Goal: Task Accomplishment & Management: Use online tool/utility

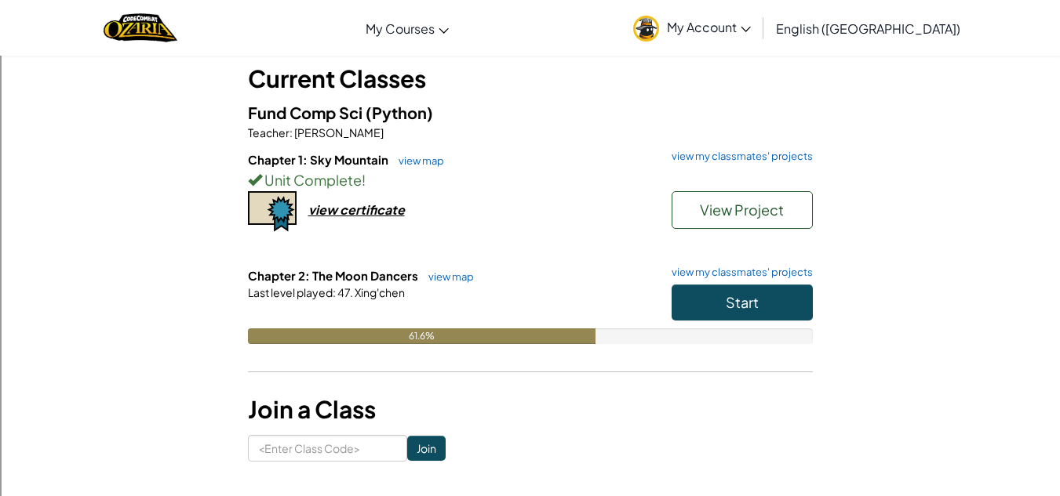
scroll to position [122, 0]
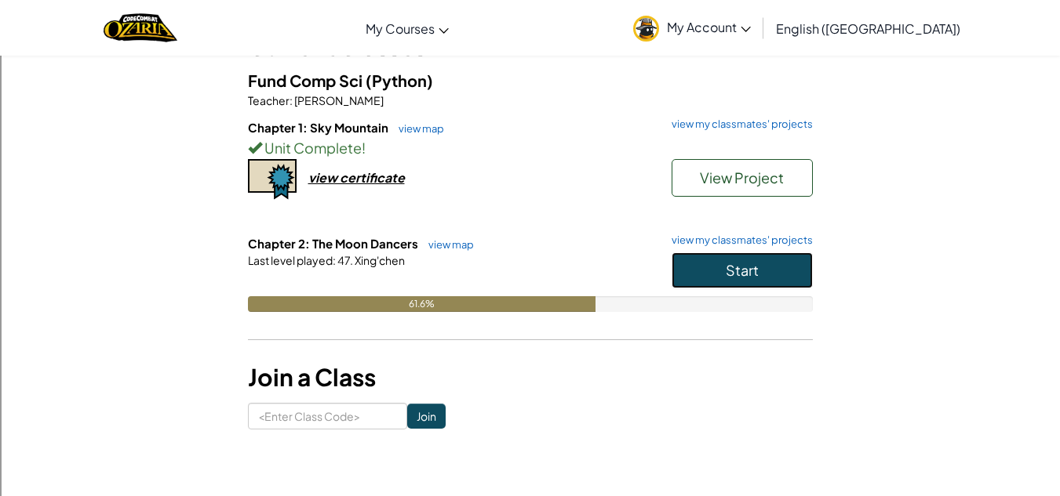
click at [729, 277] on span "Start" at bounding box center [741, 270] width 33 height 18
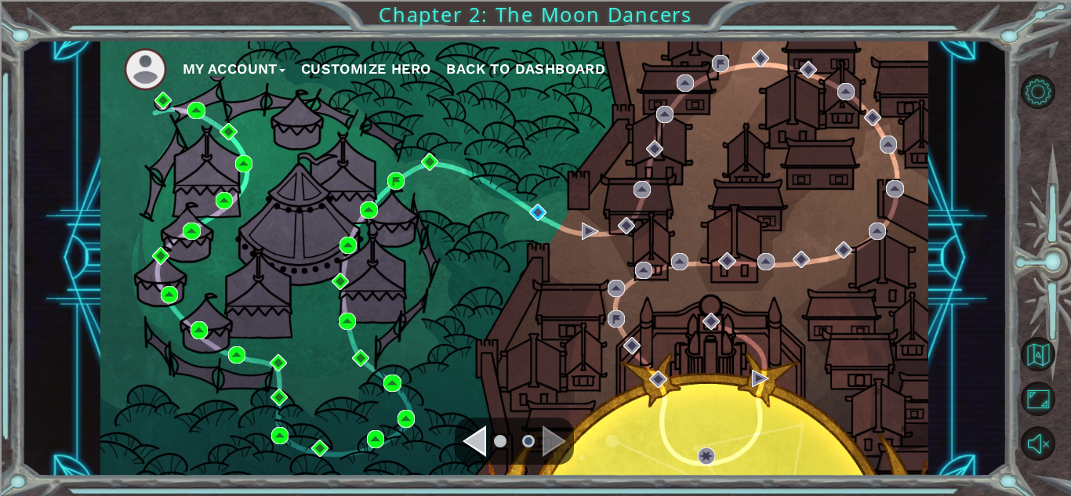
click at [524, 209] on div "My Account Customize Hero Back to Dashboard" at bounding box center [514, 258] width 828 height 437
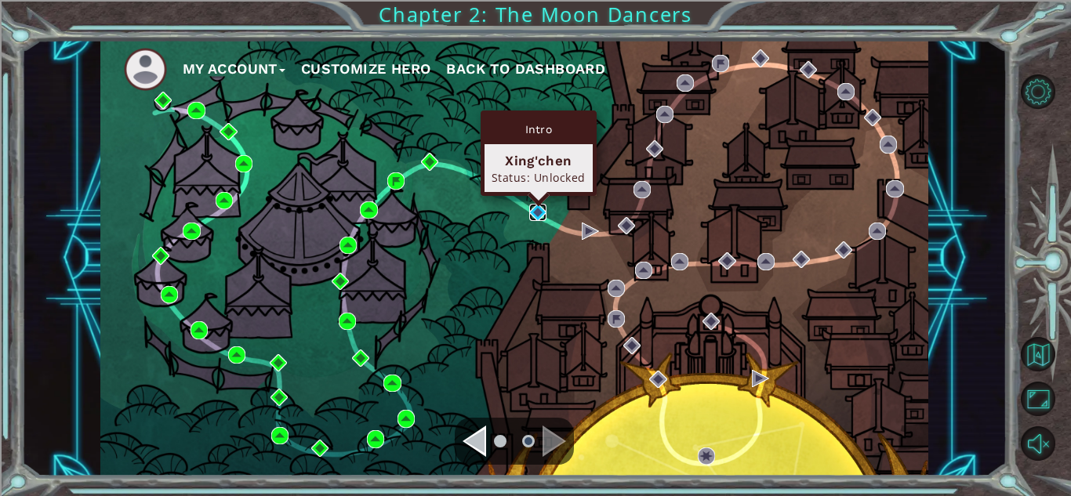
click at [537, 212] on img at bounding box center [537, 212] width 17 height 17
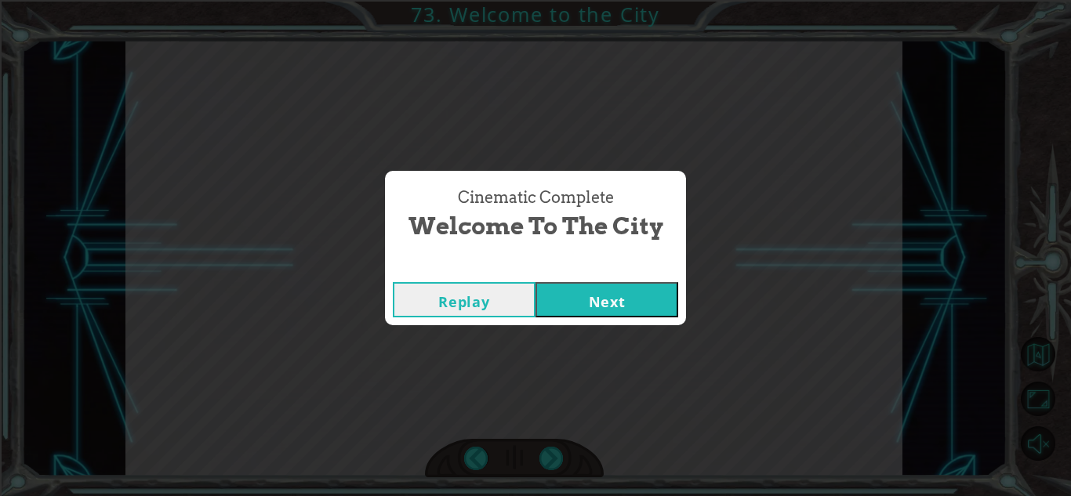
click at [576, 297] on button "Next" at bounding box center [607, 299] width 143 height 35
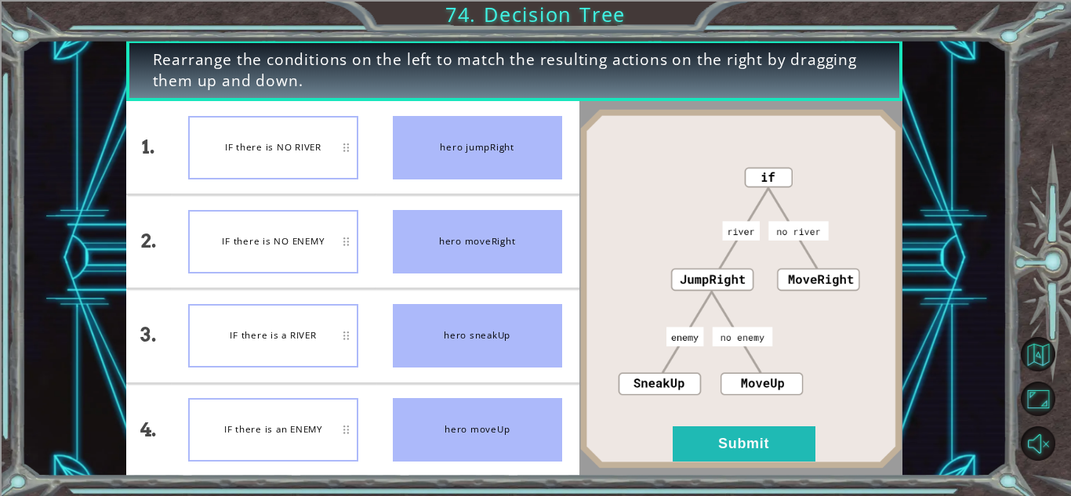
click at [289, 165] on div "IF there is NO RIVER" at bounding box center [272, 148] width 169 height 64
click at [732, 449] on button "Submit" at bounding box center [744, 444] width 143 height 35
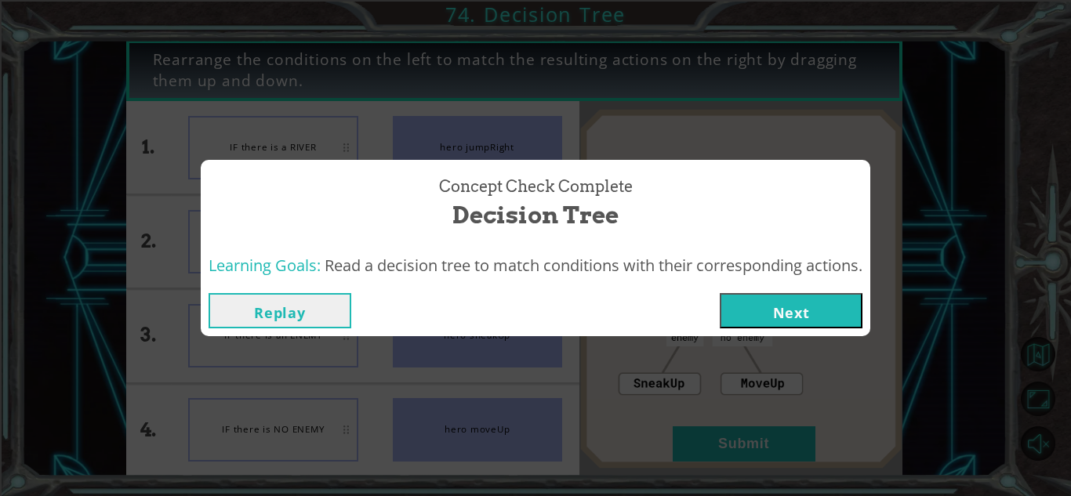
click at [761, 316] on button "Next" at bounding box center [791, 310] width 143 height 35
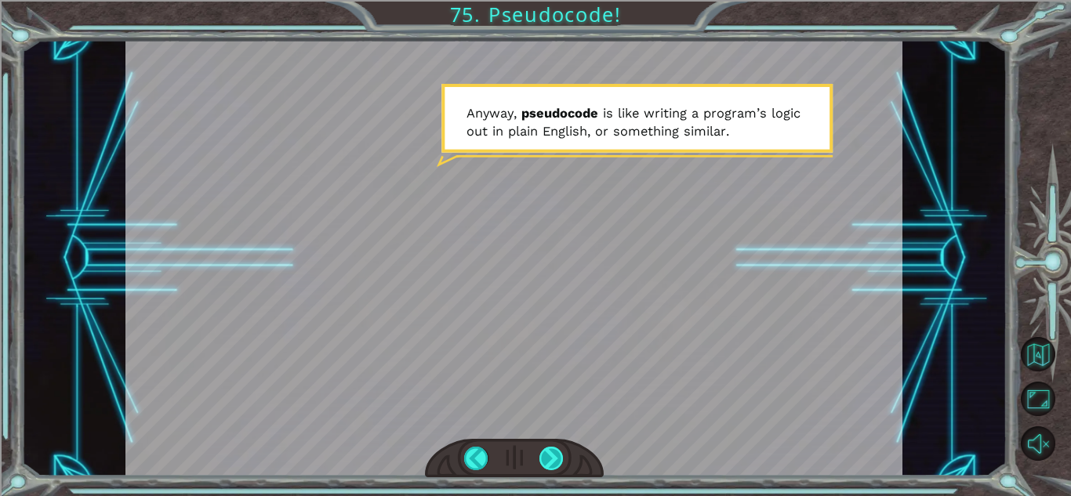
click at [553, 455] on div at bounding box center [552, 459] width 24 height 24
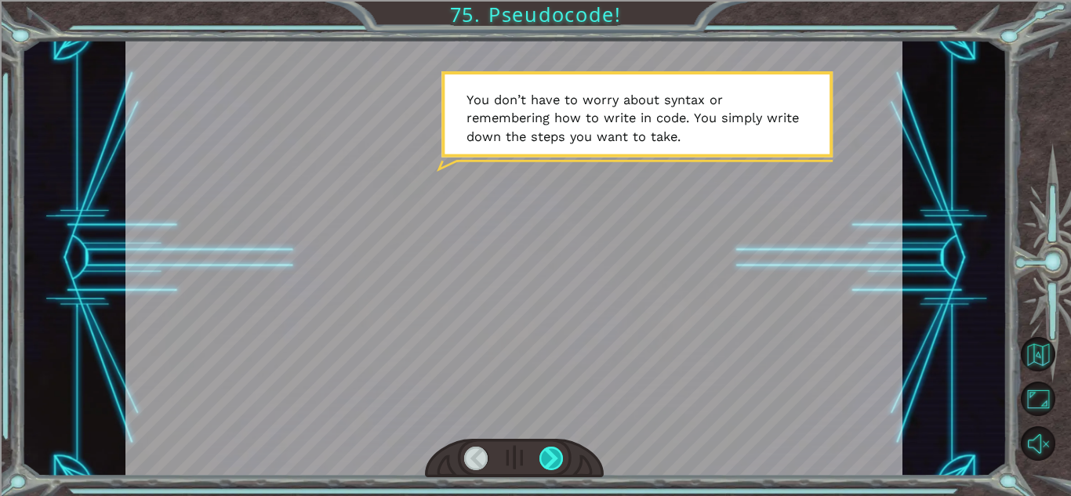
click at [553, 455] on div at bounding box center [552, 459] width 24 height 24
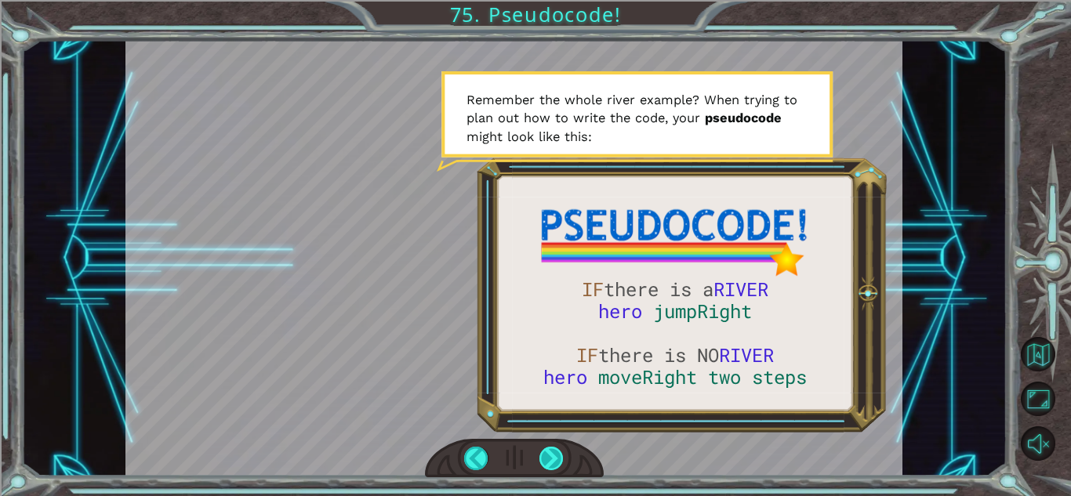
click at [553, 455] on div at bounding box center [552, 459] width 24 height 24
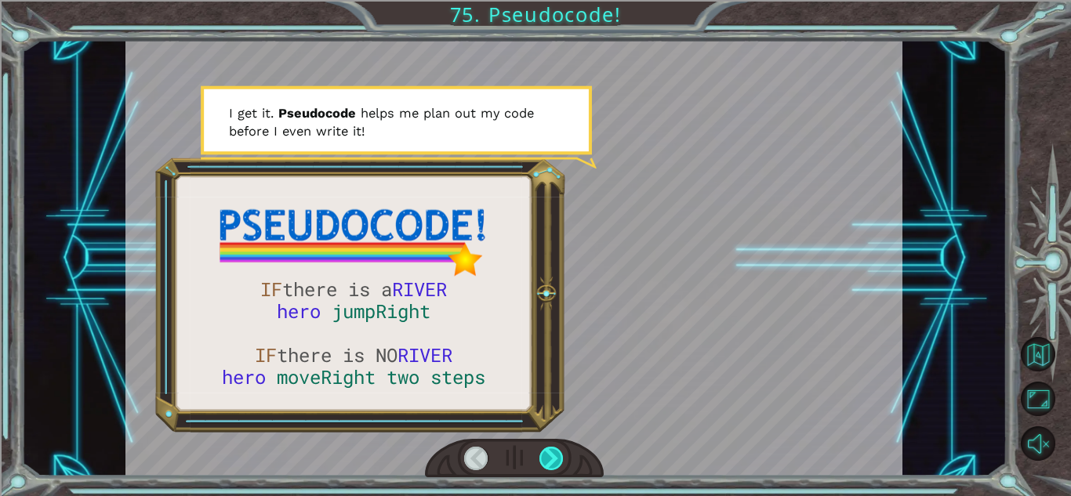
click at [553, 455] on div at bounding box center [552, 459] width 24 height 24
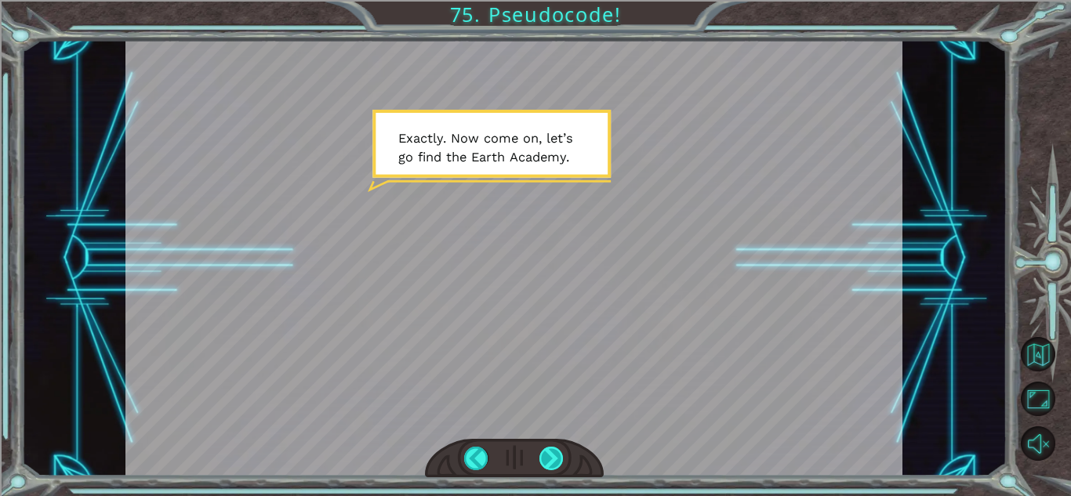
click at [553, 455] on div at bounding box center [552, 459] width 24 height 24
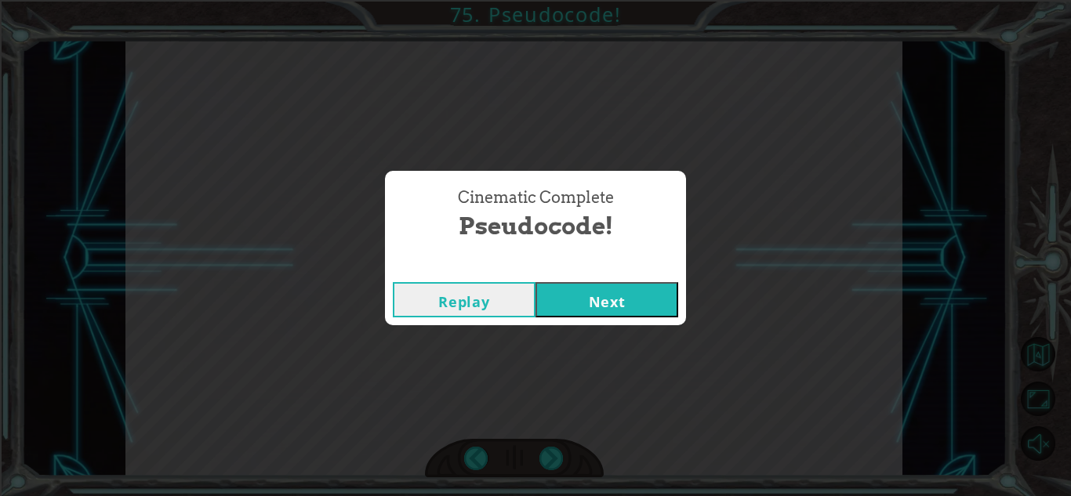
click at [597, 296] on button "Next" at bounding box center [607, 299] width 143 height 35
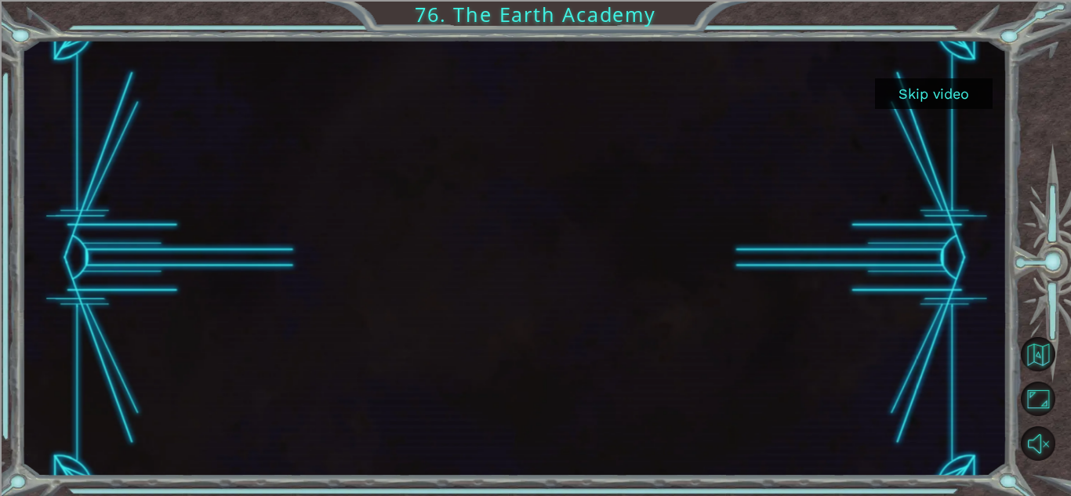
click at [912, 101] on button "Skip video" at bounding box center [934, 93] width 118 height 31
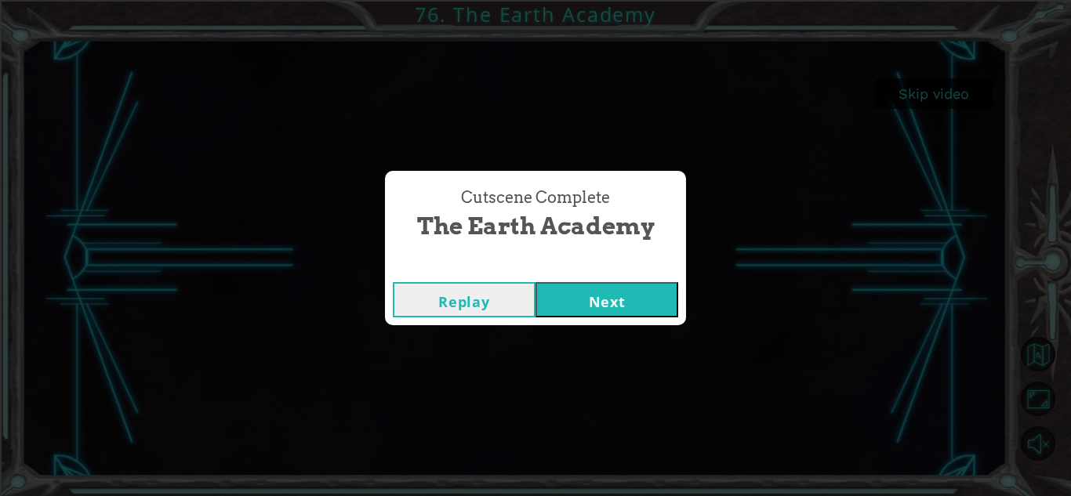
click at [623, 291] on button "Next" at bounding box center [607, 299] width 143 height 35
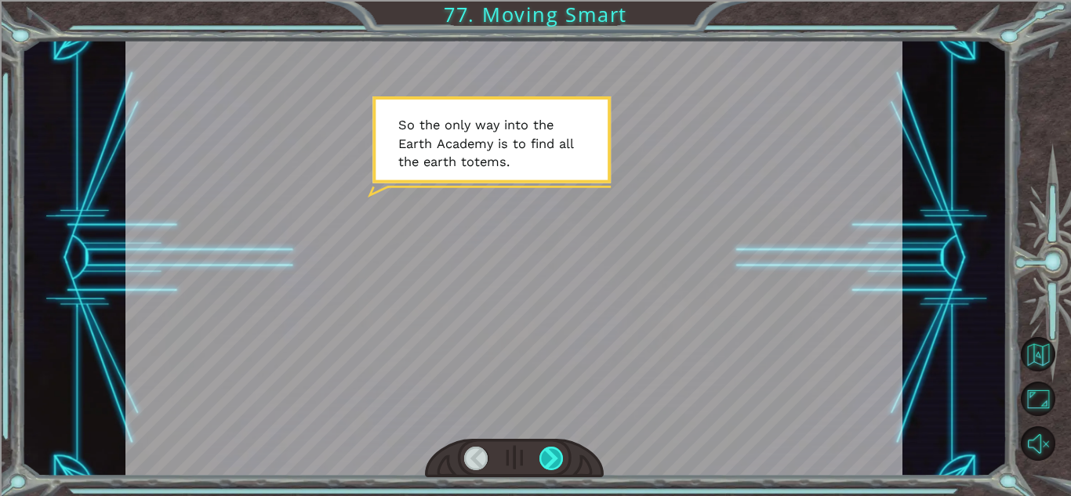
click at [552, 463] on div at bounding box center [552, 459] width 24 height 24
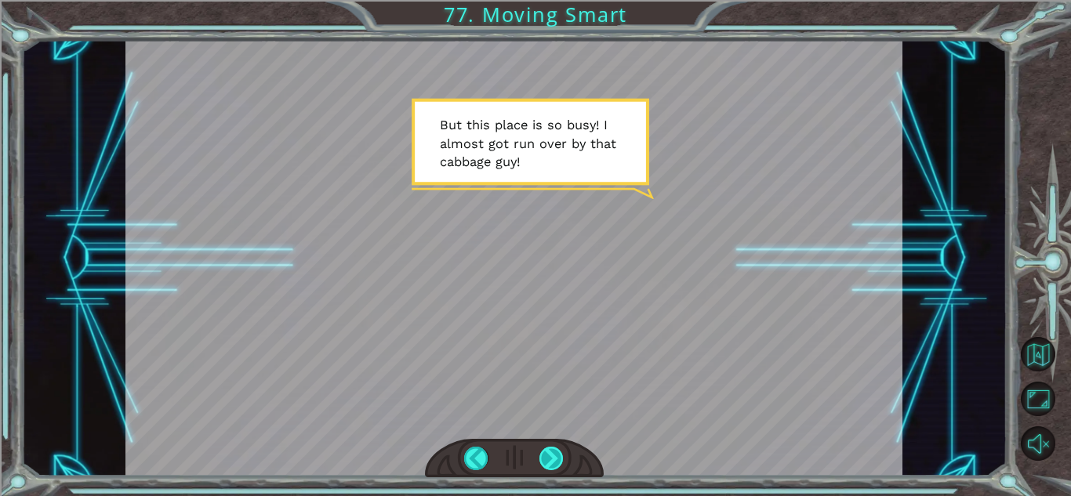
click at [552, 463] on div at bounding box center [552, 459] width 24 height 24
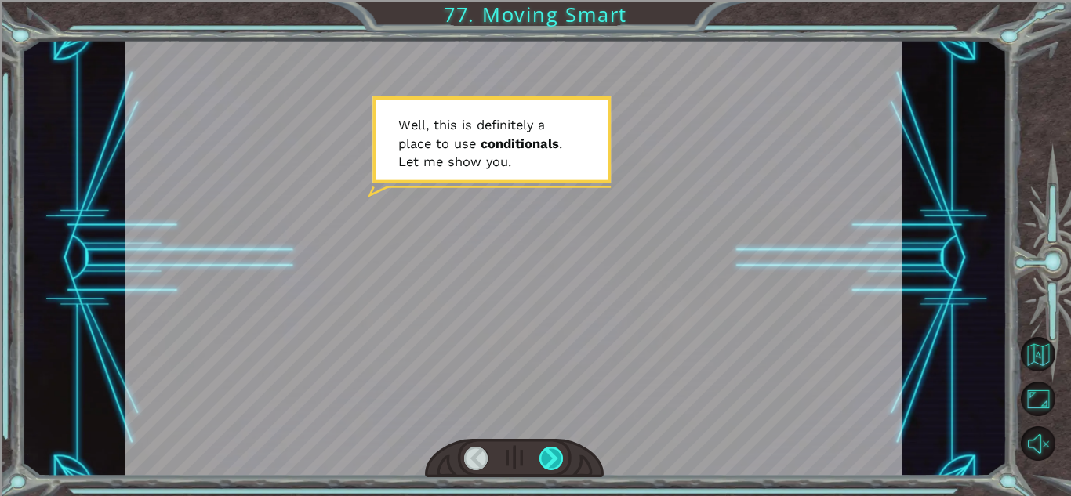
click at [552, 463] on div at bounding box center [552, 459] width 24 height 24
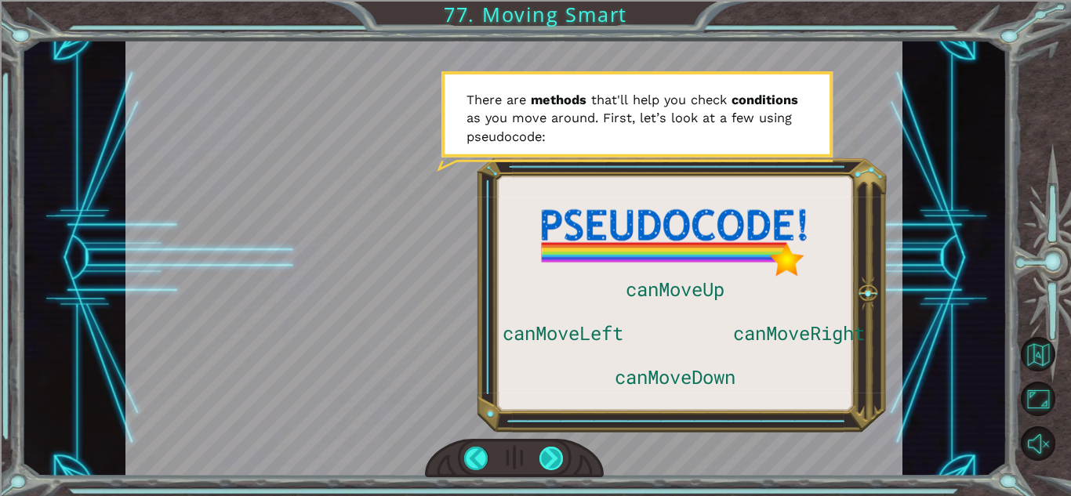
click at [552, 463] on div at bounding box center [552, 459] width 24 height 24
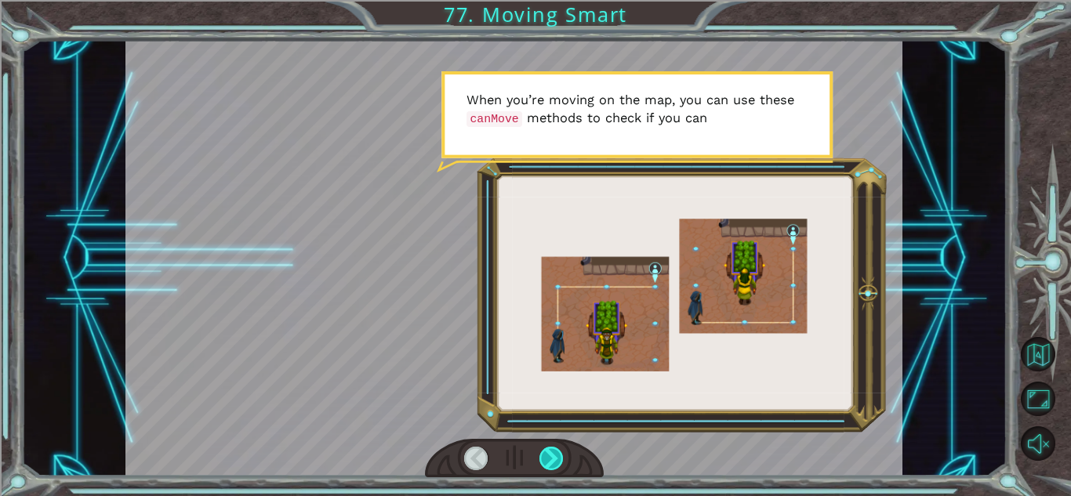
click at [552, 463] on div at bounding box center [552, 459] width 24 height 24
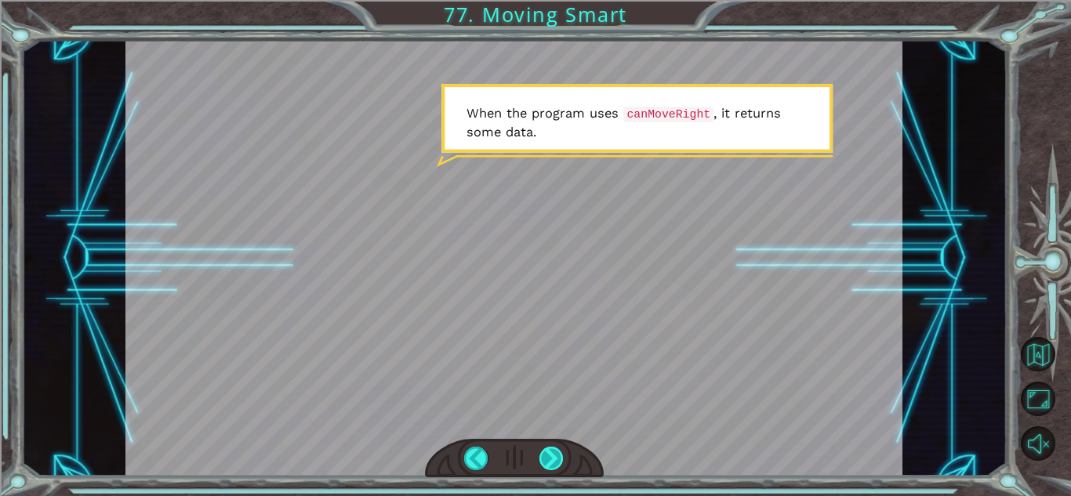
click at [552, 463] on div at bounding box center [552, 459] width 24 height 24
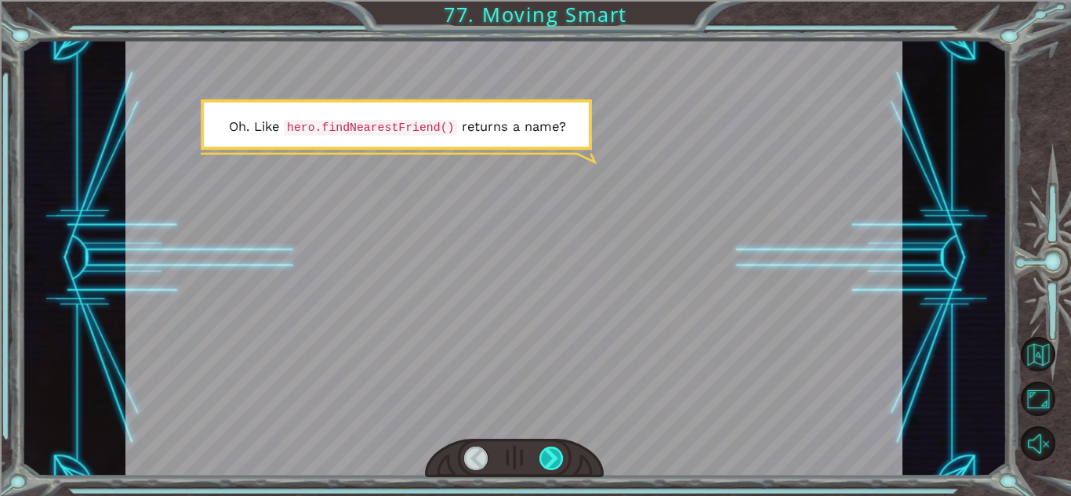
click at [552, 463] on div at bounding box center [552, 459] width 24 height 24
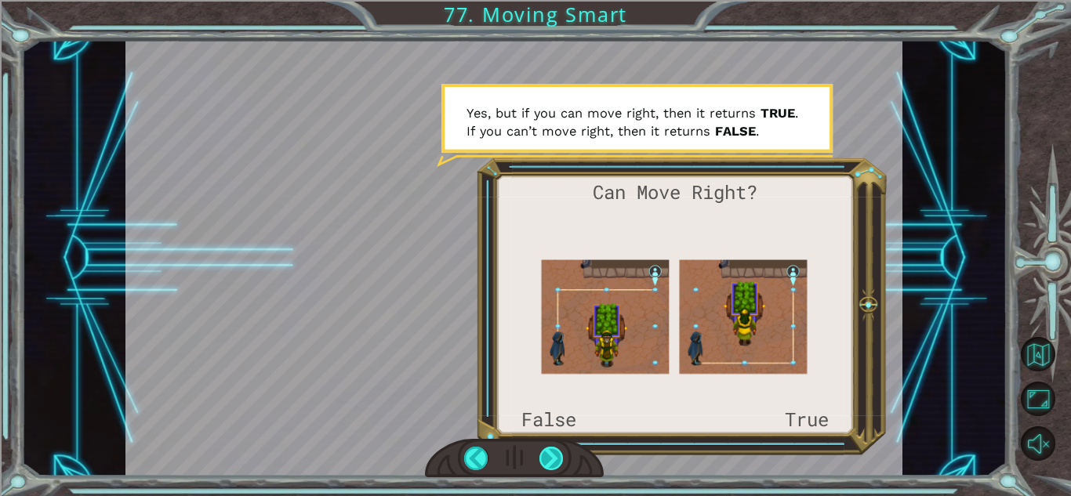
click at [552, 463] on div at bounding box center [552, 459] width 24 height 24
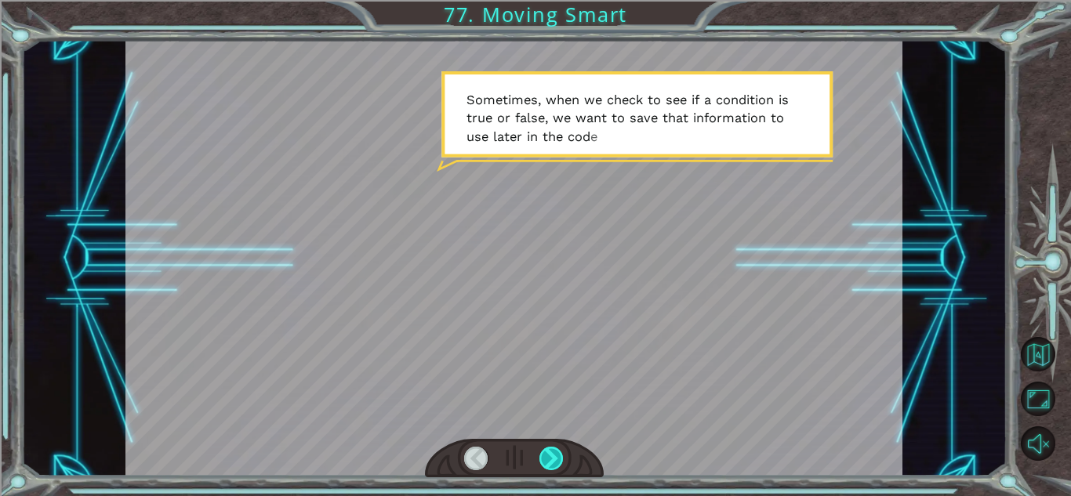
click at [552, 463] on div at bounding box center [552, 459] width 24 height 24
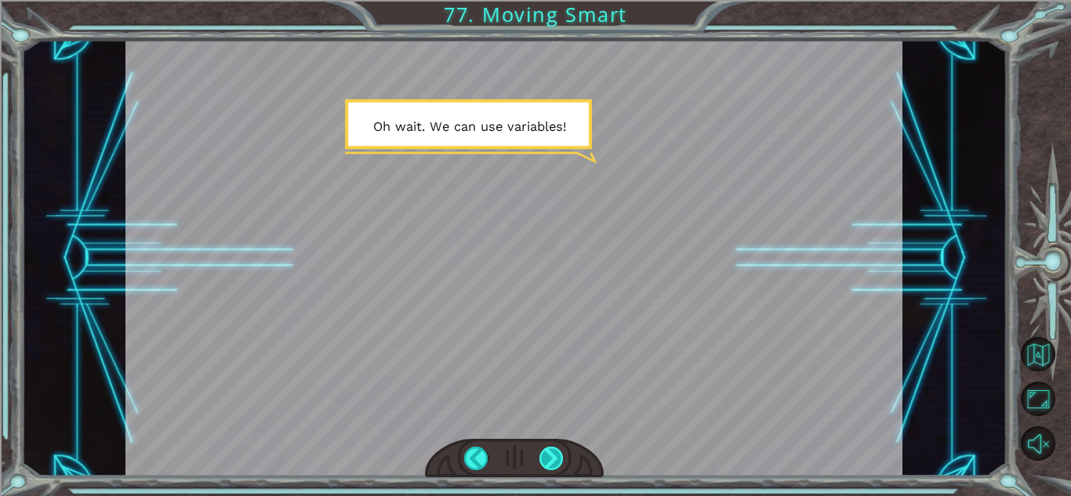
click at [552, 463] on div at bounding box center [552, 459] width 24 height 24
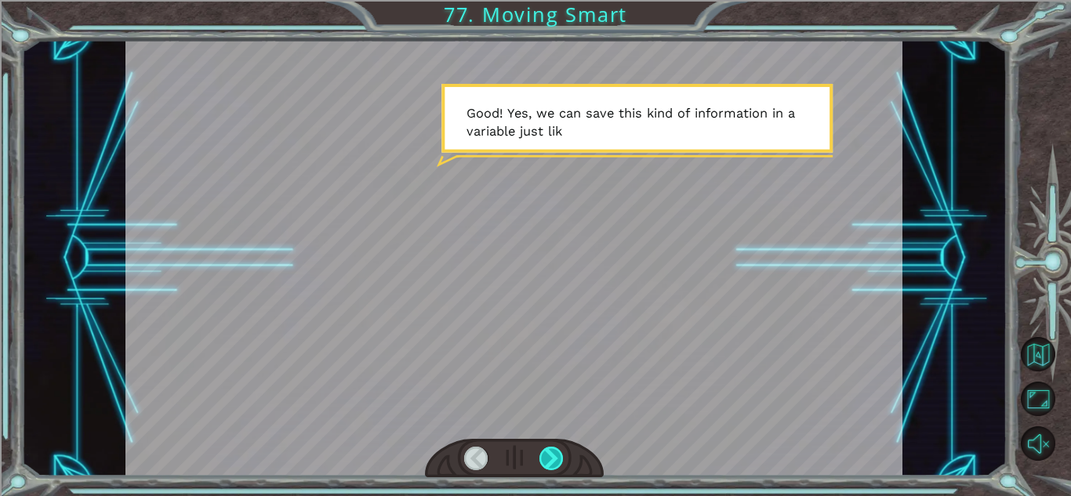
click at [552, 463] on div at bounding box center [552, 459] width 24 height 24
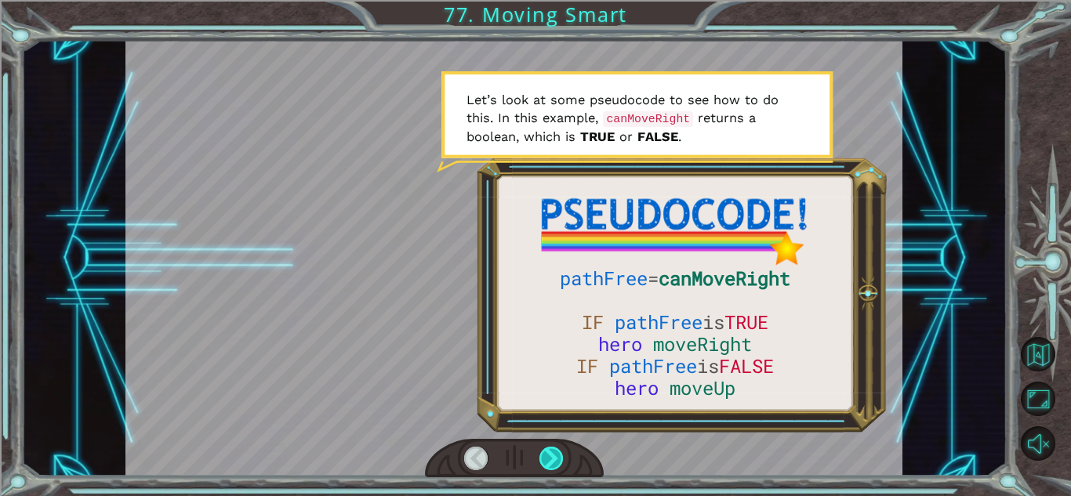
click at [552, 463] on div at bounding box center [552, 459] width 24 height 24
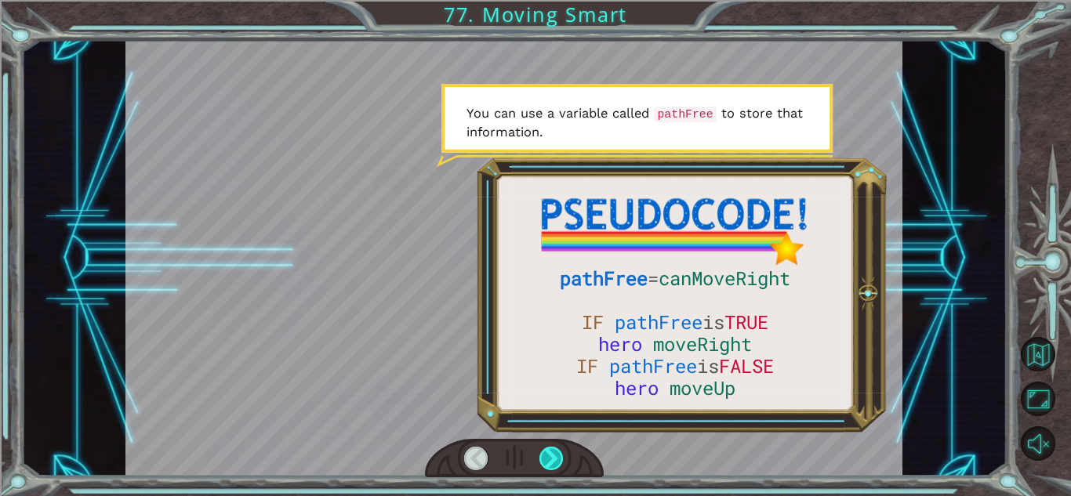
click at [552, 463] on div at bounding box center [552, 459] width 24 height 24
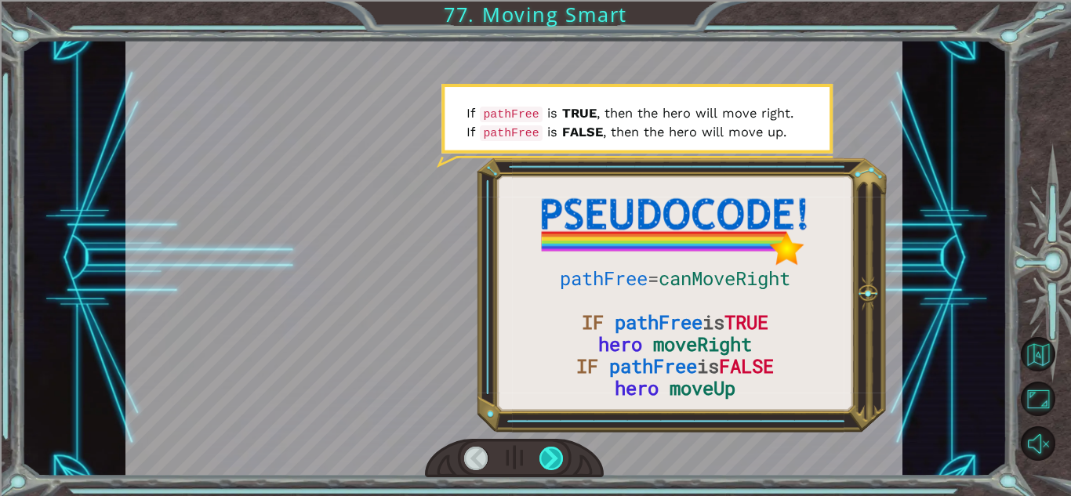
click at [552, 463] on div at bounding box center [552, 459] width 24 height 24
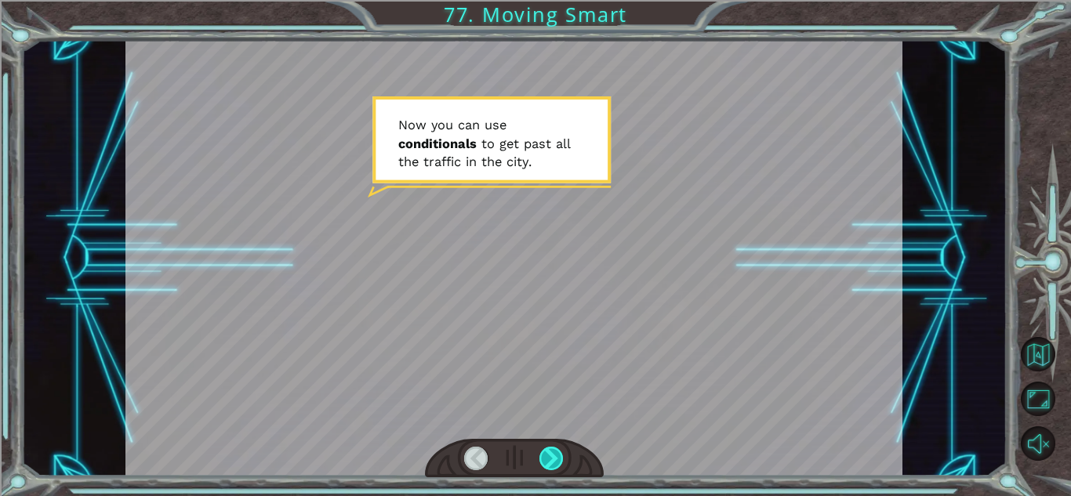
click at [552, 463] on div at bounding box center [552, 459] width 24 height 24
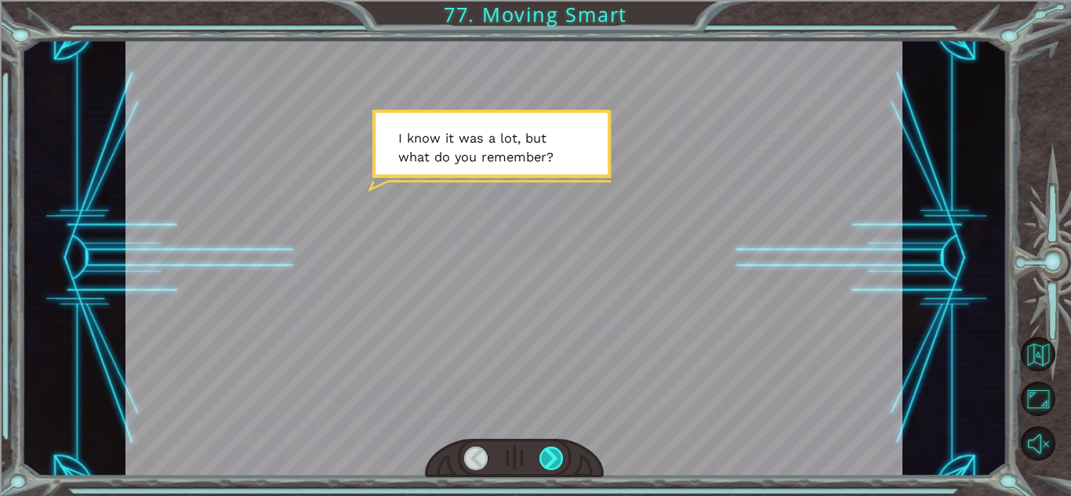
click at [552, 463] on div at bounding box center [552, 459] width 24 height 24
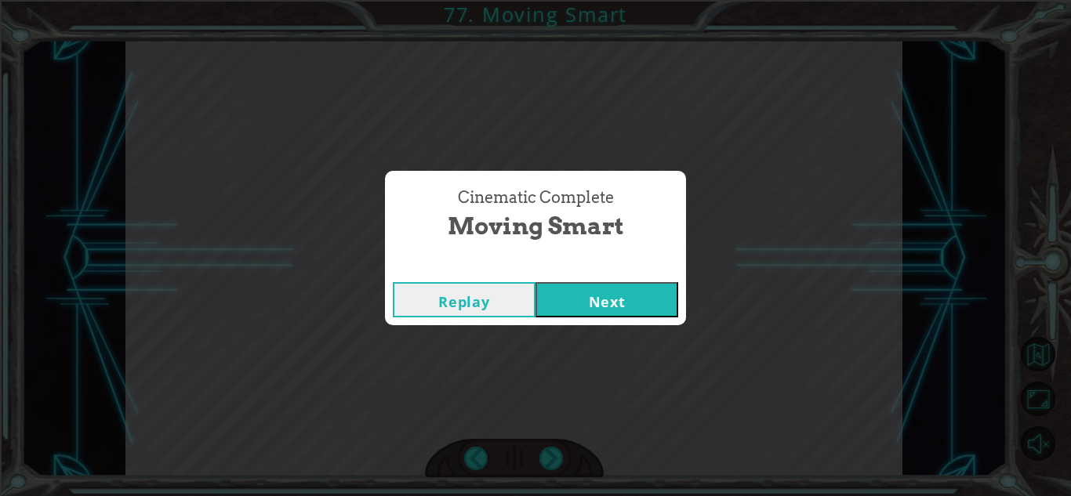
drag, startPoint x: 579, startPoint y: 296, endPoint x: 575, endPoint y: 316, distance: 20.0
click at [575, 316] on button "Next" at bounding box center [607, 299] width 143 height 35
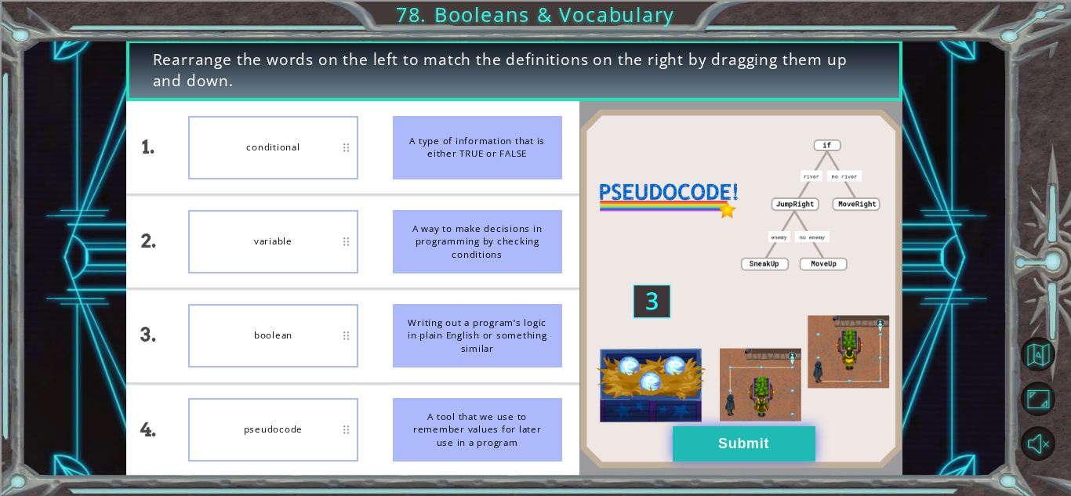
click at [748, 434] on button "Submit" at bounding box center [744, 444] width 143 height 35
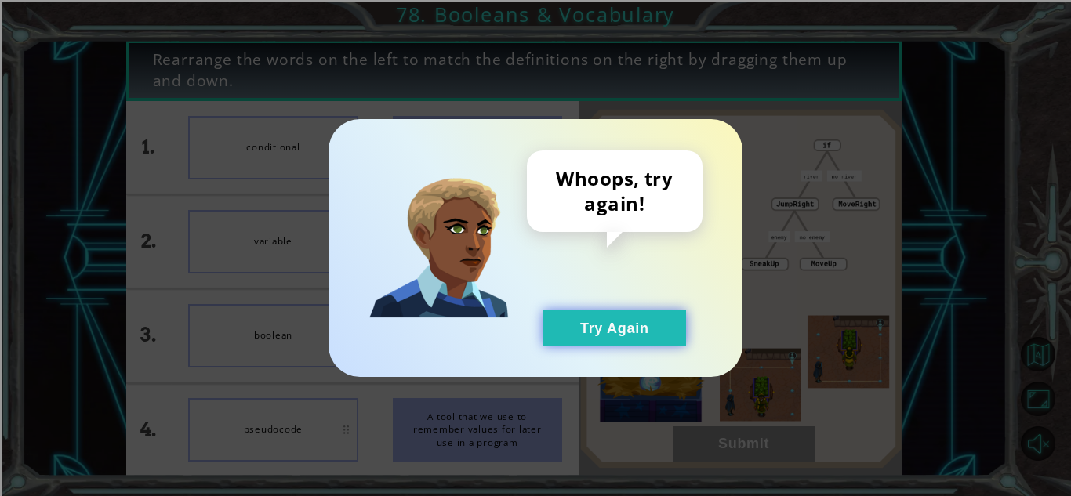
click at [569, 317] on button "Try Again" at bounding box center [614, 328] width 143 height 35
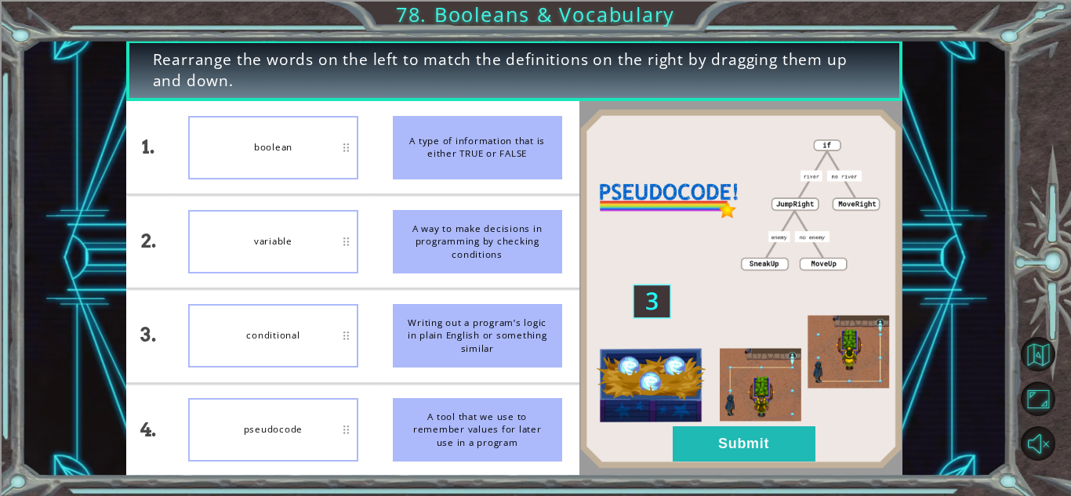
click at [285, 313] on div "conditional" at bounding box center [272, 336] width 169 height 64
click at [755, 438] on button "Submit" at bounding box center [744, 444] width 143 height 35
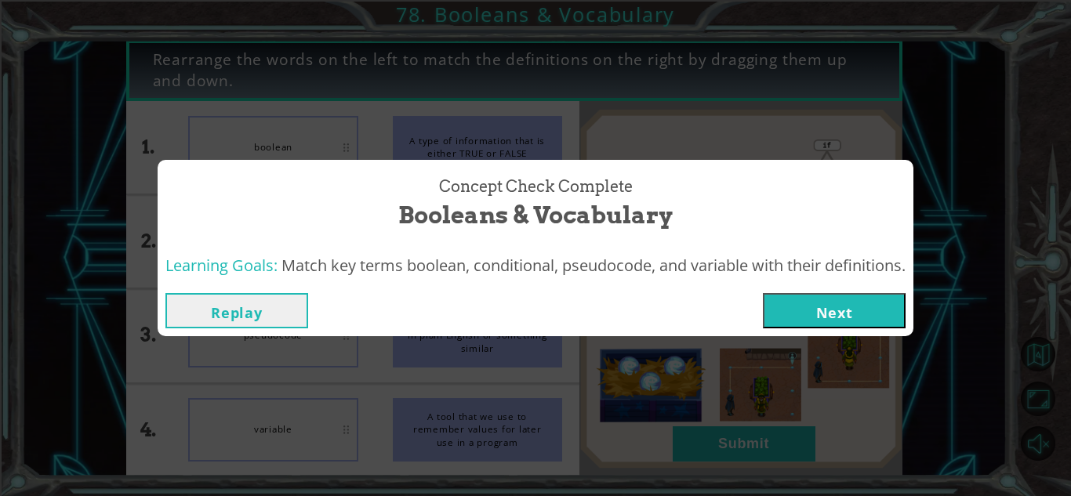
click at [805, 312] on button "Next" at bounding box center [834, 310] width 143 height 35
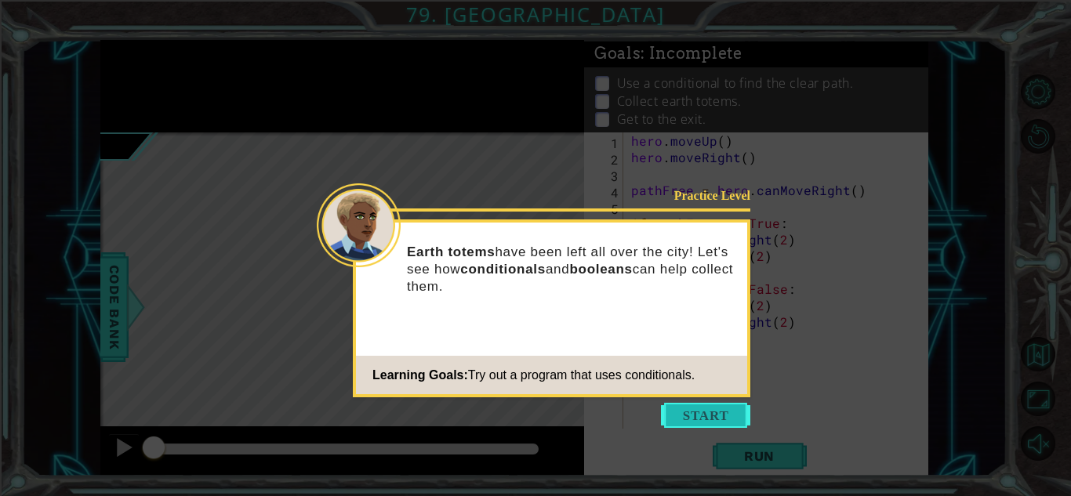
click at [696, 416] on button "Start" at bounding box center [705, 415] width 89 height 25
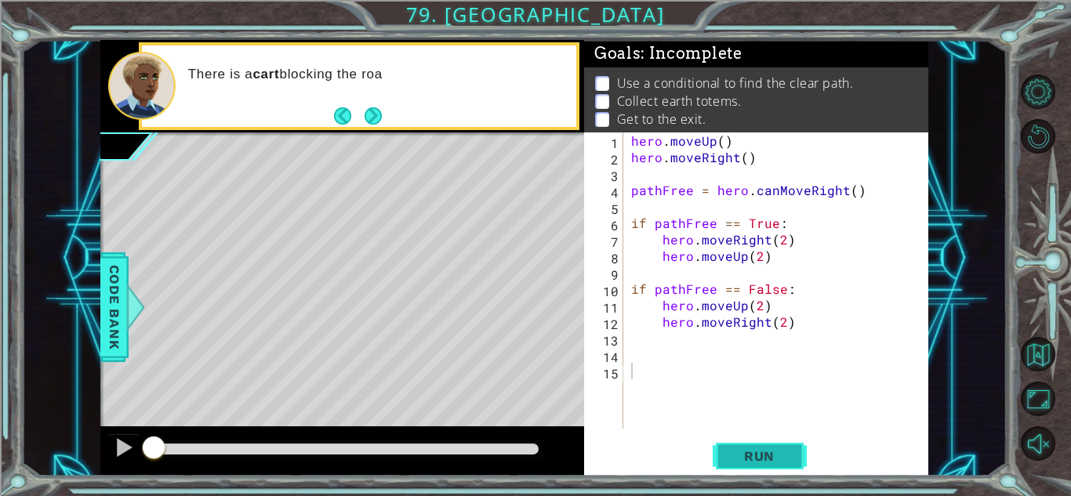
click at [733, 451] on span "Run" at bounding box center [760, 457] width 62 height 16
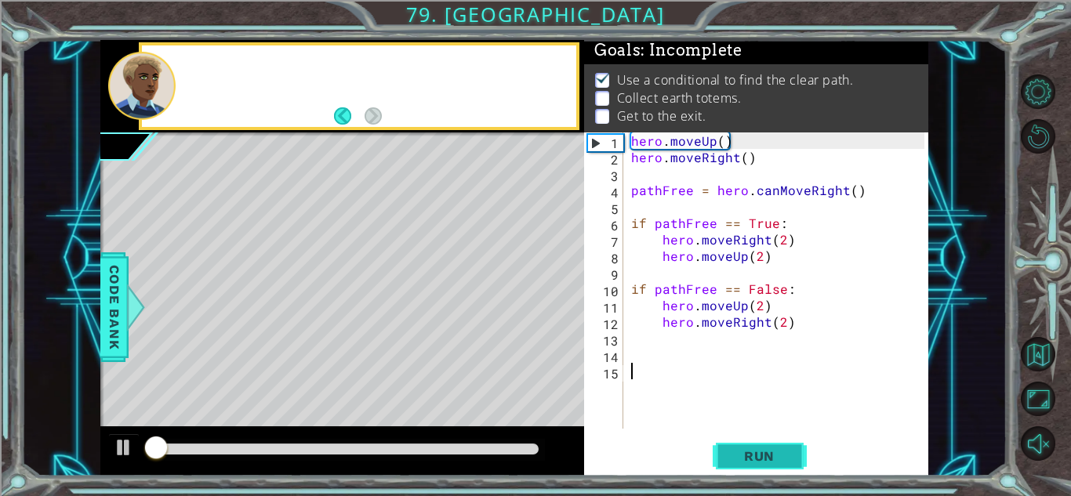
scroll to position [12, 0]
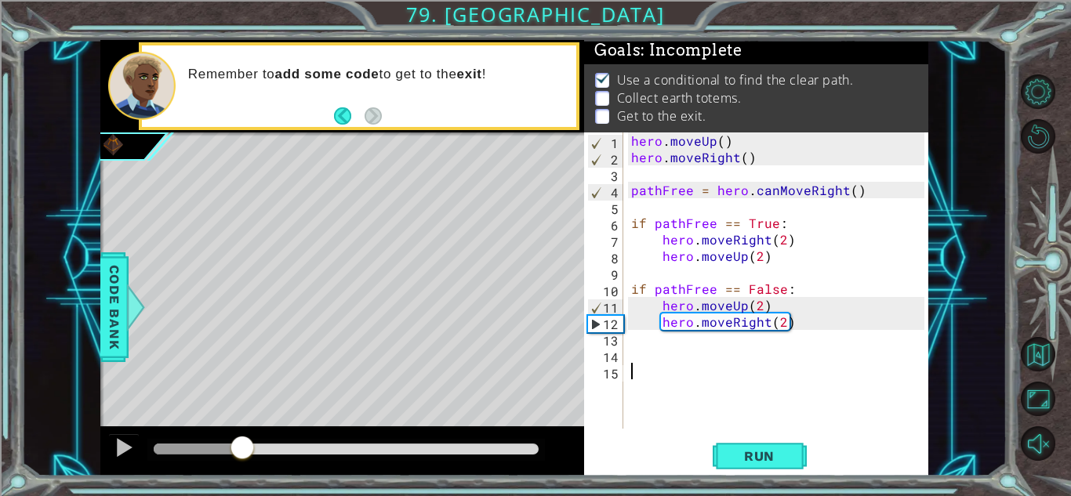
drag, startPoint x: 234, startPoint y: 443, endPoint x: 242, endPoint y: 434, distance: 11.7
click at [242, 435] on div at bounding box center [242, 449] width 28 height 28
click at [666, 345] on div "hero . moveUp ( ) hero . moveRight ( ) pathFree = hero . canMoveRight ( ) if pa…" at bounding box center [780, 297] width 304 height 329
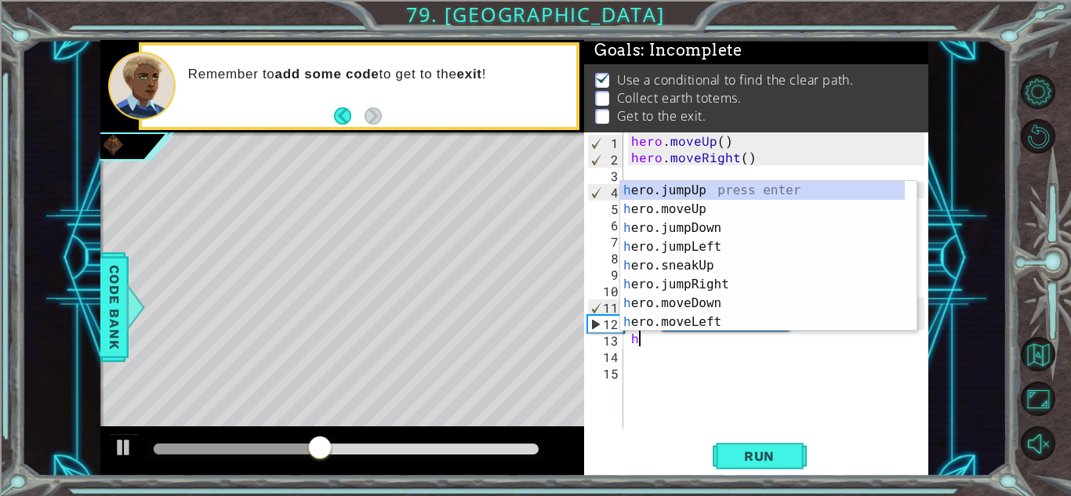
type textarea "heor"
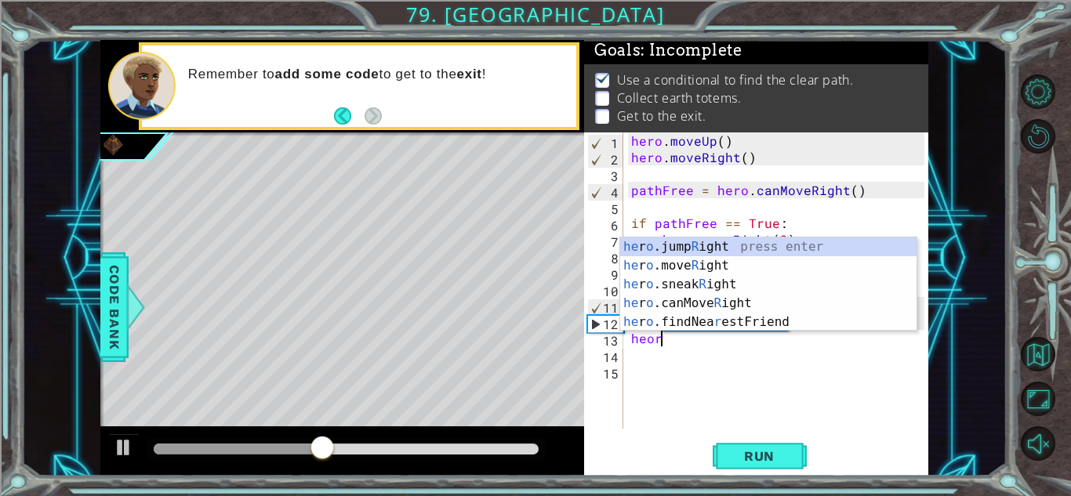
scroll to position [0, 1]
click at [725, 245] on div "he r o .jump R ight press enter he r o .move R ight press enter he r o .sneak R…" at bounding box center [768, 304] width 296 height 132
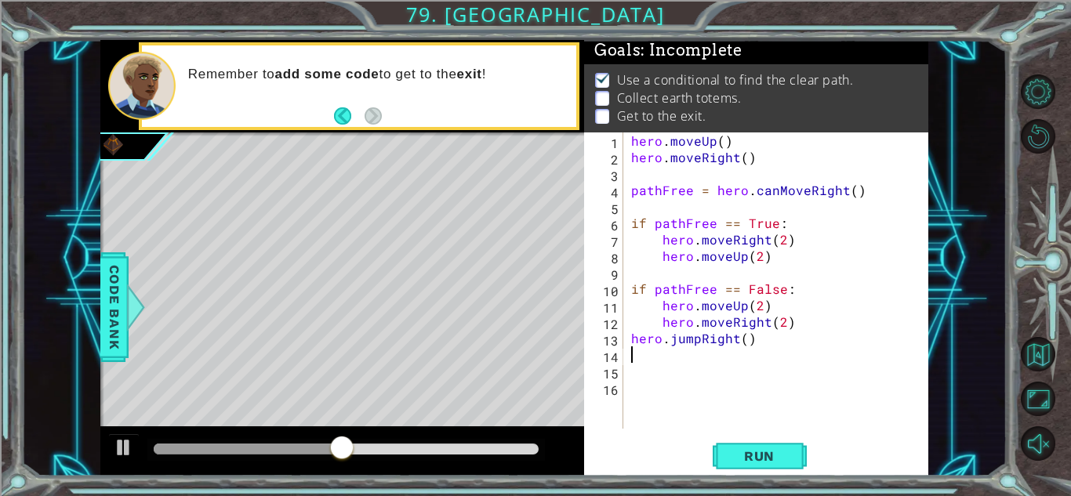
scroll to position [0, 0]
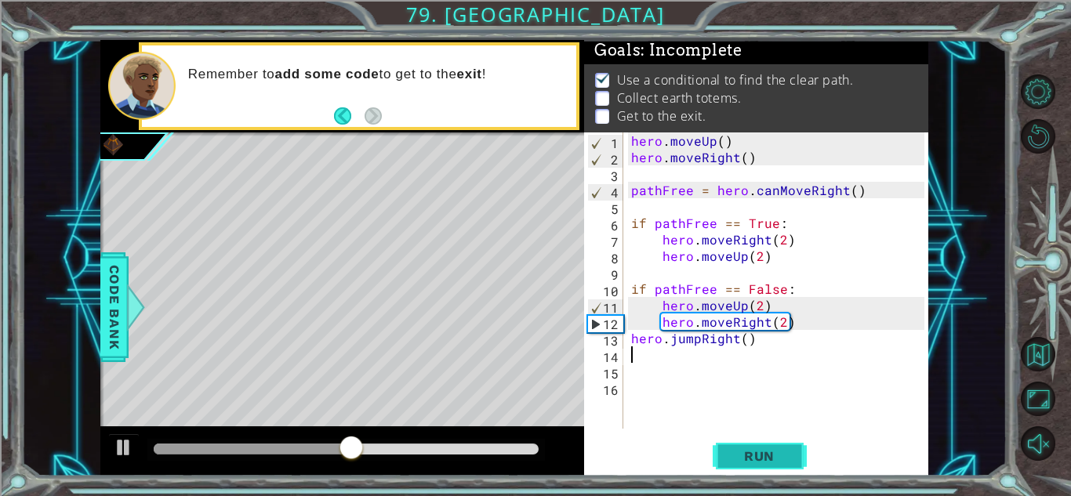
click at [744, 455] on span "Run" at bounding box center [760, 457] width 62 height 16
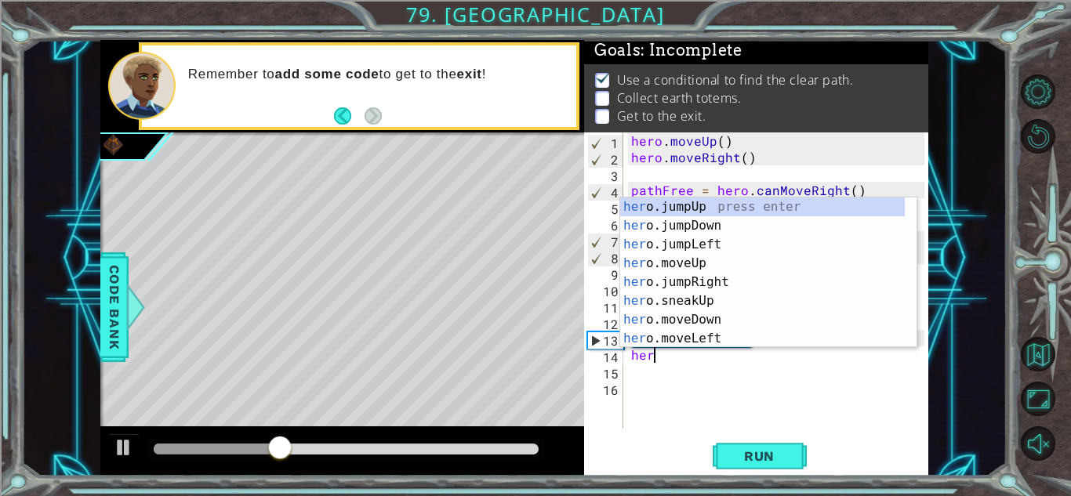
scroll to position [0, 1]
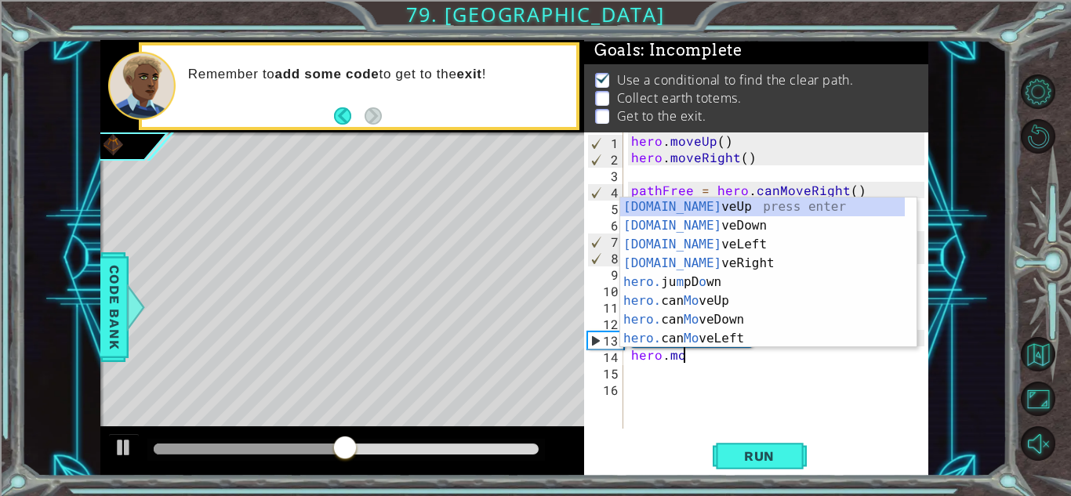
type textarea "hero.move"
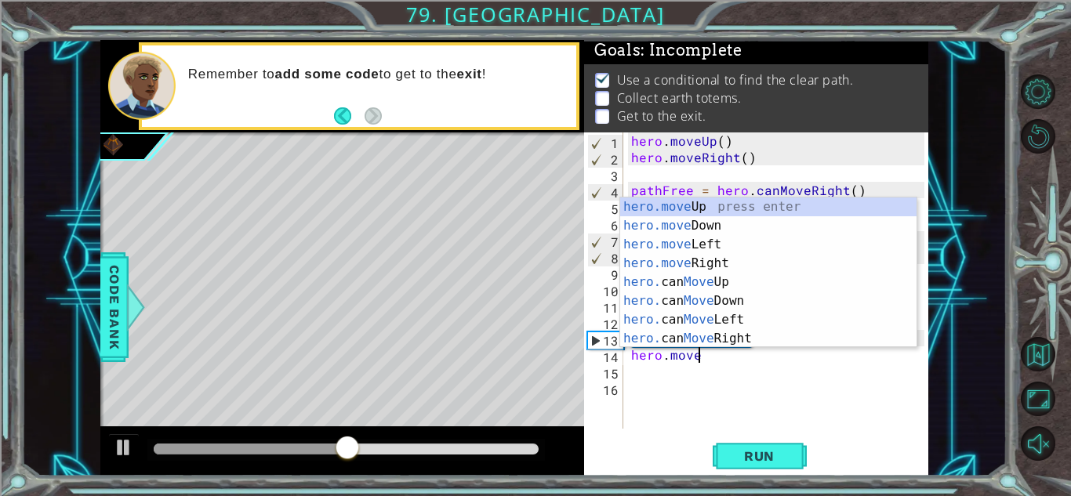
scroll to position [0, 3]
click at [723, 337] on div "hero.move Up press enter hero.move Down press enter hero.move Left press enter …" at bounding box center [768, 292] width 296 height 188
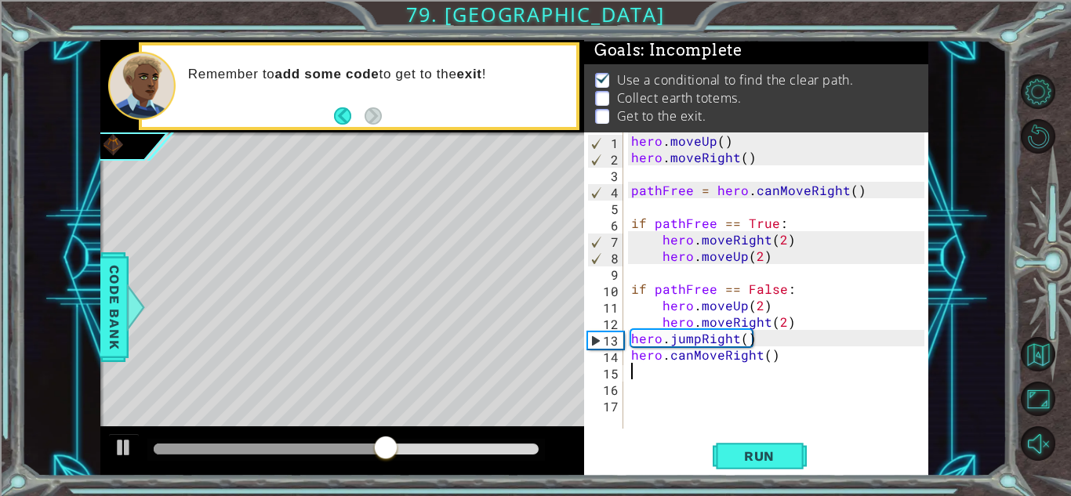
scroll to position [0, 0]
click at [694, 357] on div "hero . moveUp ( ) hero . moveRight ( ) pathFree = hero . canMoveRight ( ) if pa…" at bounding box center [780, 297] width 304 height 329
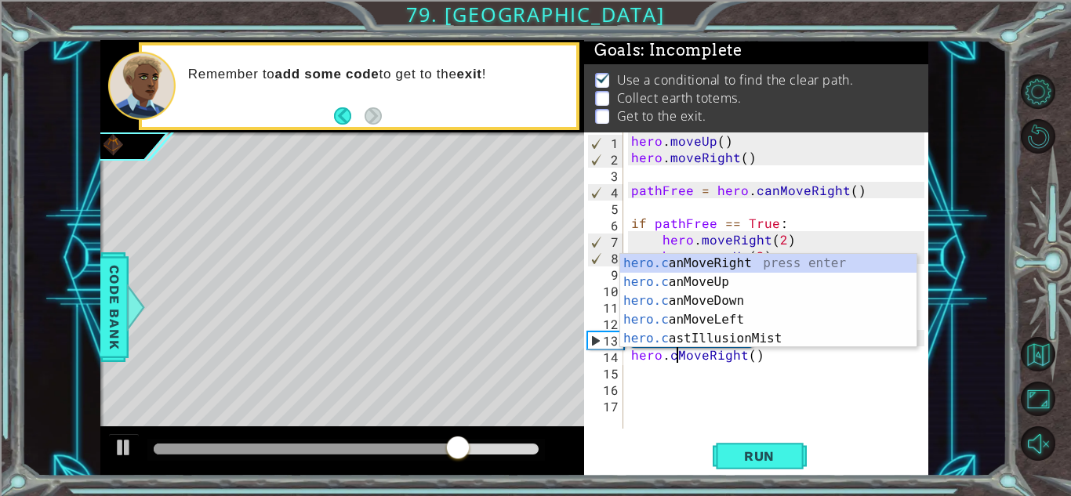
type textarea "hero.MoveRight()"
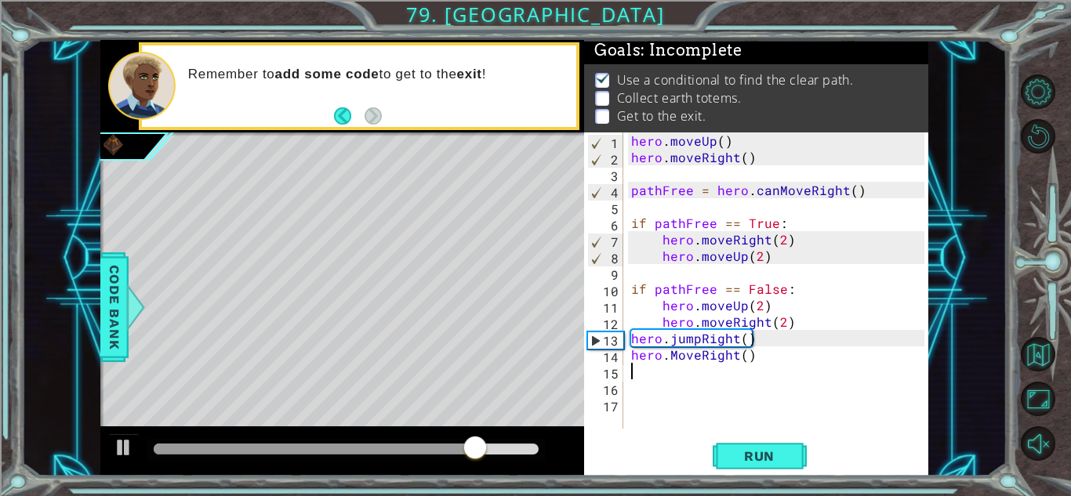
click at [643, 373] on div "hero . moveUp ( ) hero . moveRight ( ) pathFree = hero . canMoveRight ( ) if pa…" at bounding box center [780, 297] width 304 height 329
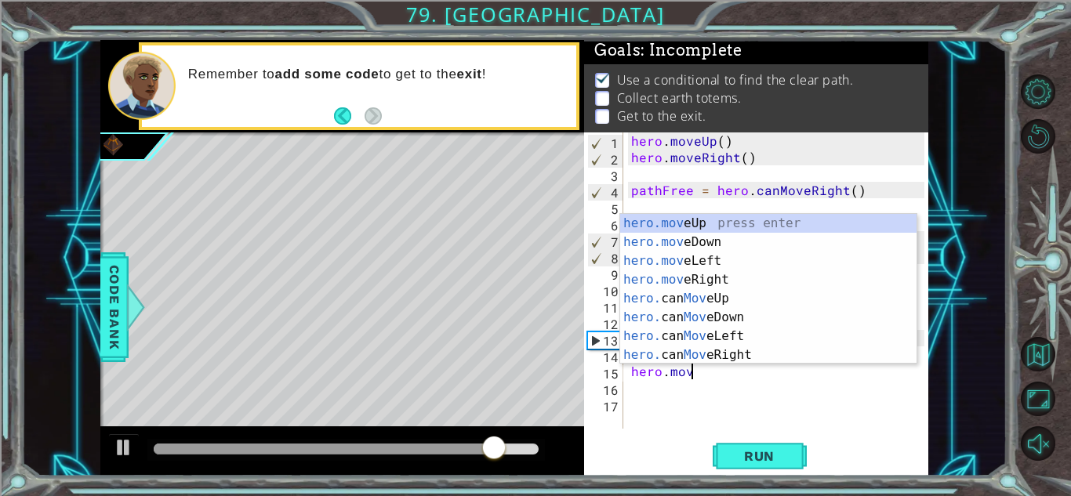
scroll to position [0, 3]
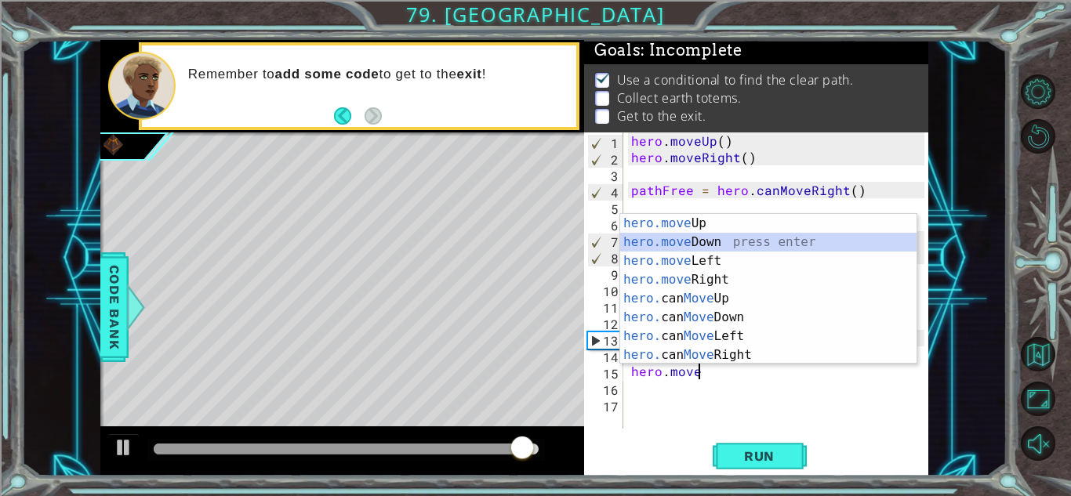
click at [707, 242] on div "hero.move Up press enter hero.move Down press enter hero.move Left press enter …" at bounding box center [768, 308] width 296 height 188
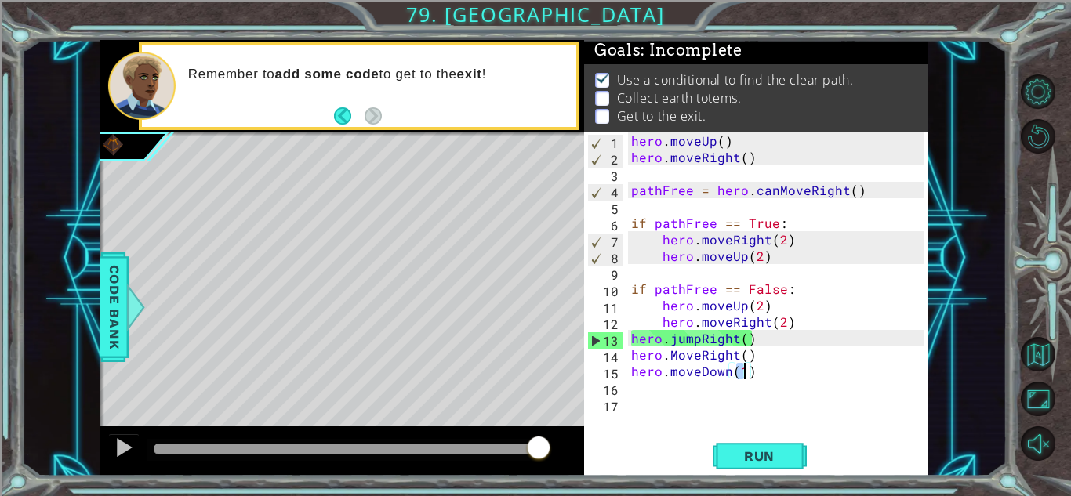
click at [697, 374] on div "hero . moveUp ( ) hero . moveRight ( ) pathFree = hero . canMoveRight ( ) if pa…" at bounding box center [780, 297] width 304 height 329
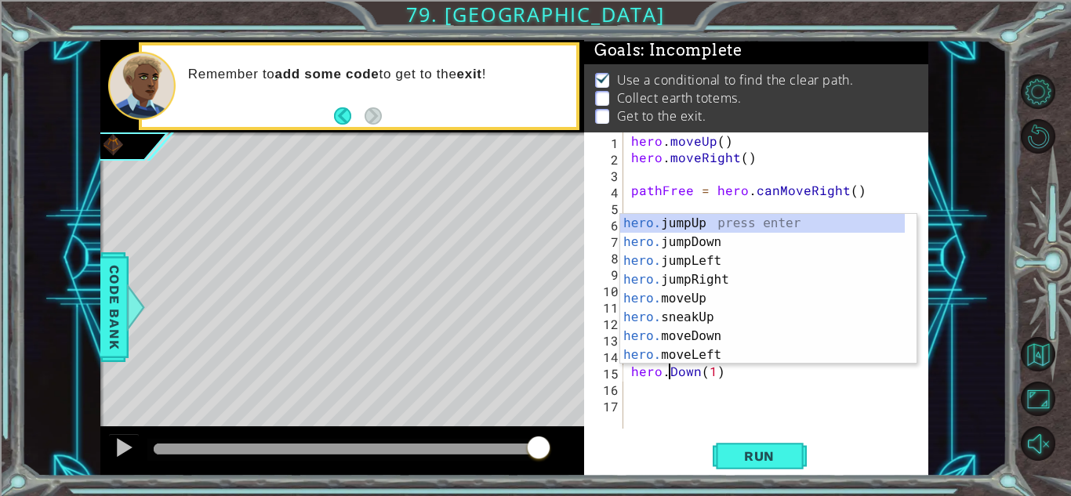
scroll to position [0, 2]
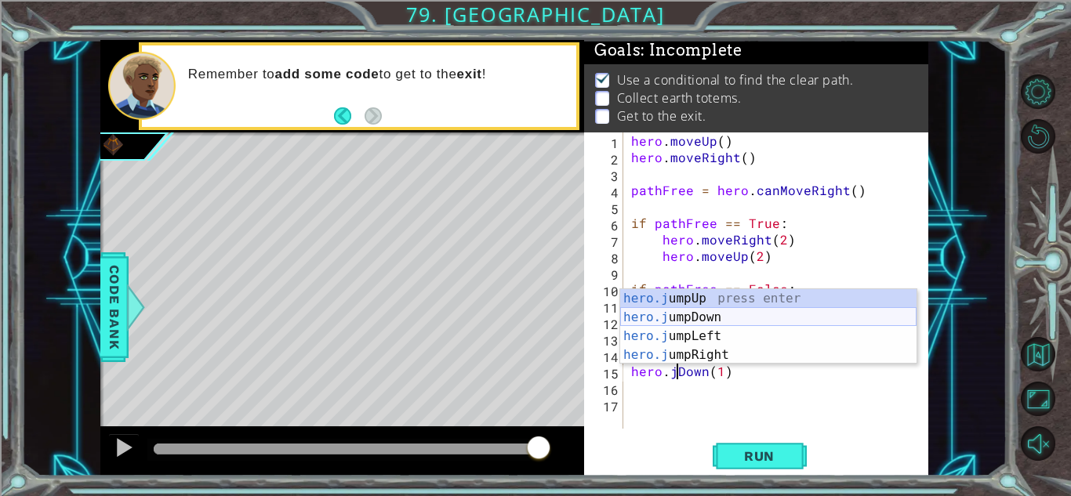
click at [703, 318] on div "hero.j umpUp press enter hero.j umpDown press enter hero.j umpLeft press enter …" at bounding box center [768, 345] width 296 height 113
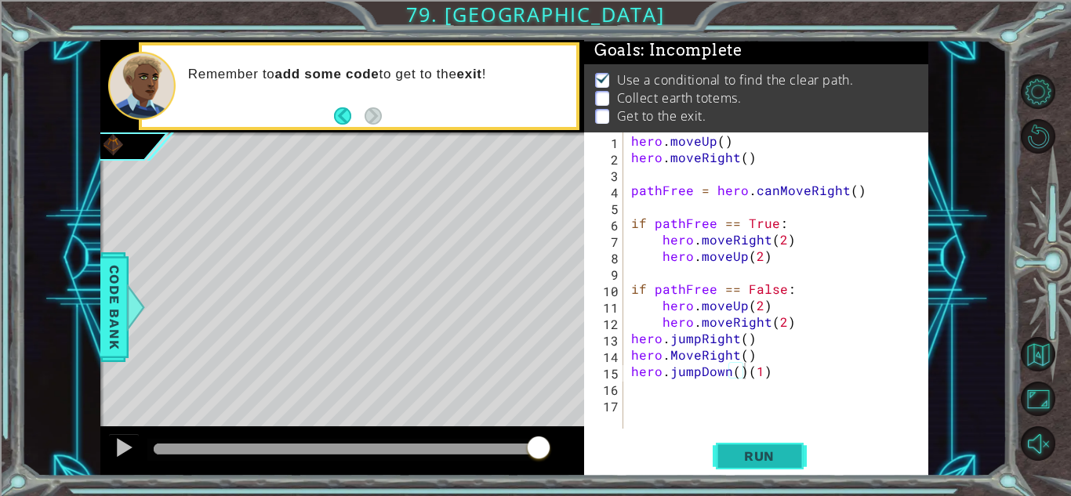
click at [745, 449] on span "Run" at bounding box center [760, 457] width 62 height 16
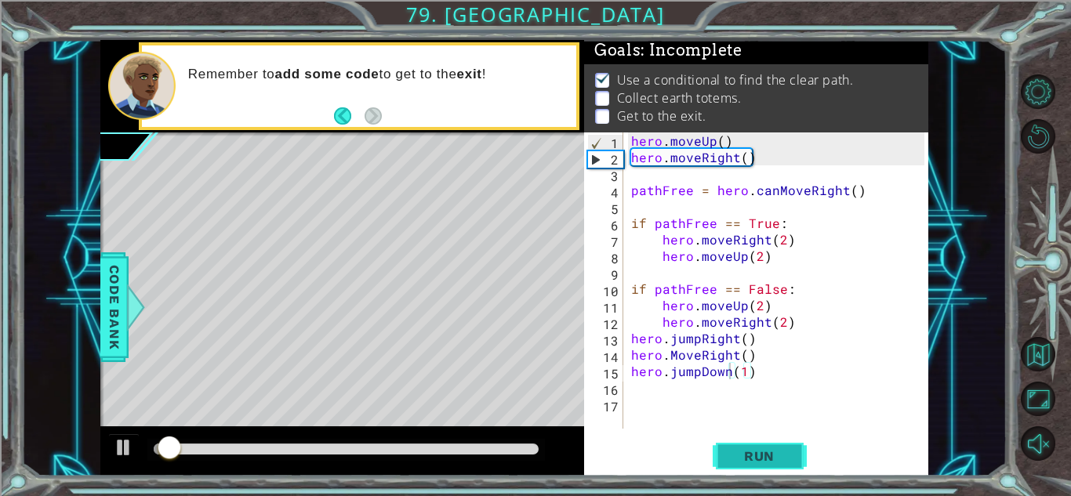
click at [745, 449] on span "Run" at bounding box center [760, 457] width 62 height 16
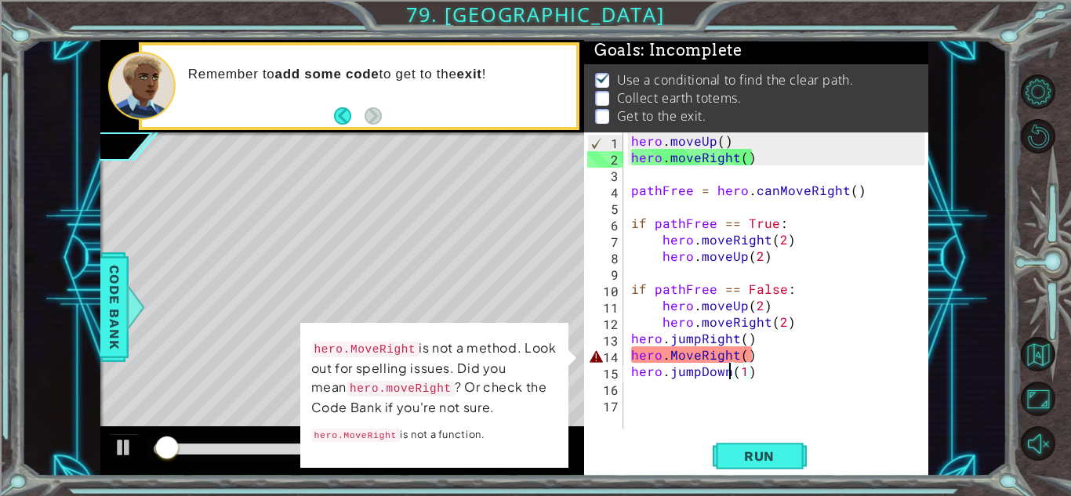
click at [676, 353] on div "hero . moveUp ( ) hero . moveRight ( ) pathFree = hero . canMoveRight ( ) if pa…" at bounding box center [780, 297] width 304 height 329
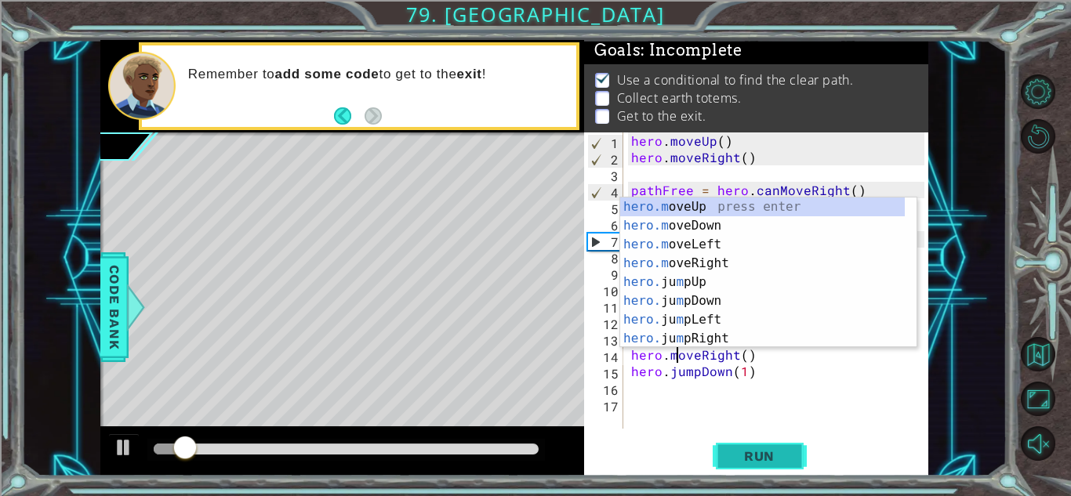
type textarea "hero.moveRight()"
click at [737, 449] on span "Run" at bounding box center [760, 457] width 62 height 16
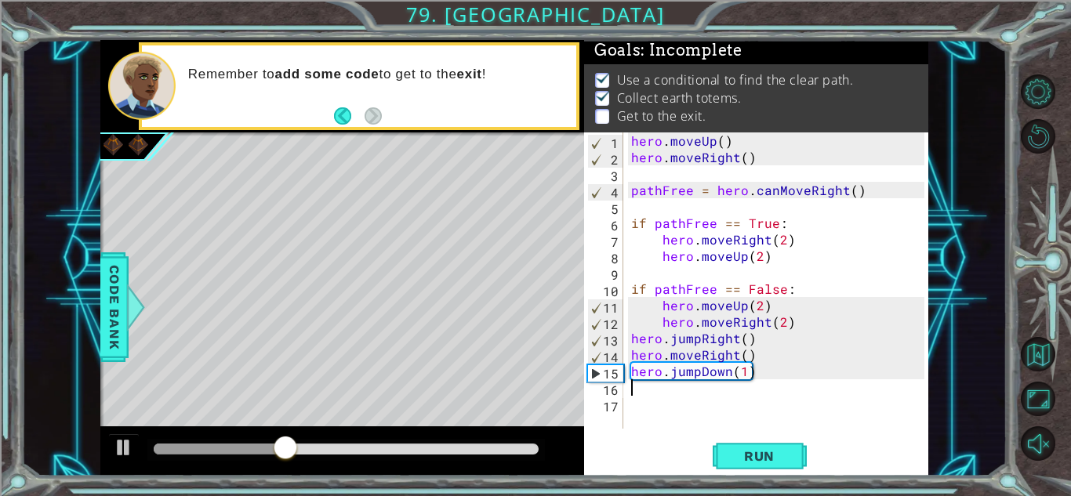
click at [667, 394] on div "hero . moveUp ( ) hero . moveRight ( ) pathFree = hero . canMoveRight ( ) if pa…" at bounding box center [780, 297] width 304 height 329
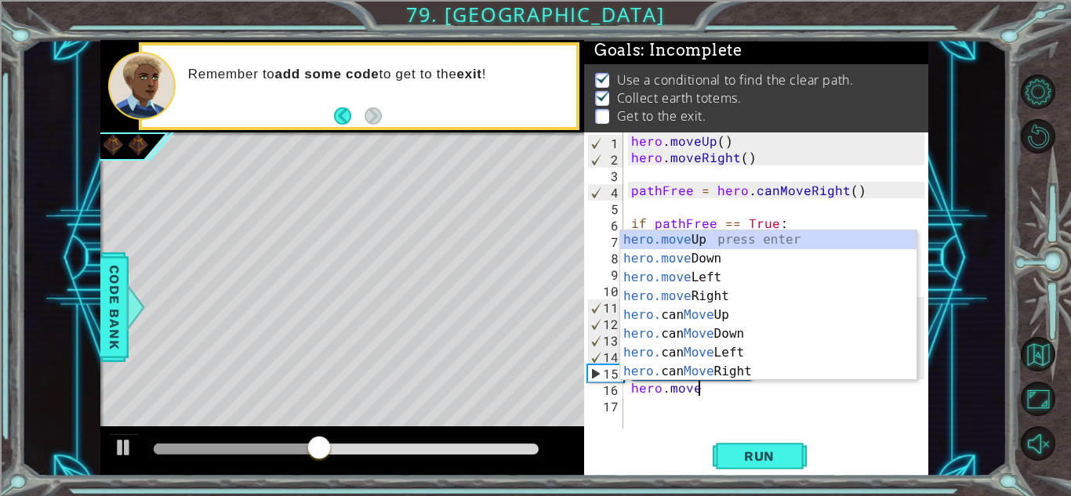
scroll to position [0, 4]
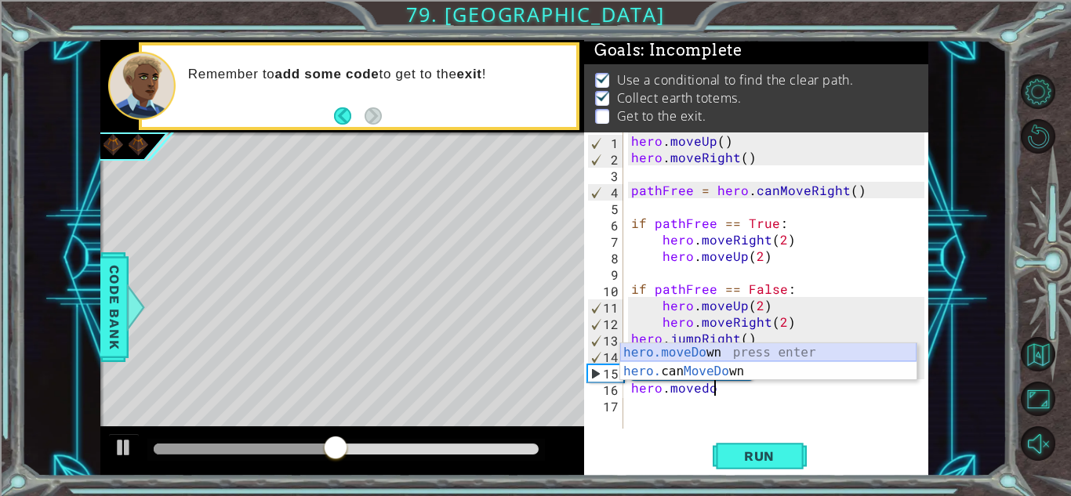
click at [669, 351] on div "hero.moveDo wn press enter hero. can MoveDo wn press enter" at bounding box center [768, 380] width 296 height 75
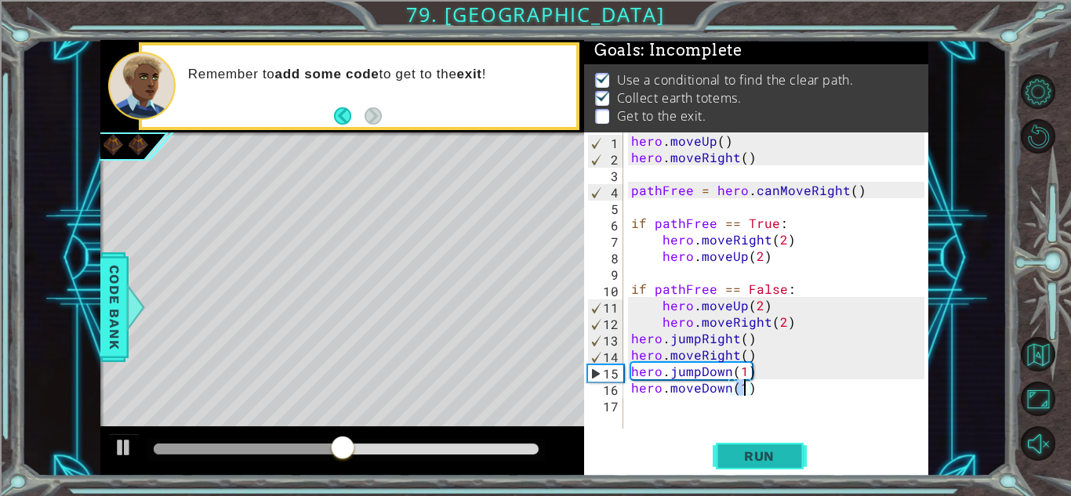
type textarea "hero.moveDown(1)"
click at [746, 449] on span "Run" at bounding box center [760, 457] width 62 height 16
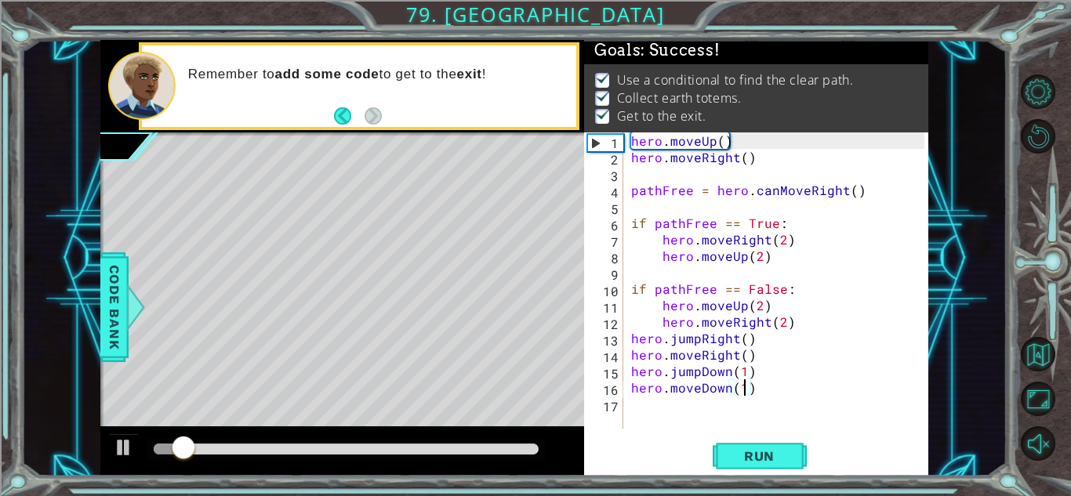
drag, startPoint x: 249, startPoint y: 444, endPoint x: 829, endPoint y: 508, distance: 583.1
click at [829, 496] on html "1 ההההההההההההההההההההההההההההההההההההההההההההההההההההההההההההההההההההההההההההה…" at bounding box center [535, 308] width 1071 height 616
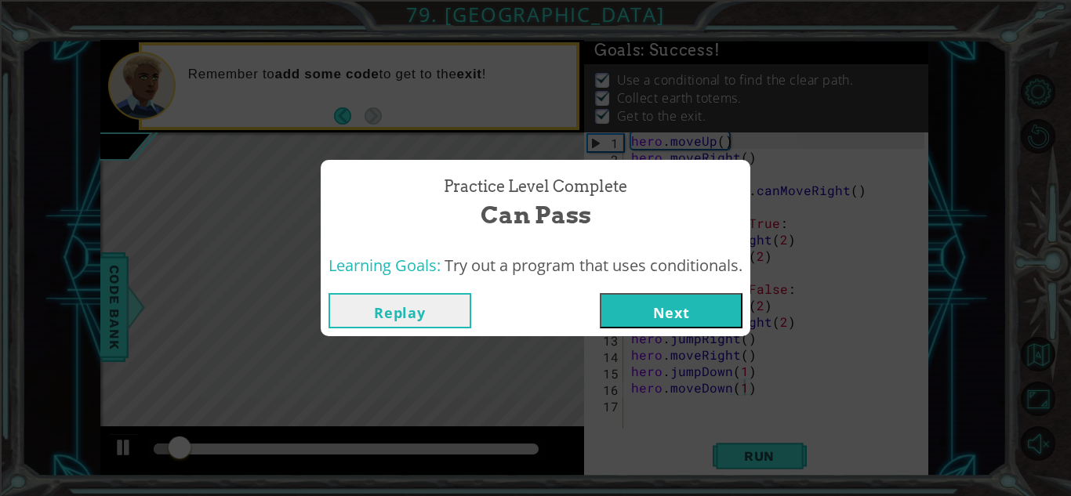
click at [671, 324] on button "Next" at bounding box center [671, 310] width 143 height 35
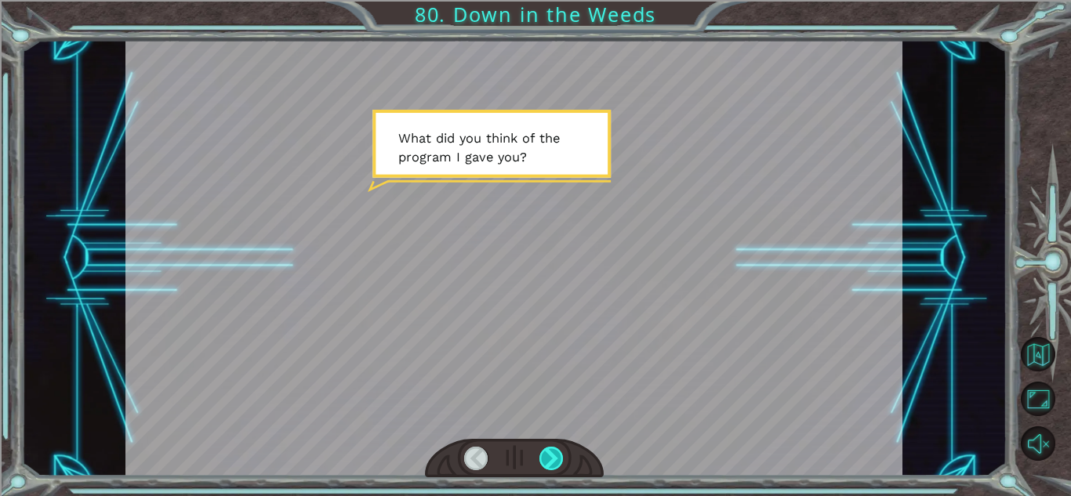
click at [551, 459] on div at bounding box center [552, 459] width 24 height 24
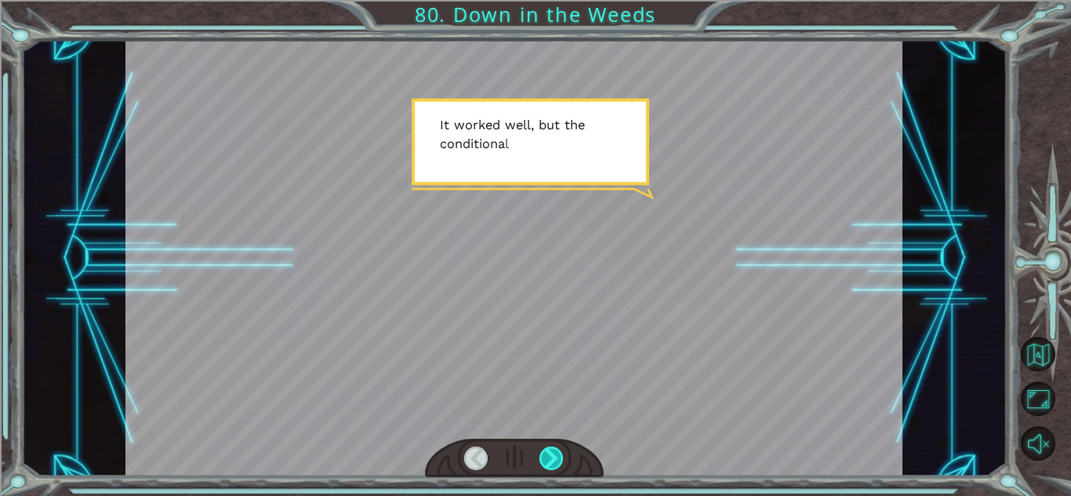
click at [551, 459] on div at bounding box center [552, 459] width 24 height 24
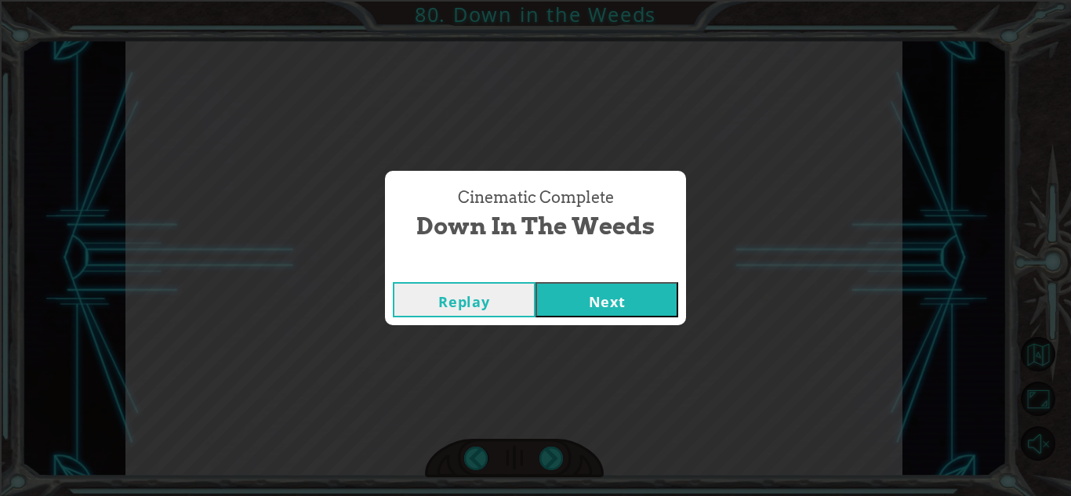
click at [558, 298] on button "Next" at bounding box center [607, 299] width 143 height 35
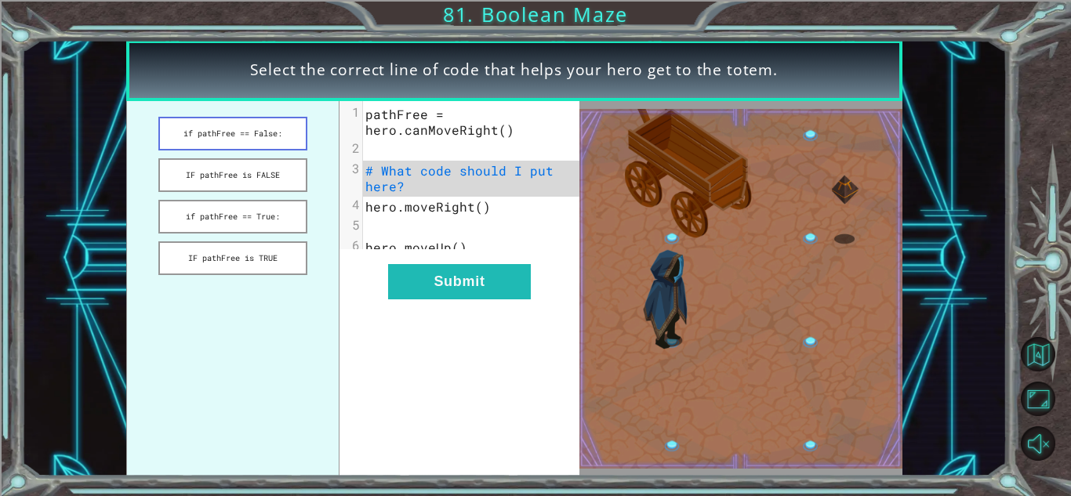
click at [253, 139] on button "if pathFree == False:" at bounding box center [232, 134] width 148 height 34
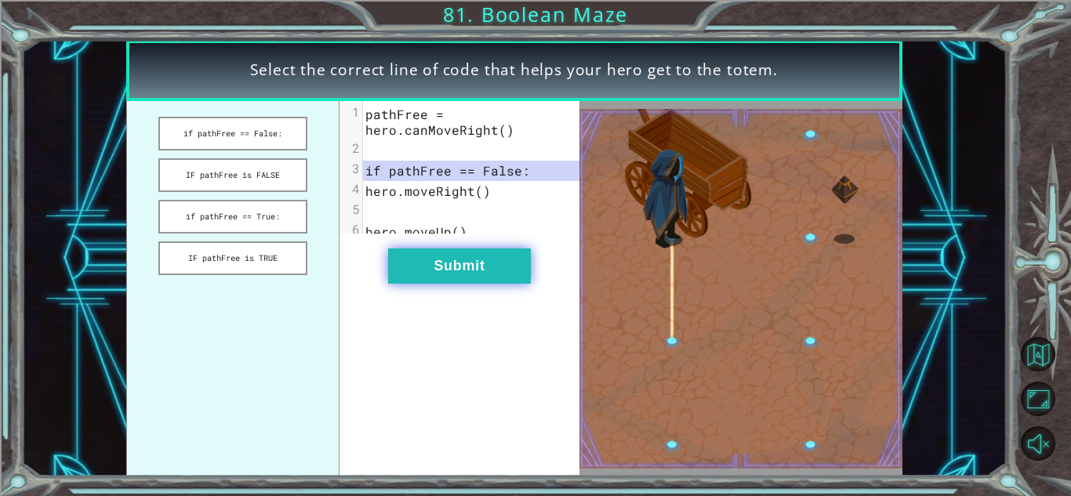
click at [469, 284] on button "Submit" at bounding box center [459, 266] width 143 height 35
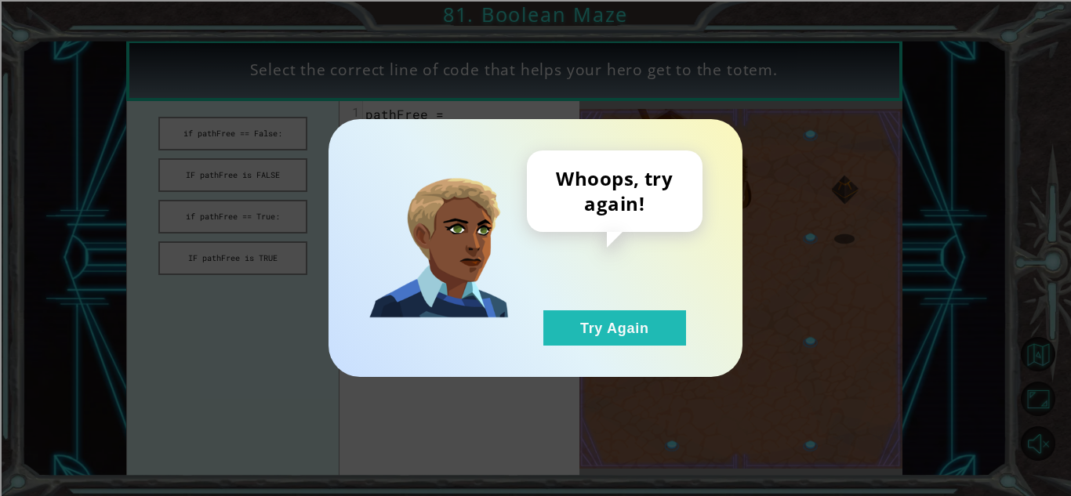
click at [604, 308] on div "Whoops, try again! Try Again" at bounding box center [615, 248] width 176 height 195
click at [594, 329] on button "Try Again" at bounding box center [614, 328] width 143 height 35
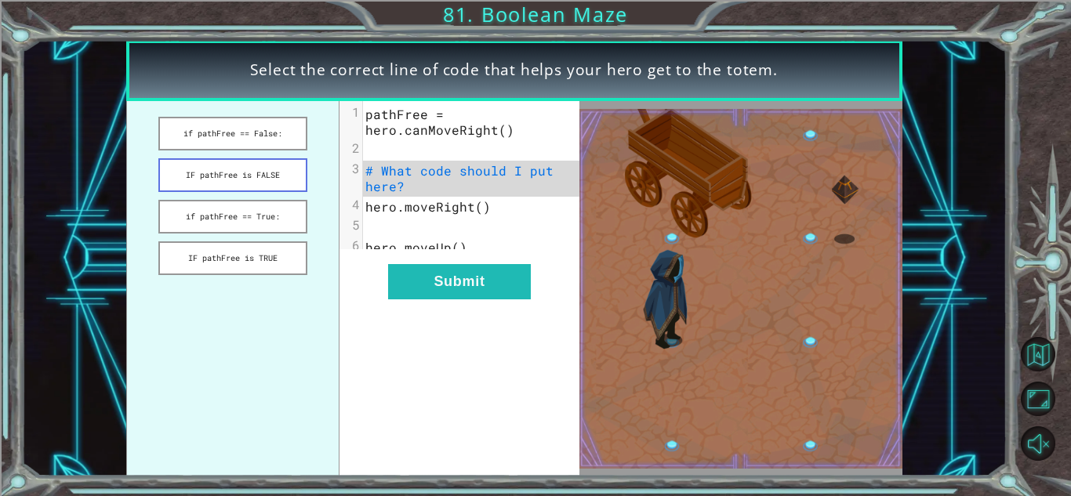
click at [252, 180] on button "IF pathFree is FALSE" at bounding box center [232, 175] width 148 height 34
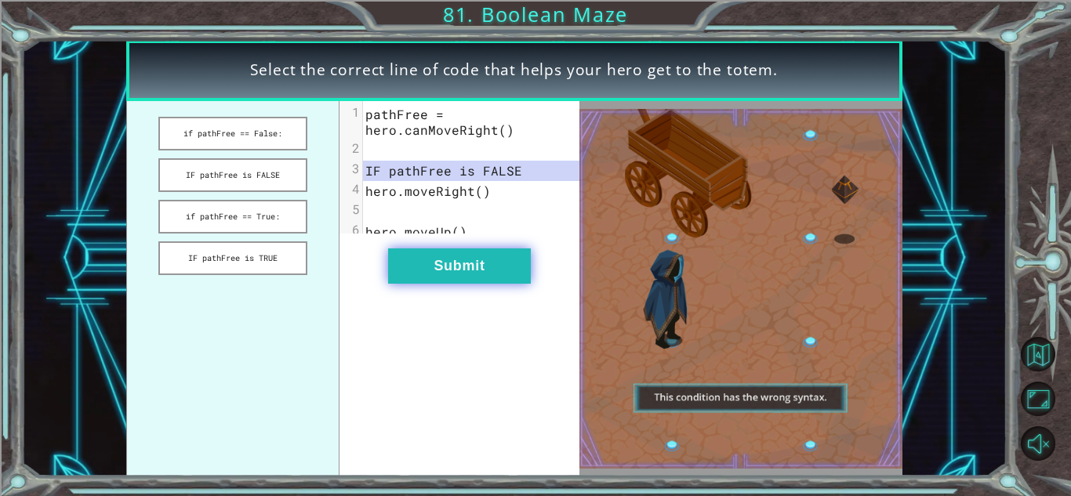
click at [427, 282] on button "Submit" at bounding box center [459, 266] width 143 height 35
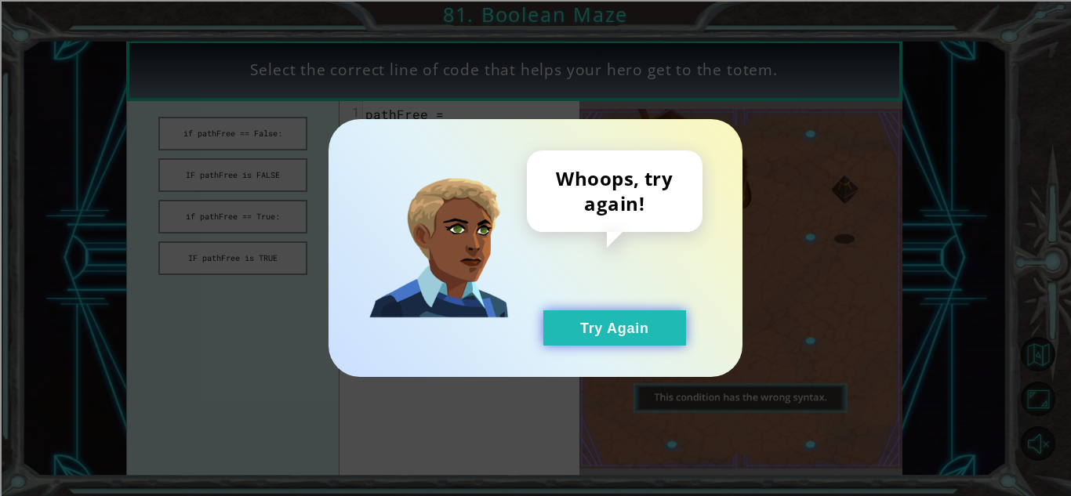
click at [588, 333] on button "Try Again" at bounding box center [614, 328] width 143 height 35
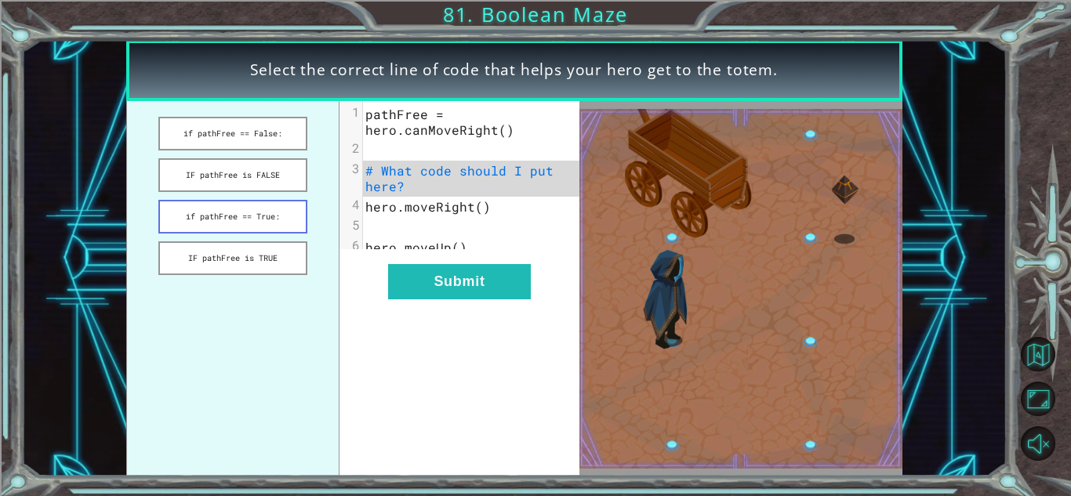
click at [202, 227] on button "if pathFree == True:" at bounding box center [232, 217] width 148 height 34
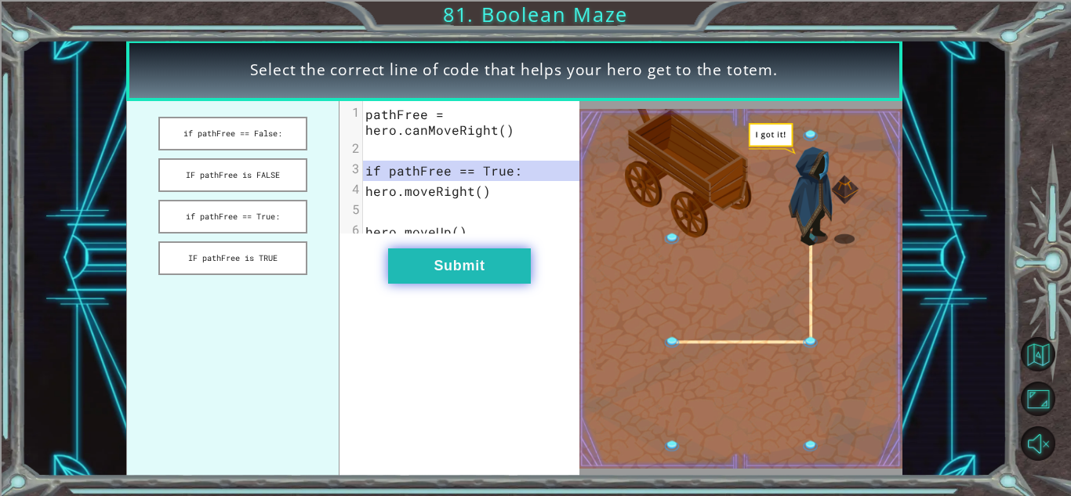
click at [409, 278] on button "Submit" at bounding box center [459, 266] width 143 height 35
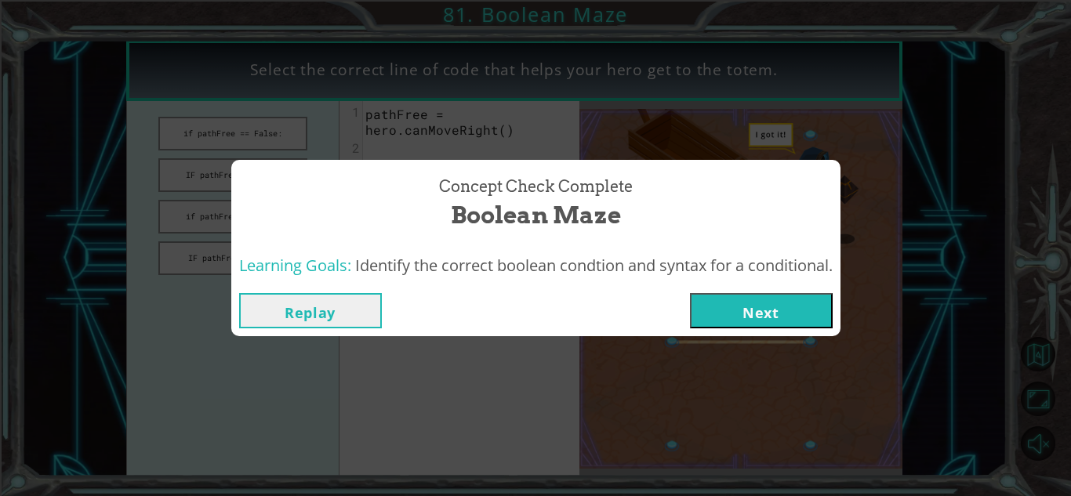
click at [778, 319] on button "Next" at bounding box center [761, 310] width 143 height 35
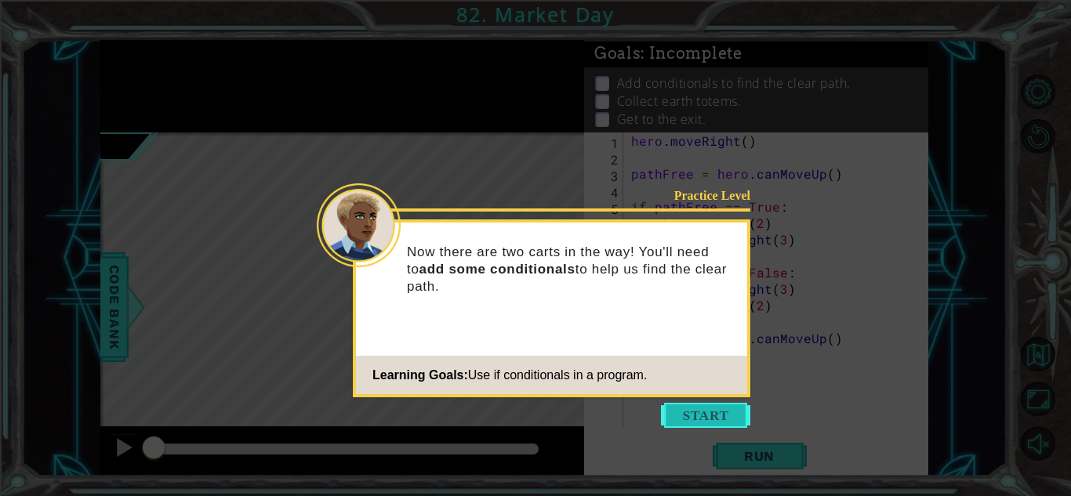
click at [715, 408] on button "Start" at bounding box center [705, 415] width 89 height 25
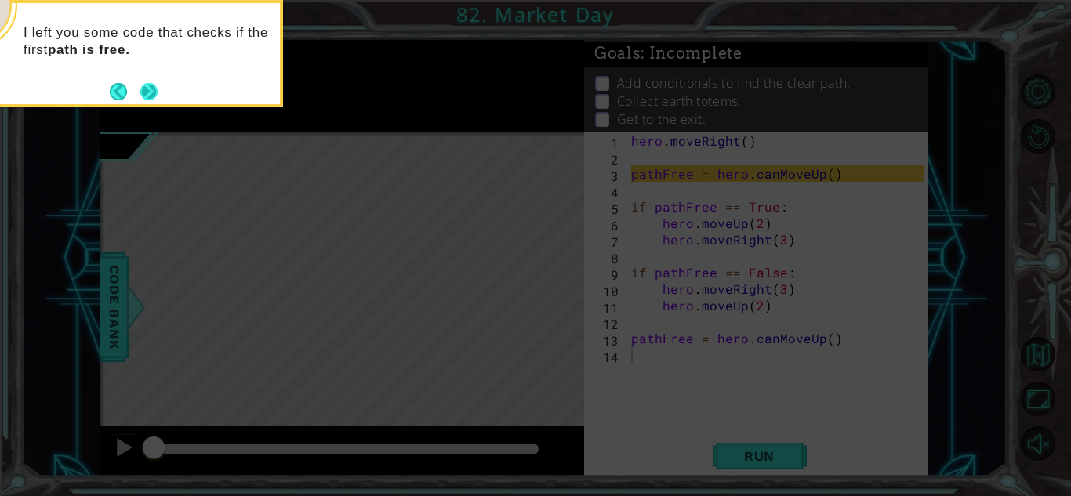
click at [149, 92] on button "Next" at bounding box center [148, 91] width 17 height 17
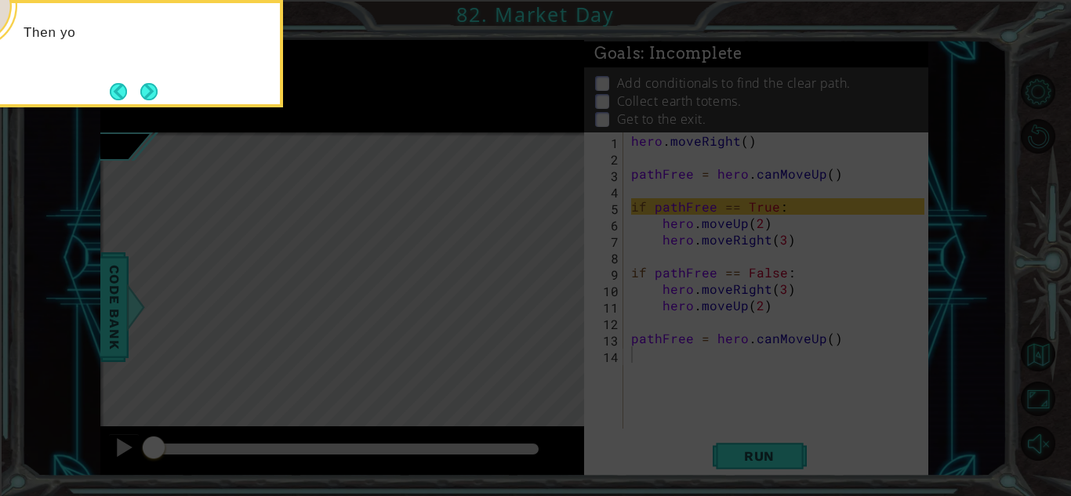
click at [149, 92] on button "Next" at bounding box center [148, 91] width 17 height 17
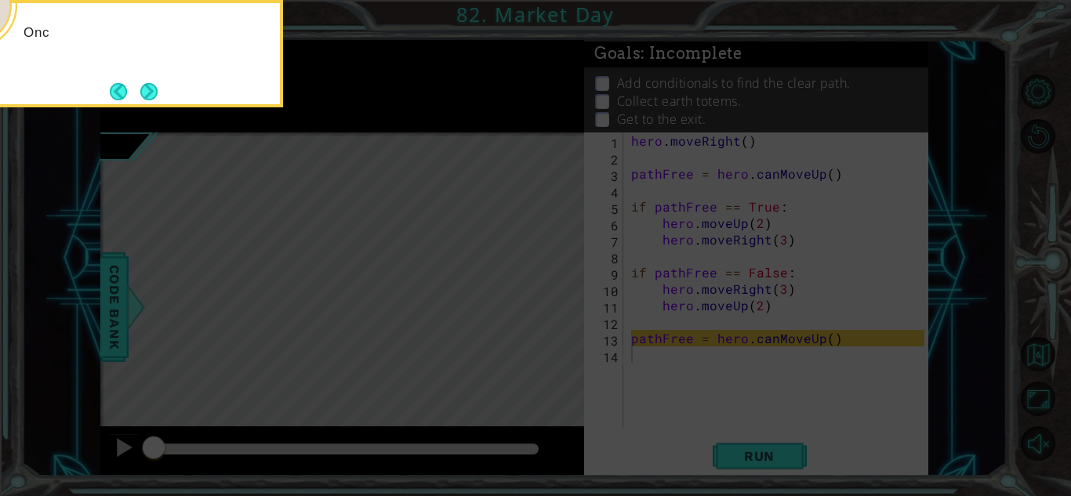
click at [149, 92] on button "Next" at bounding box center [148, 91] width 17 height 17
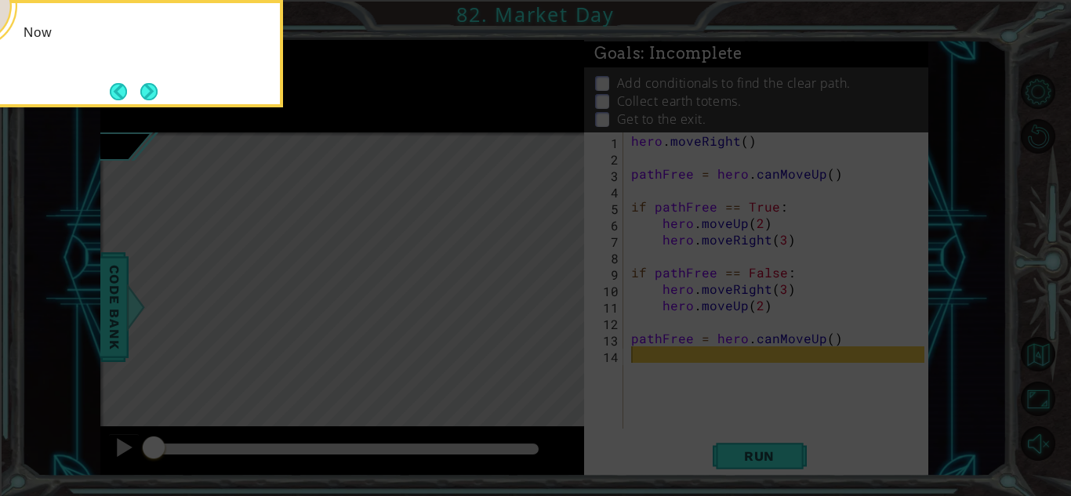
click at [149, 92] on button "Next" at bounding box center [148, 91] width 17 height 17
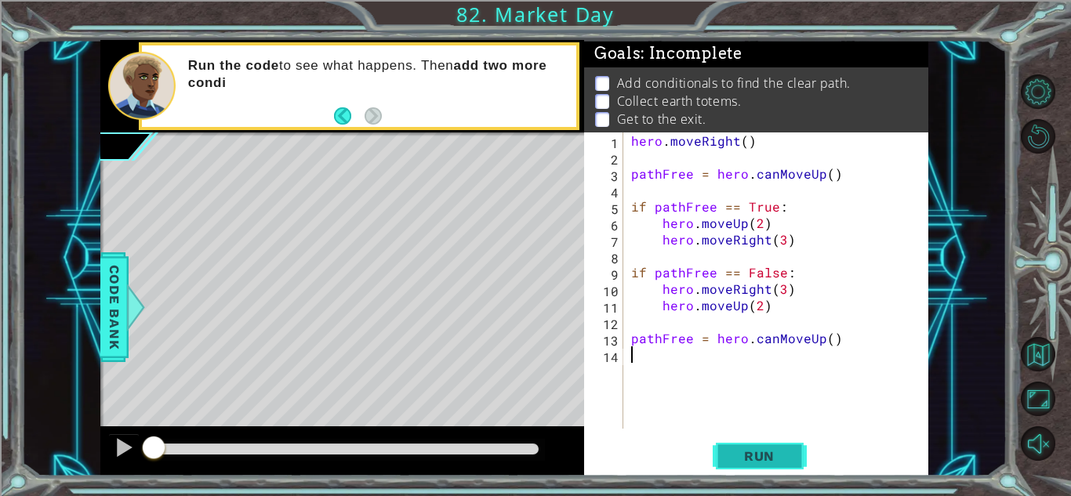
click at [733, 459] on span "Run" at bounding box center [760, 457] width 62 height 16
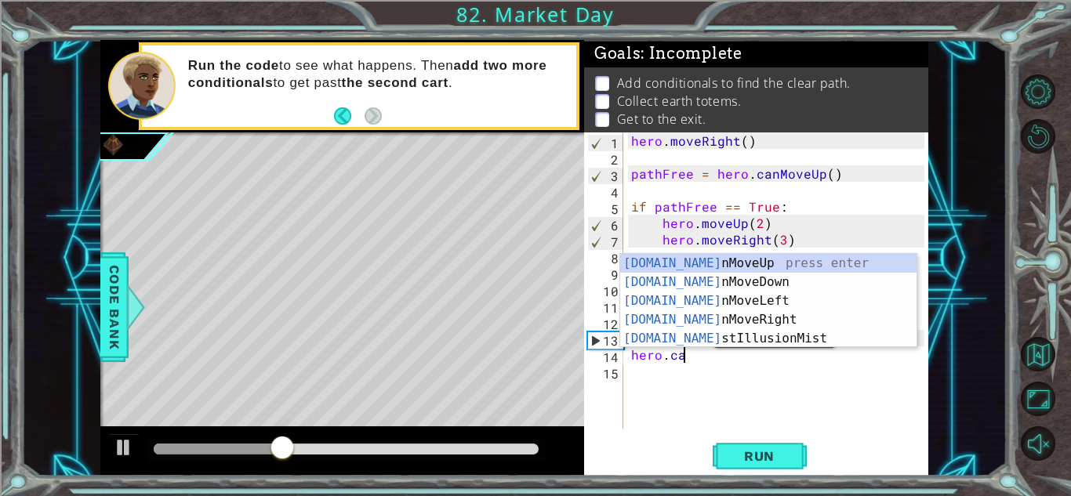
scroll to position [0, 2]
type textarea "hero.can"
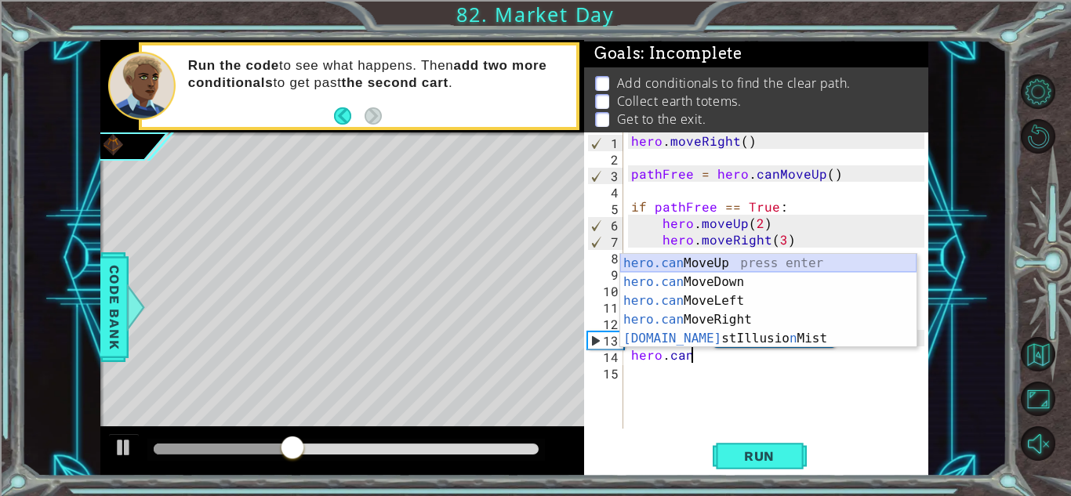
click at [682, 259] on div "hero.can MoveUp press enter hero.can MoveDown press enter hero.can MoveLeft pre…" at bounding box center [768, 320] width 296 height 132
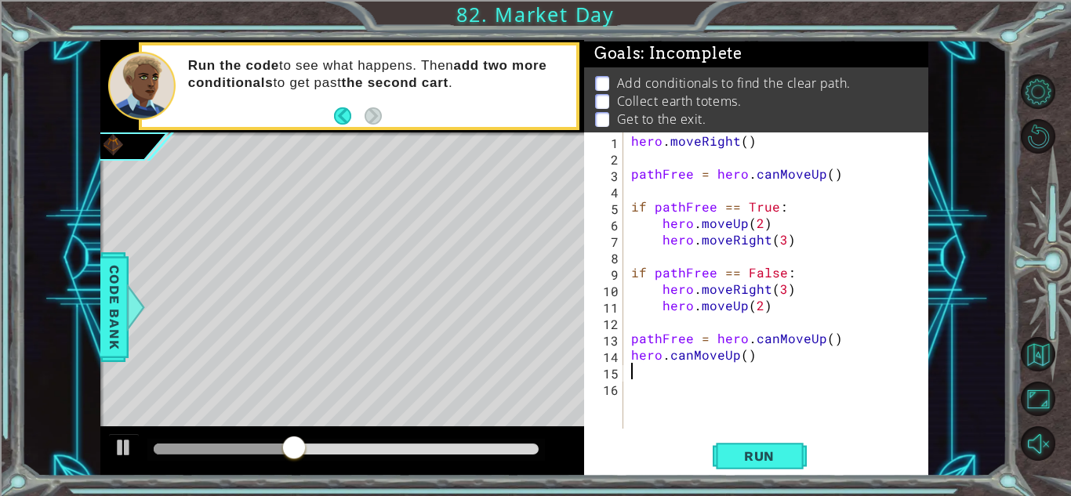
scroll to position [0, 0]
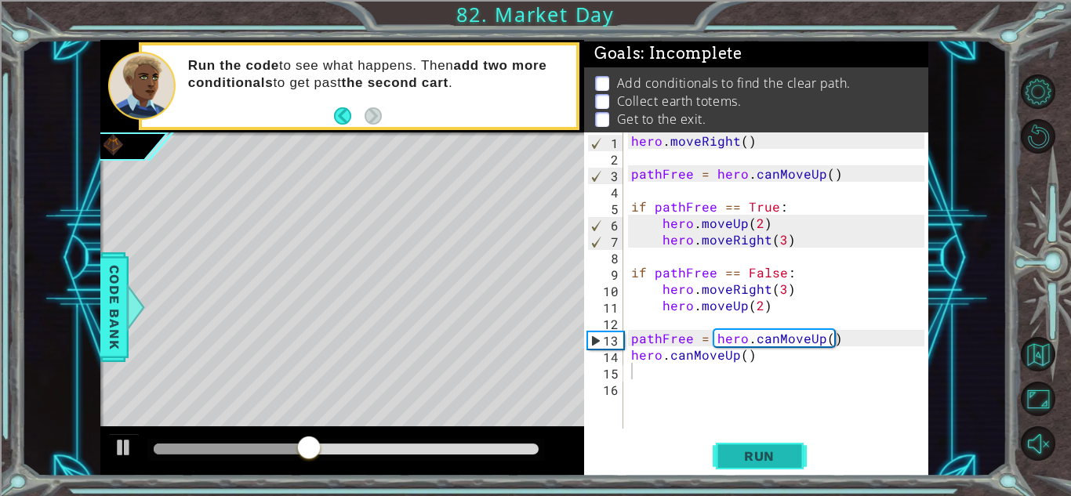
click at [726, 439] on button "Run" at bounding box center [760, 456] width 94 height 35
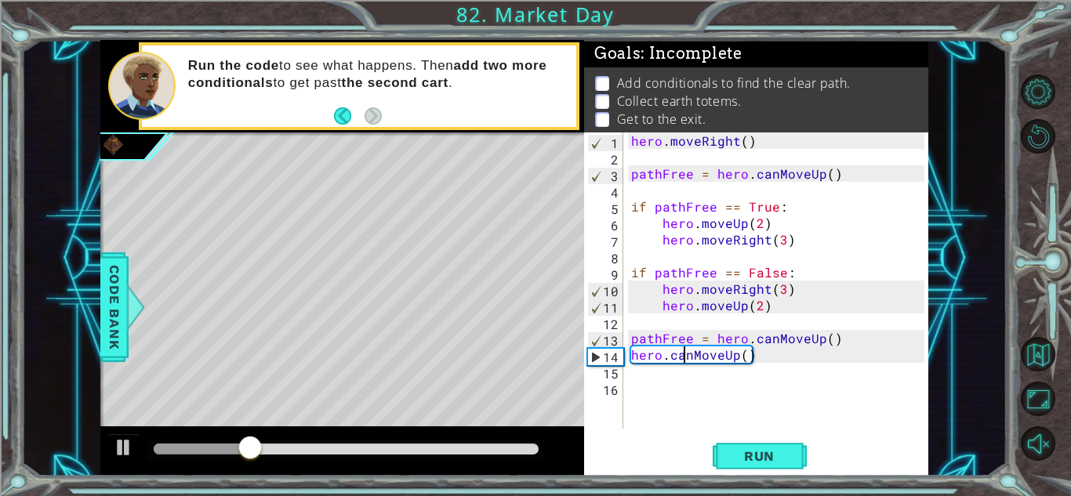
click at [686, 354] on div "hero . moveRight ( ) pathFree = hero . canMoveUp ( ) if pathFree == True : hero…" at bounding box center [780, 297] width 304 height 329
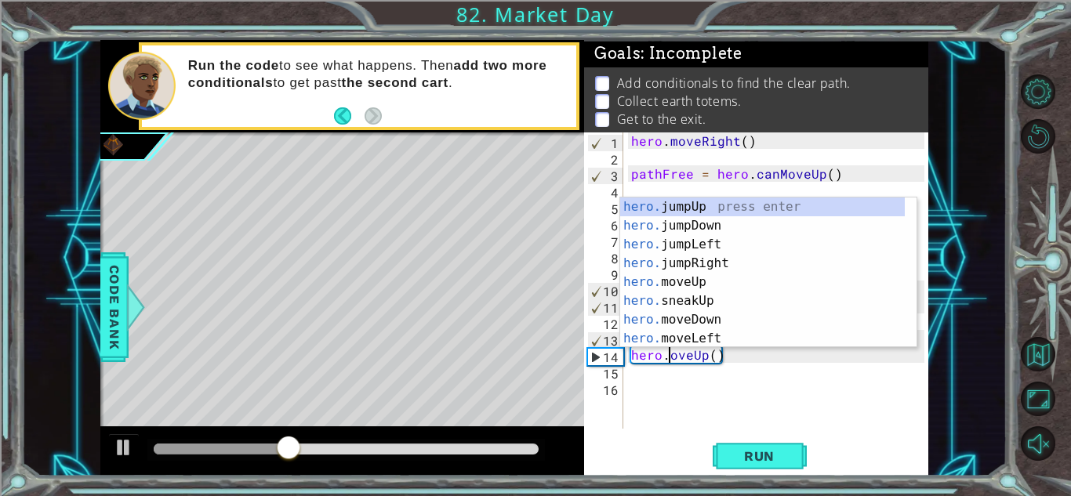
type textarea "hero.moveUp()"
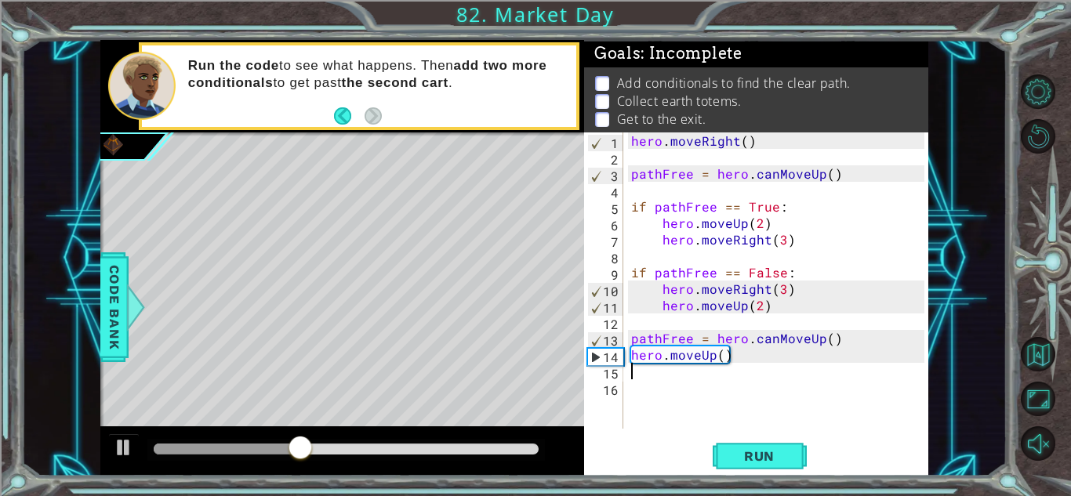
click at [638, 379] on div "hero . moveRight ( ) pathFree = hero . canMoveUp ( ) if pathFree == True : hero…" at bounding box center [780, 297] width 304 height 329
click at [722, 354] on div "hero . moveRight ( ) pathFree = hero . canMoveUp ( ) if pathFree == True : hero…" at bounding box center [780, 297] width 304 height 329
type textarea "hero.moveUp(2)"
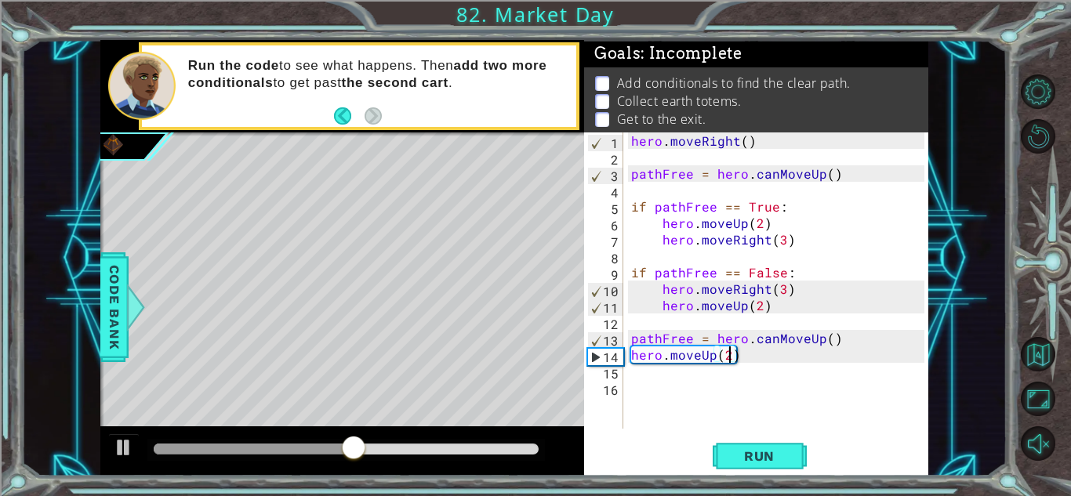
click at [651, 374] on div "hero . moveRight ( ) pathFree = hero . canMoveUp ( ) if pathFree == True : hero…" at bounding box center [780, 297] width 304 height 329
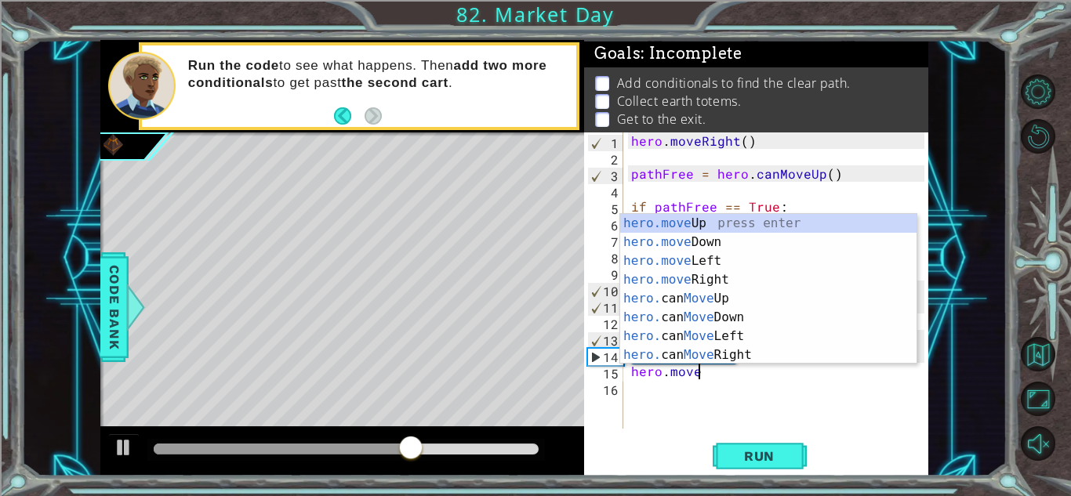
scroll to position [0, 3]
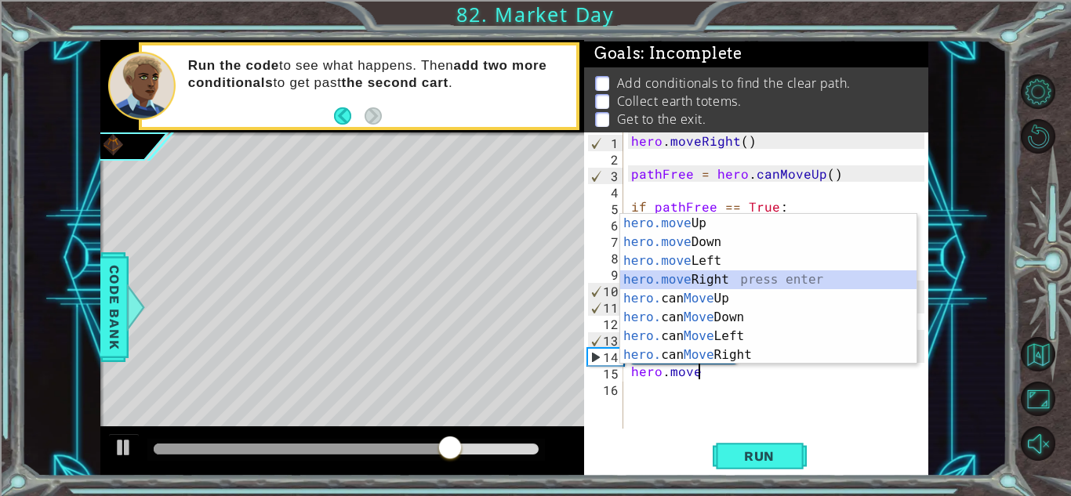
click at [722, 277] on div "hero.move Up press enter hero.move Down press enter hero.move Left press enter …" at bounding box center [768, 308] width 296 height 188
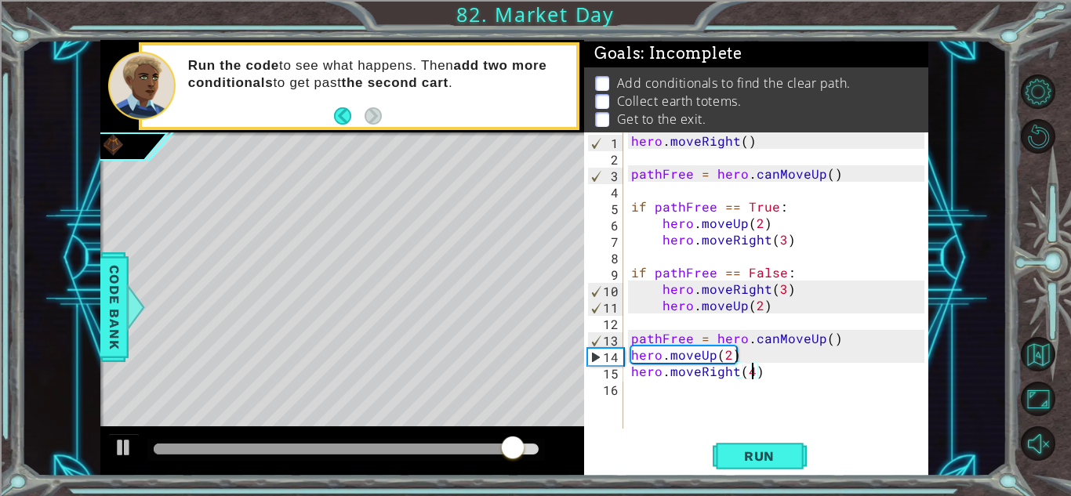
scroll to position [0, 7]
click at [757, 458] on span "Run" at bounding box center [760, 457] width 62 height 16
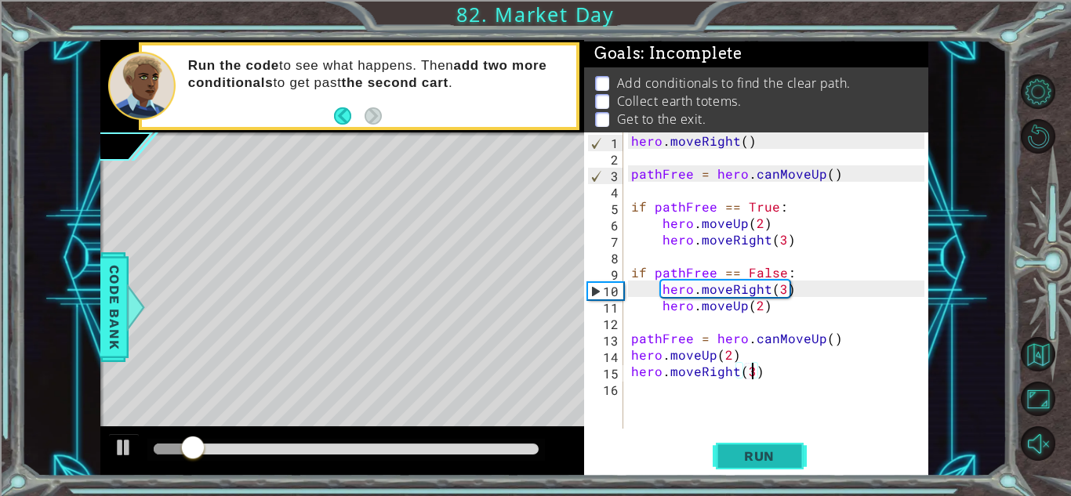
click at [750, 456] on span "Run" at bounding box center [760, 457] width 62 height 16
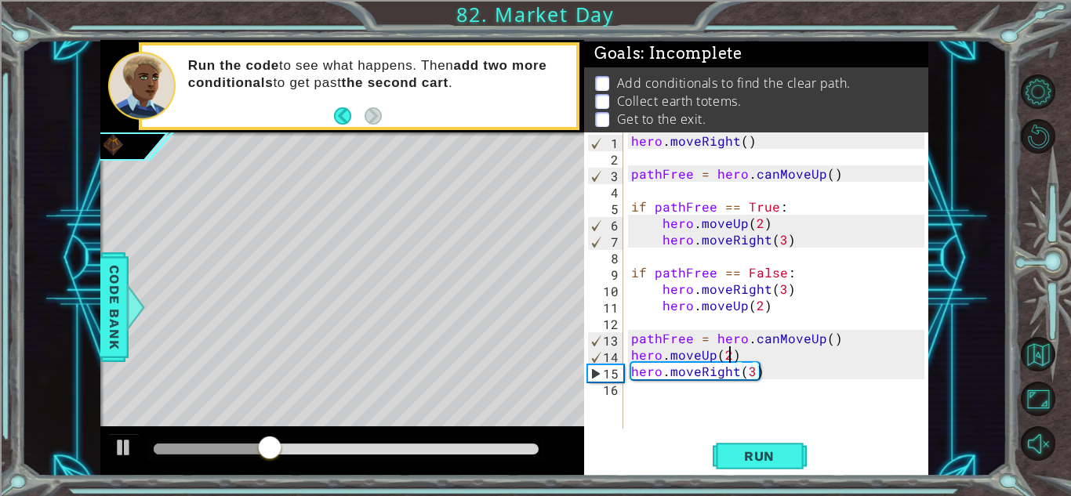
click at [730, 355] on div "hero . moveRight ( ) pathFree = hero . canMoveUp ( ) if pathFree == True : hero…" at bounding box center [780, 297] width 304 height 329
type textarea "h"
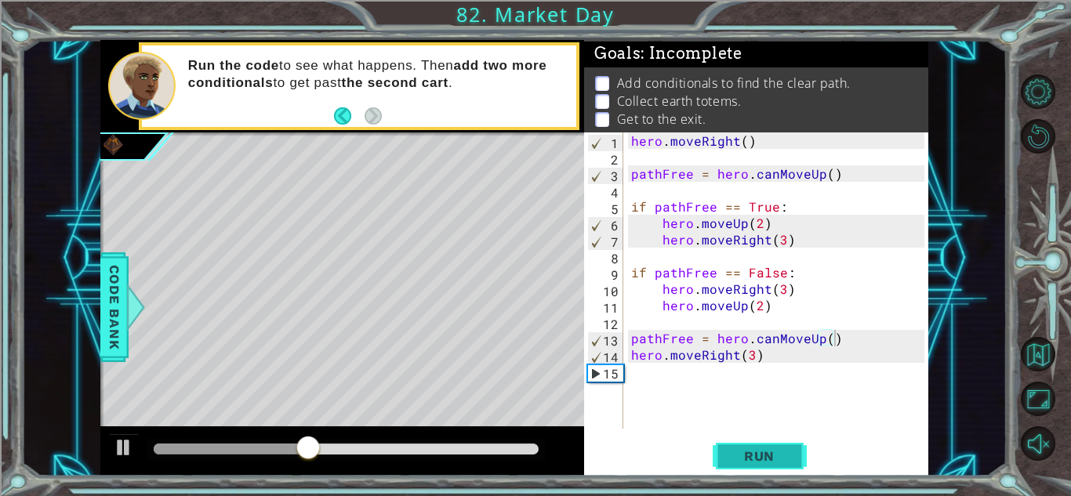
click at [764, 457] on span "Run" at bounding box center [760, 457] width 62 height 16
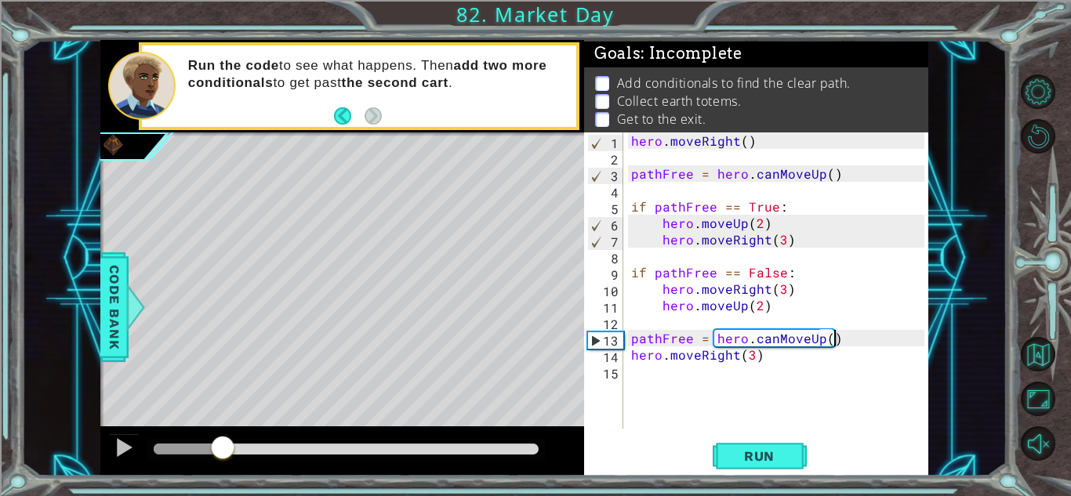
drag, startPoint x: 296, startPoint y: 444, endPoint x: 223, endPoint y: 445, distance: 73.7
click at [223, 445] on div at bounding box center [223, 449] width 28 height 28
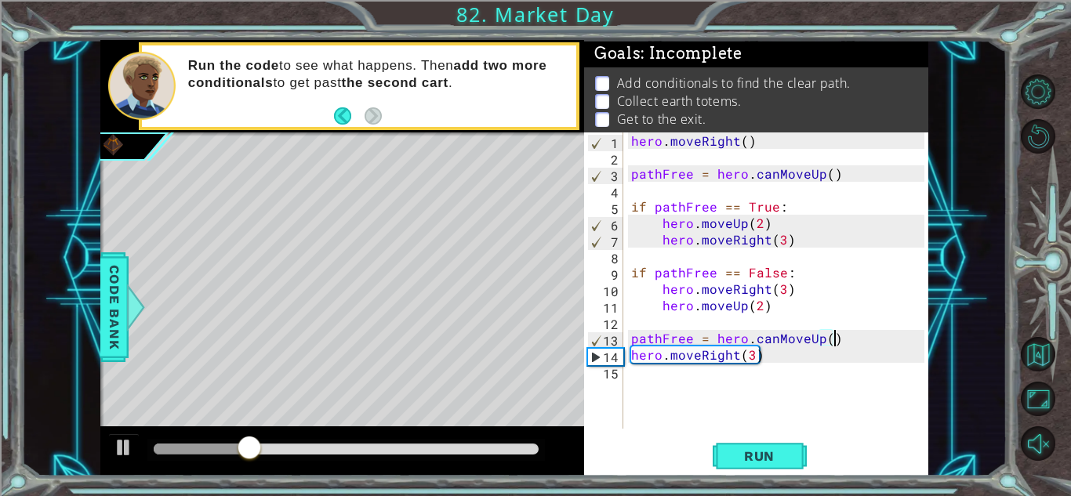
click at [731, 356] on div "hero . moveRight ( ) pathFree = hero . canMoveUp ( ) if pathFree == True : hero…" at bounding box center [780, 297] width 304 height 329
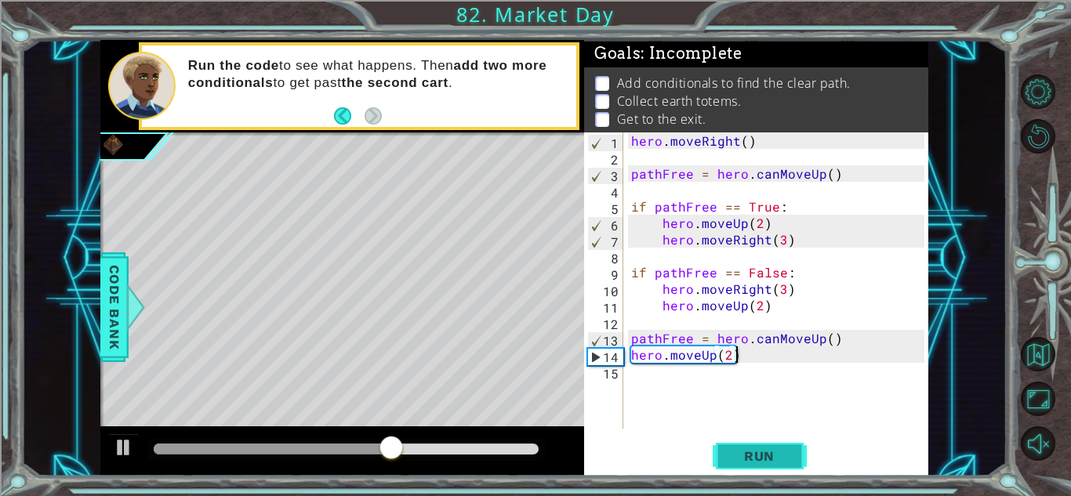
type textarea "hero.moveUp(2)"
click at [728, 456] on button "Run" at bounding box center [760, 456] width 94 height 35
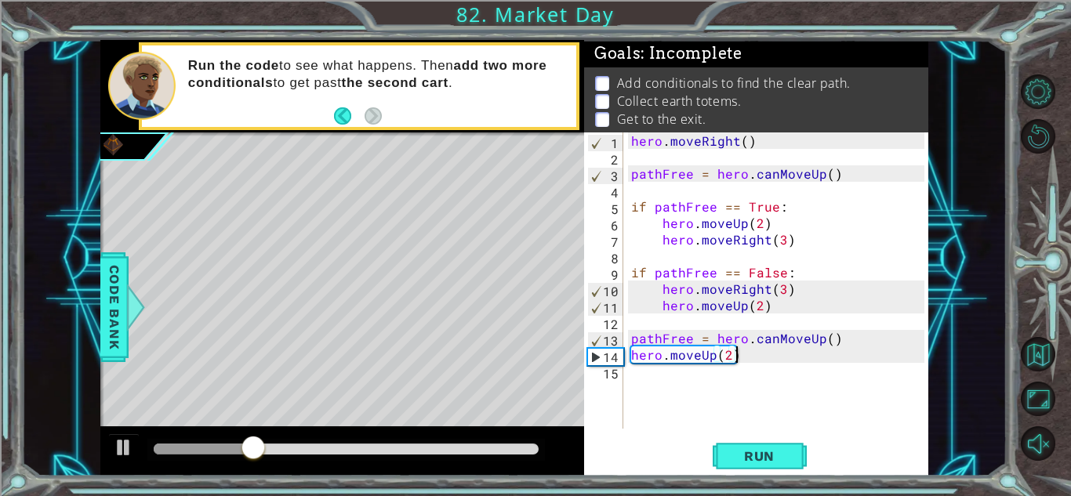
click at [646, 373] on div "hero . moveRight ( ) pathFree = hero . canMoveUp ( ) if pathFree == True : hero…" at bounding box center [780, 297] width 304 height 329
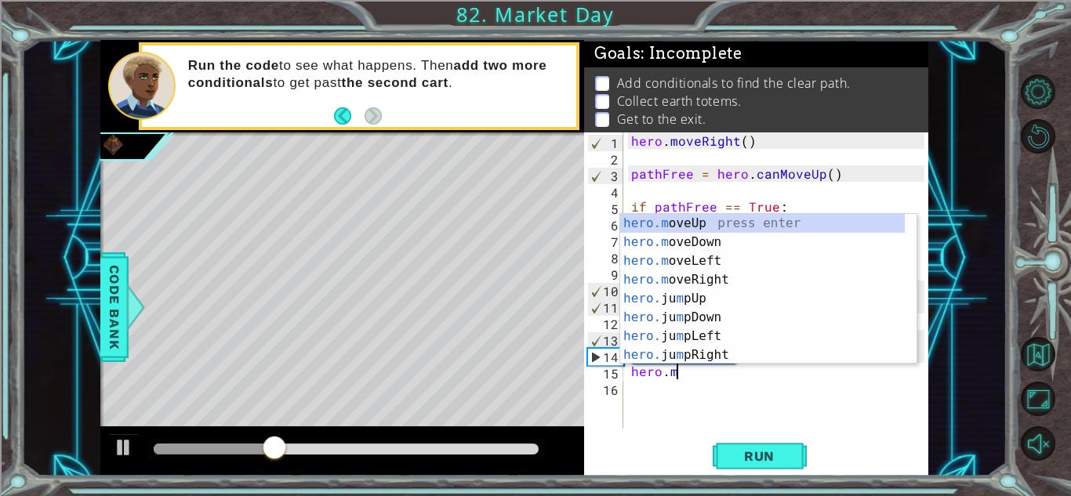
scroll to position [0, 3]
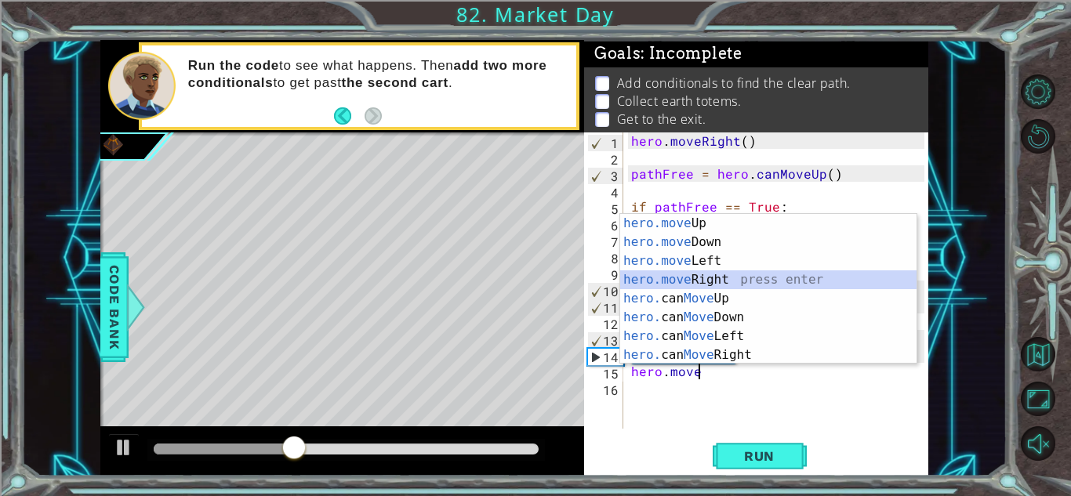
click at [711, 279] on div "hero.move Up press enter hero.move Down press enter hero.move Left press enter …" at bounding box center [768, 308] width 296 height 188
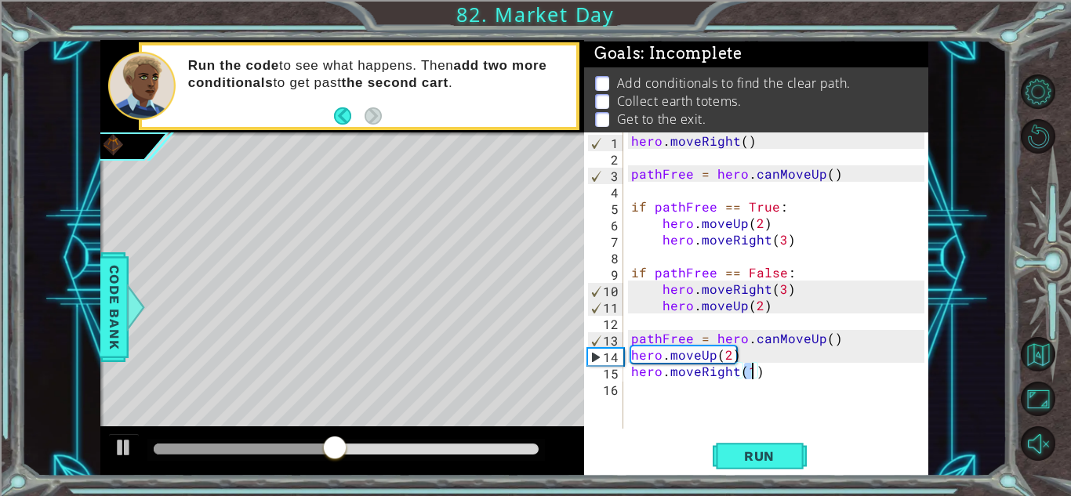
scroll to position [0, 7]
click at [774, 463] on span "Run" at bounding box center [760, 457] width 62 height 16
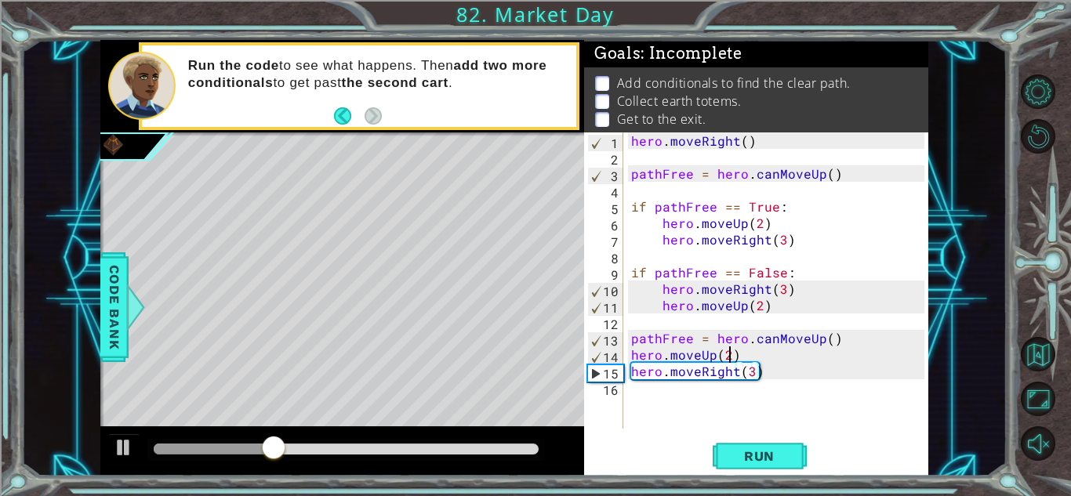
click at [732, 356] on div "hero . moveRight ( ) pathFree = hero . canMoveUp ( ) if pathFree == True : hero…" at bounding box center [780, 297] width 304 height 329
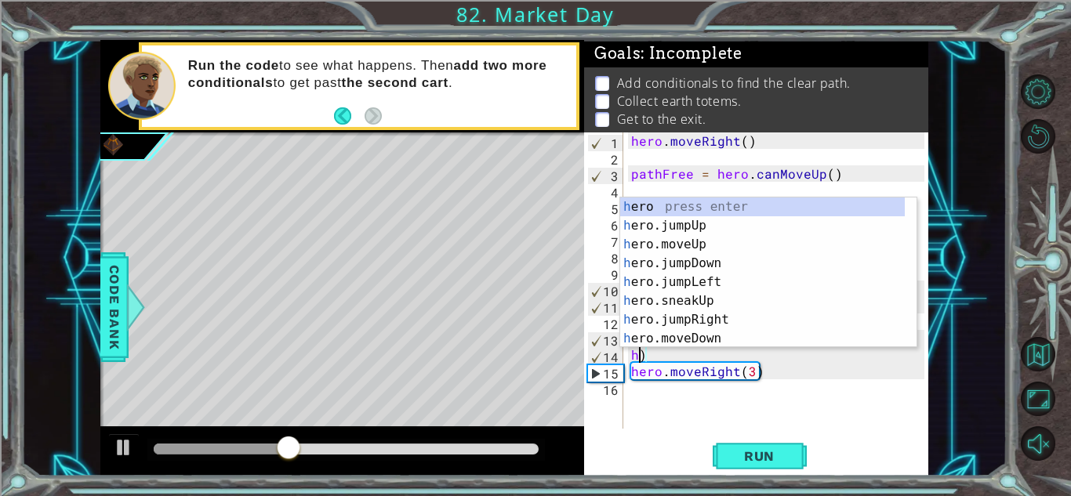
scroll to position [0, 0]
type textarea ")"
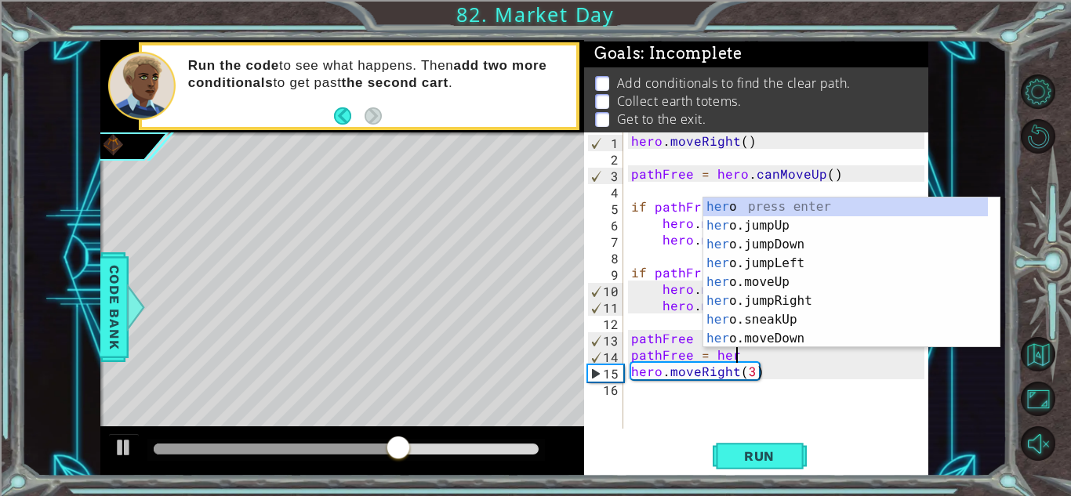
scroll to position [0, 6]
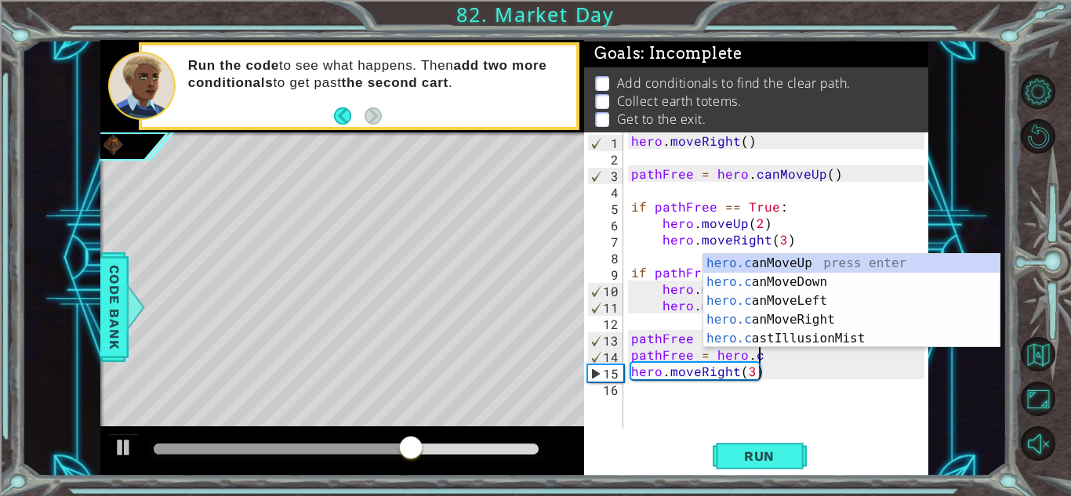
type textarea "pathFree = hero.can"
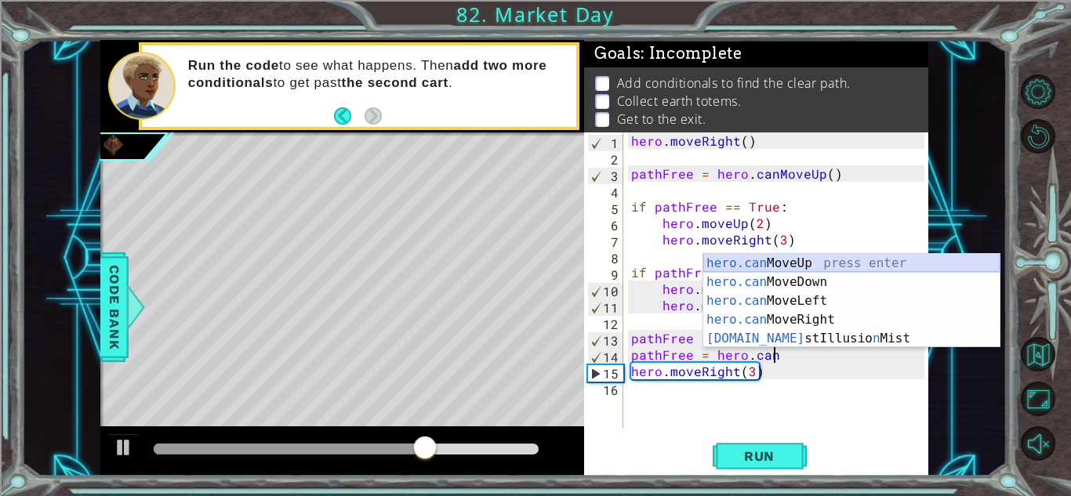
click at [797, 261] on div "hero.can MoveUp press enter hero.can MoveDown press enter hero.can MoveLeft pre…" at bounding box center [851, 320] width 296 height 132
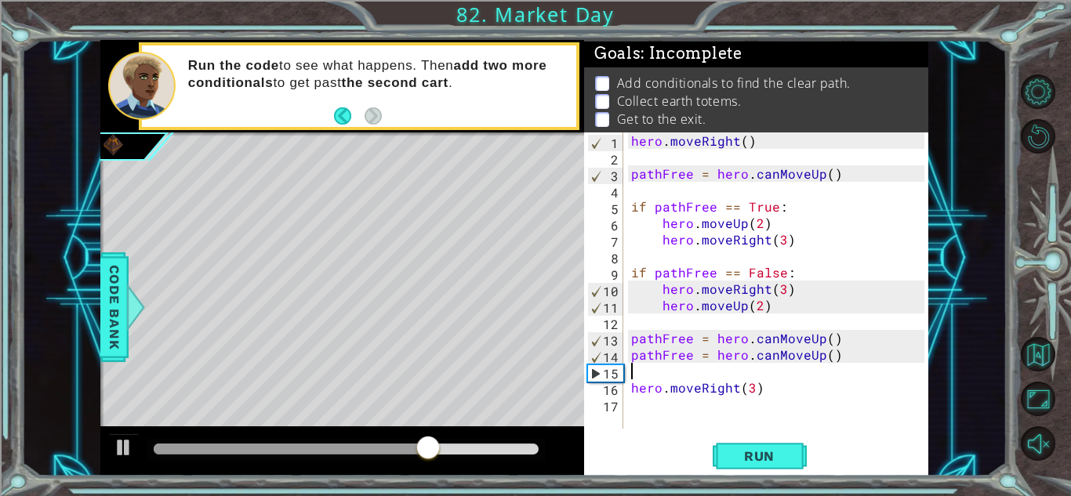
scroll to position [0, 0]
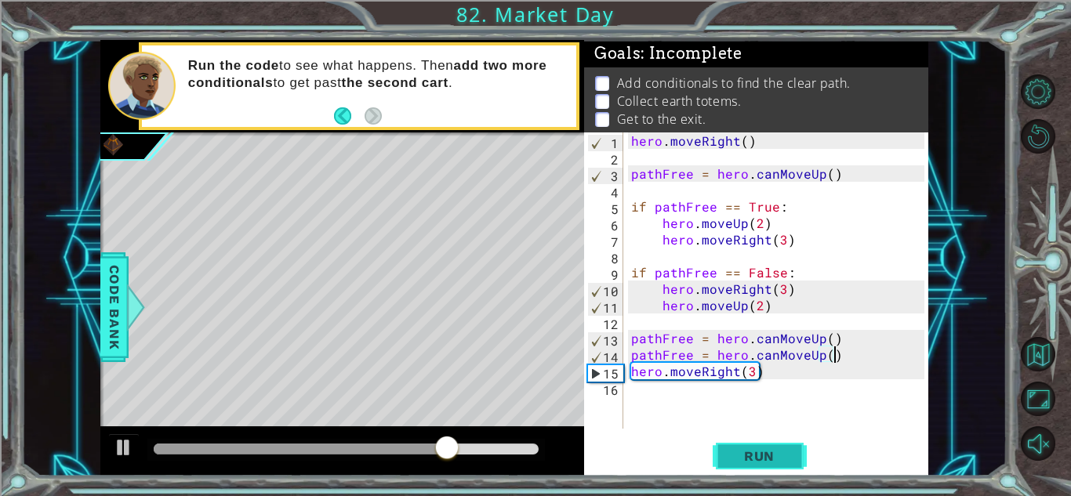
click at [743, 469] on button "Run" at bounding box center [760, 456] width 94 height 35
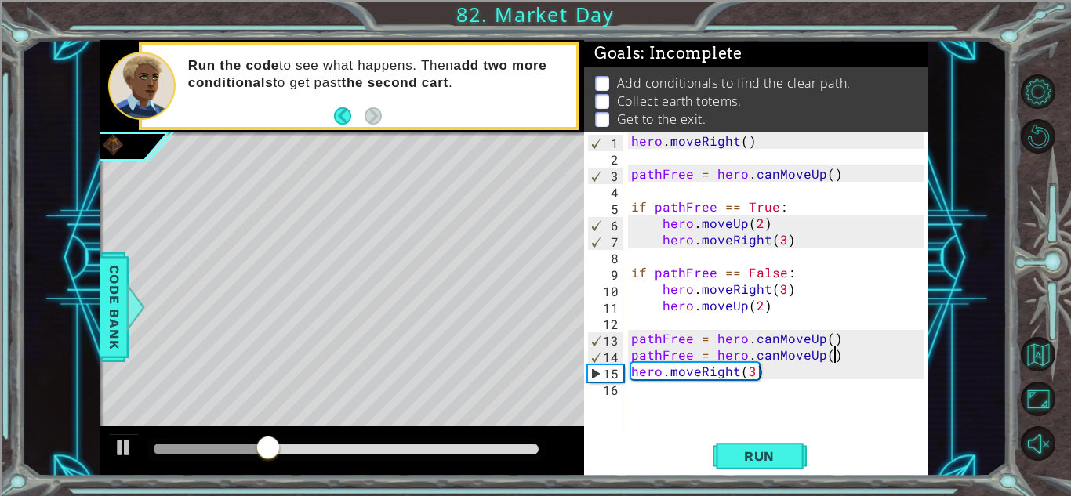
click at [751, 380] on div "hero . moveRight ( ) pathFree = hero . canMoveUp ( ) if pathFree == True : hero…" at bounding box center [780, 297] width 304 height 329
click at [769, 454] on span "Run" at bounding box center [760, 457] width 62 height 16
type textarea "hero.moveUp(2)"
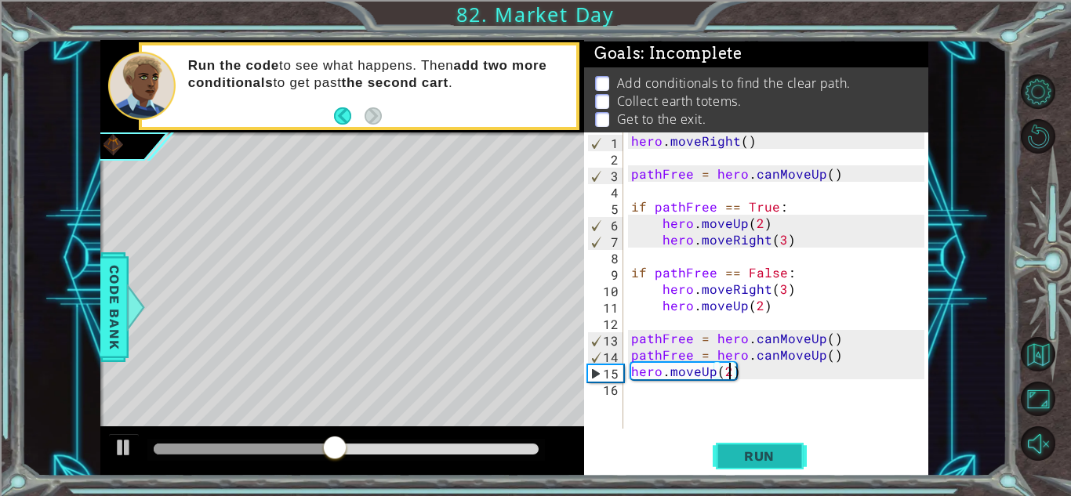
click at [761, 446] on button "Run" at bounding box center [760, 456] width 94 height 35
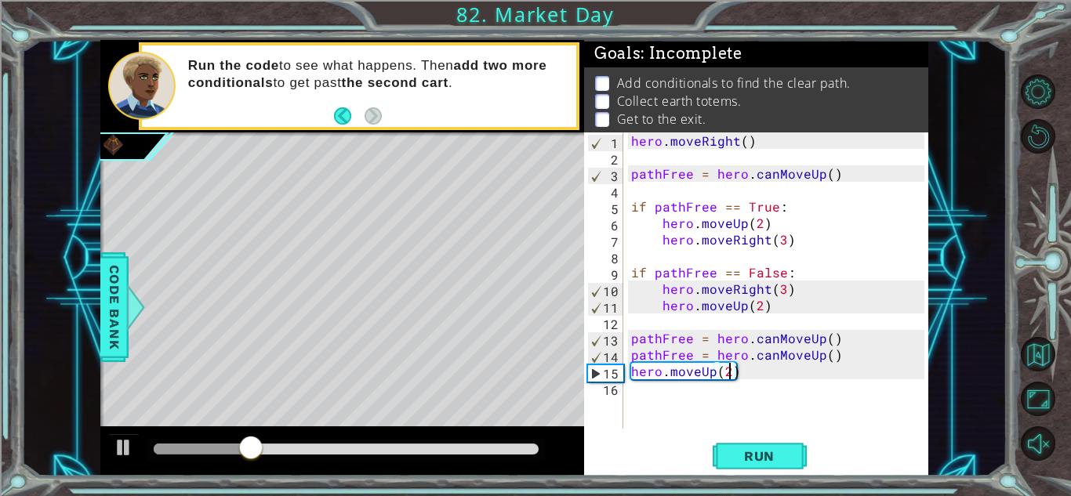
click at [663, 395] on div "hero . moveRight ( ) pathFree = hero . canMoveUp ( ) if pathFree == True : hero…" at bounding box center [780, 297] width 304 height 329
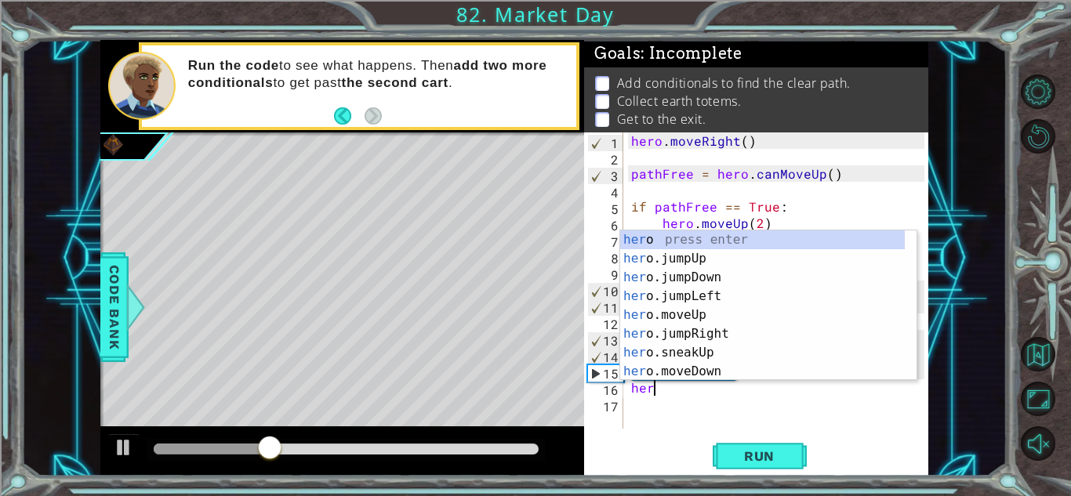
scroll to position [0, 0]
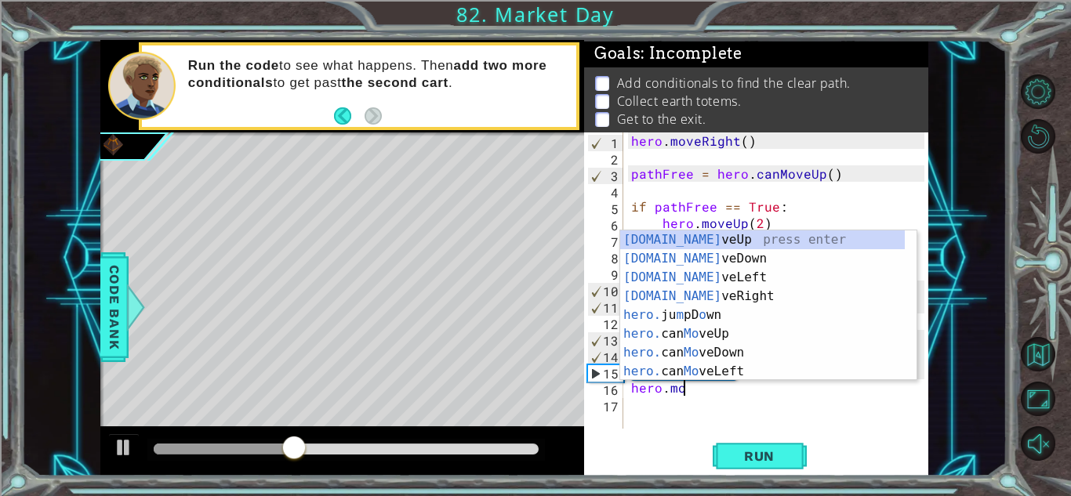
type textarea "hero.move"
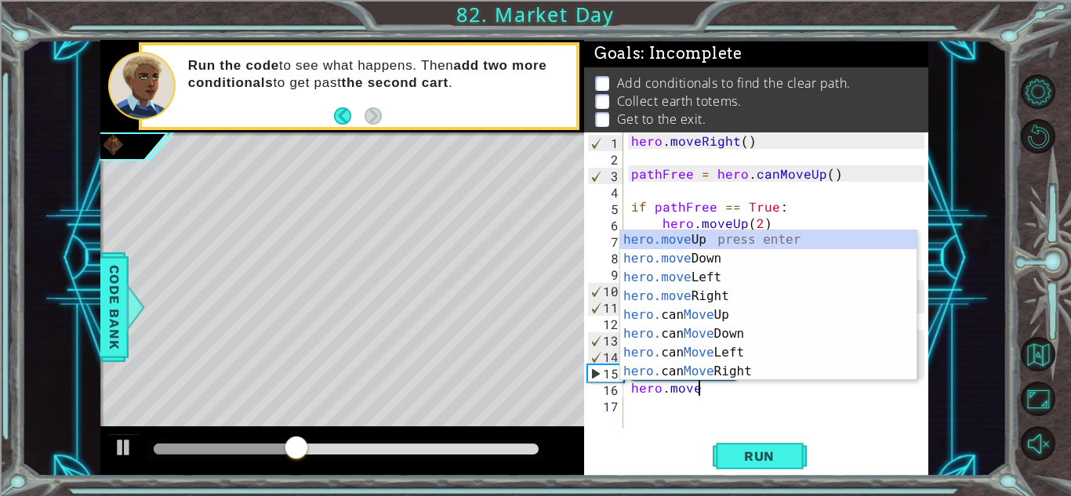
scroll to position [0, 3]
click at [740, 367] on div "hero.move Up press enter hero.move Down press enter hero.move Left press enter …" at bounding box center [768, 325] width 296 height 188
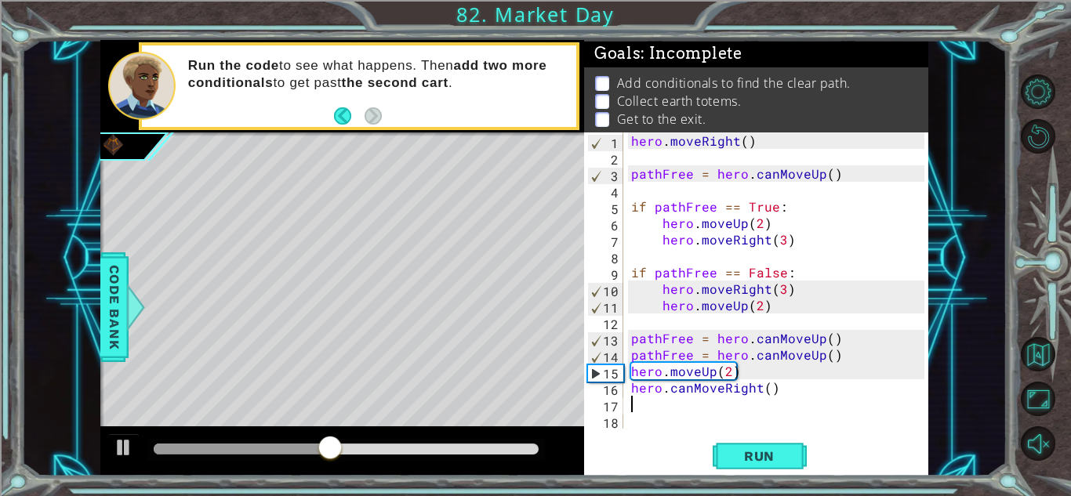
scroll to position [0, 0]
click at [769, 391] on div "hero . moveRight ( ) pathFree = hero . canMoveUp ( ) if pathFree == True : hero…" at bounding box center [780, 297] width 304 height 329
click at [740, 458] on span "Run" at bounding box center [760, 457] width 62 height 16
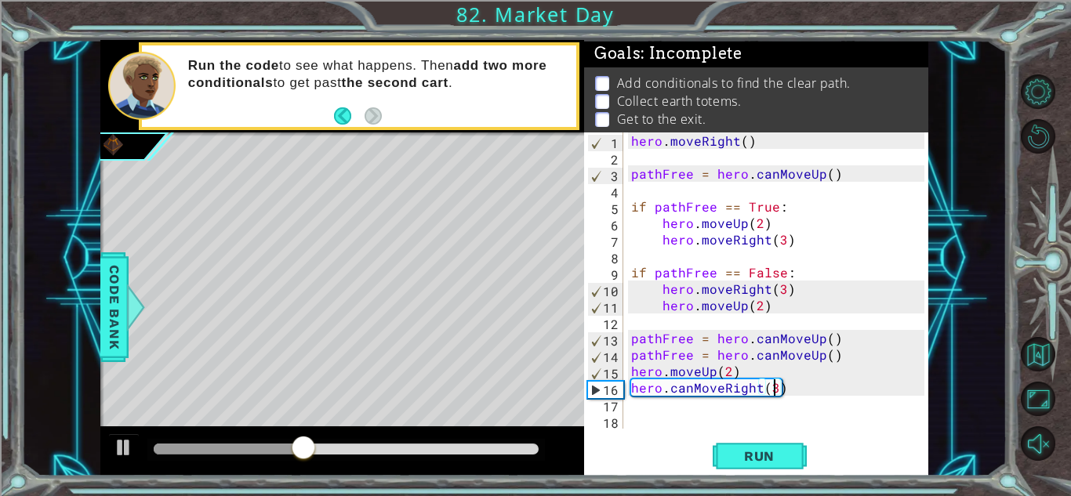
scroll to position [0, 8]
click at [714, 374] on div "hero . moveRight ( ) pathFree = hero . canMoveUp ( ) if pathFree == True : hero…" at bounding box center [780, 297] width 304 height 329
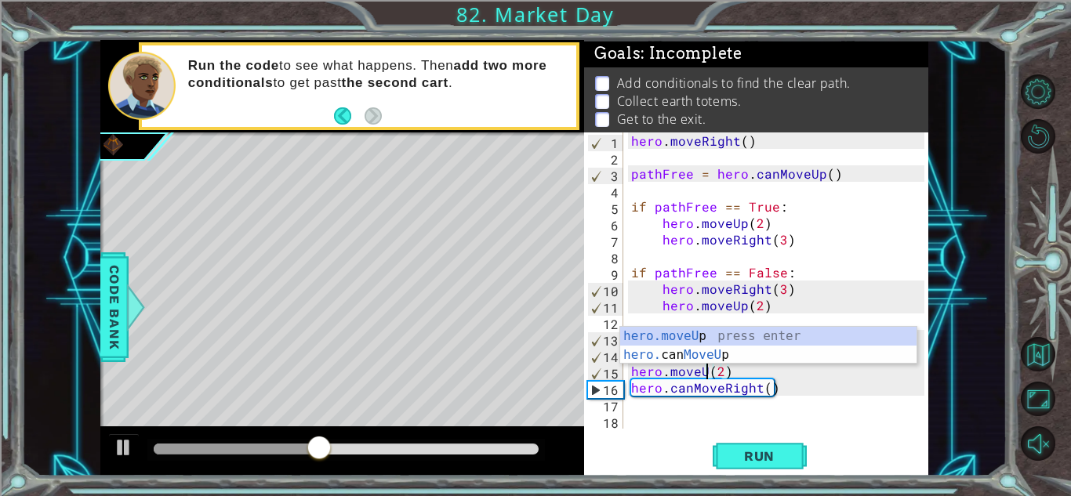
scroll to position [0, 5]
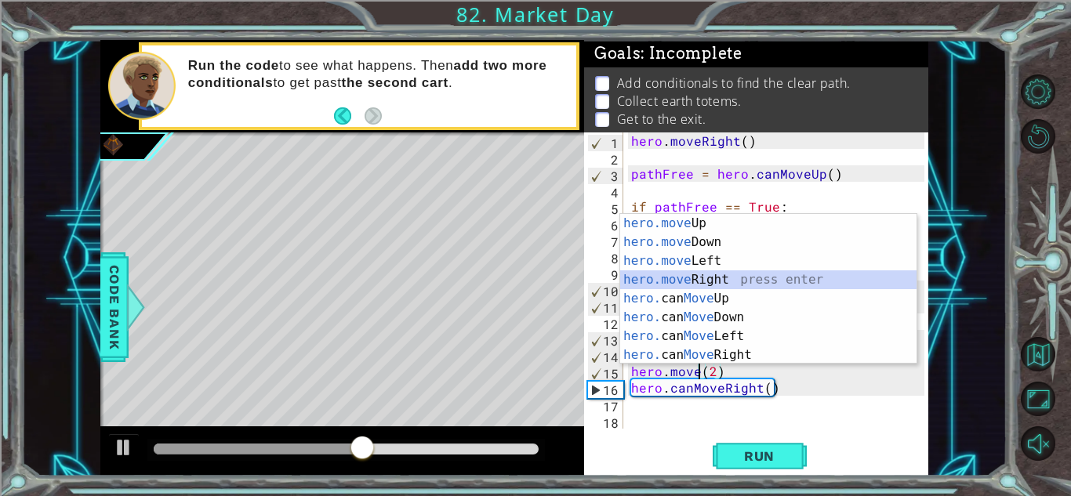
click at [723, 275] on div "hero.move Up press enter hero.move Down press enter hero.move Left press enter …" at bounding box center [768, 308] width 296 height 188
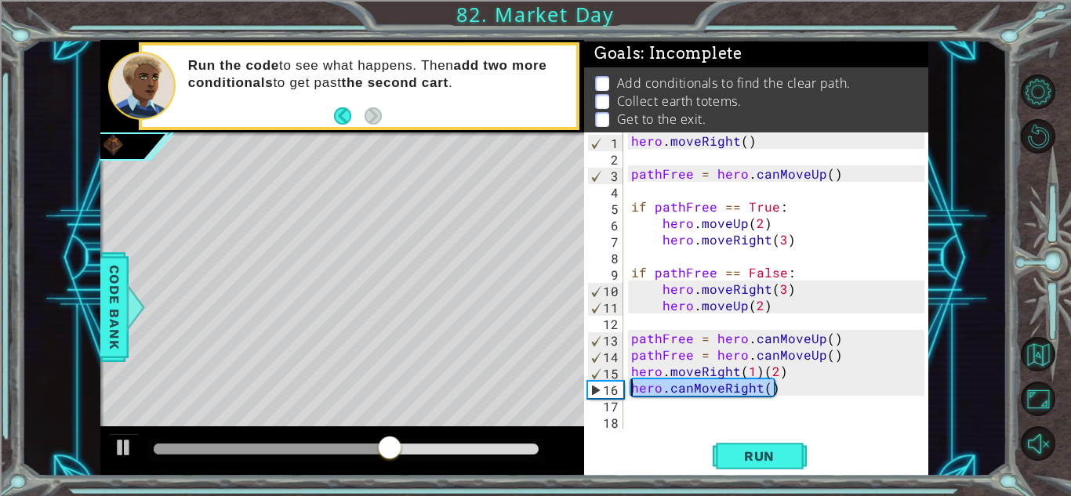
drag, startPoint x: 784, startPoint y: 391, endPoint x: 628, endPoint y: 387, distance: 156.1
click at [628, 387] on div "hero . moveRight ( ) pathFree = hero . canMoveUp ( ) if pathFree == True : hero…" at bounding box center [780, 297] width 304 height 329
type textarea "hero.canMoveRight()"
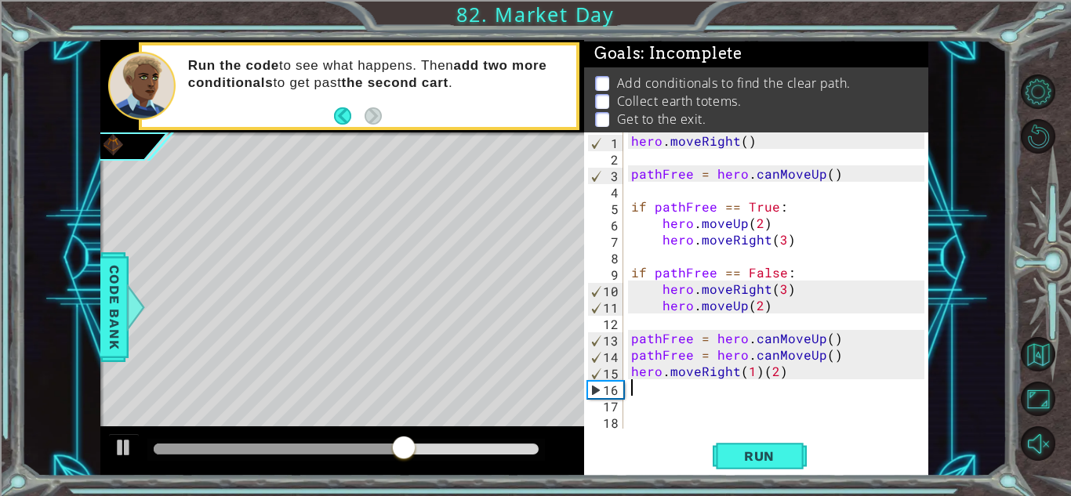
click at [758, 376] on div "hero . moveRight ( ) pathFree = hero . canMoveUp ( ) if pathFree == True : hero…" at bounding box center [780, 297] width 304 height 329
type textarea "hero.moveRight(2)"
click at [663, 398] on div "hero . moveRight ( ) pathFree = hero . canMoveUp ( ) if pathFree == True : hero…" at bounding box center [780, 297] width 304 height 329
click at [663, 394] on div "hero . moveRight ( ) pathFree = hero . canMoveUp ( ) if pathFree == True : hero…" at bounding box center [780, 297] width 304 height 329
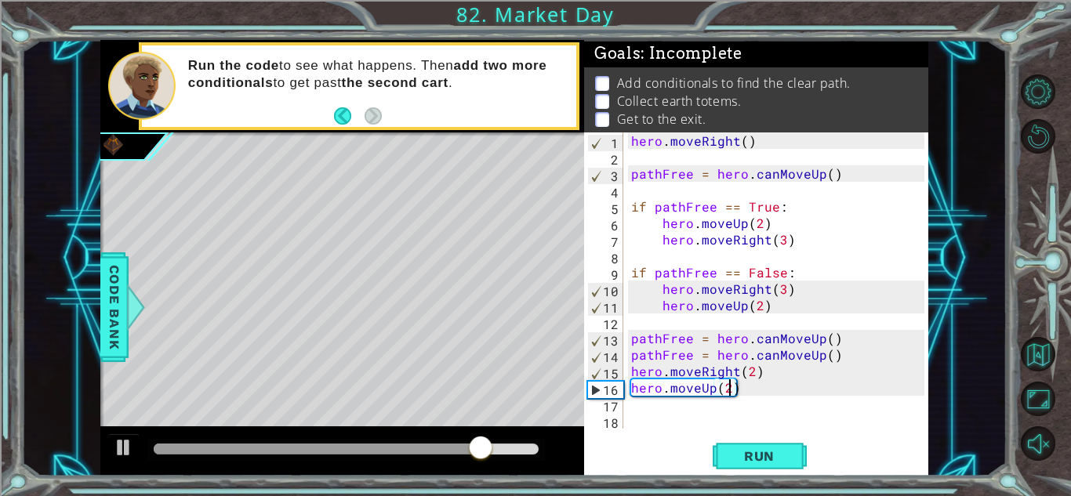
scroll to position [0, 5]
type textarea "hero.moveUp(2)"
click at [763, 463] on span "Run" at bounding box center [760, 457] width 62 height 16
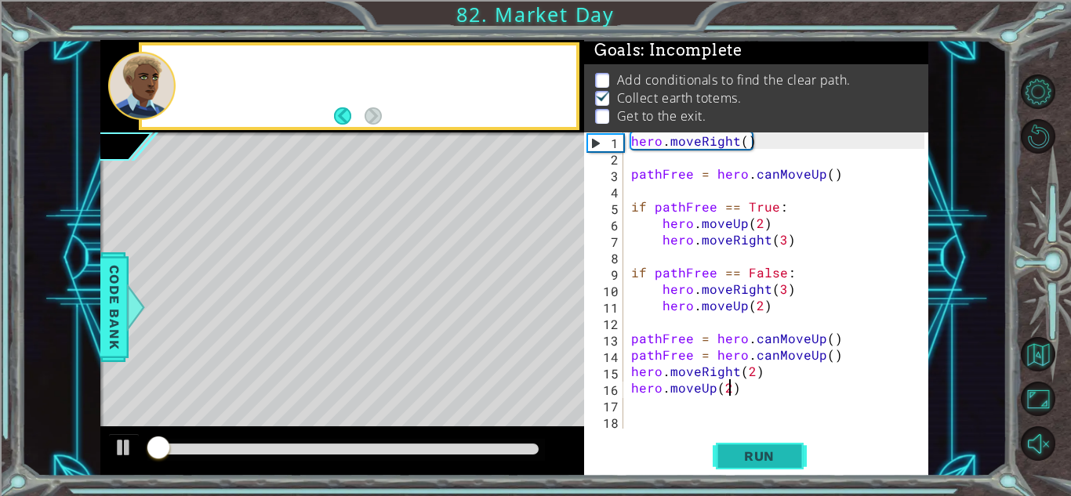
scroll to position [12, 0]
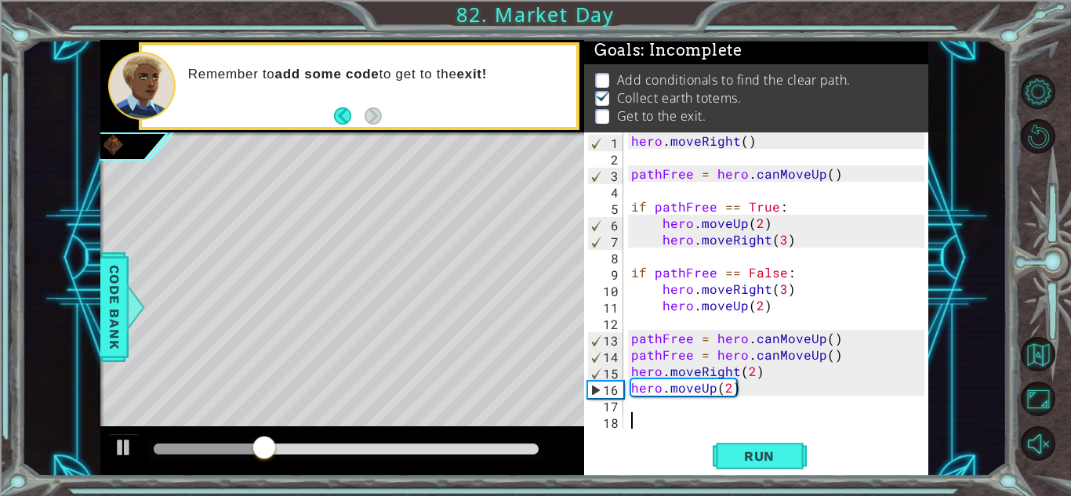
click at [660, 415] on div "hero . moveRight ( ) pathFree = hero . canMoveUp ( ) if pathFree == True : hero…" at bounding box center [780, 297] width 304 height 329
click at [645, 405] on div "hero . moveRight ( ) pathFree = hero . canMoveUp ( ) if pathFree == True : hero…" at bounding box center [780, 297] width 304 height 329
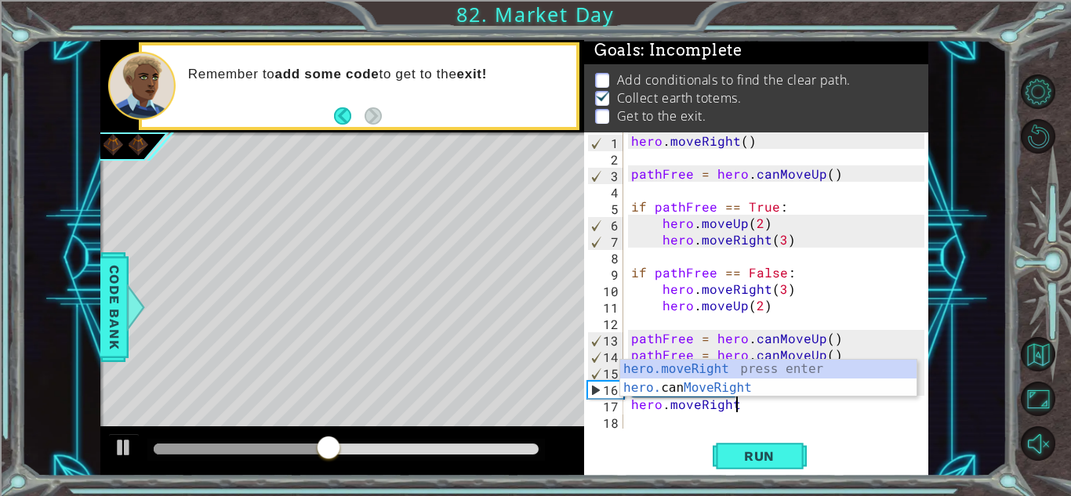
scroll to position [0, 5]
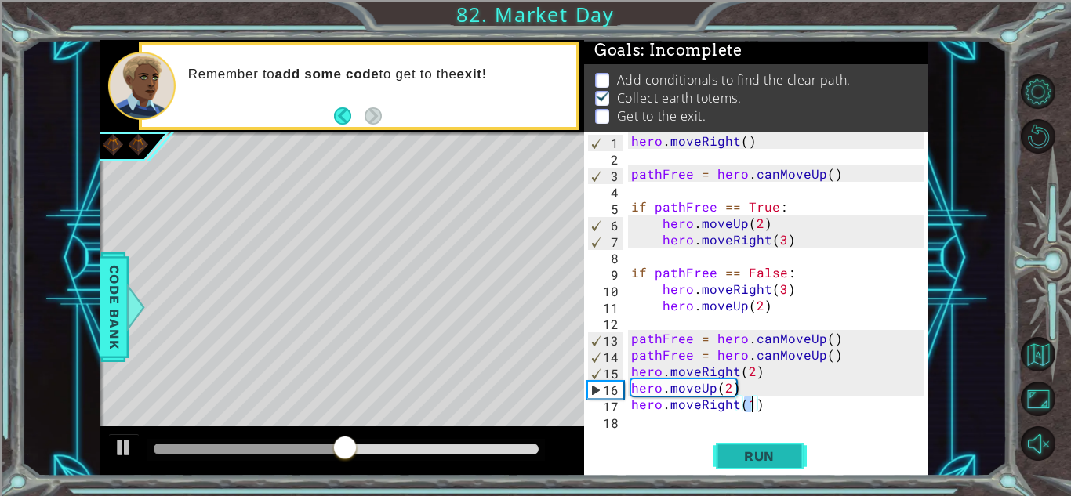
click at [754, 456] on span "Run" at bounding box center [760, 457] width 62 height 16
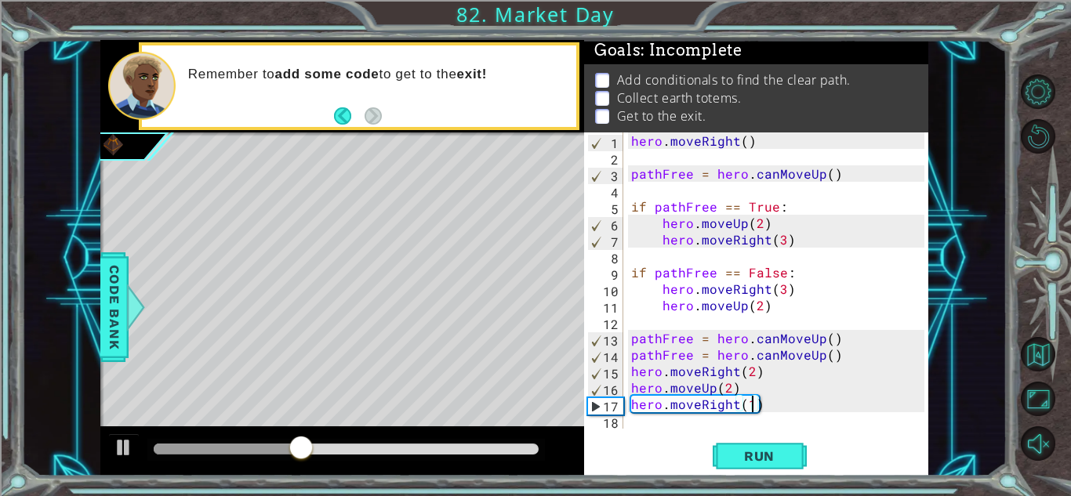
click at [630, 373] on div "hero . moveRight ( ) pathFree = hero . canMoveUp ( ) if pathFree == True : hero…" at bounding box center [780, 297] width 304 height 329
type textarea "hero.moveRight(2)"
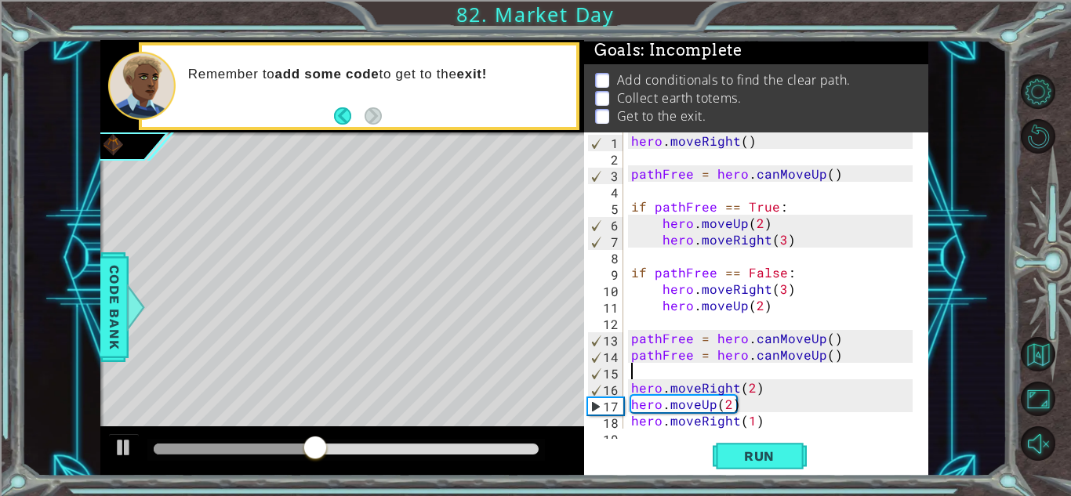
click at [639, 369] on div "hero . moveRight ( ) pathFree = hero . canMoveUp ( ) if pathFree == True : hero…" at bounding box center [774, 297] width 293 height 329
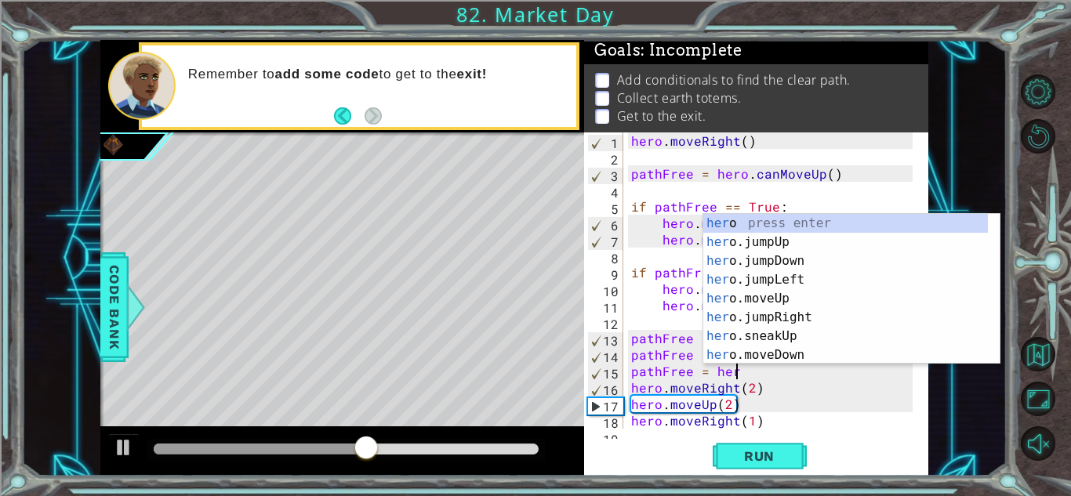
scroll to position [0, 6]
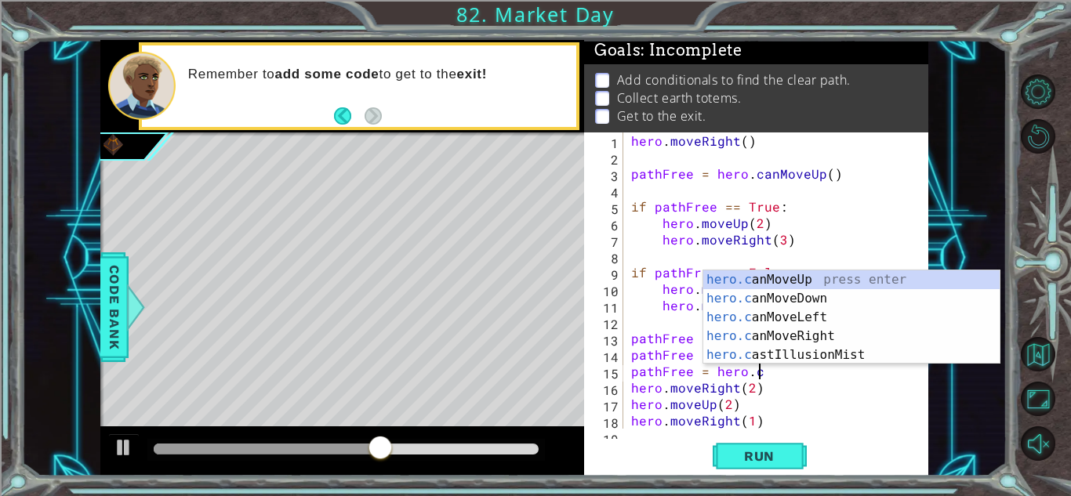
type textarea "pathFree = hero.can"
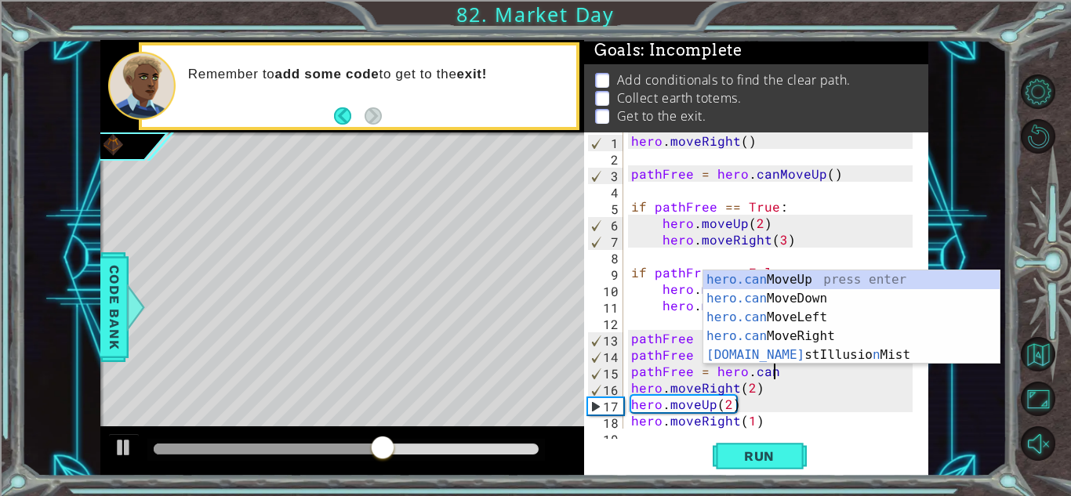
scroll to position [0, 8]
click at [782, 278] on div "hero.can MoveUp press enter hero.can MoveDown press enter hero.can MoveLeft pre…" at bounding box center [851, 337] width 296 height 132
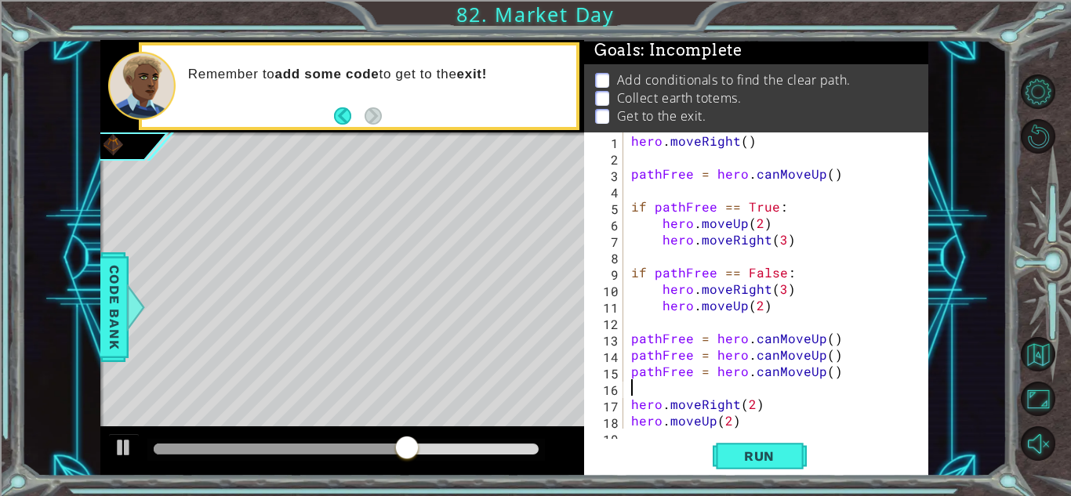
scroll to position [0, 0]
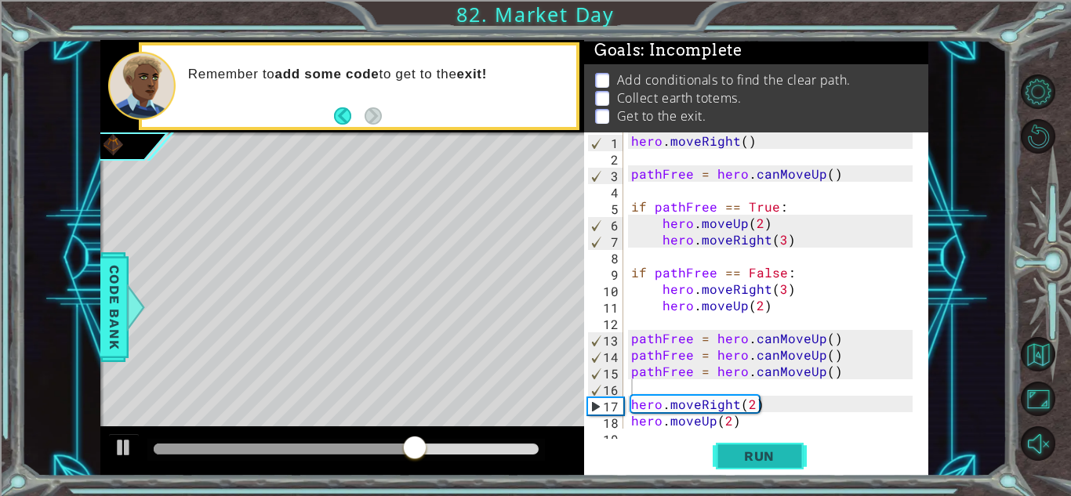
click at [749, 449] on span "Run" at bounding box center [760, 457] width 62 height 16
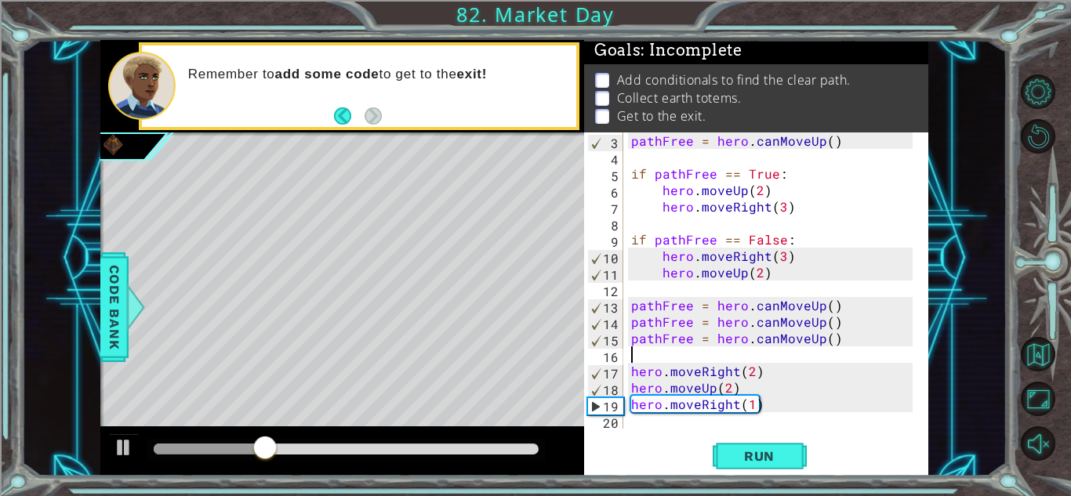
scroll to position [33, 0]
drag, startPoint x: 625, startPoint y: 369, endPoint x: 769, endPoint y: 424, distance: 153.7
click at [769, 424] on div "3 4 5 6 7 8 9 10 11 12 13 14 15 16 17 18 19 20 pathFree = hero . canMoveUp ( ) …" at bounding box center [754, 281] width 340 height 296
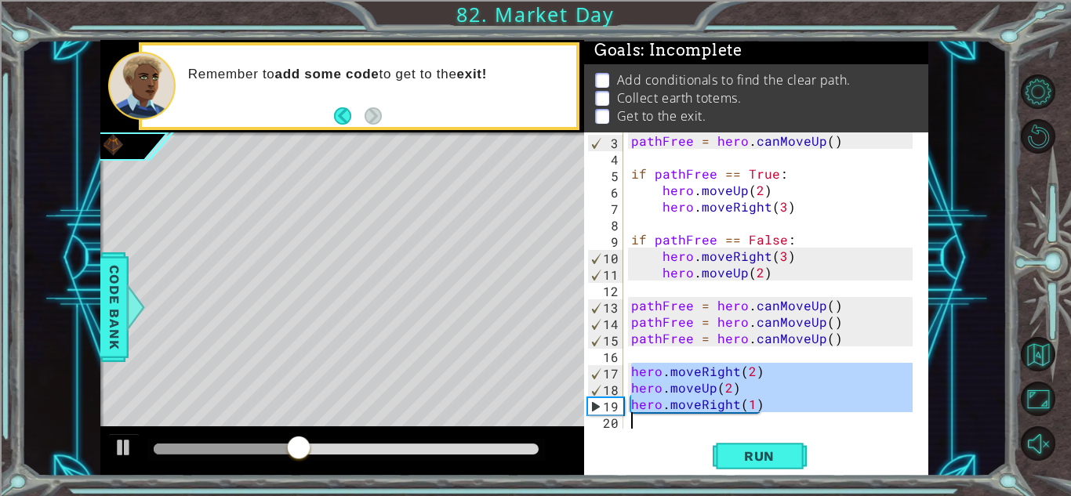
drag, startPoint x: 632, startPoint y: 368, endPoint x: 824, endPoint y: 431, distance: 202.4
click at [824, 431] on div "3 4 5 6 7 8 9 10 11 12 13 14 15 16 17 18 19 20 pathFree = hero . canMoveUp ( ) …" at bounding box center [756, 304] width 344 height 343
type textarea "hero.moveRight(1)"
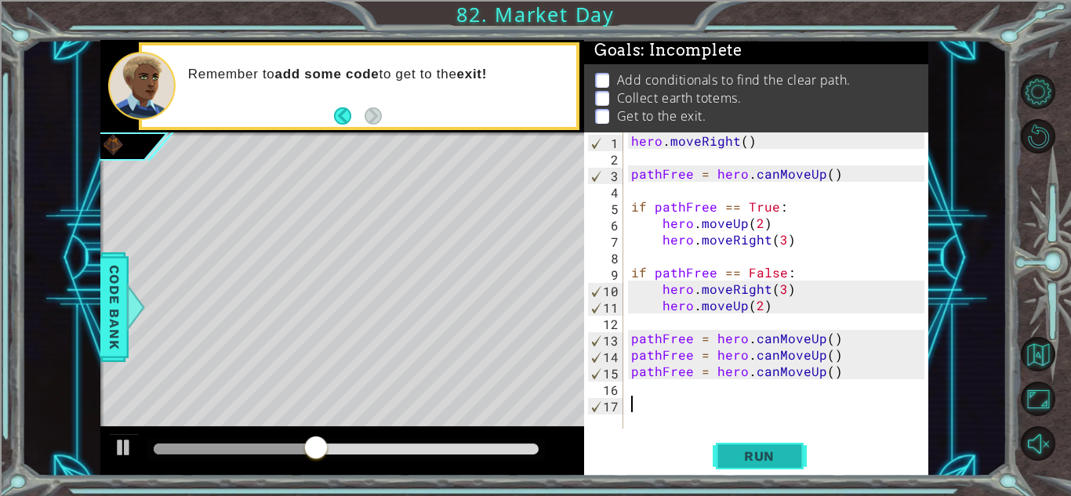
click at [762, 460] on span "Run" at bounding box center [760, 457] width 62 height 16
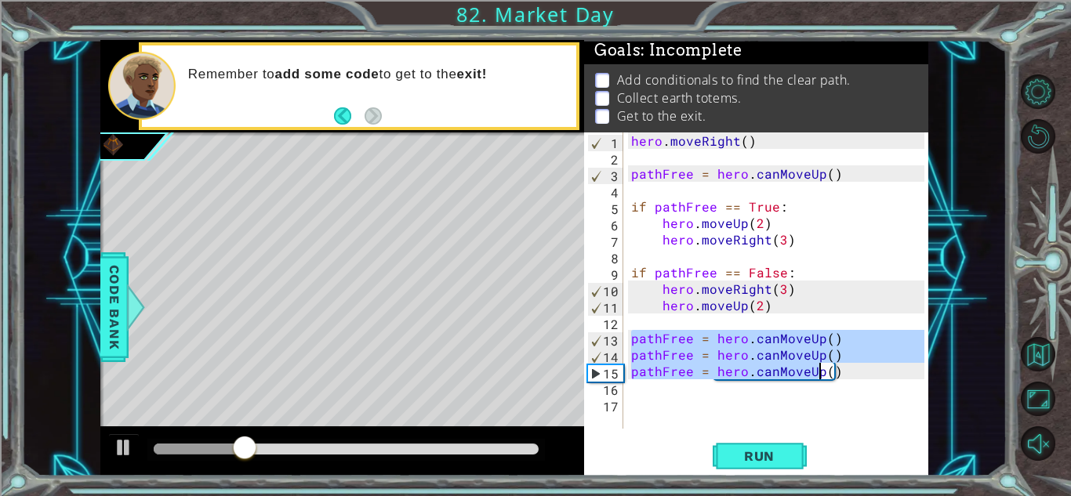
drag, startPoint x: 628, startPoint y: 333, endPoint x: 820, endPoint y: 378, distance: 197.5
click at [820, 378] on div "hero . moveRight ( ) pathFree = hero . canMoveUp ( ) if pathFree == True : hero…" at bounding box center [780, 297] width 304 height 329
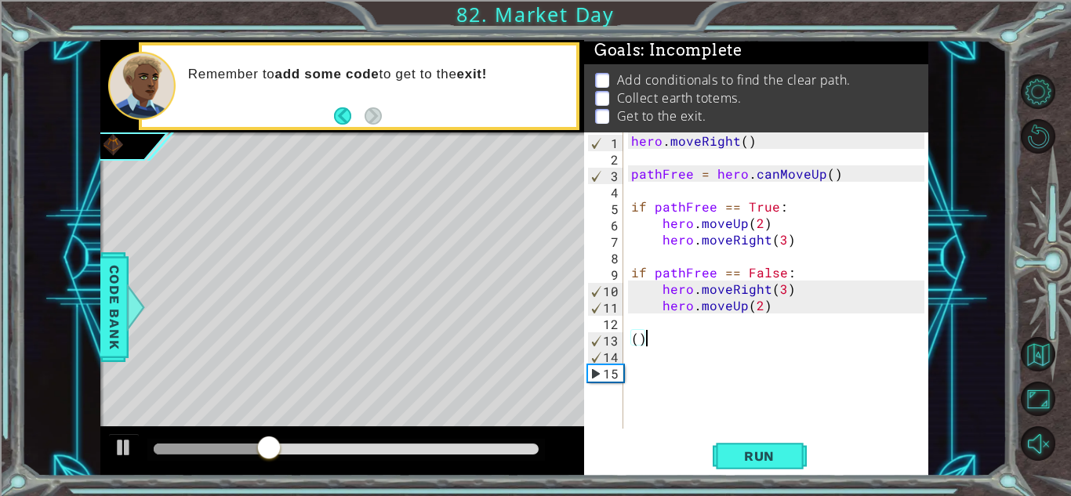
type textarea "("
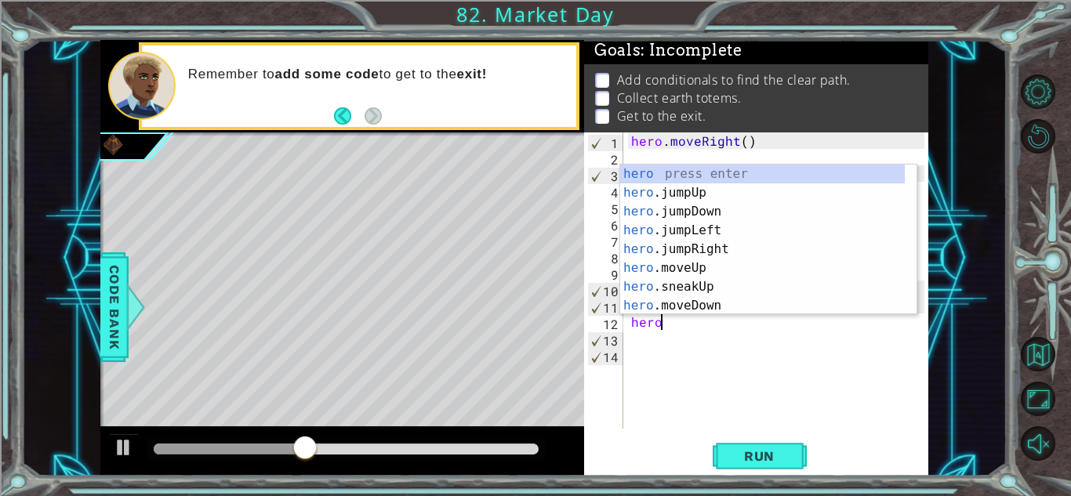
scroll to position [0, 2]
type textarea "hero.c"
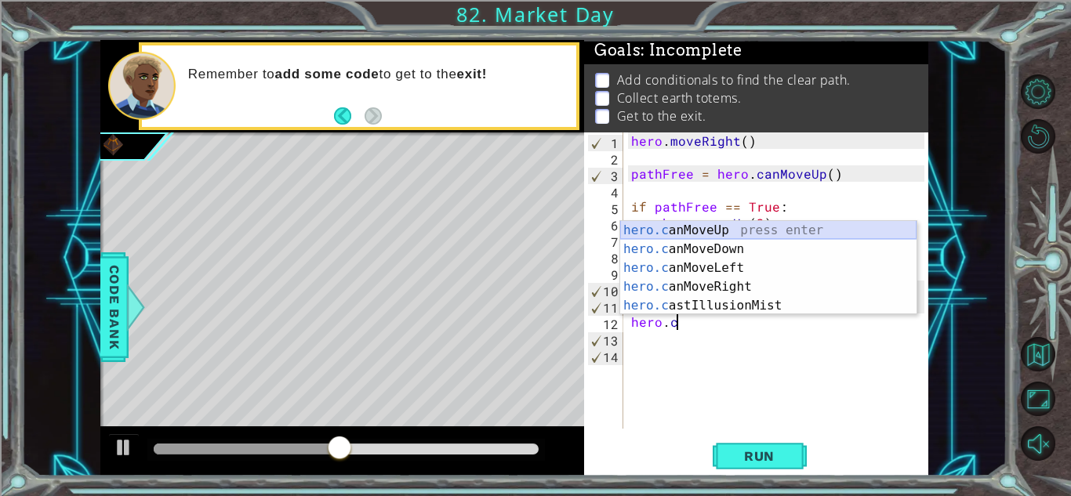
click at [752, 233] on div "hero.c anMoveUp press enter hero.c anMoveDown press enter hero.c anMoveLeft pre…" at bounding box center [768, 287] width 296 height 132
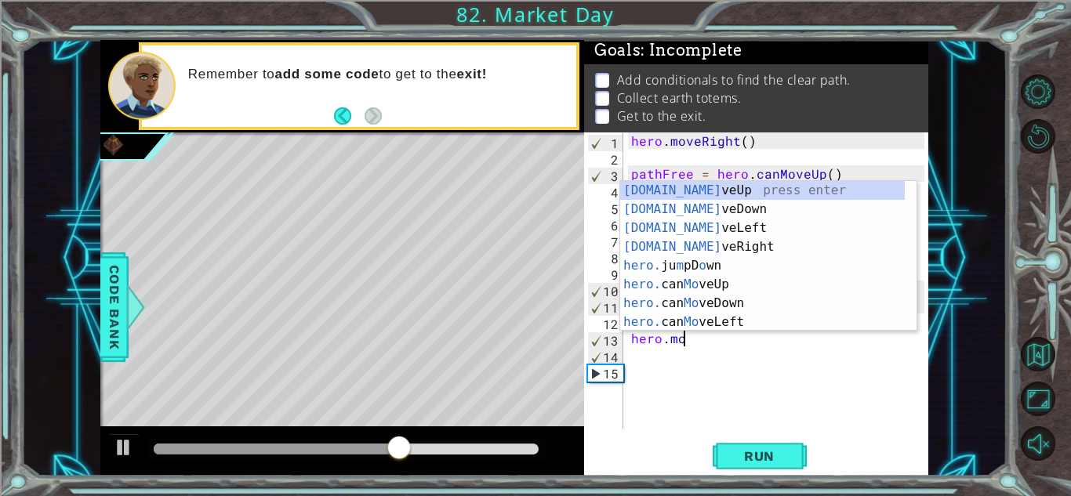
scroll to position [0, 3]
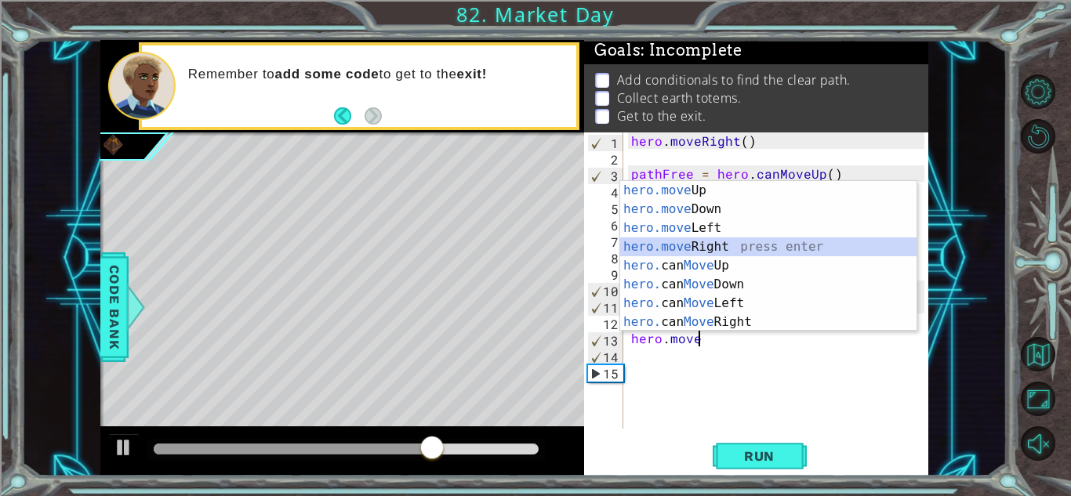
click at [686, 246] on div "hero.move Up press enter hero.move Down press enter hero.move Left press enter …" at bounding box center [768, 275] width 296 height 188
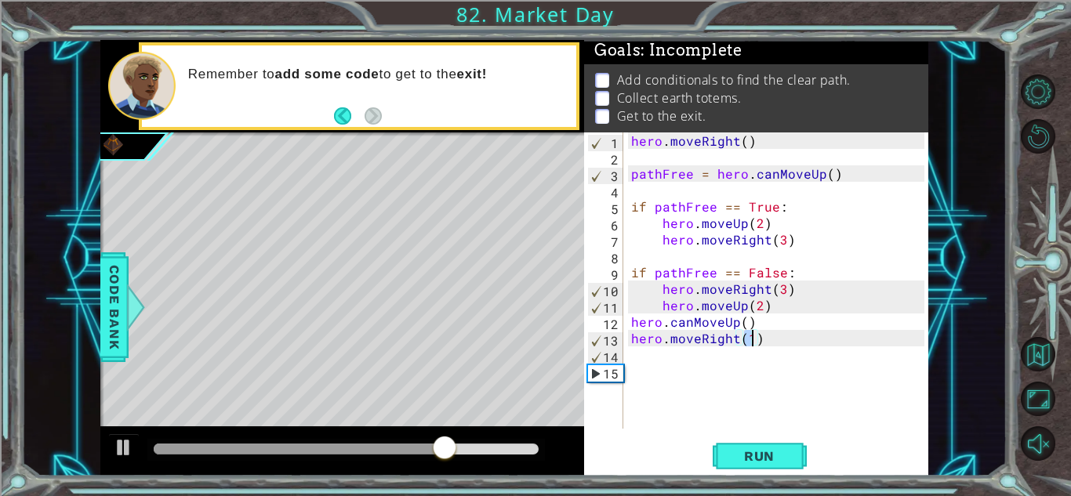
type textarea "hero.moveRight(2)"
click at [665, 357] on div "hero . moveRight ( ) pathFree = hero . canMoveUp ( ) if pathFree == True : hero…" at bounding box center [780, 297] width 304 height 329
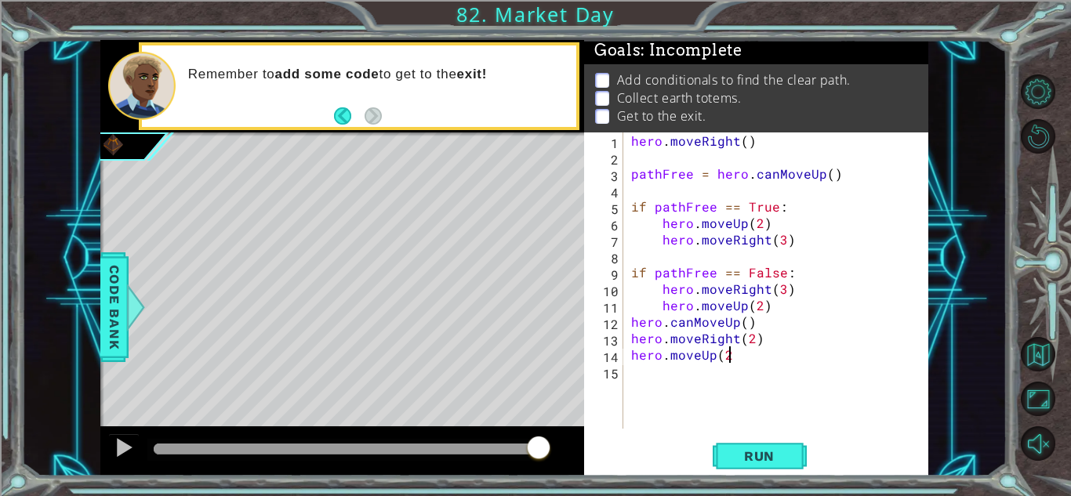
scroll to position [0, 5]
type textarea "hero.moveUp(2)"
click at [782, 462] on span "Run" at bounding box center [760, 457] width 62 height 16
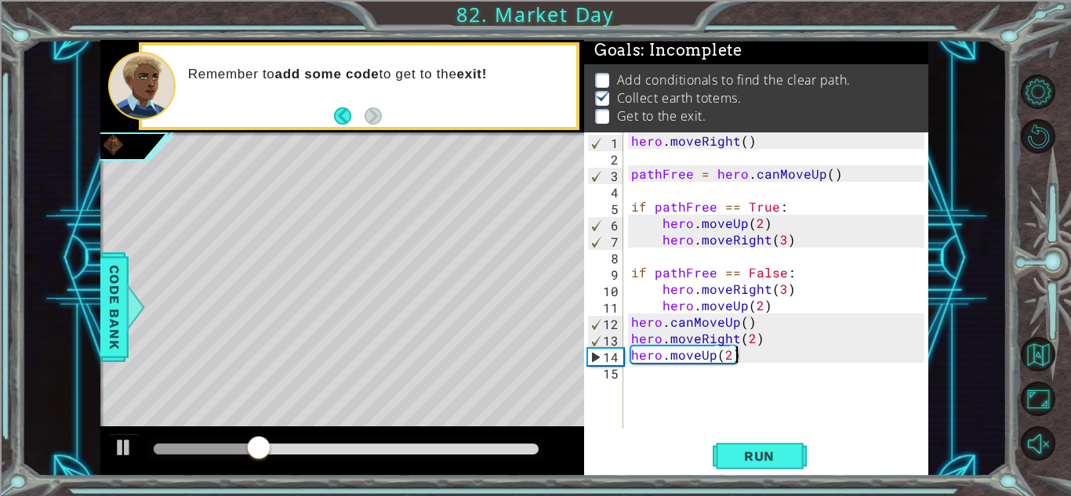
click at [664, 389] on div "hero . moveRight ( ) pathFree = hero . canMoveUp ( ) if pathFree == True : hero…" at bounding box center [780, 297] width 304 height 329
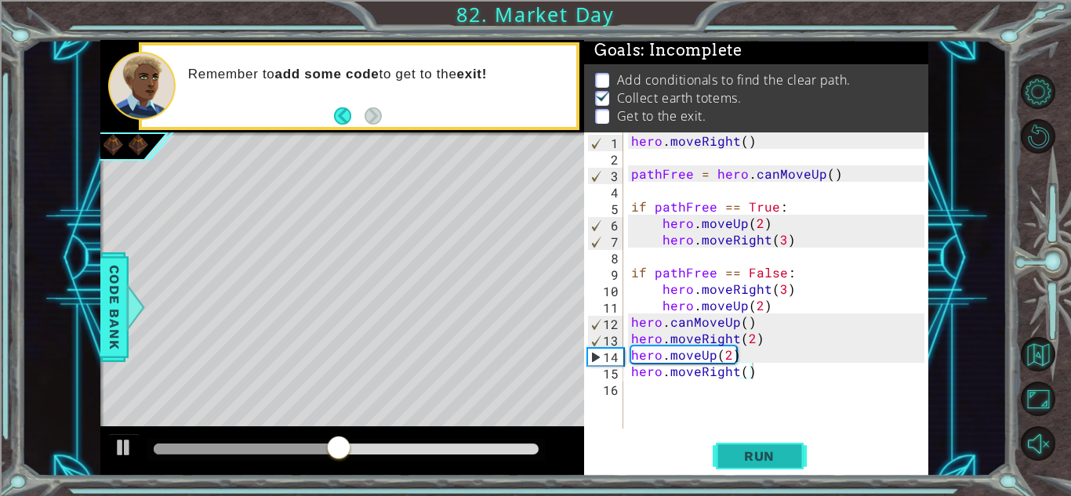
click at [746, 453] on span "Run" at bounding box center [760, 457] width 62 height 16
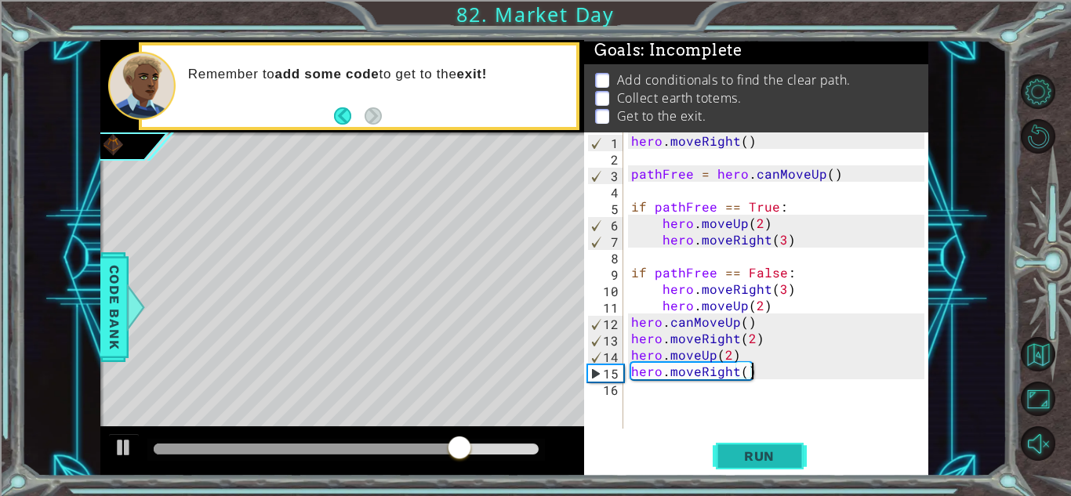
click at [746, 453] on span "Run" at bounding box center [760, 457] width 62 height 16
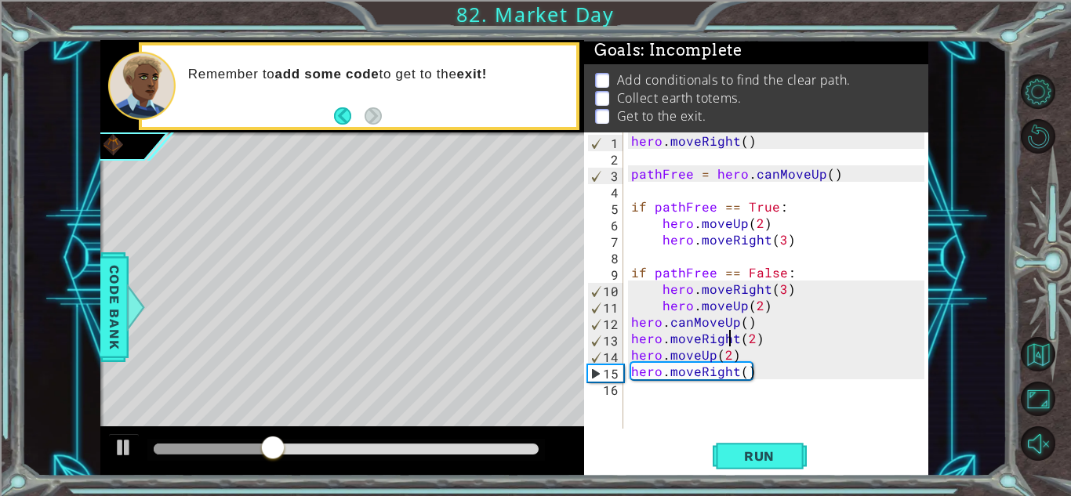
click at [732, 339] on div "hero . moveRight ( ) pathFree = hero . canMoveUp ( ) if pathFree == True : hero…" at bounding box center [780, 297] width 304 height 329
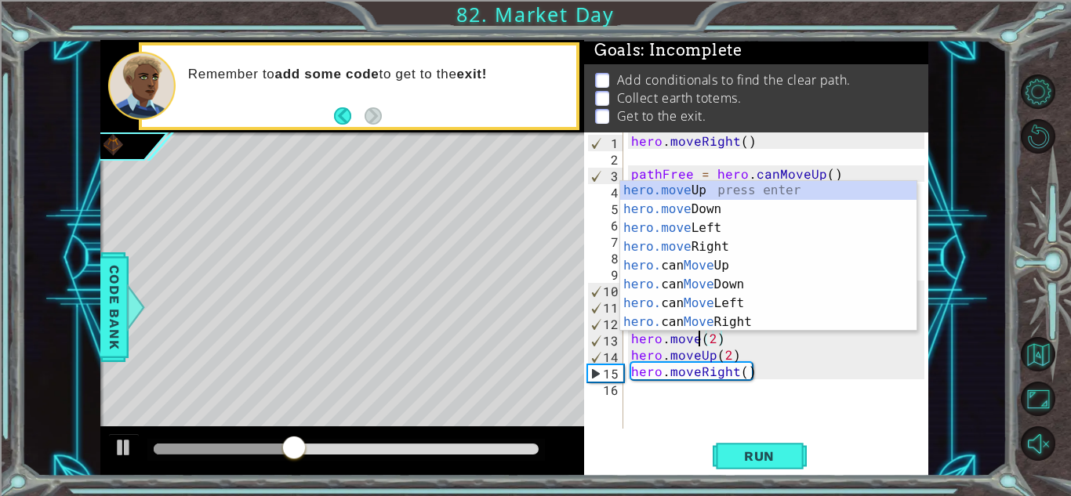
scroll to position [0, 5]
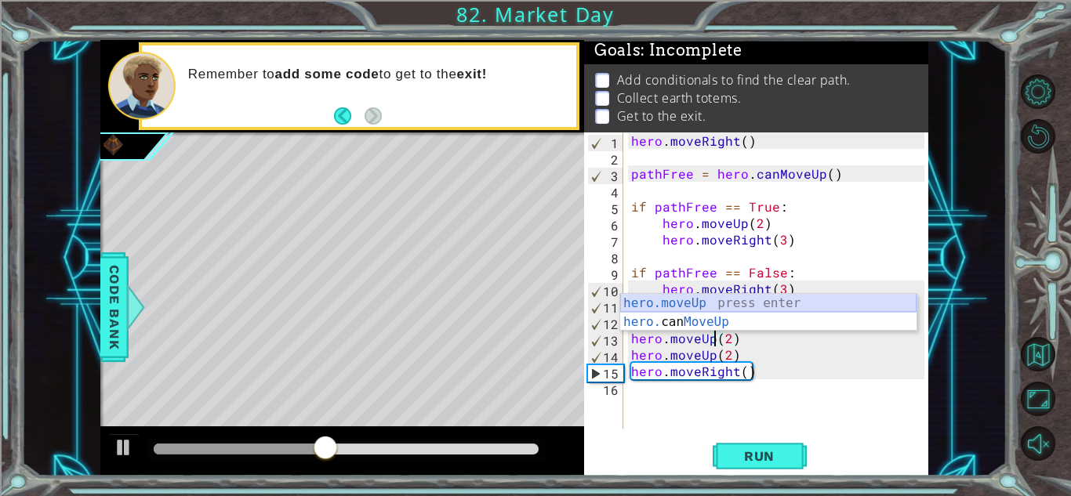
click at [705, 300] on div "hero.moveUp press enter hero. can MoveUp press enter" at bounding box center [768, 331] width 296 height 75
click at [729, 338] on div "hero . moveRight ( ) pathFree = hero . canMoveUp ( ) if pathFree == True : hero…" at bounding box center [780, 297] width 304 height 329
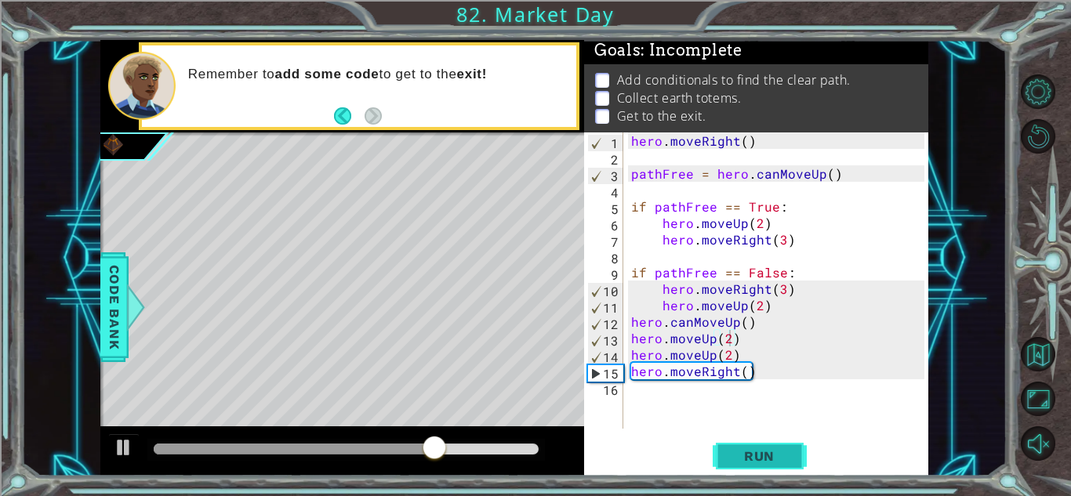
click at [736, 463] on span "Run" at bounding box center [760, 457] width 62 height 16
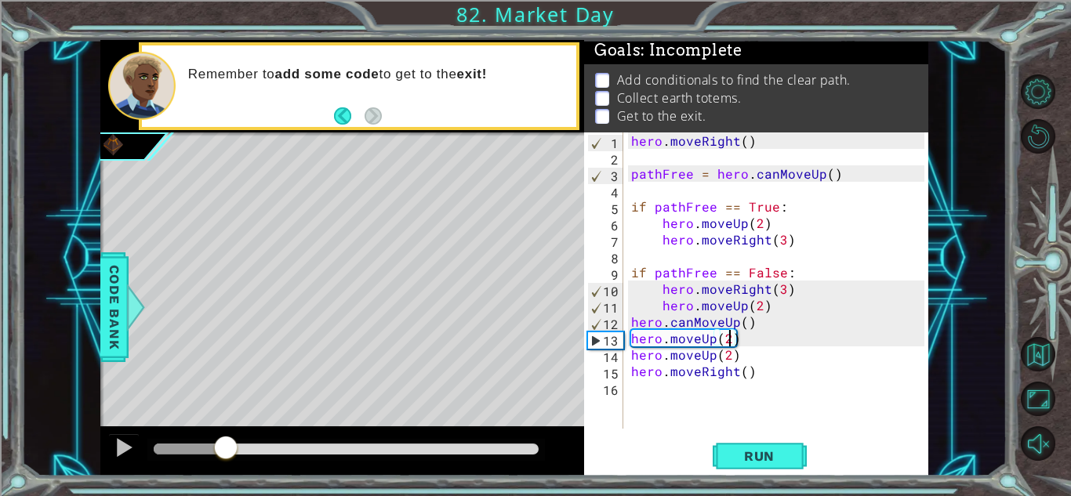
drag, startPoint x: 283, startPoint y: 444, endPoint x: 226, endPoint y: 437, distance: 57.7
click at [226, 437] on div at bounding box center [226, 449] width 28 height 28
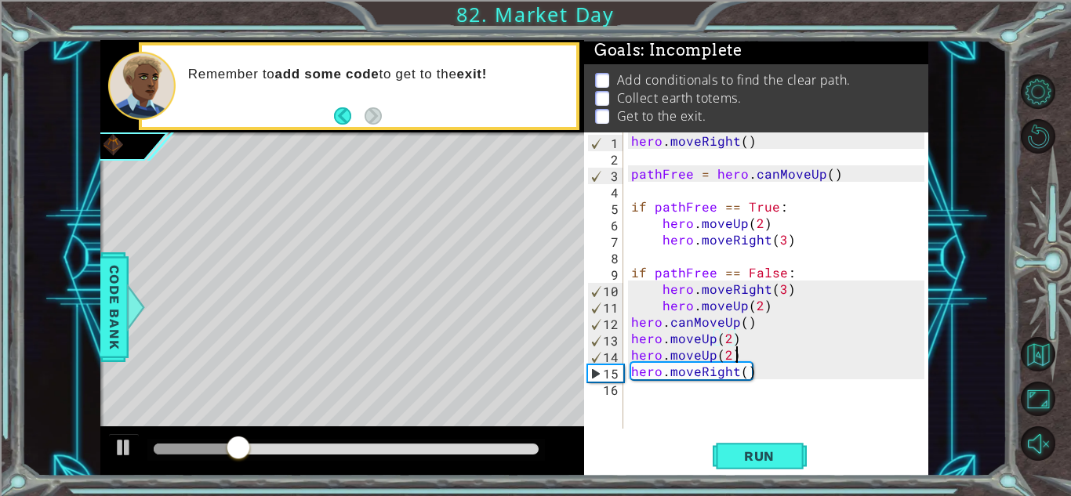
click at [740, 354] on div "hero . moveRight ( ) pathFree = hero . canMoveUp ( ) if pathFree == True : hero…" at bounding box center [780, 297] width 304 height 329
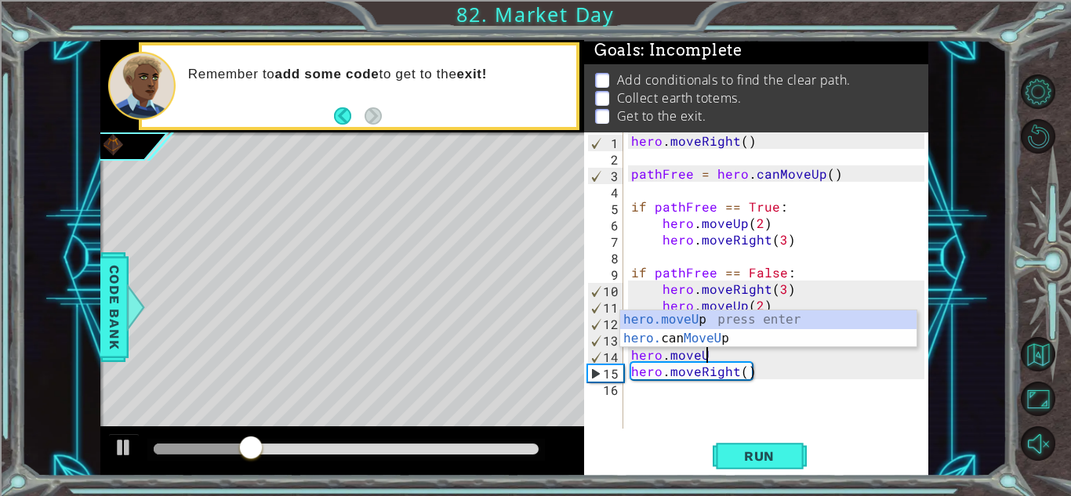
scroll to position [0, 3]
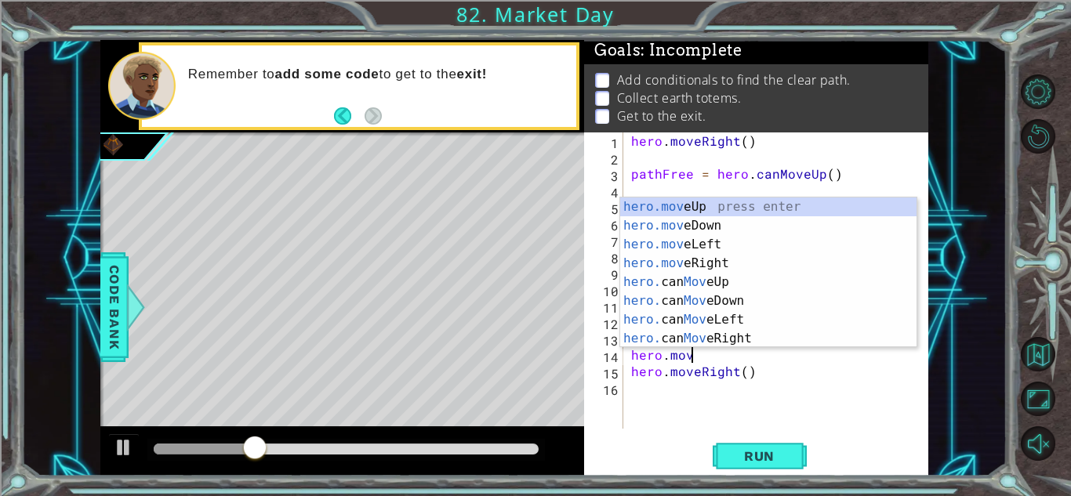
type textarea "h"
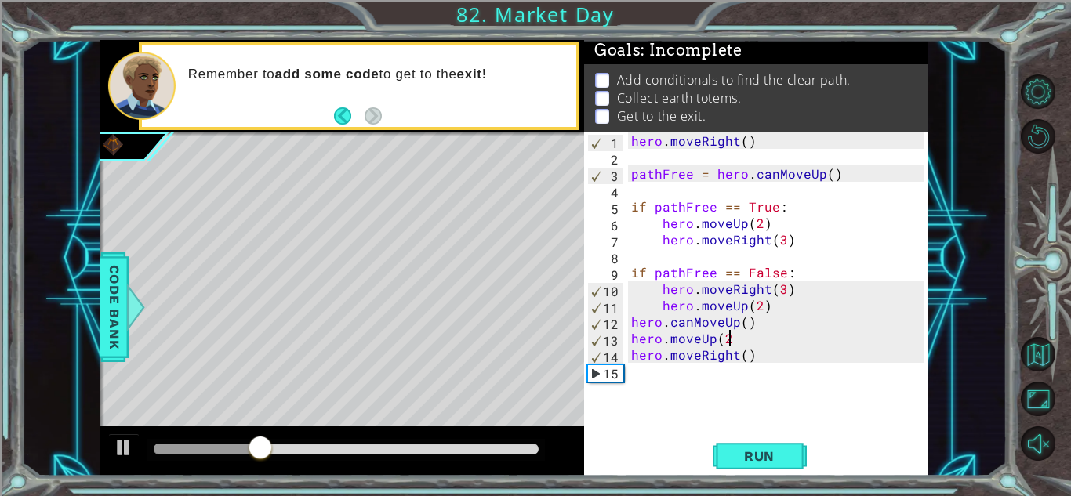
scroll to position [0, 0]
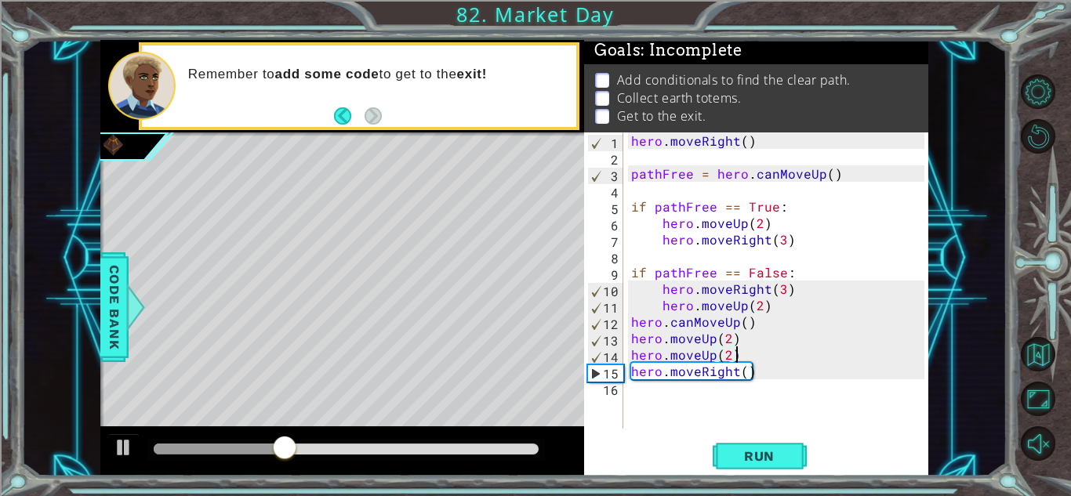
click at [740, 354] on div "hero . moveRight ( ) pathFree = hero . canMoveUp ( ) if pathFree == True : hero…" at bounding box center [780, 297] width 304 height 329
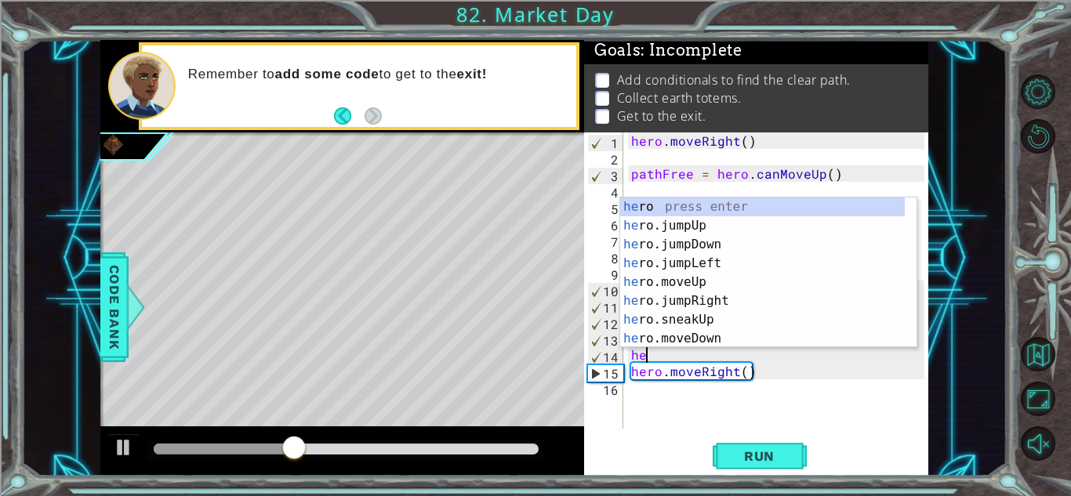
type textarea "h"
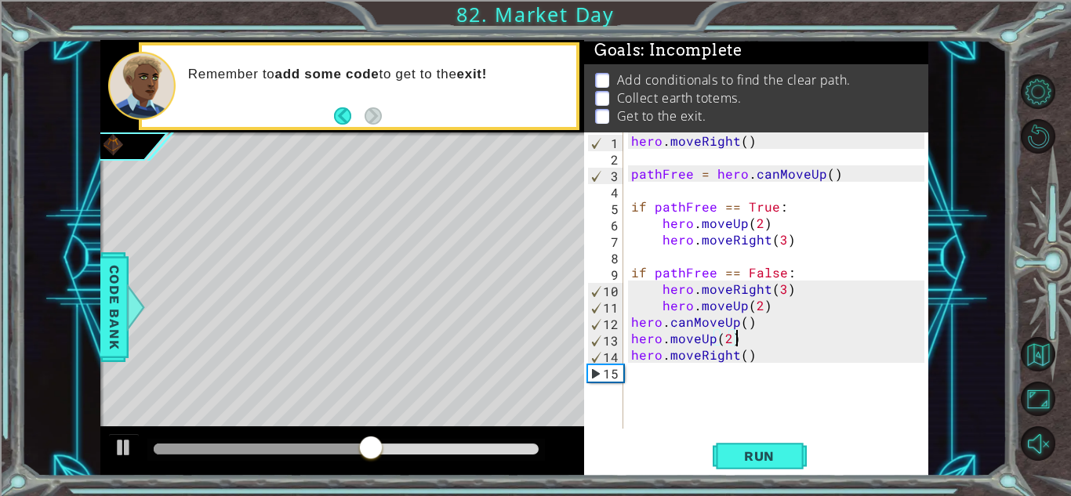
click at [743, 358] on div "hero . moveRight ( ) pathFree = hero . canMoveUp ( ) if pathFree == True : hero…" at bounding box center [780, 297] width 304 height 329
click at [772, 458] on span "Run" at bounding box center [760, 457] width 62 height 16
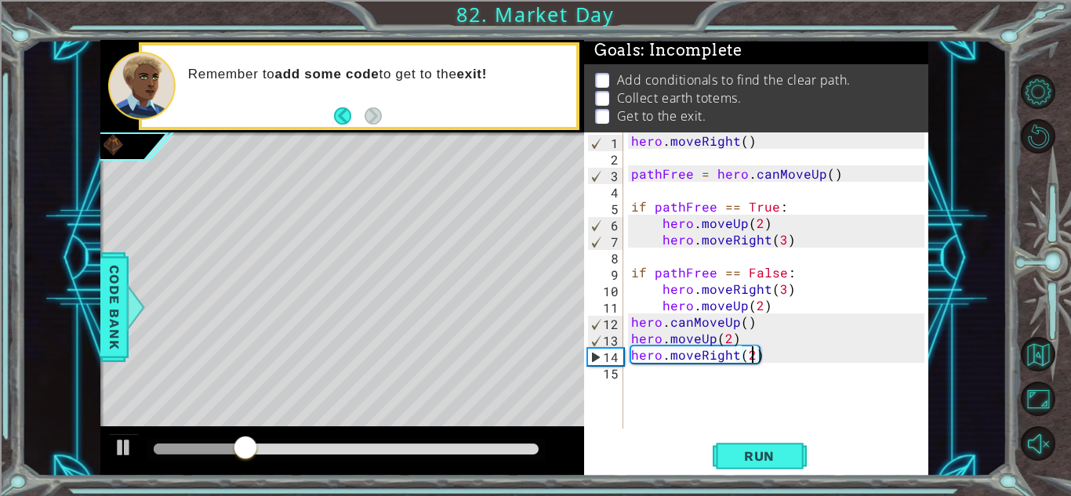
click at [735, 336] on div "hero . moveRight ( ) pathFree = hero . canMoveUp ( ) if pathFree == True : hero…" at bounding box center [780, 297] width 304 height 329
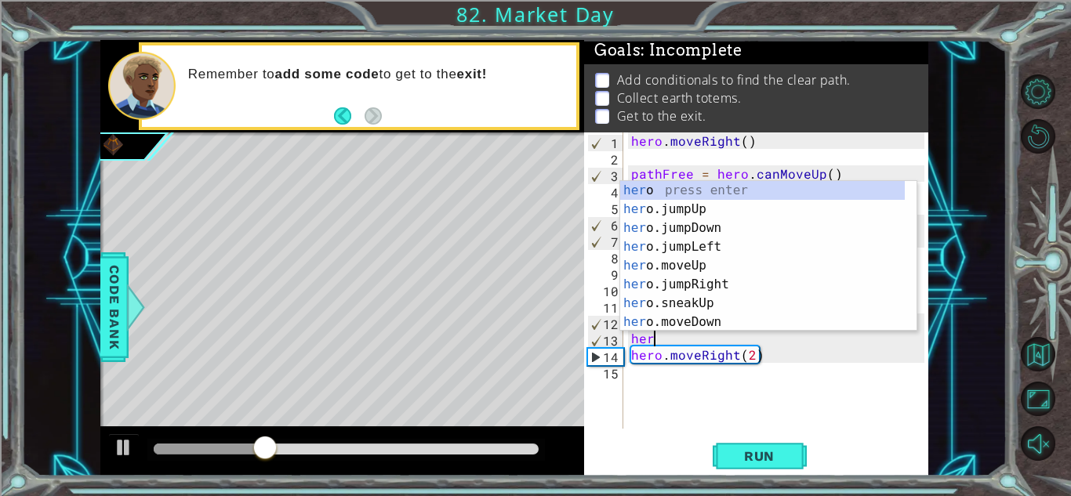
scroll to position [0, 0]
type textarea "h"
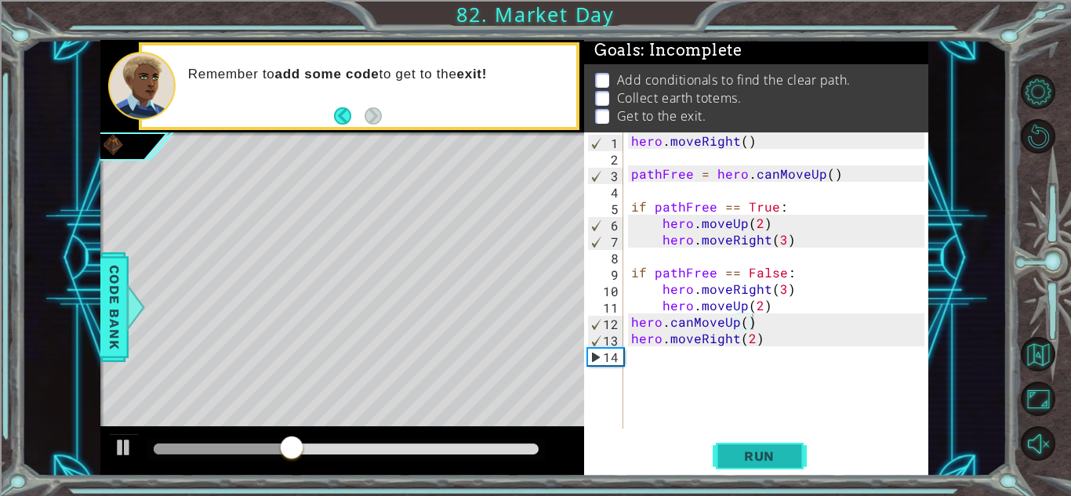
click at [737, 453] on span "Run" at bounding box center [760, 457] width 62 height 16
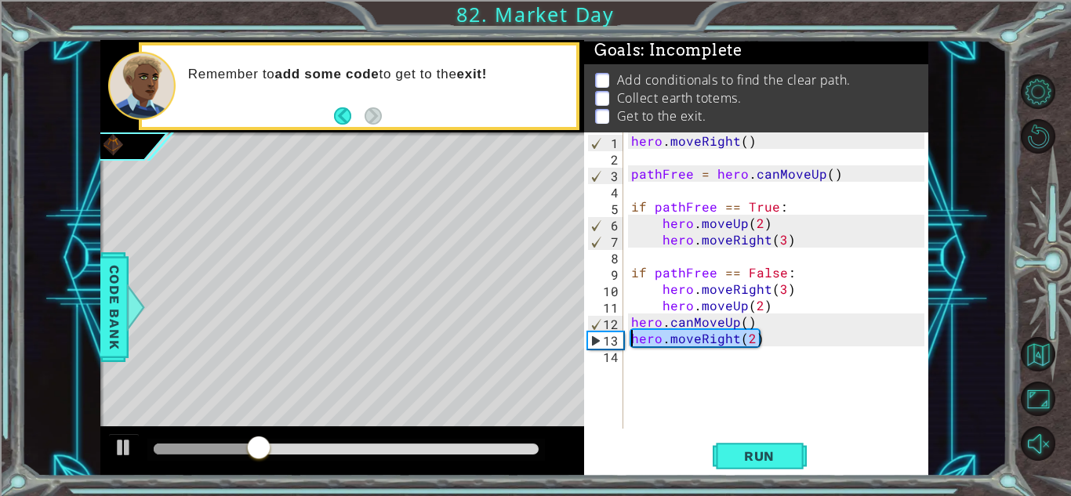
drag, startPoint x: 765, startPoint y: 340, endPoint x: 626, endPoint y: 340, distance: 138.8
click at [626, 340] on div "hero.canMoveUp() 1 2 3 4 5 6 7 8 9 10 11 12 13 14 hero . moveRight ( ) pathFree…" at bounding box center [754, 281] width 340 height 296
type textarea "hero.moveRight(2)"
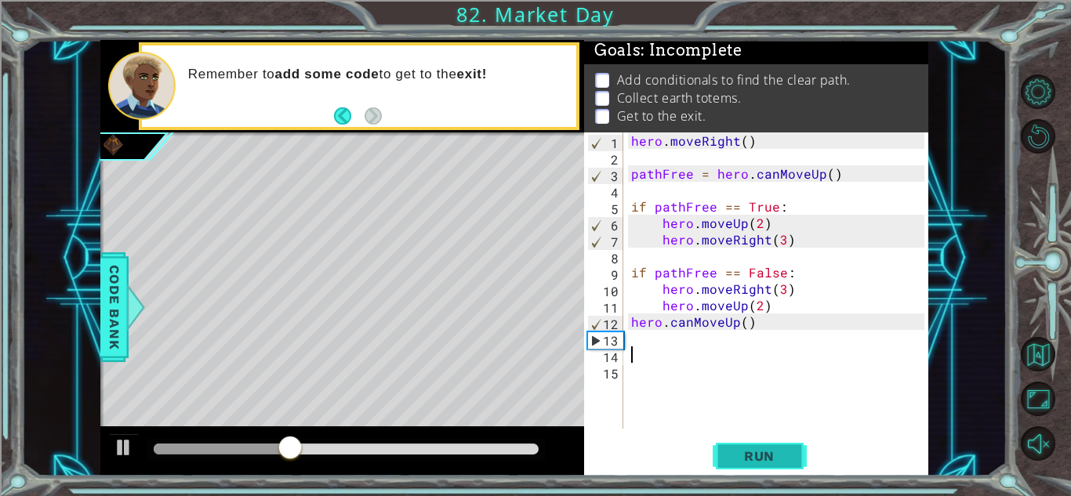
click at [754, 445] on button "Run" at bounding box center [760, 456] width 94 height 35
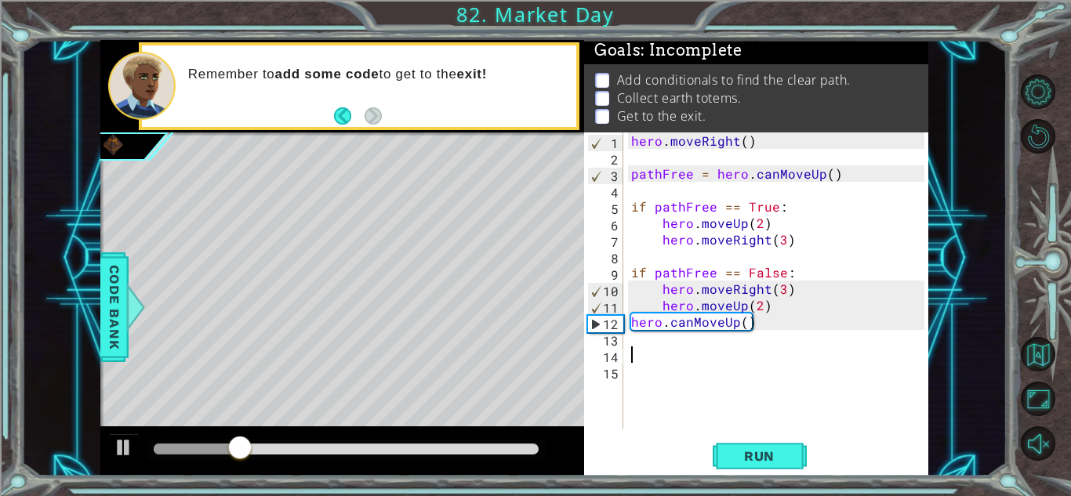
click at [659, 358] on div "hero . moveRight ( ) pathFree = hero . canMoveUp ( ) if pathFree == True : hero…" at bounding box center [780, 297] width 304 height 329
click at [649, 349] on div "hero . moveRight ( ) pathFree = hero . canMoveUp ( ) if pathFree == True : hero…" at bounding box center [780, 297] width 304 height 329
click at [642, 341] on div "hero . moveRight ( ) pathFree = hero . canMoveUp ( ) if pathFree == True : hero…" at bounding box center [780, 297] width 304 height 329
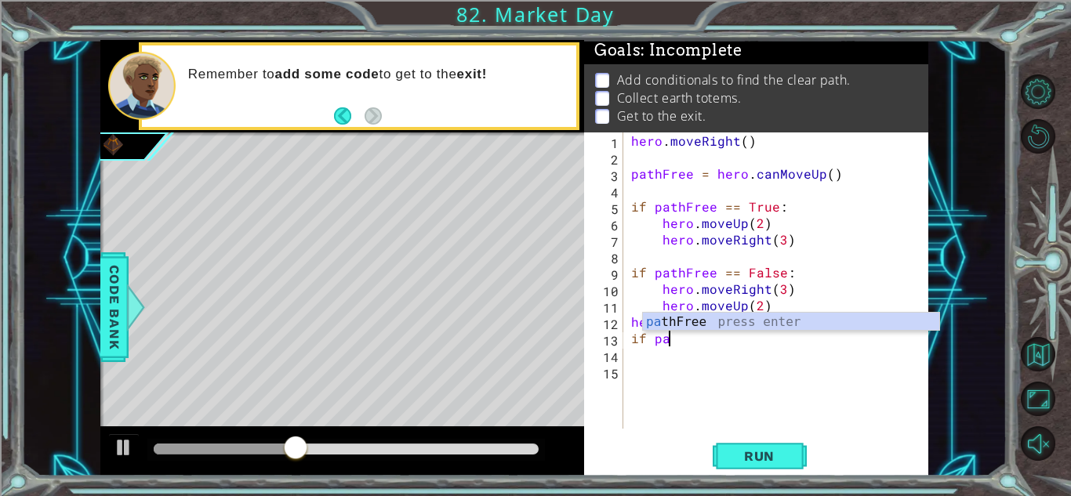
scroll to position [0, 2]
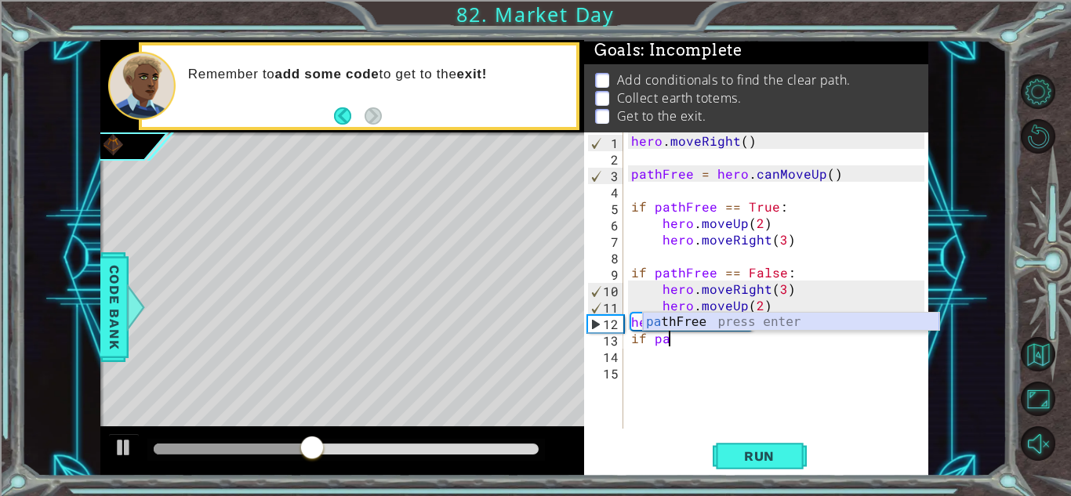
click at [689, 325] on div "pa thFree press enter" at bounding box center [791, 341] width 296 height 56
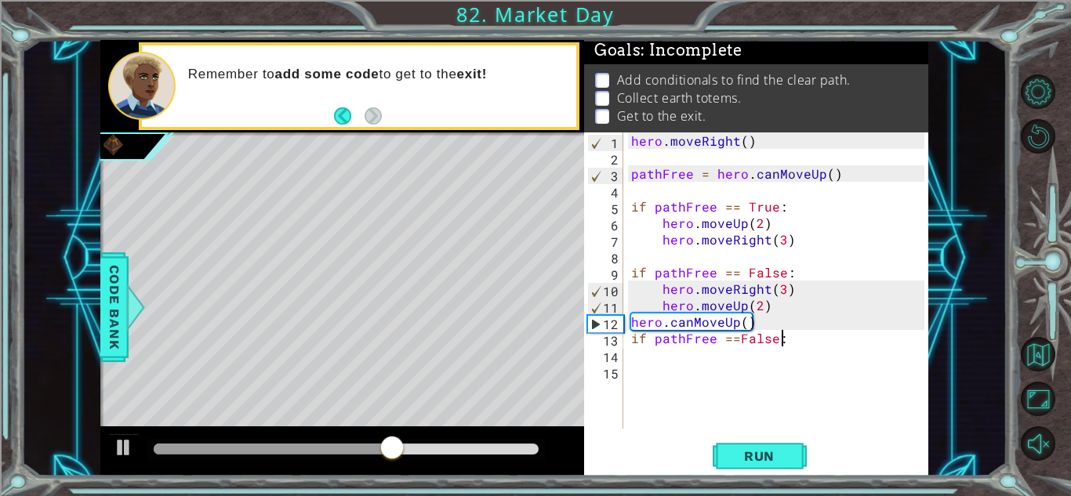
scroll to position [0, 9]
type textarea "if pathFree ==False:"
click at [752, 453] on span "Run" at bounding box center [760, 457] width 62 height 16
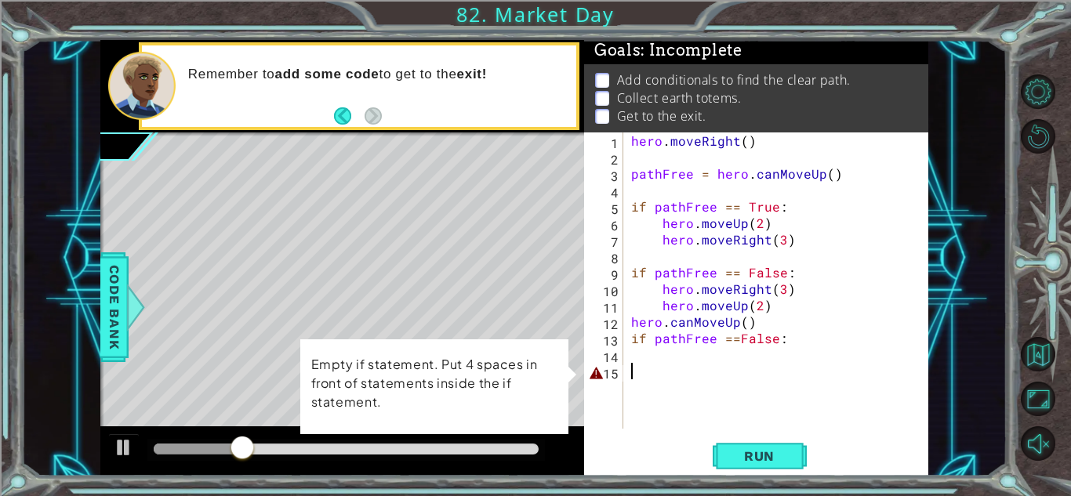
click at [634, 366] on div "hero . moveRight ( ) pathFree = hero . canMoveUp ( ) if pathFree == True : hero…" at bounding box center [780, 297] width 304 height 329
click at [645, 340] on div "hero . moveRight ( ) pathFree = hero . canMoveUp ( ) if pathFree == True : hero…" at bounding box center [780, 297] width 304 height 329
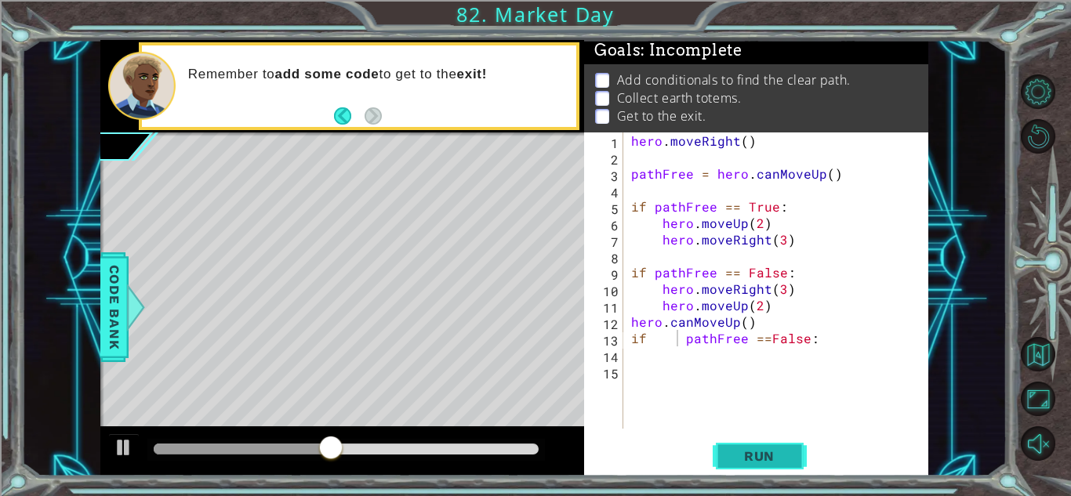
click at [731, 451] on span "Run" at bounding box center [760, 457] width 62 height 16
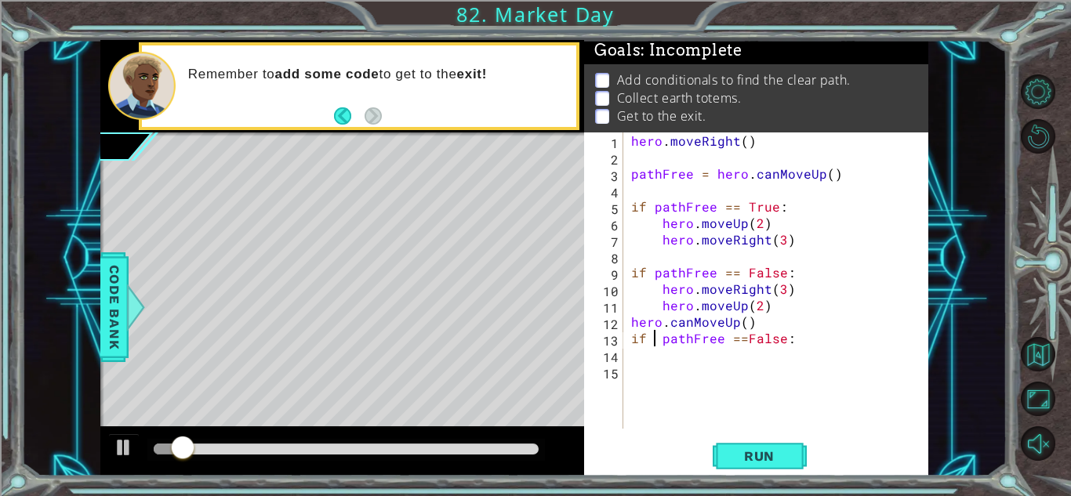
type textarea "if pathFree ==False:"
click at [736, 454] on span "Run" at bounding box center [760, 457] width 62 height 16
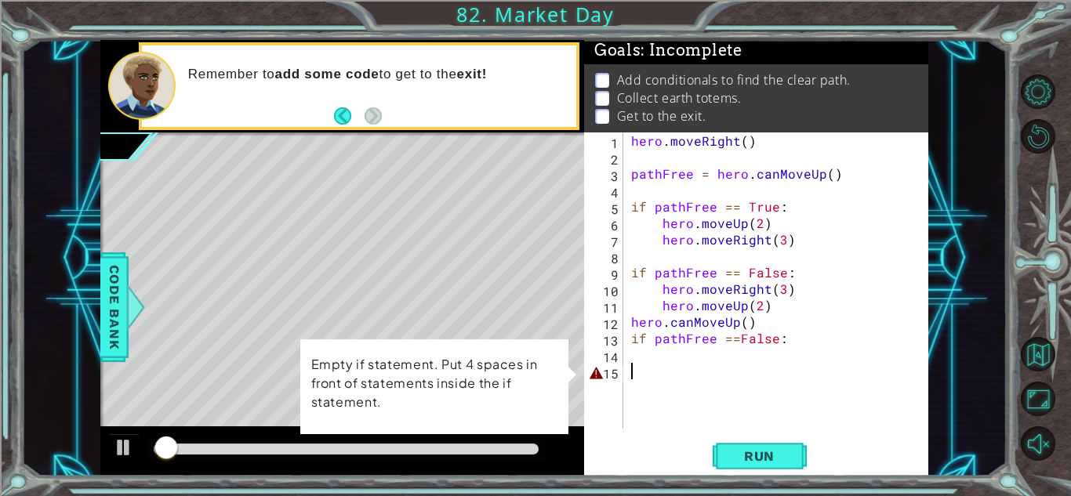
click at [637, 373] on div "hero . moveRight ( ) pathFree = hero . canMoveUp ( ) if pathFree == True : hero…" at bounding box center [780, 297] width 304 height 329
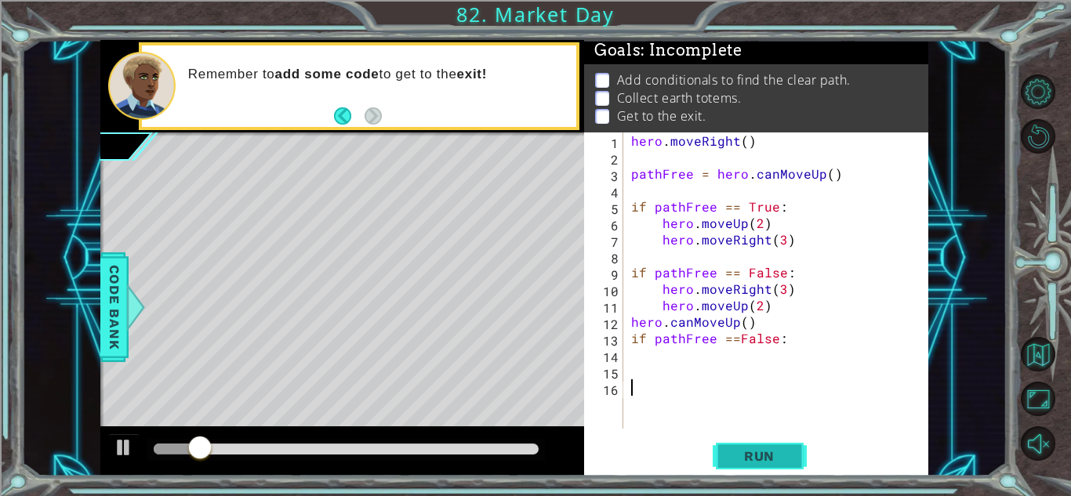
click at [725, 453] on button "Run" at bounding box center [760, 456] width 94 height 35
click at [723, 457] on button "Run" at bounding box center [760, 456] width 94 height 35
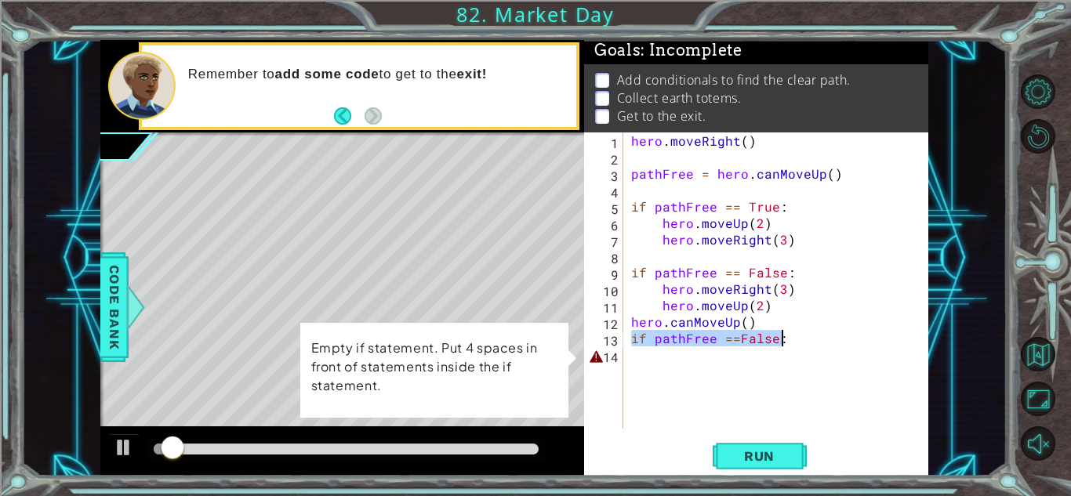
drag, startPoint x: 634, startPoint y: 340, endPoint x: 801, endPoint y: 344, distance: 167.9
click at [801, 344] on div "hero . moveRight ( ) pathFree = hero . canMoveUp ( ) if pathFree == True : hero…" at bounding box center [780, 297] width 304 height 329
type textarea "if pathFree ==False:"
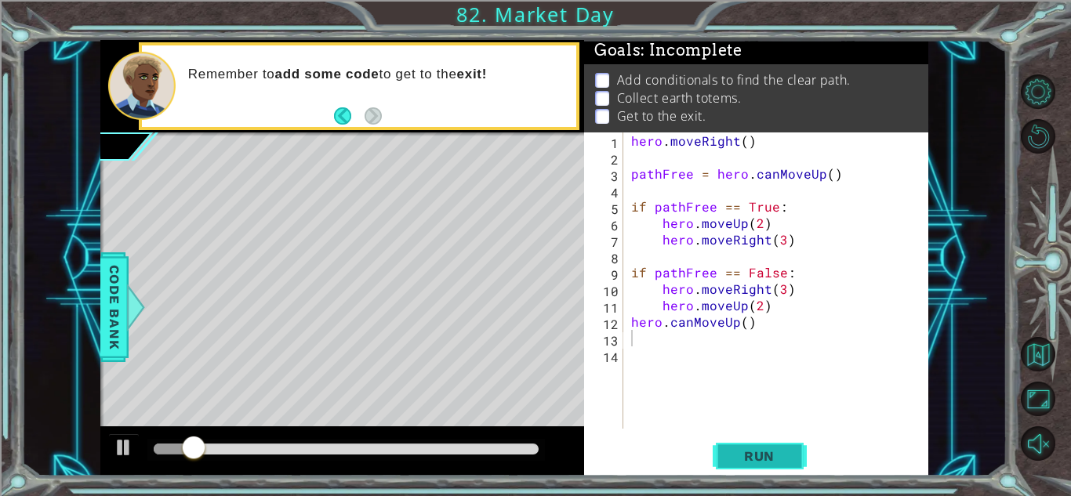
click at [747, 452] on span "Run" at bounding box center [760, 457] width 62 height 16
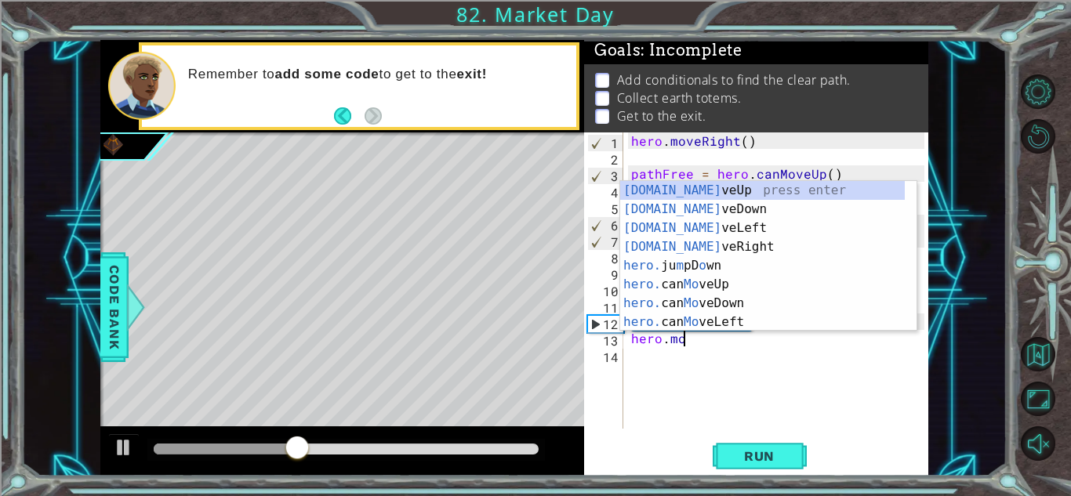
scroll to position [0, 3]
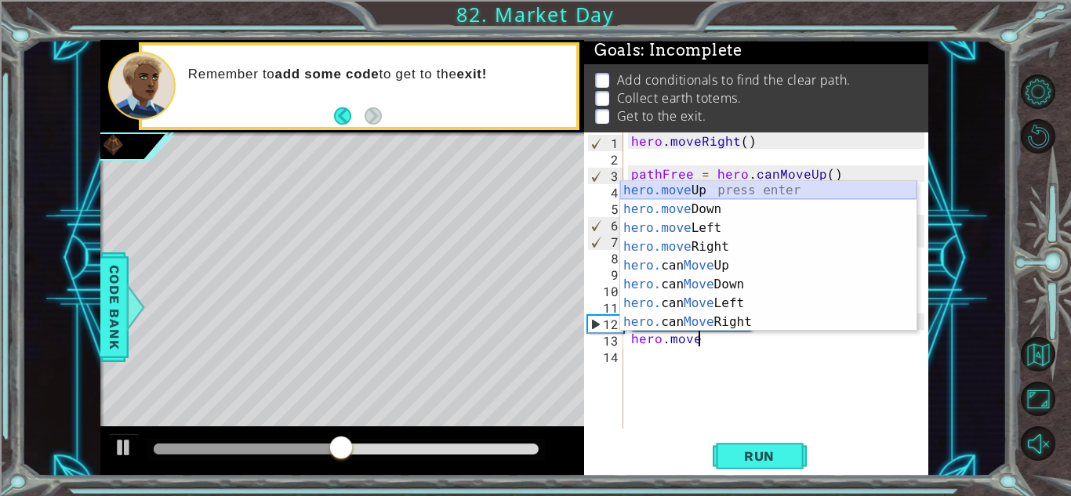
click at [697, 191] on div "hero.move Up press enter hero.move Down press enter hero.move Left press enter …" at bounding box center [768, 275] width 296 height 188
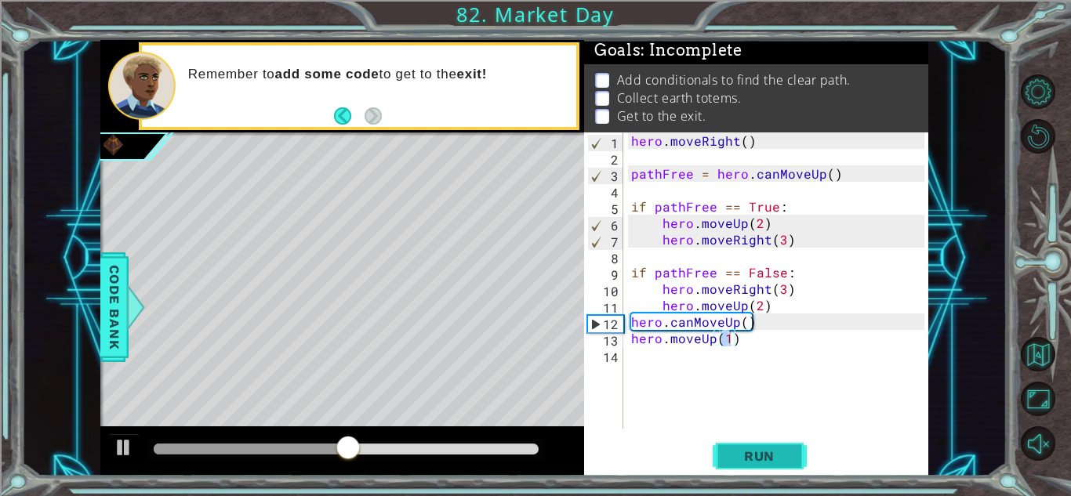
click at [754, 449] on span "Run" at bounding box center [760, 457] width 62 height 16
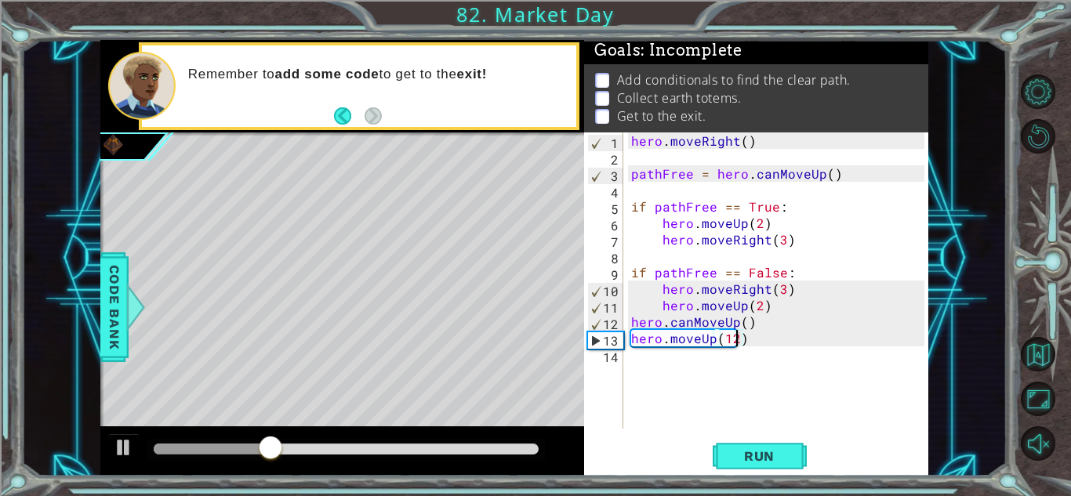
scroll to position [0, 5]
type textarea "hero.moveUp(2)"
click at [732, 443] on button "Run" at bounding box center [760, 456] width 94 height 35
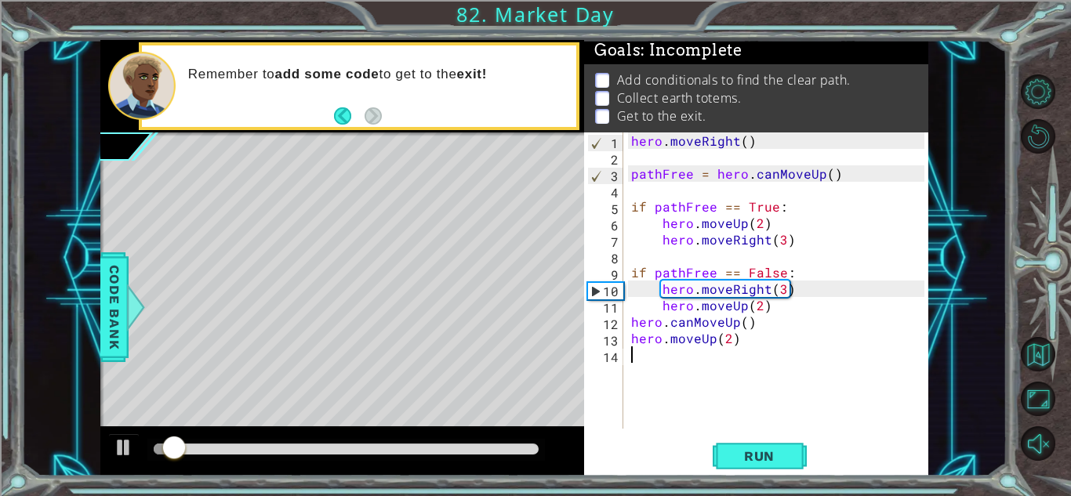
click at [656, 362] on div "hero . moveRight ( ) pathFree = hero . canMoveUp ( ) if pathFree == True : hero…" at bounding box center [780, 297] width 304 height 329
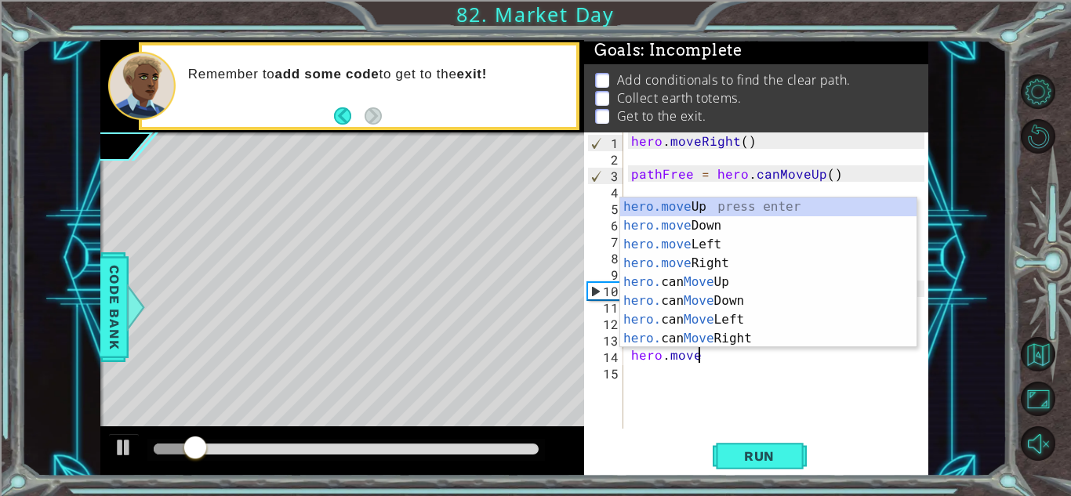
scroll to position [0, 3]
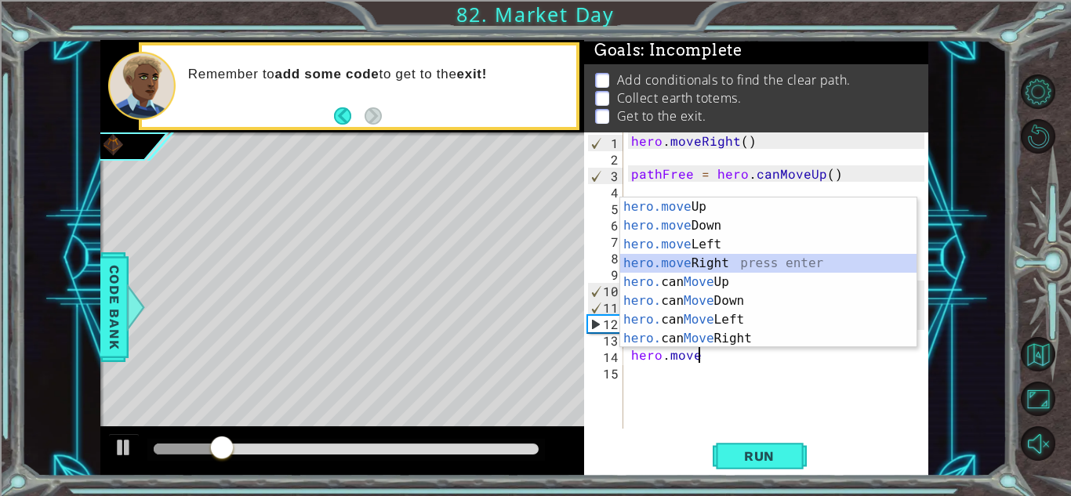
click at [724, 261] on div "hero.move Up press enter hero.move Down press enter hero.move Left press enter …" at bounding box center [768, 292] width 296 height 188
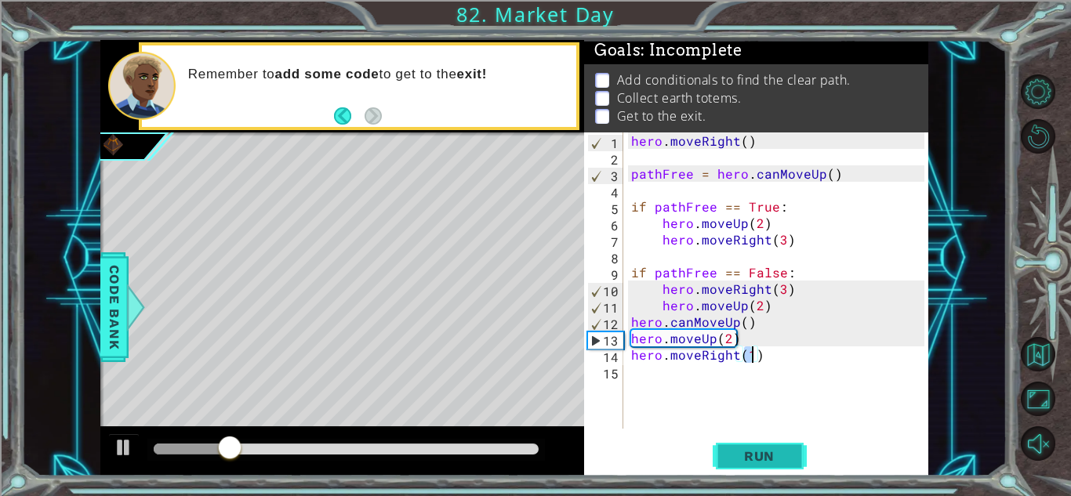
type textarea "hero.moveRight(1)"
click at [731, 442] on button "Run" at bounding box center [760, 456] width 94 height 35
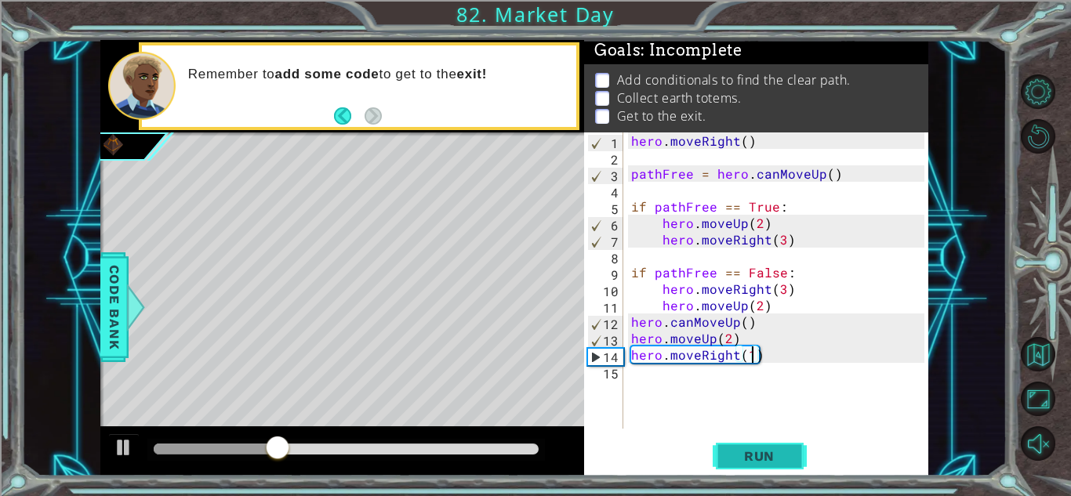
scroll to position [0, 0]
click at [716, 454] on button "Run" at bounding box center [760, 456] width 94 height 35
click at [750, 354] on div "hero . moveRight ( ) pathFree = hero . canMoveUp ( ) if pathFree == True : hero…" at bounding box center [780, 297] width 304 height 329
click at [745, 453] on span "Run" at bounding box center [760, 457] width 62 height 16
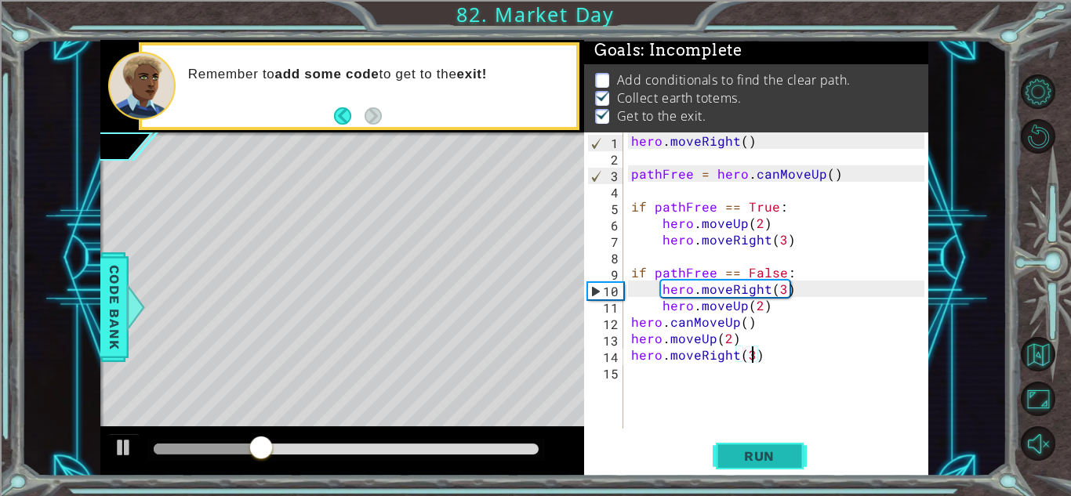
click at [745, 453] on span "Run" at bounding box center [760, 457] width 62 height 16
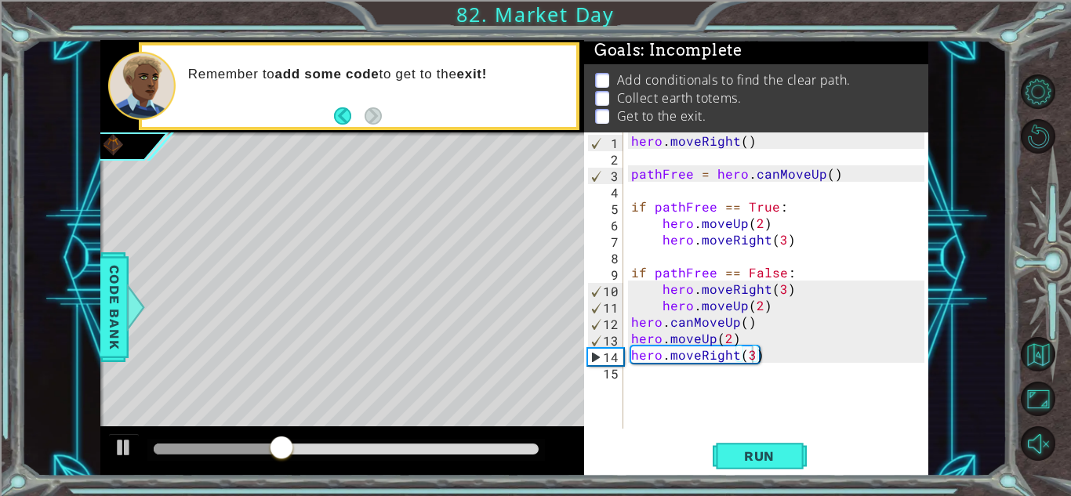
drag, startPoint x: 745, startPoint y: 453, endPoint x: 676, endPoint y: 466, distance: 70.1
click at [676, 466] on div "Run" at bounding box center [759, 456] width 344 height 35
click at [731, 459] on span "Run" at bounding box center [760, 457] width 62 height 16
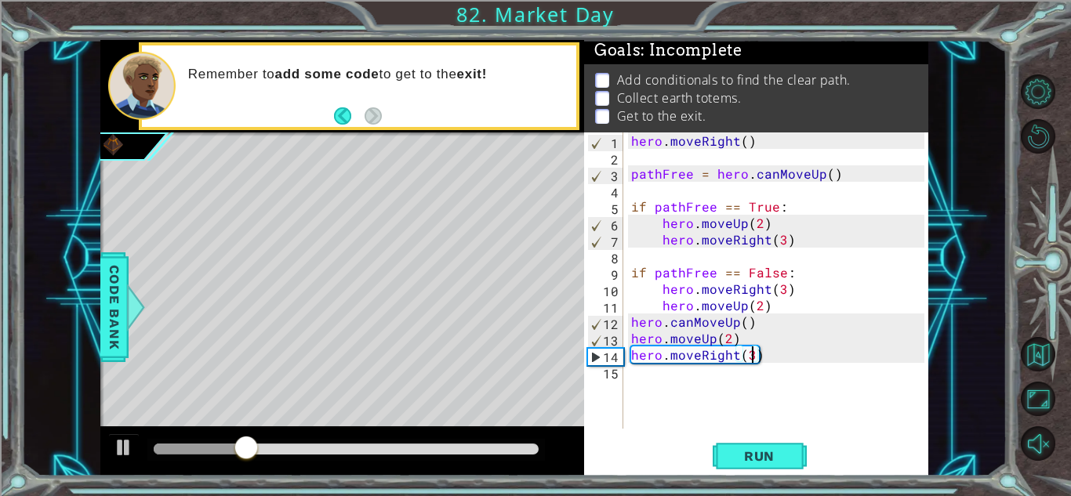
click at [94, 307] on div "1 ההההההההההההההההההההההההההההההההההההההההההההההההההההההההההההההההההההההההההההה…" at bounding box center [514, 258] width 986 height 437
click at [110, 313] on span "Code Bank" at bounding box center [114, 308] width 25 height 96
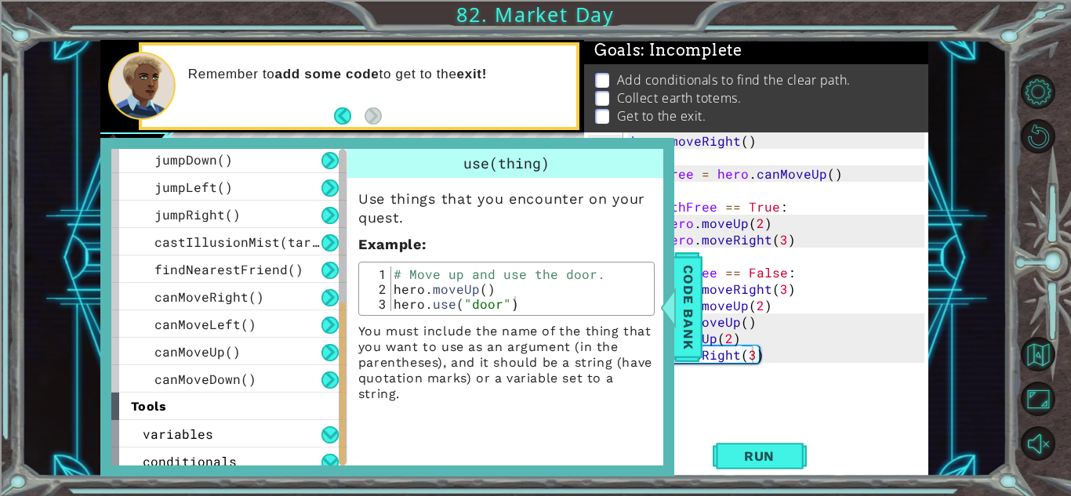
scroll to position [342, 0]
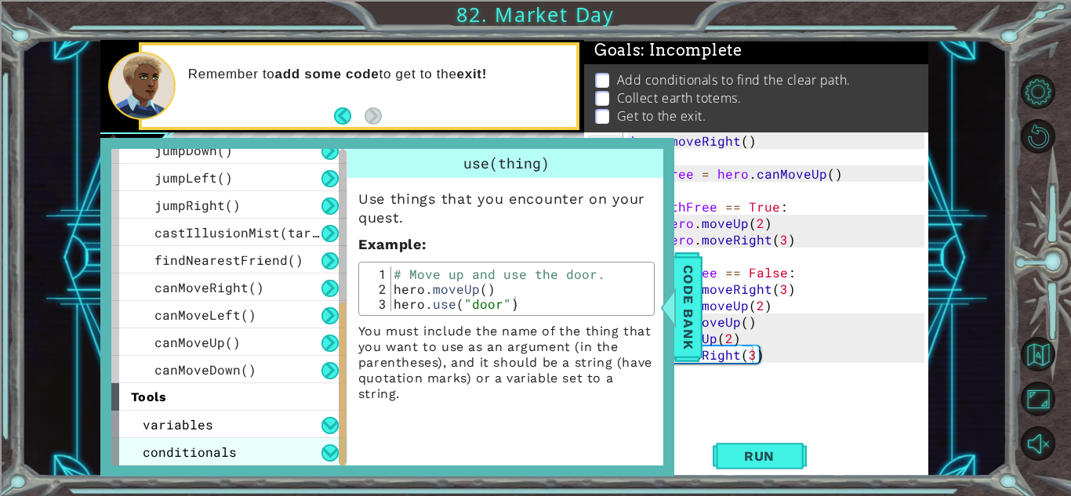
click at [222, 449] on span "conditionals" at bounding box center [190, 452] width 94 height 16
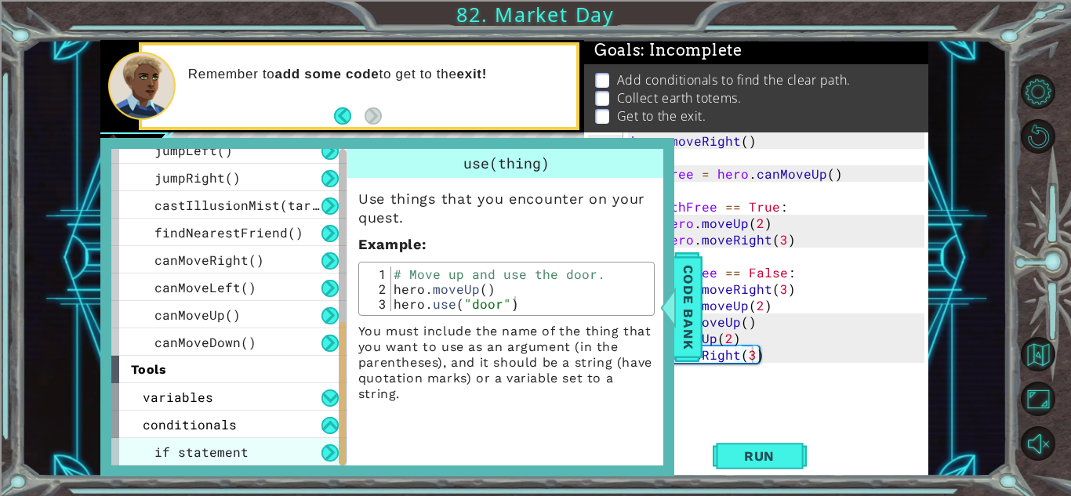
click at [227, 453] on span "if statement" at bounding box center [201, 452] width 94 height 16
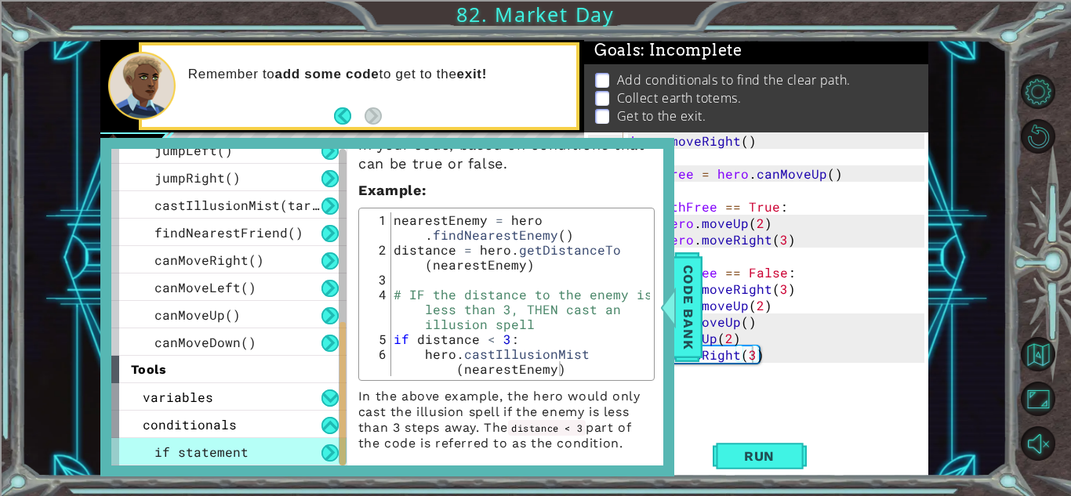
scroll to position [82, 0]
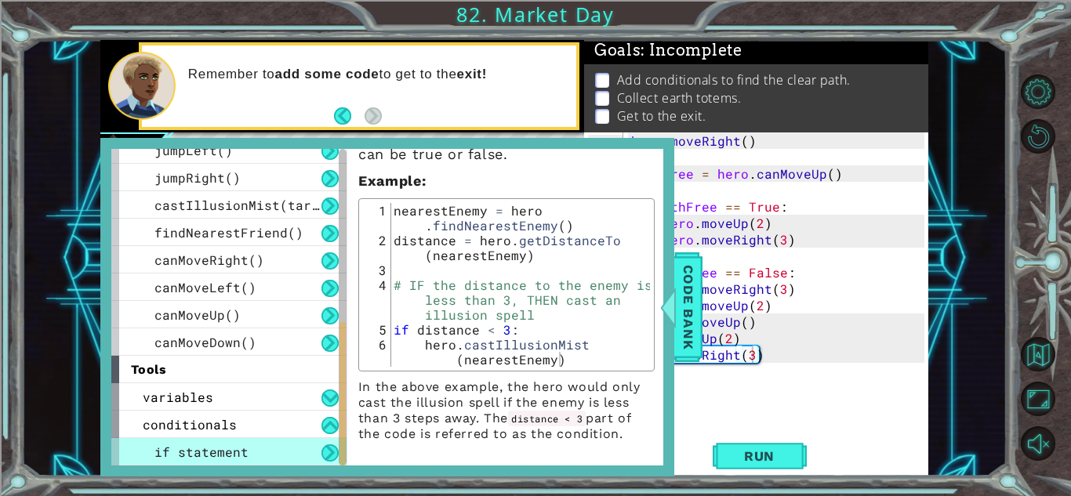
type textarea "hero.moveUp(2)"
click at [829, 342] on div "hero . moveRight ( ) pathFree = hero . canMoveUp ( ) if pathFree == True : hero…" at bounding box center [780, 297] width 304 height 329
click at [693, 315] on span "Code Bank" at bounding box center [688, 308] width 25 height 96
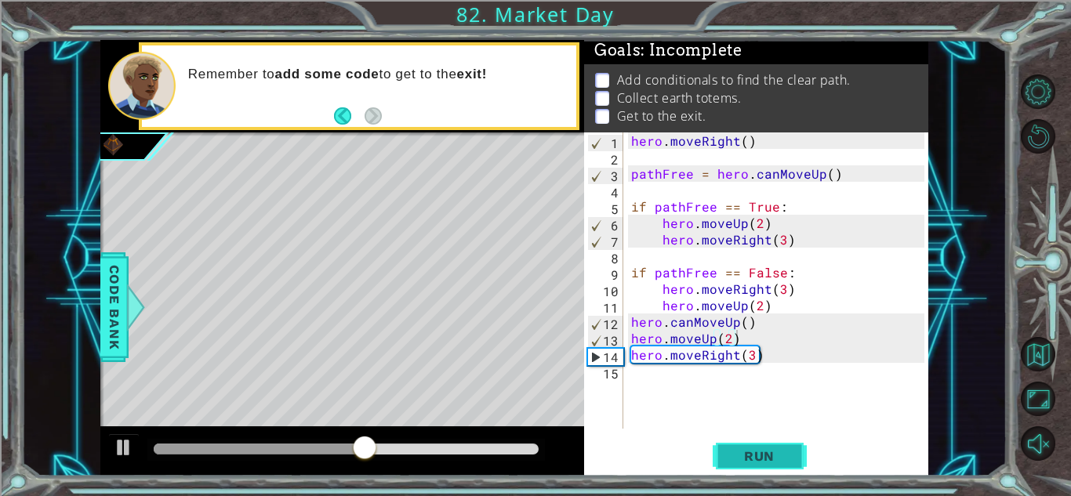
click at [754, 445] on button "Run" at bounding box center [760, 456] width 94 height 35
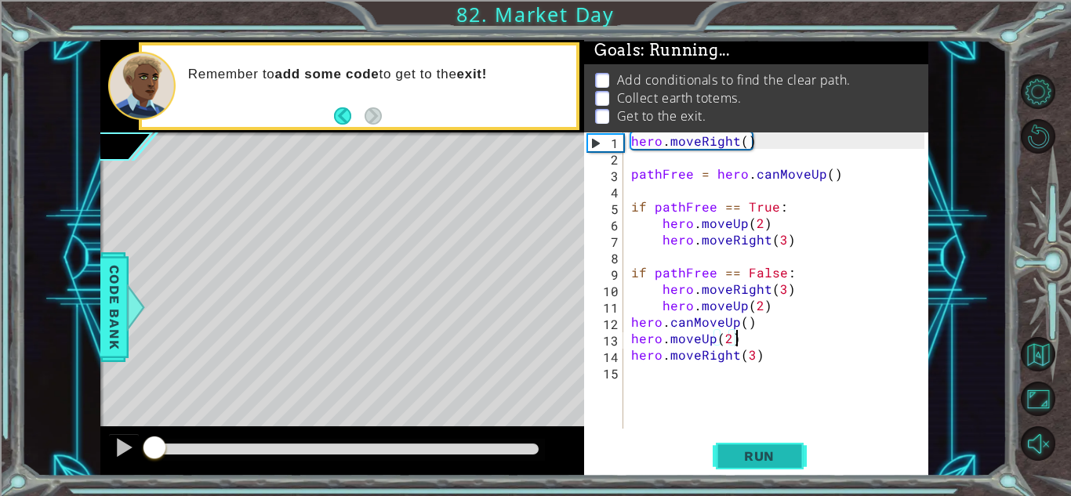
click at [754, 445] on button "Run" at bounding box center [760, 456] width 94 height 35
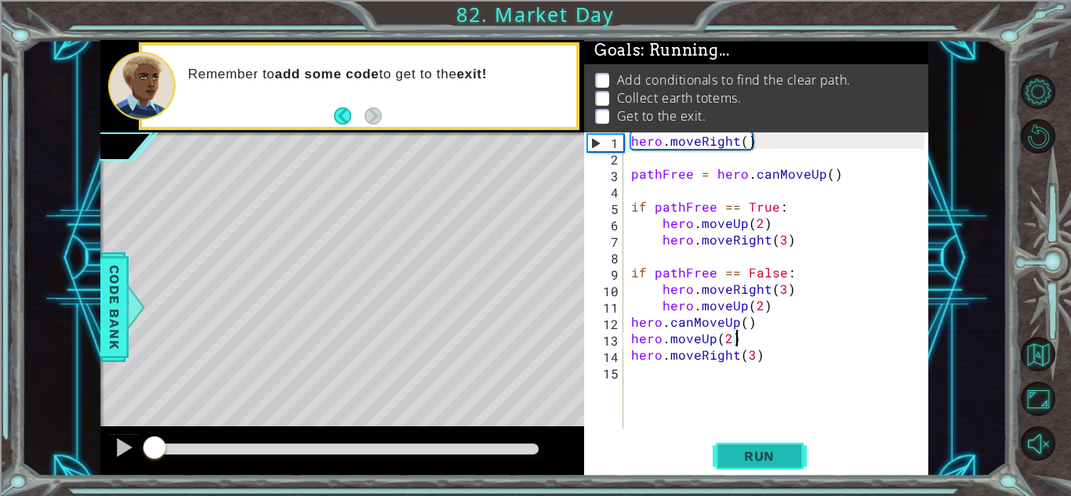
click at [754, 445] on button "Run" at bounding box center [760, 456] width 94 height 35
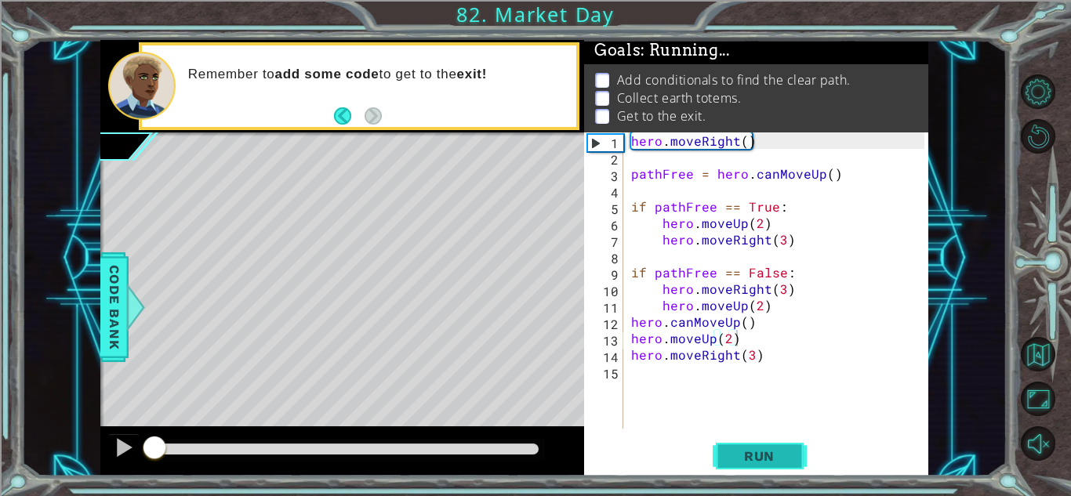
click at [754, 445] on button "Run" at bounding box center [760, 456] width 94 height 35
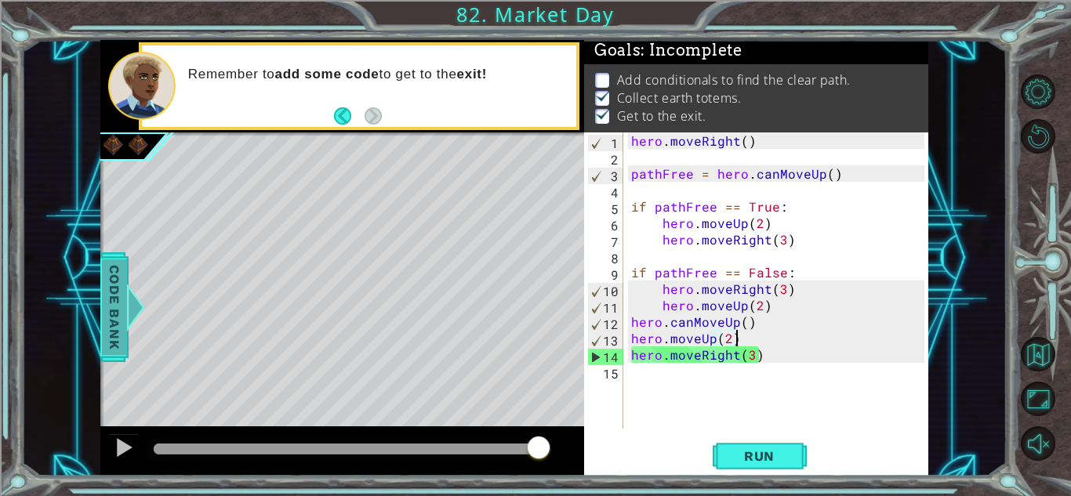
click at [120, 325] on span "Code Bank" at bounding box center [114, 308] width 25 height 96
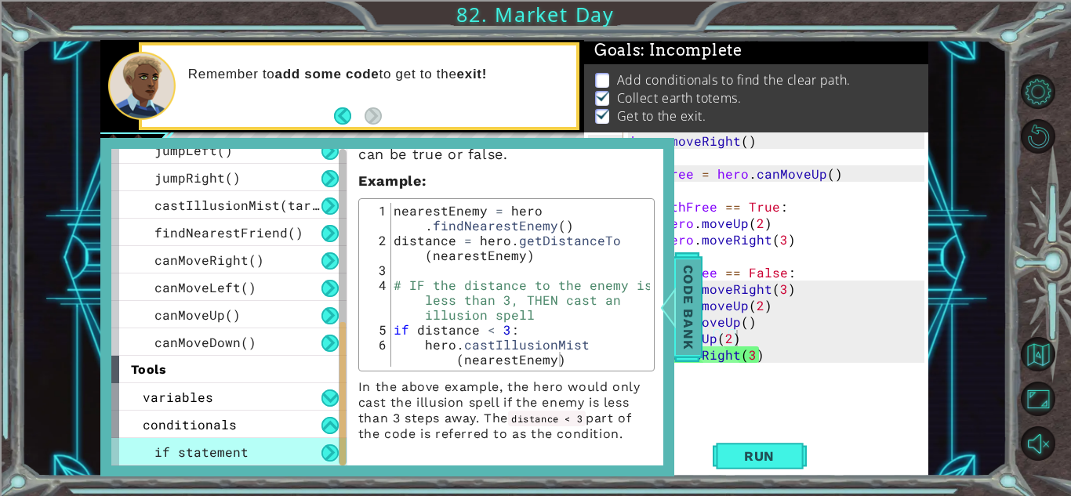
click at [688, 303] on span "Code Bank" at bounding box center [688, 308] width 25 height 96
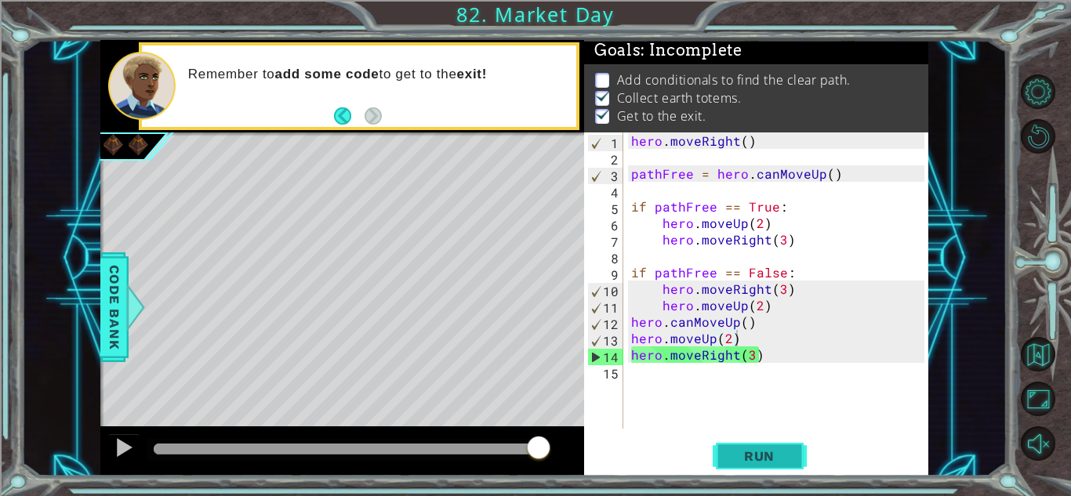
click at [759, 460] on span "Run" at bounding box center [760, 457] width 62 height 16
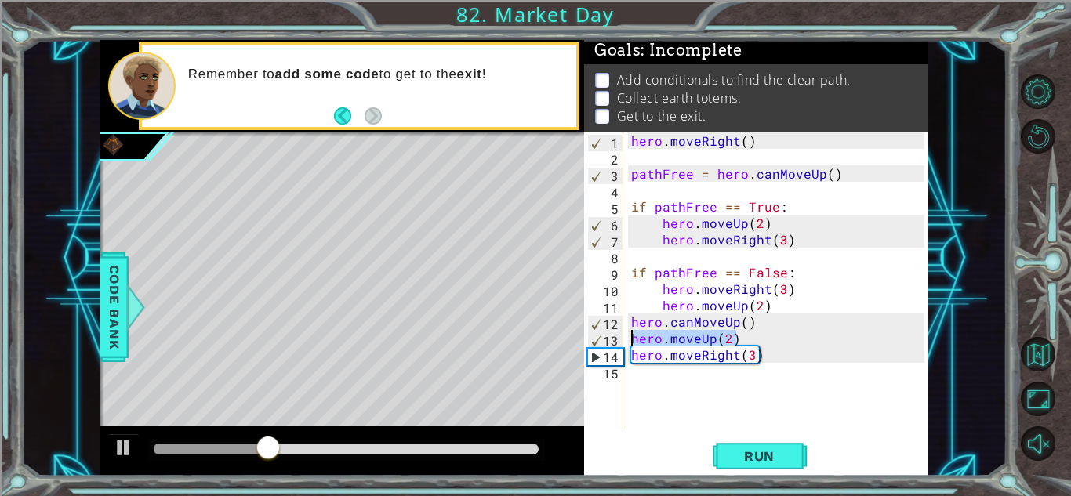
drag, startPoint x: 736, startPoint y: 336, endPoint x: 629, endPoint y: 336, distance: 106.7
click at [629, 336] on div "hero . moveRight ( ) pathFree = hero . canMoveUp ( ) if pathFree == True : hero…" at bounding box center [780, 297] width 304 height 329
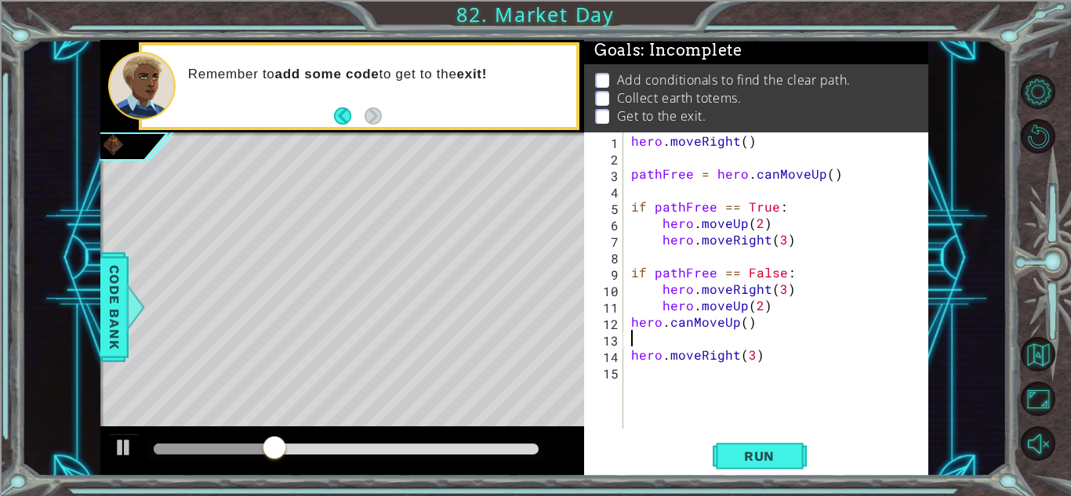
scroll to position [0, 0]
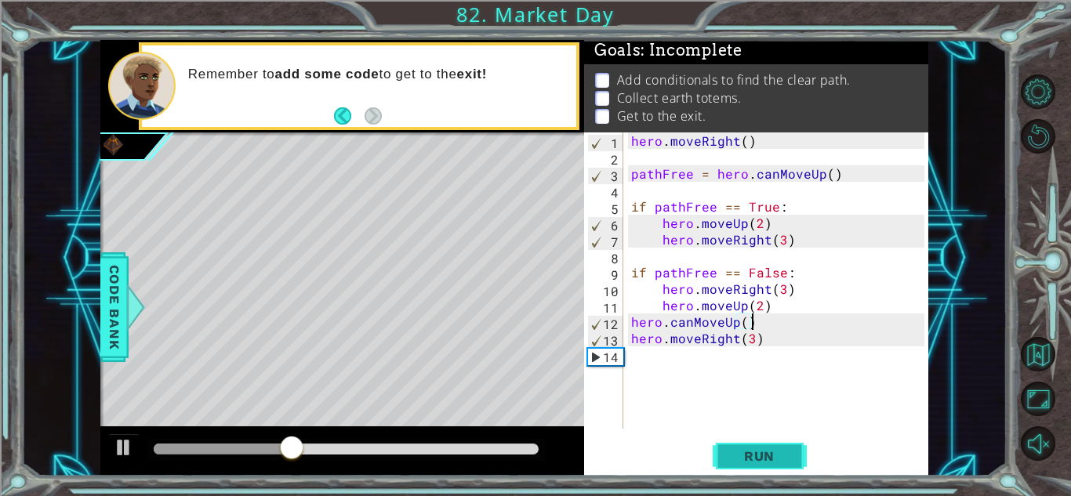
click at [743, 464] on button "Run" at bounding box center [760, 456] width 94 height 35
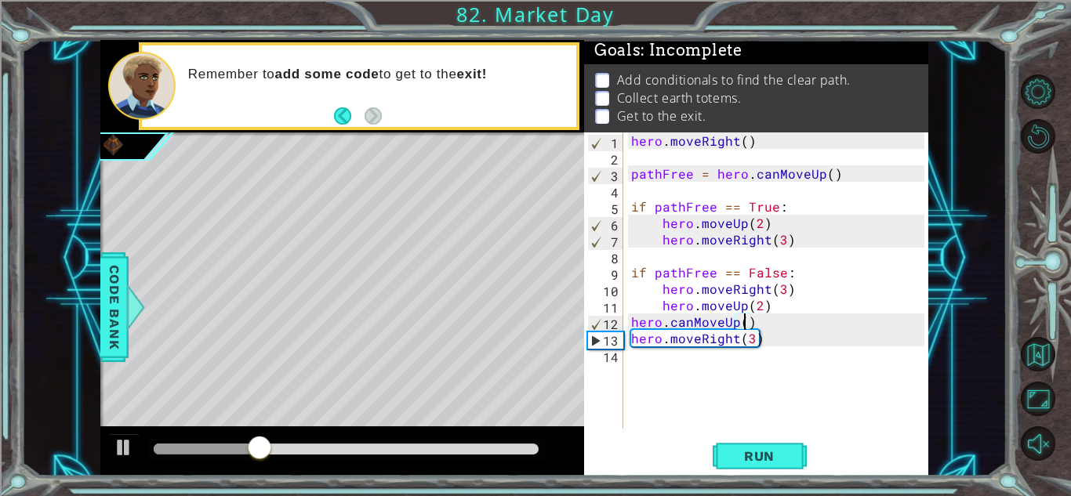
click at [742, 325] on div "hero . moveRight ( ) pathFree = hero . canMoveUp ( ) if pathFree == True : hero…" at bounding box center [780, 297] width 304 height 329
click at [743, 449] on span "Run" at bounding box center [760, 457] width 62 height 16
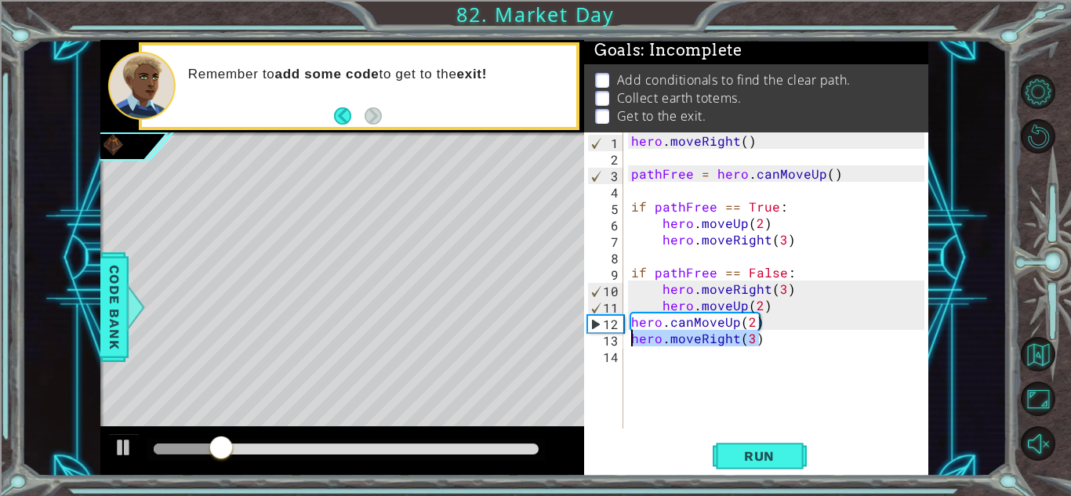
drag, startPoint x: 770, startPoint y: 341, endPoint x: 625, endPoint y: 340, distance: 145.1
click at [625, 340] on div "hero.canMoveUp(2) 1 2 3 4 5 6 7 8 9 10 11 12 13 14 hero . moveRight ( ) pathFre…" at bounding box center [754, 281] width 340 height 296
type textarea "hero.moveRight(3)"
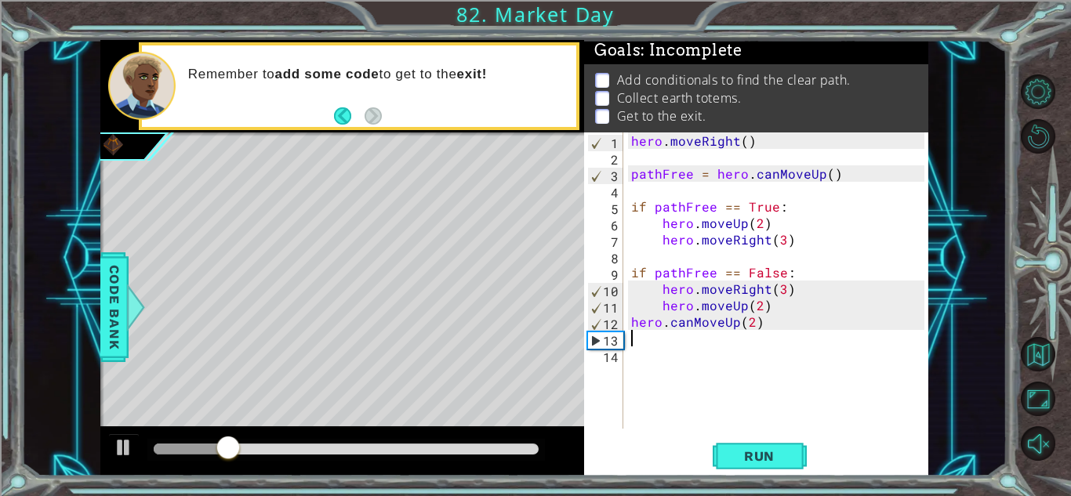
scroll to position [0, 0]
click at [786, 456] on span "Run" at bounding box center [760, 457] width 62 height 16
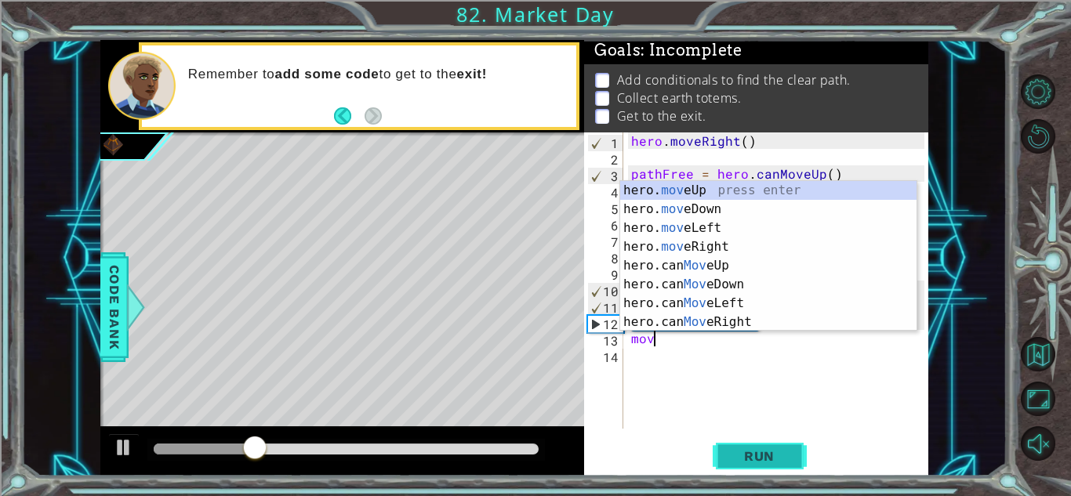
scroll to position [0, 1]
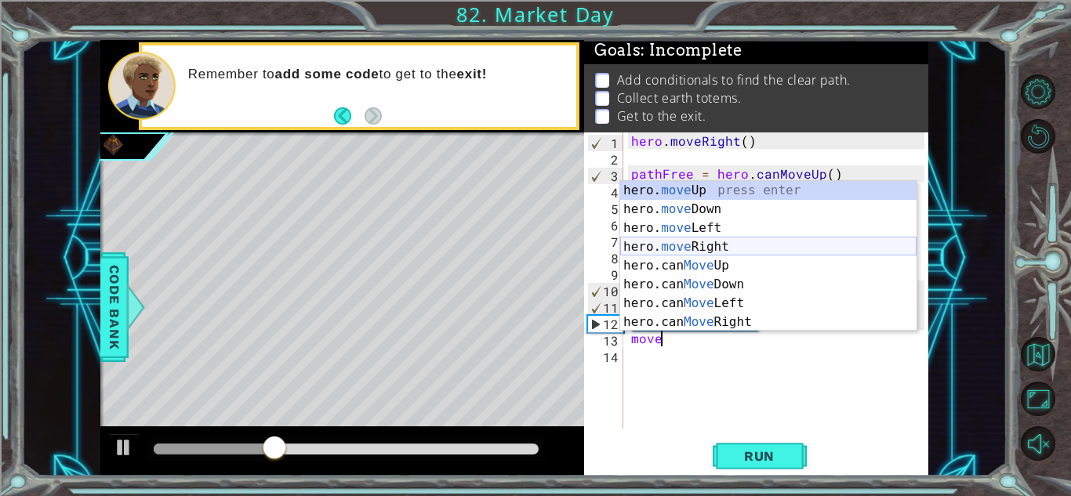
click at [697, 249] on div "hero. move Up press enter hero. move Down press enter hero. move Left press ent…" at bounding box center [768, 275] width 296 height 188
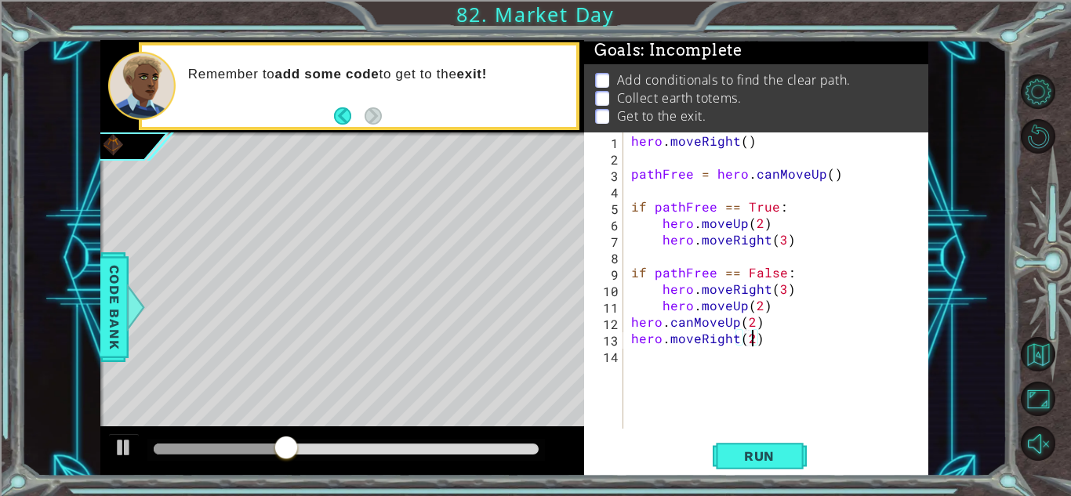
scroll to position [0, 7]
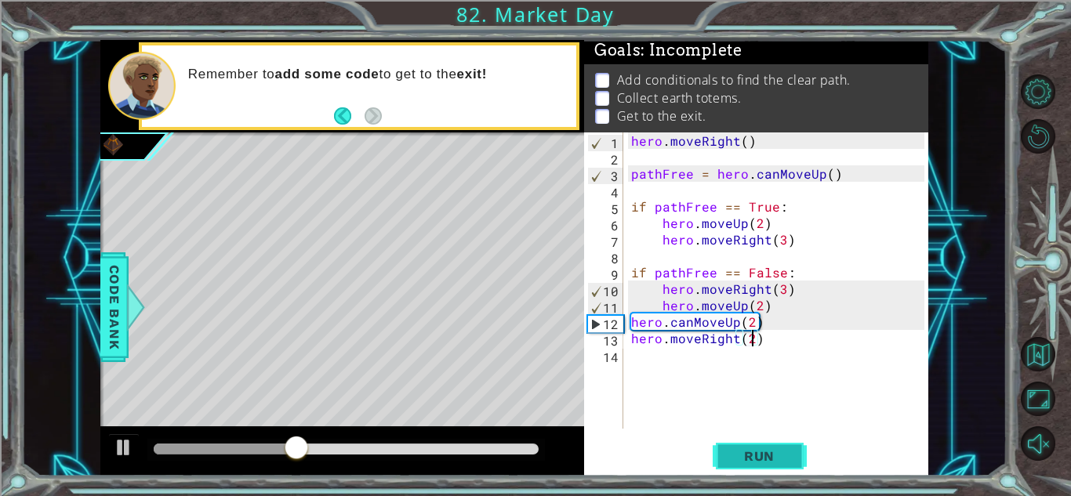
type textarea "hero.moveRight(2)"
click at [755, 450] on span "Run" at bounding box center [760, 457] width 62 height 16
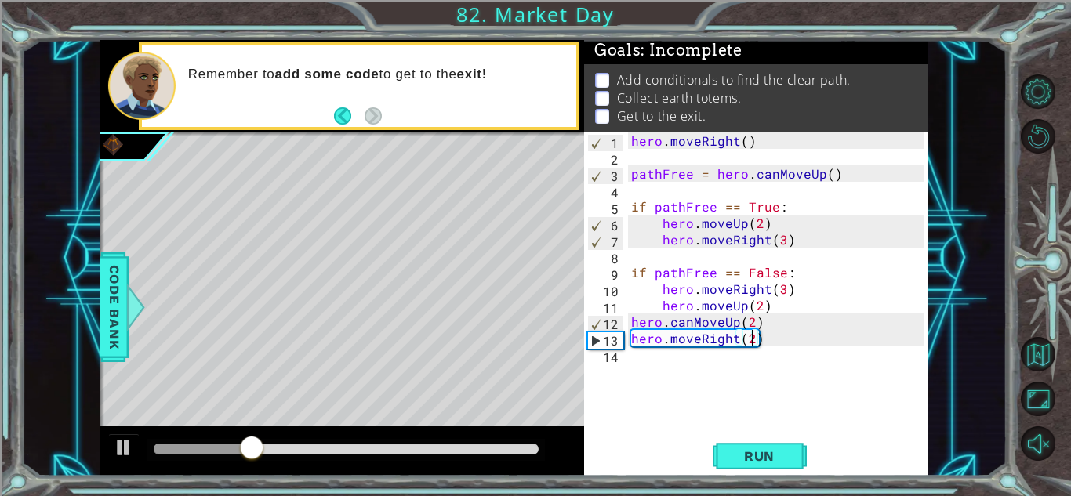
click at [668, 371] on div "hero . moveRight ( ) pathFree = hero . canMoveUp ( ) if pathFree == True : hero…" at bounding box center [780, 297] width 304 height 329
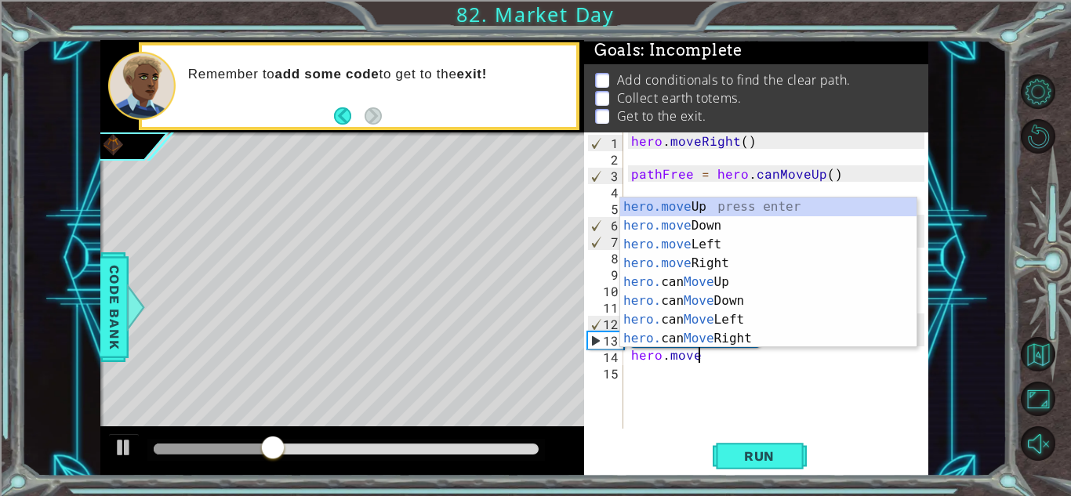
scroll to position [0, 3]
click at [663, 209] on div "hero.move Up press enter hero.move Down press enter hero.move Left press enter …" at bounding box center [768, 292] width 296 height 188
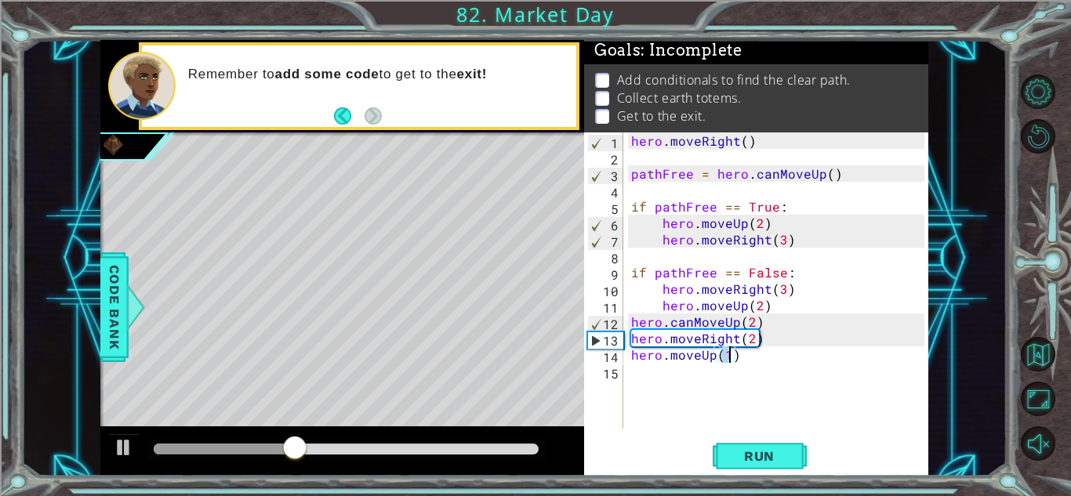
scroll to position [0, 5]
type textarea "hero.moveUp(2)"
click at [739, 447] on button "Run" at bounding box center [760, 456] width 94 height 35
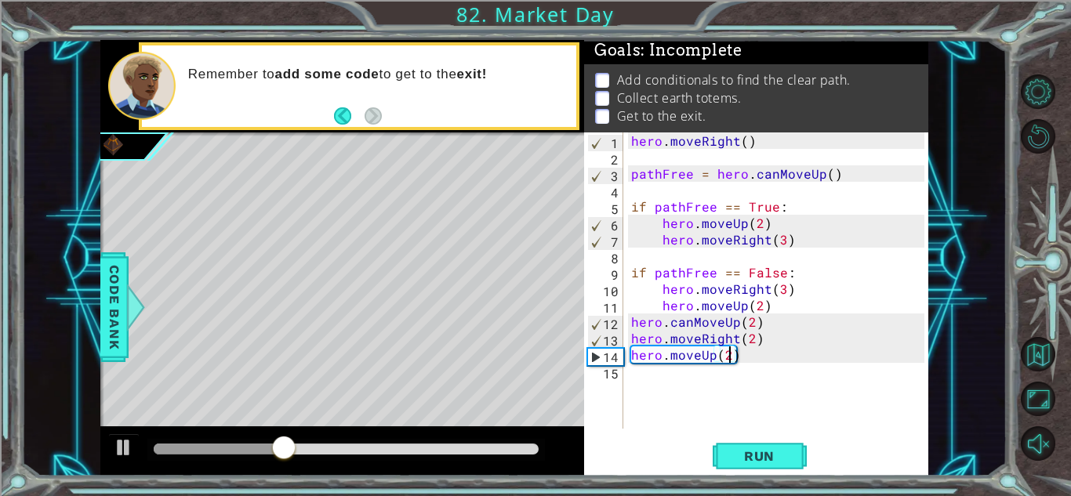
click at [667, 375] on div "hero . moveRight ( ) pathFree = hero . canMoveUp ( ) if pathFree == True : hero…" at bounding box center [780, 297] width 304 height 329
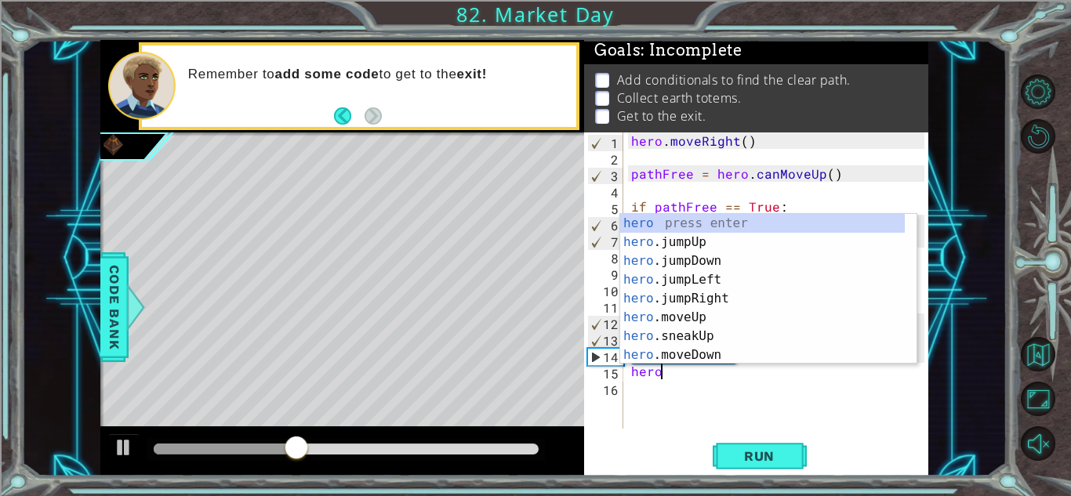
scroll to position [0, 2]
type textarea "hero.c"
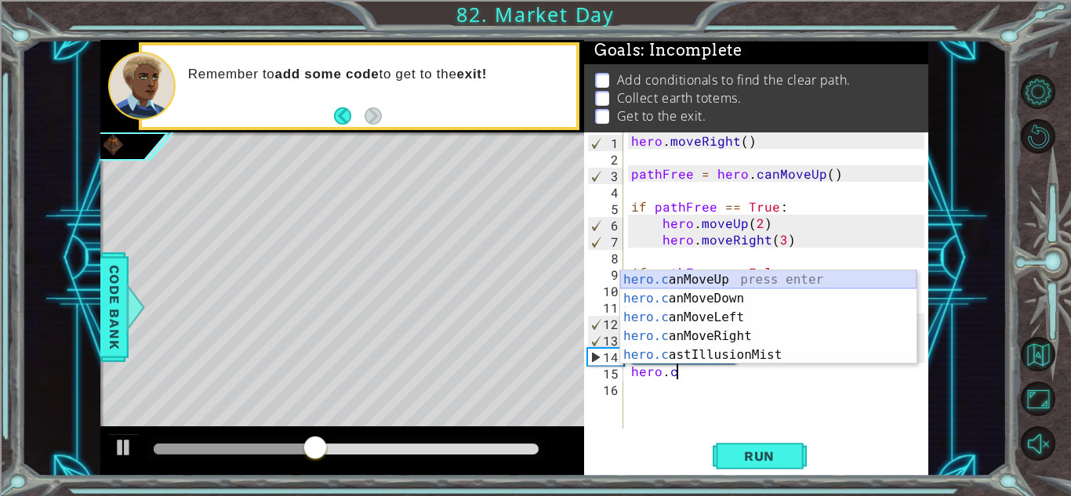
click at [680, 274] on div "hero.c anMoveUp press enter hero.c anMoveDown press enter hero.c anMoveLeft pre…" at bounding box center [768, 337] width 296 height 132
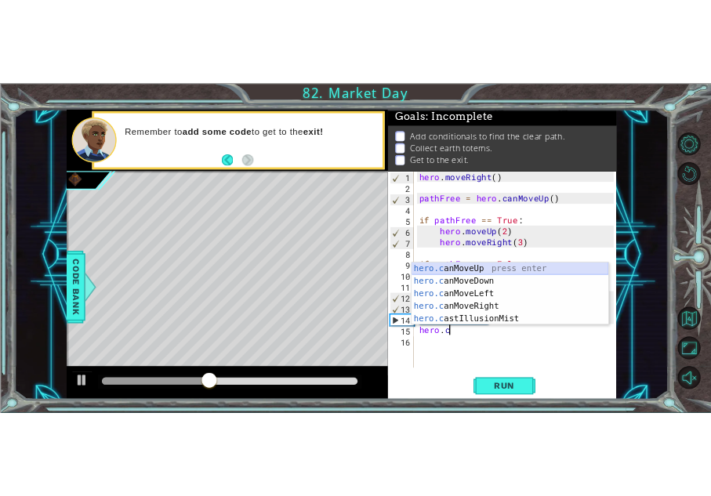
scroll to position [0, 0]
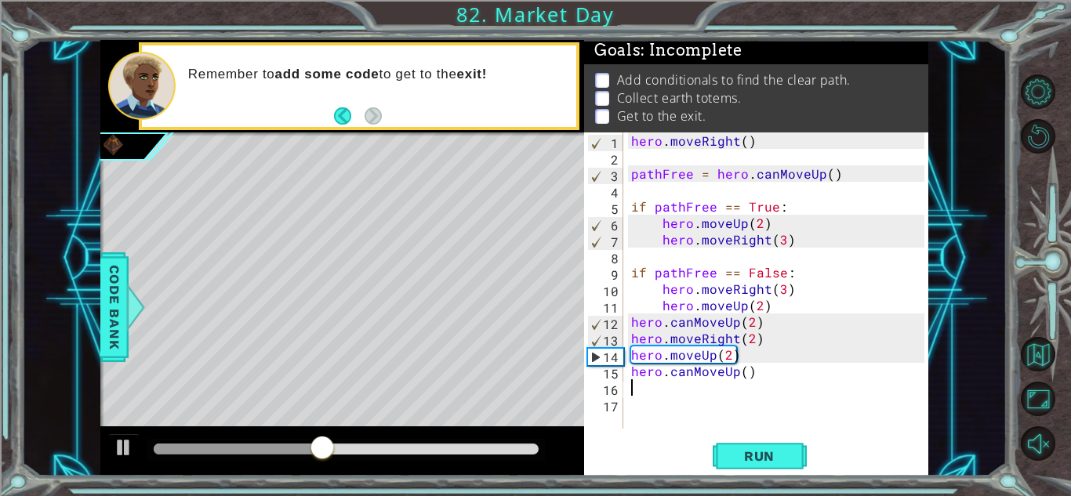
click at [743, 436] on div "1 2 3 4 5 6 7 8 9 10 11 12 13 14 15 16 17 hero . moveRight ( ) pathFree = hero …" at bounding box center [756, 304] width 344 height 343
click at [748, 459] on span "Run" at bounding box center [760, 457] width 62 height 16
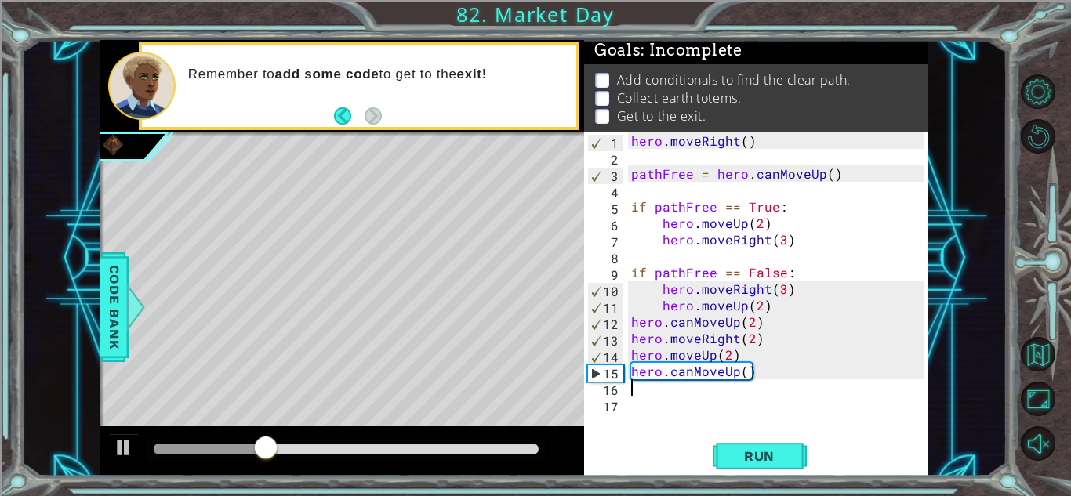
click at [758, 343] on div "hero . moveRight ( ) pathFree = hero . canMoveUp ( ) if pathFree == True : hero…" at bounding box center [780, 297] width 304 height 329
type textarea "h"
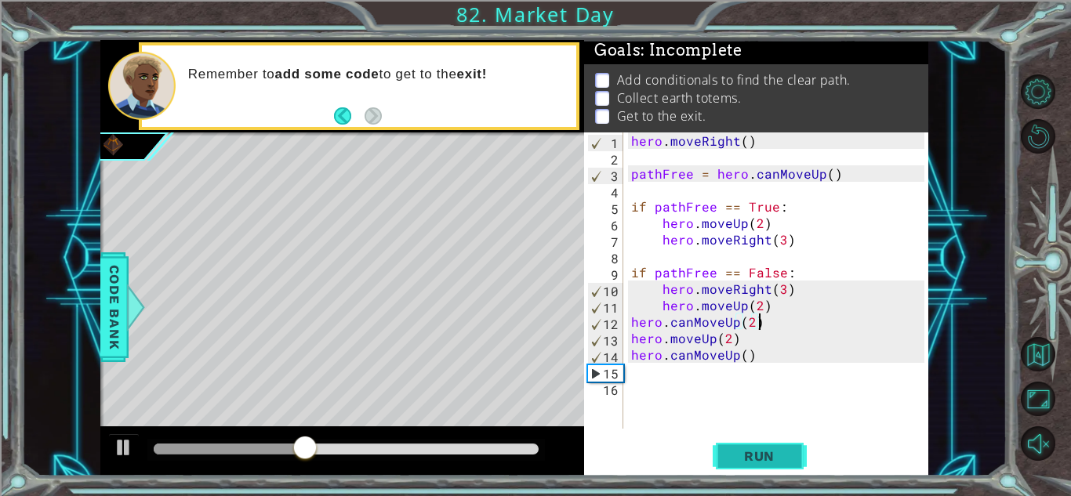
click at [769, 466] on button "Run" at bounding box center [760, 456] width 94 height 35
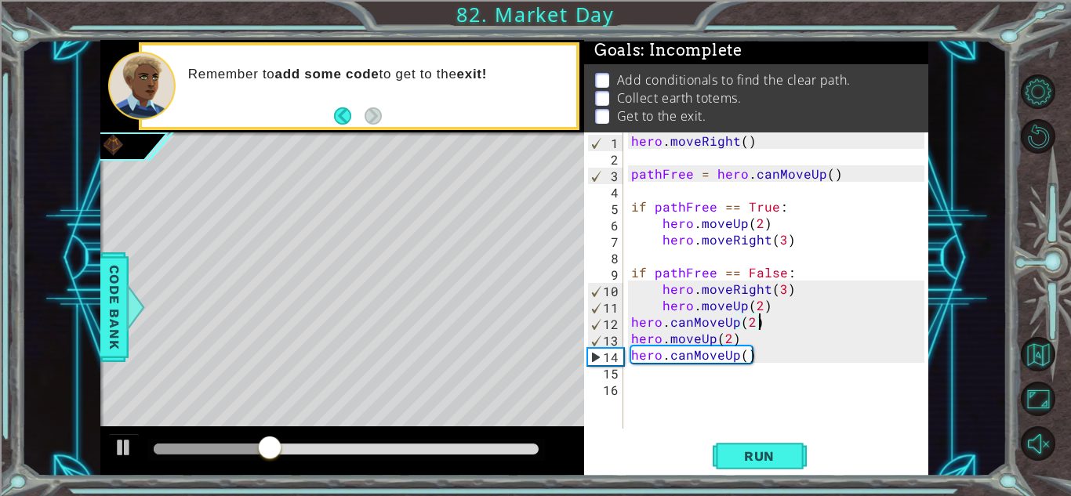
click at [742, 343] on div "hero . moveRight ( ) pathFree = hero . canMoveUp ( ) if pathFree == True : hero…" at bounding box center [780, 297] width 304 height 329
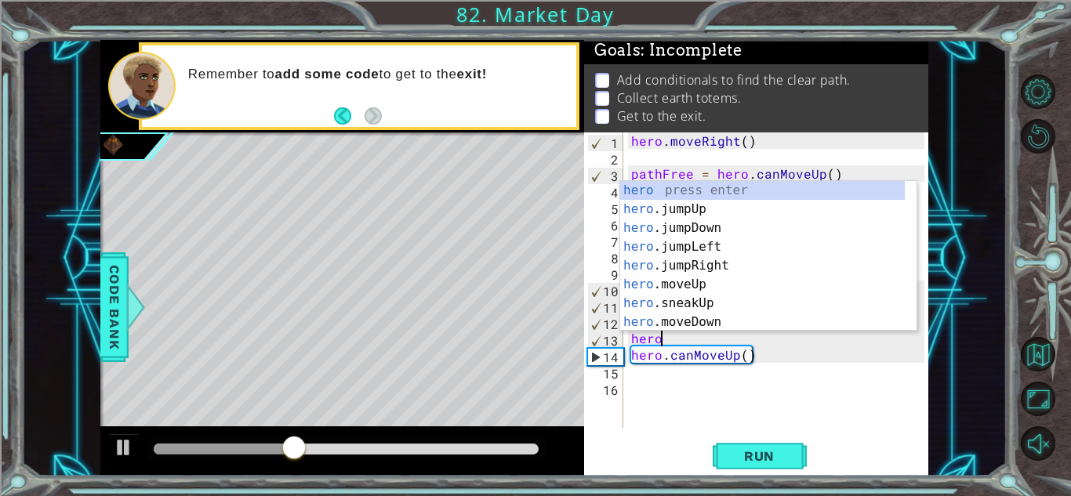
type textarea "h"
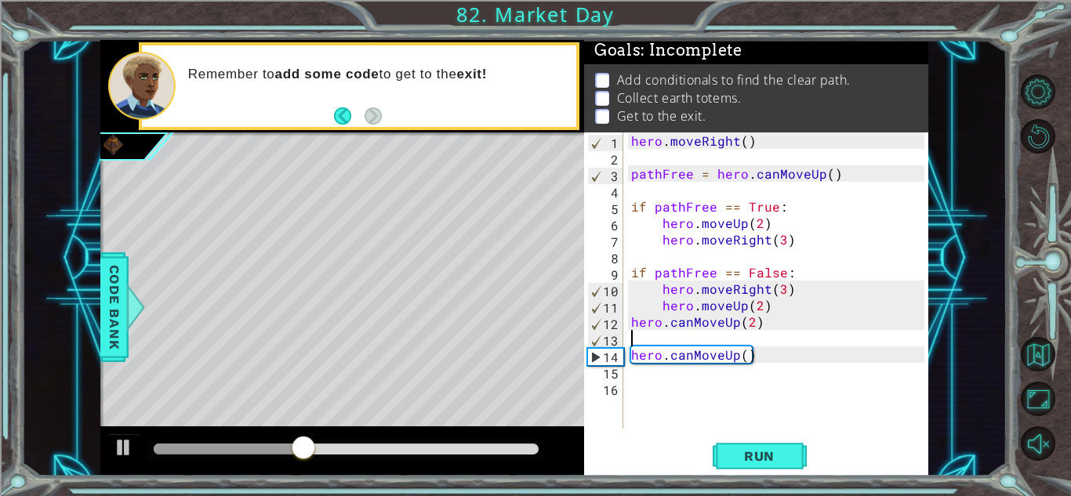
type textarea "hero.canMoveUp(2)"
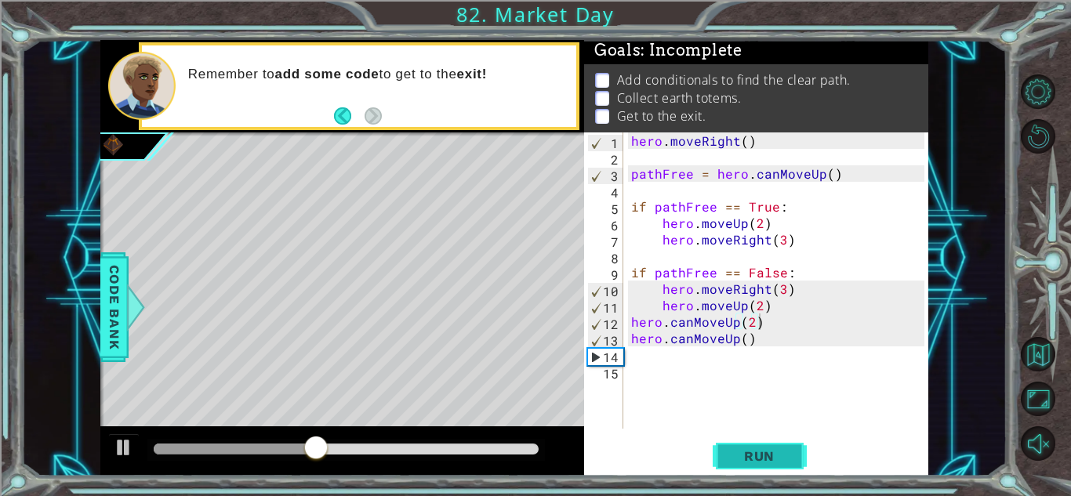
click at [736, 462] on span "Run" at bounding box center [760, 457] width 62 height 16
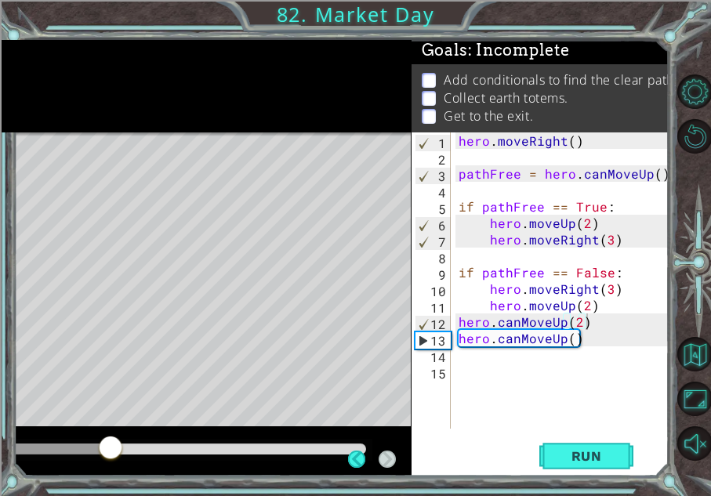
scroll to position [9, 0]
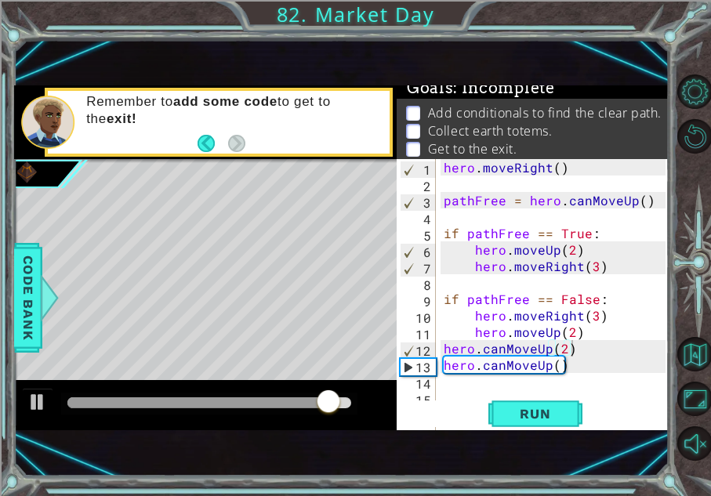
click at [594, 374] on div "hero . moveRight ( ) pathFree = hero . canMoveUp ( ) if pathFree == True : hero…" at bounding box center [557, 323] width 233 height 329
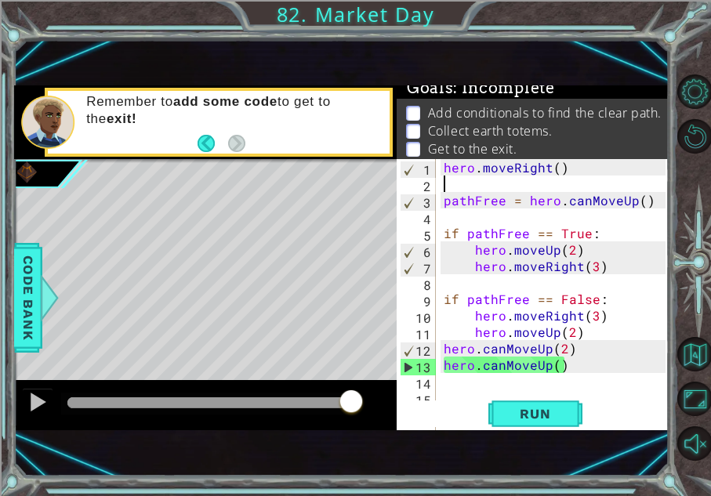
click at [454, 182] on div "hero . moveRight ( ) pathFree = hero . canMoveUp ( ) if pathFree == True : hero…" at bounding box center [557, 323] width 233 height 329
type textarea "hero.moveRight()"
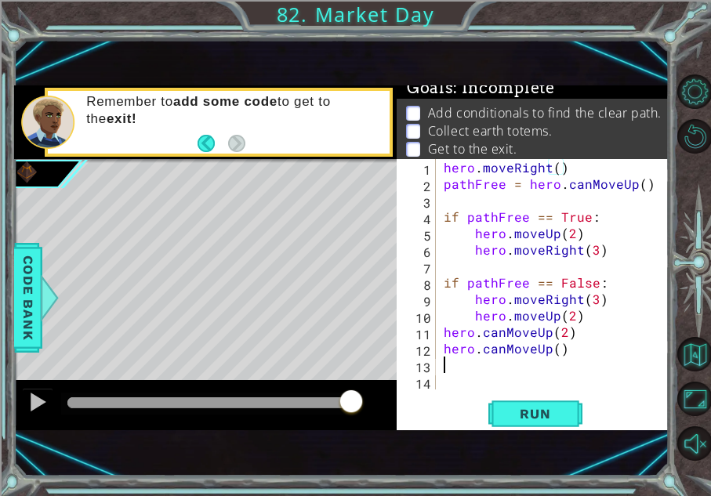
click at [467, 370] on div "hero . moveRight ( ) pathFree = hero . canMoveUp ( ) if pathFree == True : hero…" at bounding box center [557, 291] width 233 height 264
type textarea "hero.moveUp(2)"
click at [496, 407] on button "Run" at bounding box center [536, 414] width 94 height 27
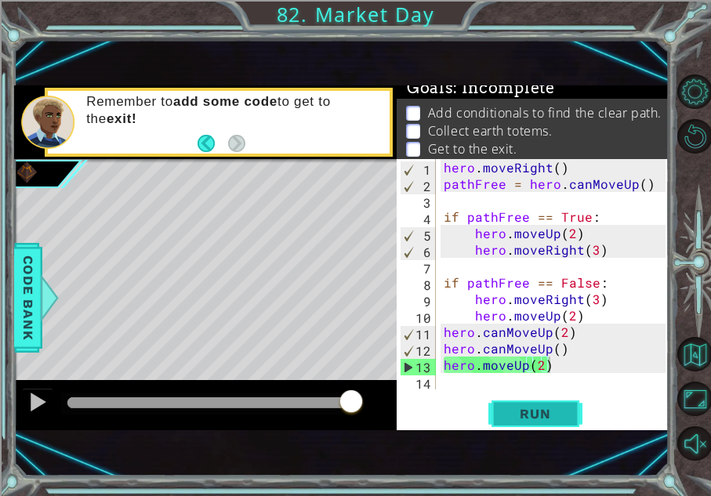
click at [496, 407] on button "Run" at bounding box center [536, 414] width 94 height 27
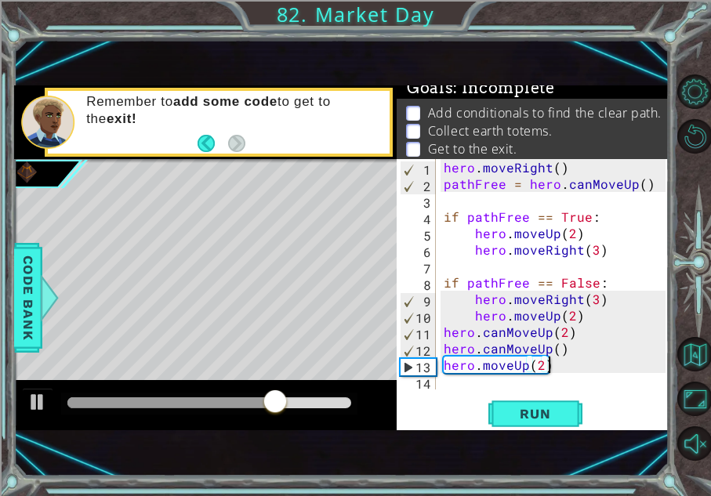
click at [451, 383] on div "hero . moveRight ( ) pathFree = hero . canMoveUp ( ) if pathFree == True : hero…" at bounding box center [557, 291] width 233 height 264
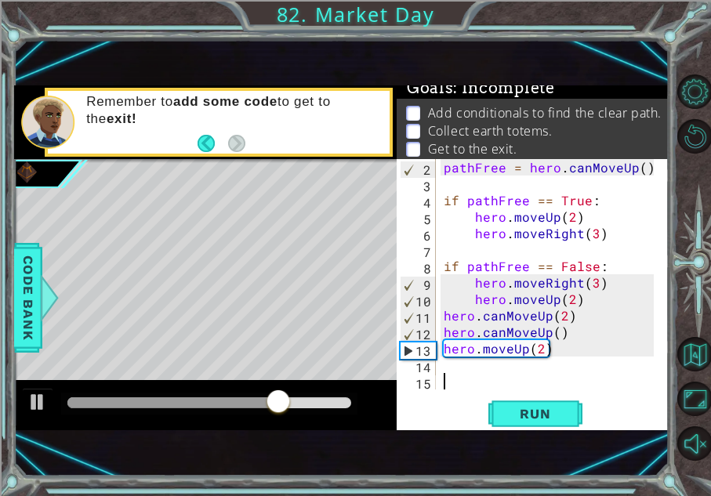
scroll to position [16, 0]
click at [442, 267] on div "pathFree = hero . canMoveUp ( ) if pathFree == True : hero . moveUp ( 2 ) hero …" at bounding box center [551, 291] width 221 height 264
click at [436, 197] on div "if pathFree == False: 2 3 4 5 6 7 8 9 10 11 12 13 14 15 pathFree = hero . canMo…" at bounding box center [531, 274] width 269 height 231
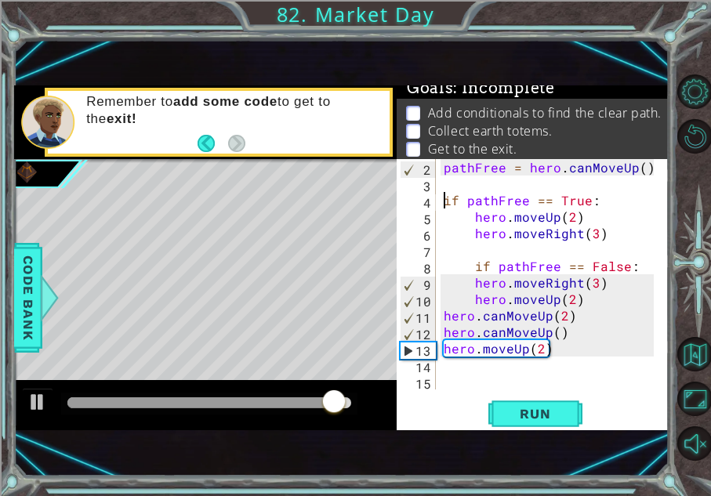
click at [445, 201] on div "pathFree = hero . canMoveUp ( ) if pathFree == True : hero . moveUp ( 2 ) hero …" at bounding box center [551, 291] width 221 height 264
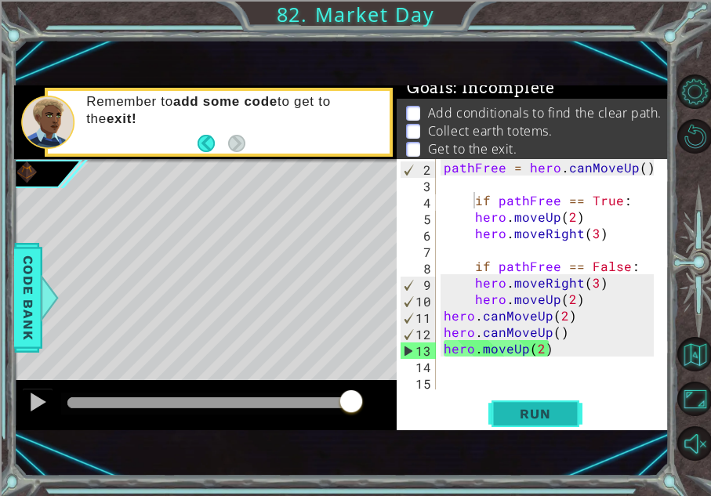
click at [548, 420] on span "Run" at bounding box center [535, 414] width 62 height 16
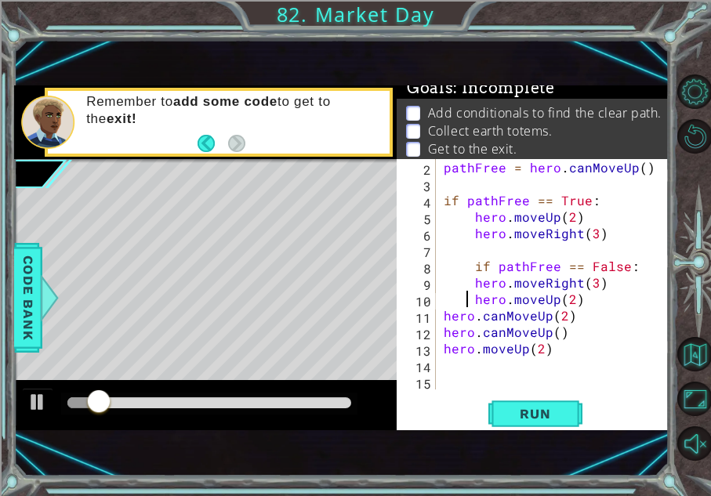
click at [467, 301] on div "pathFree = hero . canMoveUp ( ) if pathFree == True : hero . moveUp ( 2 ) hero …" at bounding box center [551, 291] width 221 height 264
click at [523, 407] on span "Run" at bounding box center [535, 414] width 62 height 16
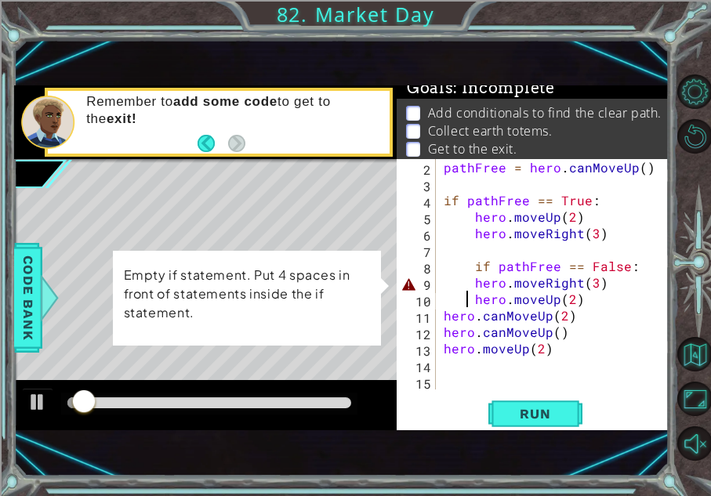
click at [464, 287] on div "pathFree = hero . canMoveUp ( ) if pathFree == True : hero . moveUp ( 2 ) hero …" at bounding box center [551, 291] width 221 height 264
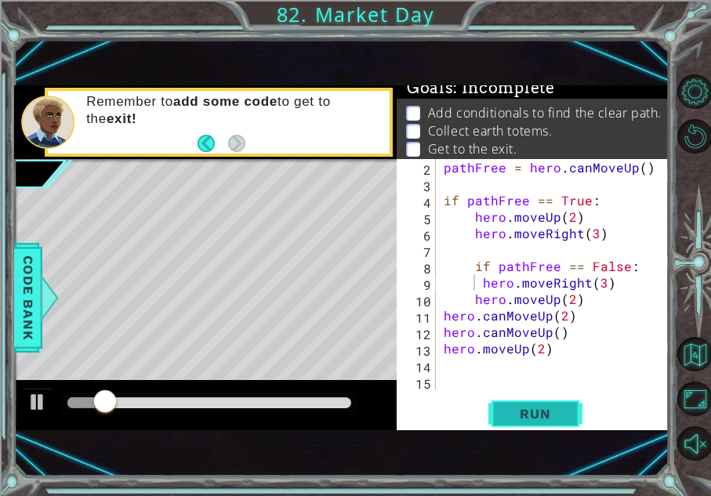
click at [535, 419] on span "Run" at bounding box center [535, 414] width 62 height 16
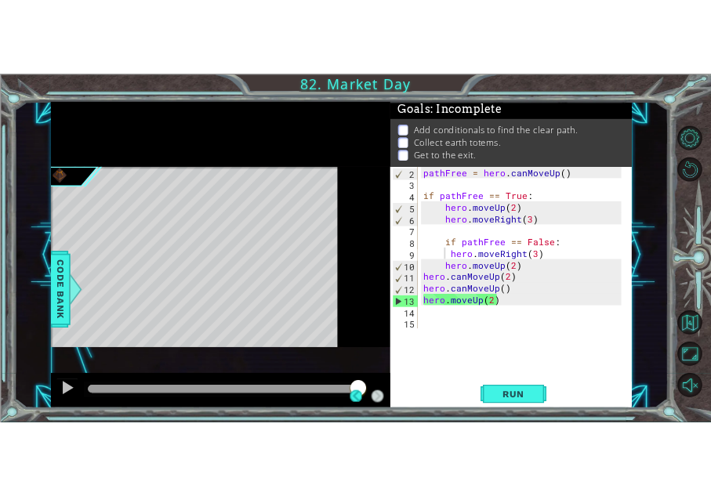
scroll to position [12, 0]
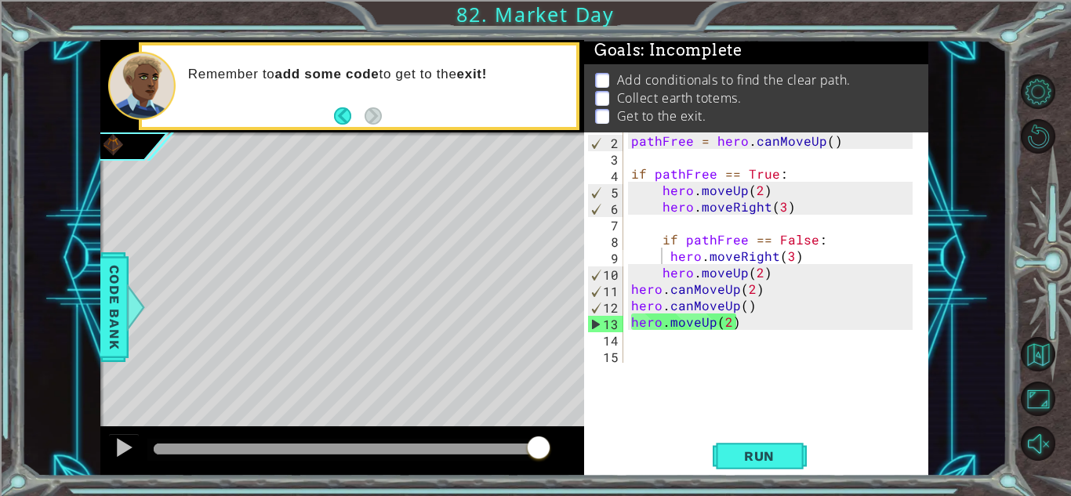
click at [657, 253] on div "pathFree = hero . canMoveUp ( ) if pathFree == True : hero . moveUp ( 2 ) hero …" at bounding box center [774, 265] width 293 height 264
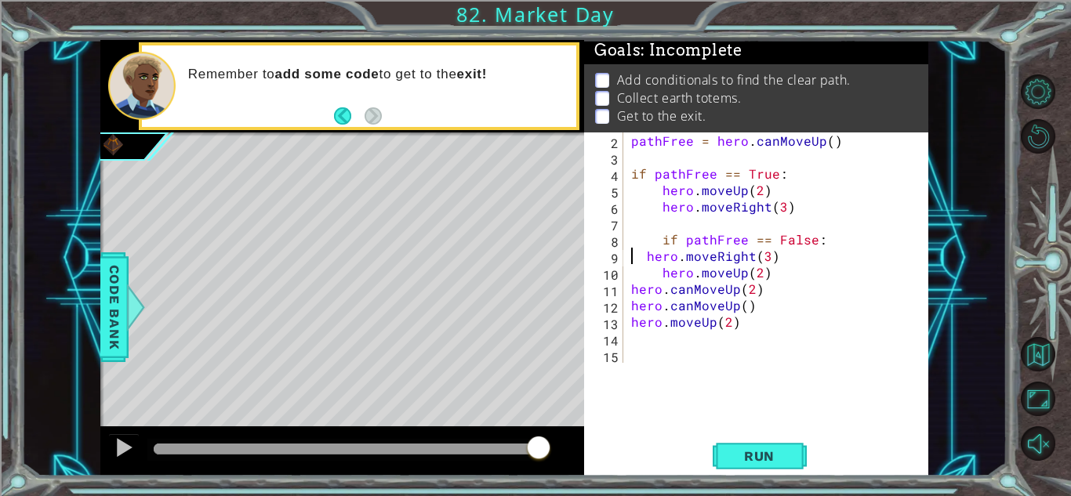
click at [655, 276] on div "pathFree = hero . canMoveUp ( ) if pathFree == True : hero . moveUp ( 2 ) hero …" at bounding box center [774, 265] width 293 height 264
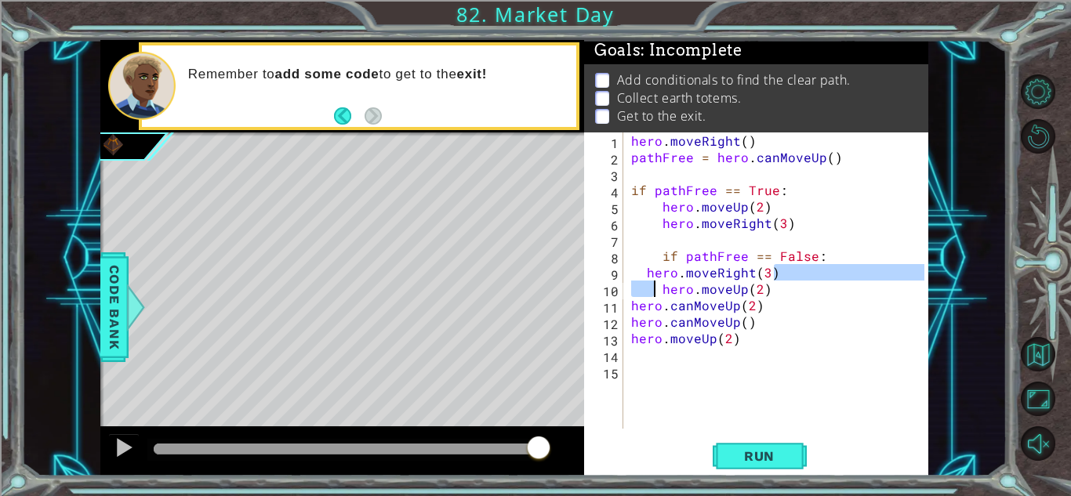
click at [656, 283] on div "hero . moveRight ( ) pathFree = hero . canMoveUp ( ) if pathFree == True : hero…" at bounding box center [780, 297] width 304 height 329
click at [638, 274] on div "hero . moveRight ( ) pathFree = hero . canMoveUp ( ) if pathFree == True : hero…" at bounding box center [780, 297] width 304 height 329
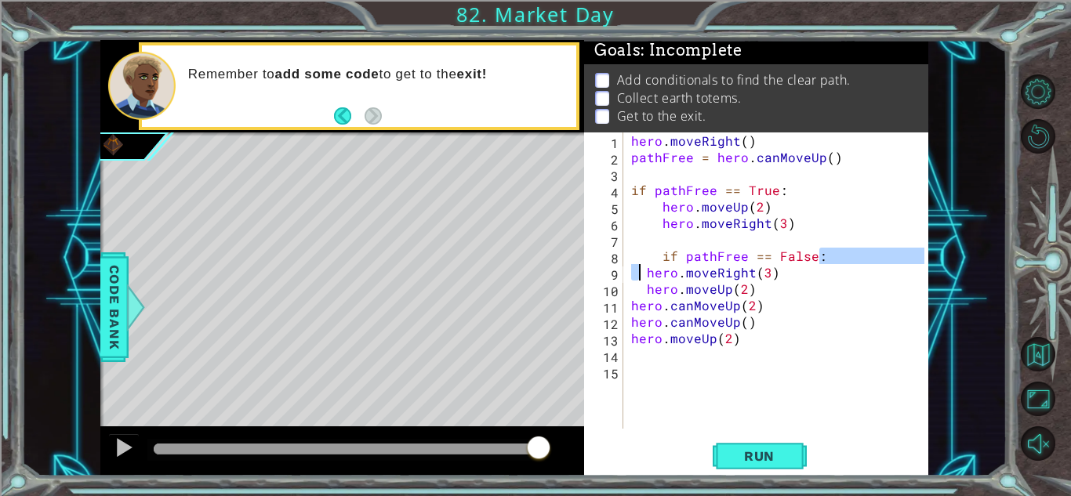
click at [645, 274] on div "hero . moveRight ( ) pathFree = hero . canMoveUp ( ) if pathFree == True : hero…" at bounding box center [780, 297] width 304 height 329
click at [642, 289] on div "hero . moveRight ( ) pathFree = hero . canMoveUp ( ) if pathFree == True : hero…" at bounding box center [780, 297] width 304 height 329
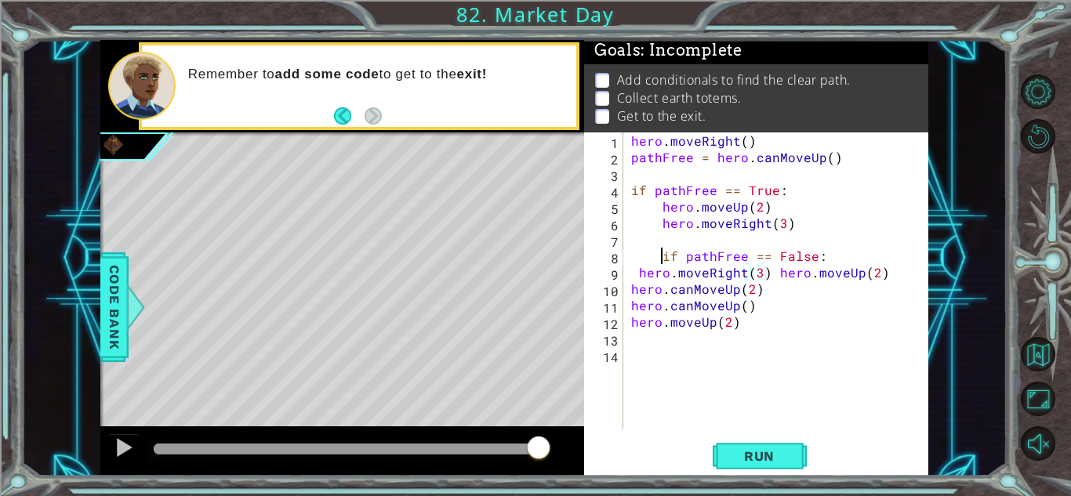
click at [659, 260] on div "hero . moveRight ( ) pathFree = hero . canMoveUp ( ) if pathFree == True : hero…" at bounding box center [780, 297] width 304 height 329
click at [636, 274] on div "hero . moveRight ( ) pathFree = hero . canMoveUp ( ) if pathFree == True : hero…" at bounding box center [780, 297] width 304 height 329
click at [758, 275] on div "hero . moveRight ( ) pathFree = hero . canMoveUp ( ) if pathFree == True : hero…" at bounding box center [780, 297] width 304 height 329
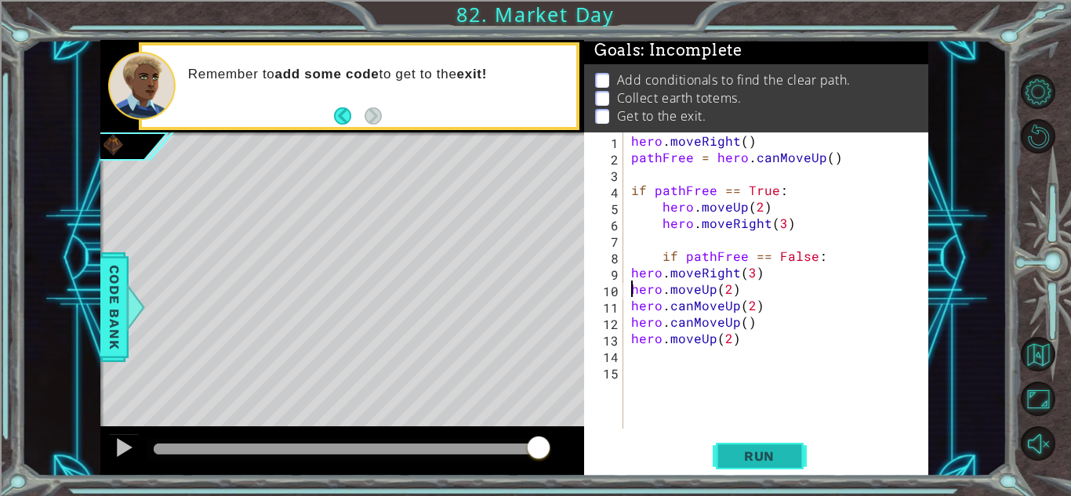
click at [771, 467] on button "Run" at bounding box center [760, 456] width 94 height 35
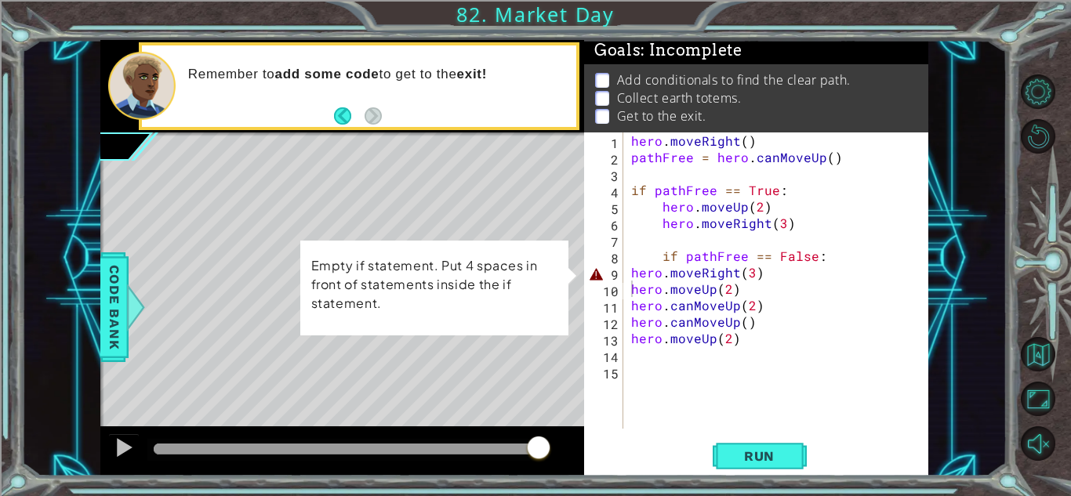
click at [633, 274] on div "hero . moveRight ( ) pathFree = hero . canMoveUp ( ) if pathFree == True : hero…" at bounding box center [780, 297] width 304 height 329
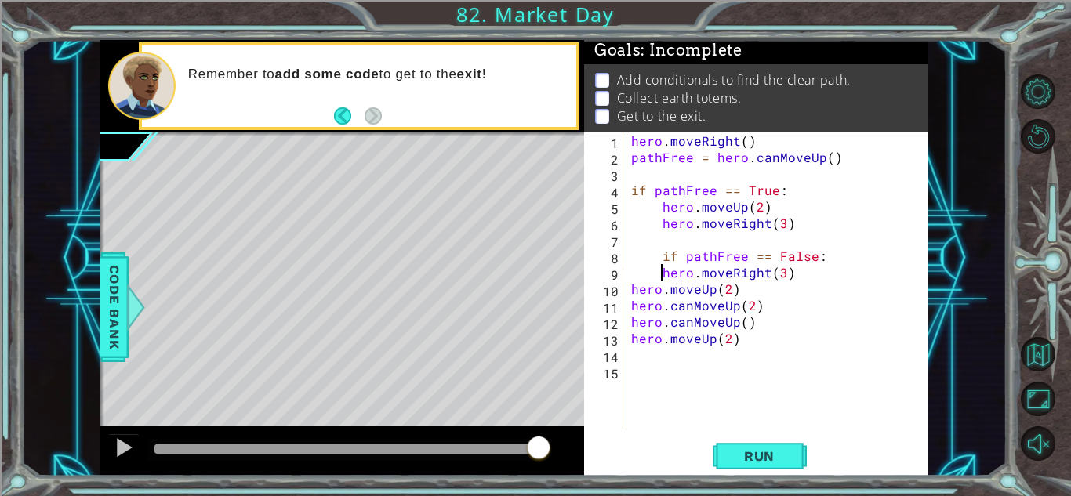
click at [629, 292] on div "hero . moveRight ( ) pathFree = hero . canMoveUp ( ) if pathFree == True : hero…" at bounding box center [780, 297] width 304 height 329
click at [628, 311] on div "hero . moveRight ( ) pathFree = hero . canMoveUp ( ) if pathFree == True : hero…" at bounding box center [780, 297] width 304 height 329
click at [628, 325] on div "hero . moveRight ( ) pathFree = hero . canMoveUp ( ) if pathFree == True : hero…" at bounding box center [780, 297] width 304 height 329
click at [688, 299] on div "hero . moveRight ( ) pathFree = hero . canMoveUp ( ) if pathFree == True : hero…" at bounding box center [780, 297] width 304 height 329
click at [627, 321] on div "hero.canMoveUp(2) 1 2 3 4 5 6 7 8 9 10 11 12 13 14 15 hero . moveRight ( ) path…" at bounding box center [754, 281] width 340 height 296
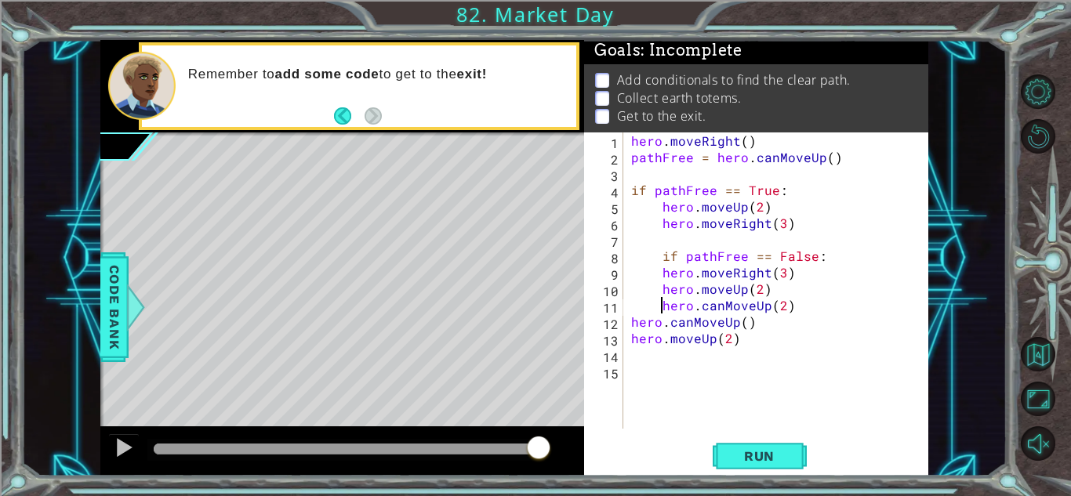
click at [630, 326] on div "hero . moveRight ( ) pathFree = hero . canMoveUp ( ) if pathFree == True : hero…" at bounding box center [780, 297] width 304 height 329
click at [633, 336] on div "hero . moveRight ( ) pathFree = hero . canMoveUp ( ) if pathFree == True : hero…" at bounding box center [780, 297] width 304 height 329
click at [798, 460] on button "Run" at bounding box center [760, 456] width 94 height 35
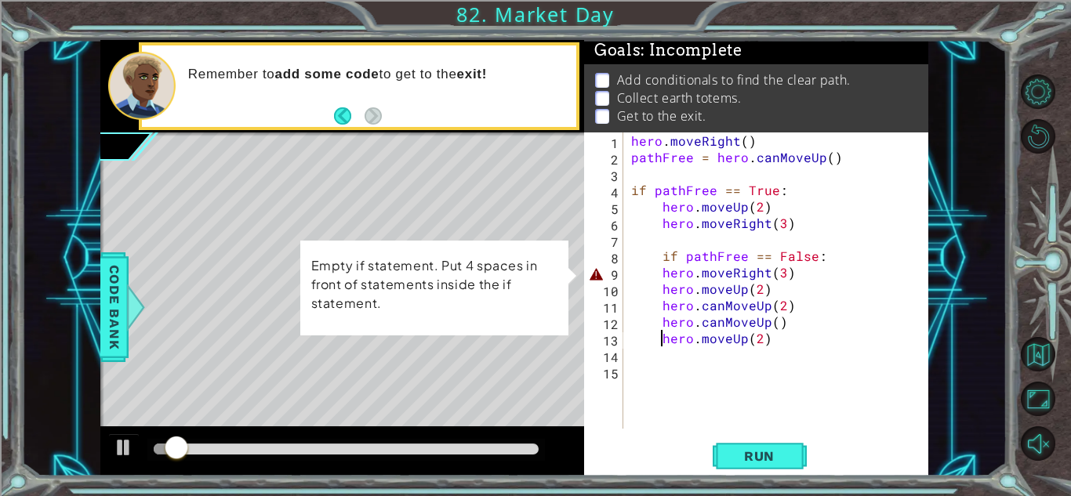
click at [657, 271] on div "hero . moveRight ( ) pathFree = hero . canMoveUp ( ) if pathFree == True : hero…" at bounding box center [780, 297] width 304 height 329
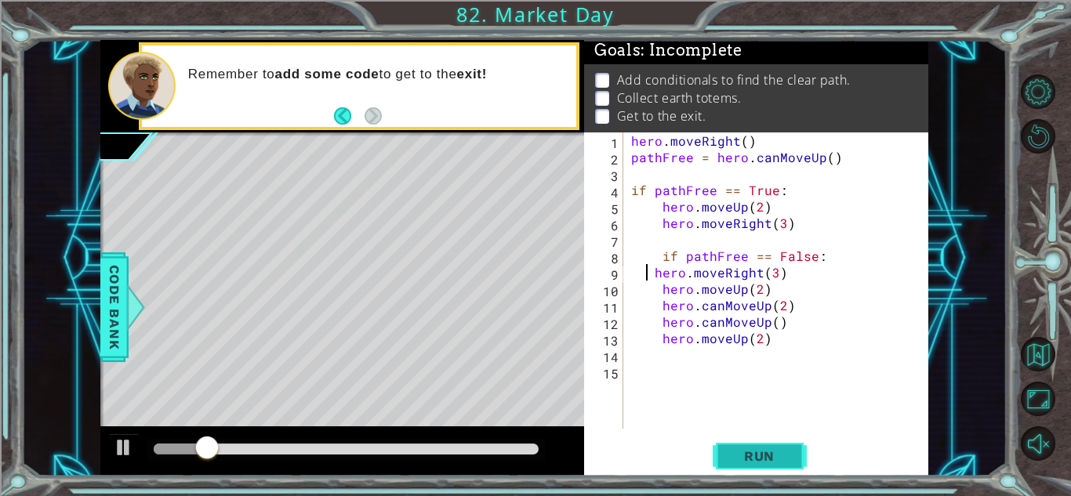
click at [732, 453] on span "Run" at bounding box center [760, 457] width 62 height 16
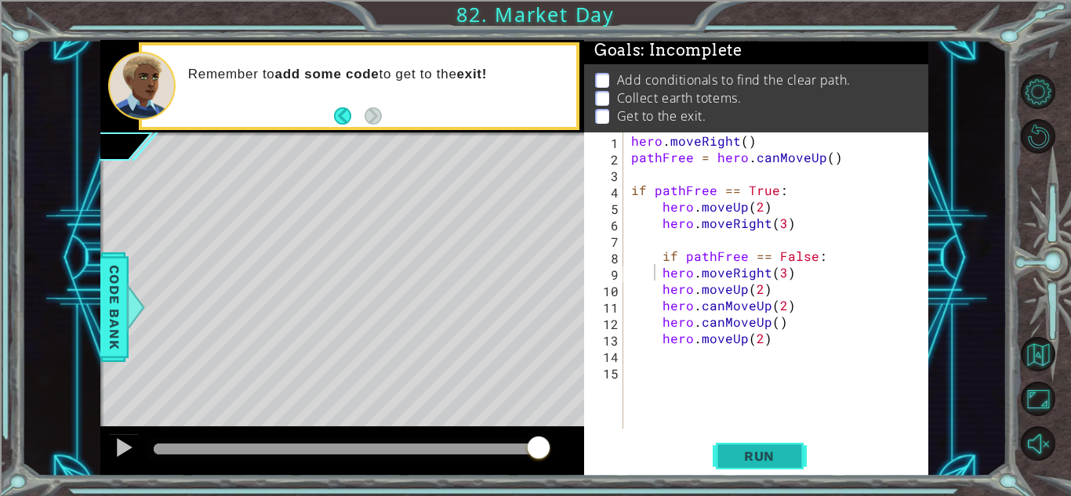
click at [739, 453] on span "Run" at bounding box center [760, 457] width 62 height 16
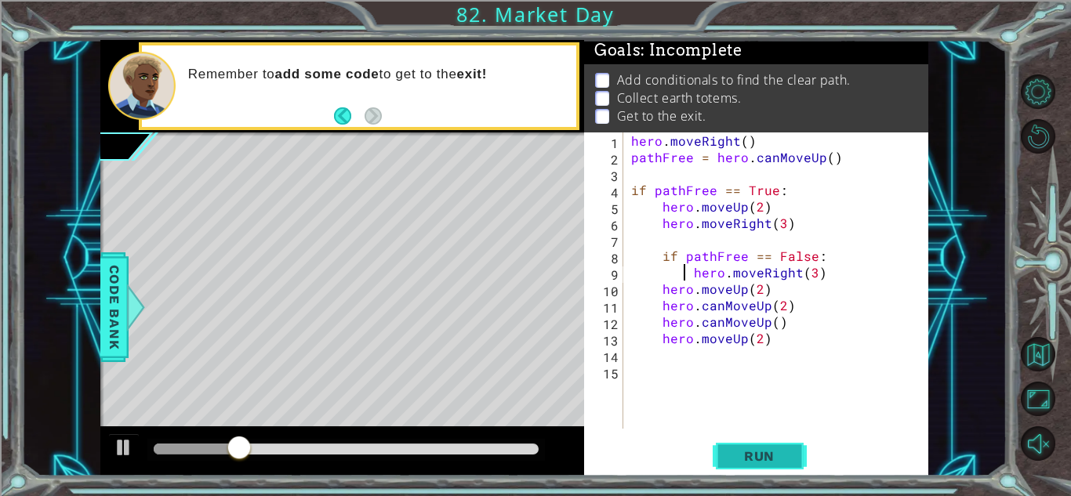
click at [748, 461] on span "Run" at bounding box center [760, 457] width 62 height 16
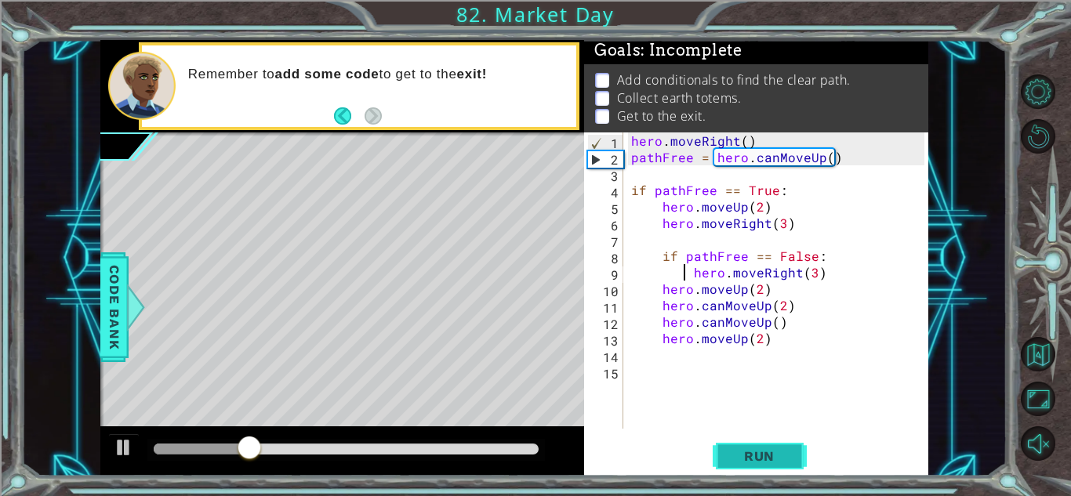
click at [772, 447] on button "Run" at bounding box center [760, 456] width 94 height 35
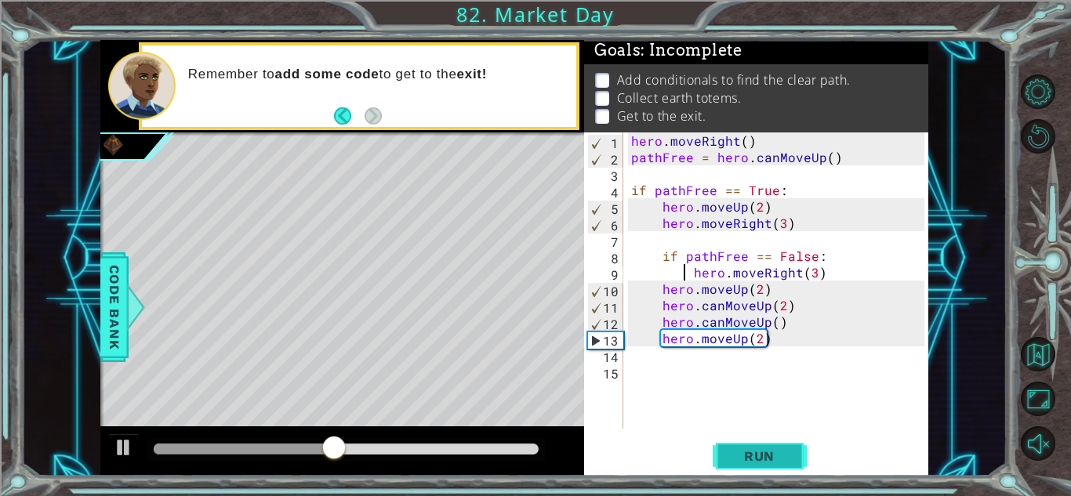
click at [744, 459] on span "Run" at bounding box center [760, 457] width 62 height 16
click at [760, 340] on div "hero . moveRight ( ) pathFree = hero . canMoveUp ( ) if pathFree == True : hero…" at bounding box center [780, 297] width 304 height 329
click at [745, 343] on div "hero . moveRight ( ) pathFree = hero . canMoveUp ( ) if pathFree == True : hero…" at bounding box center [780, 297] width 304 height 329
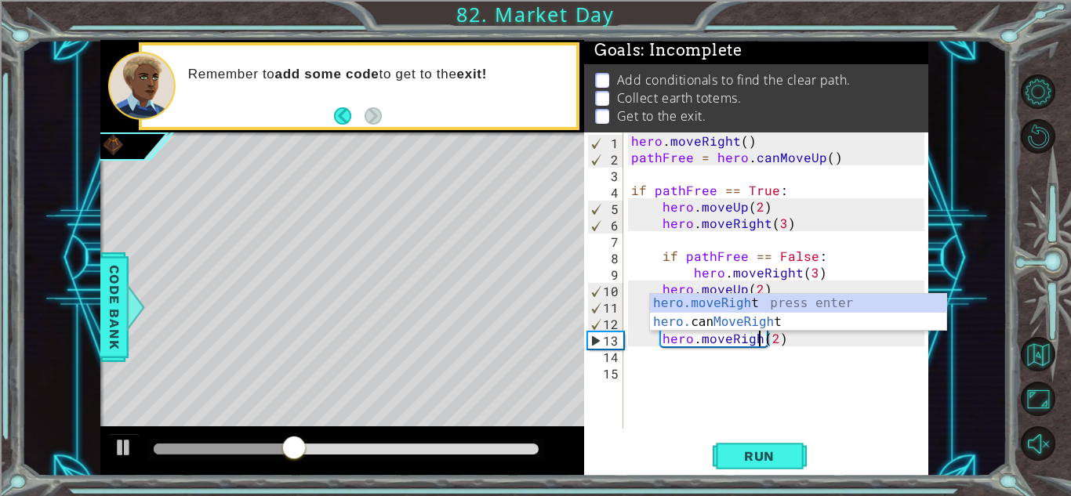
scroll to position [0, 8]
type textarea "hero.moveRight(2)"
click at [759, 469] on button "Run" at bounding box center [760, 456] width 94 height 35
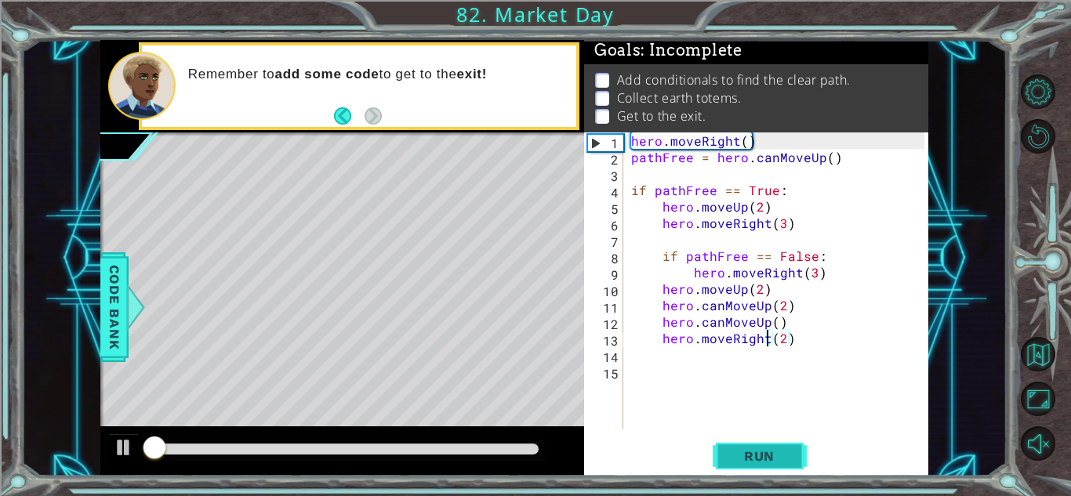
click at [743, 456] on span "Run" at bounding box center [760, 457] width 62 height 16
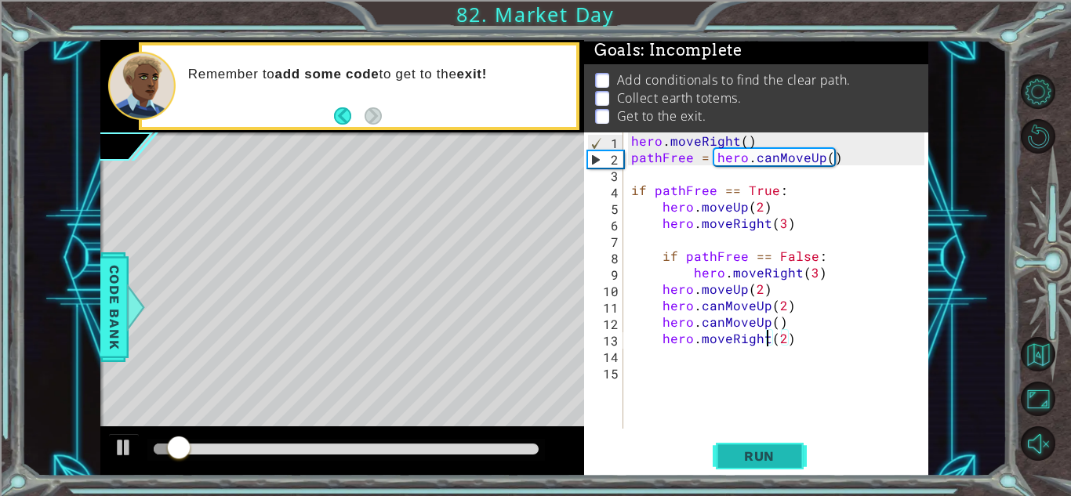
click at [743, 456] on span "Run" at bounding box center [760, 457] width 62 height 16
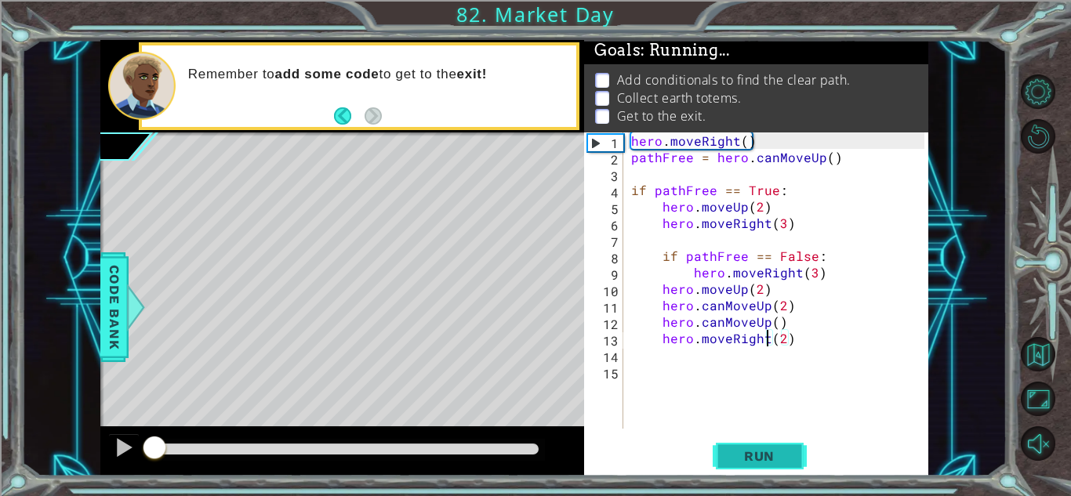
click at [743, 456] on span "Run" at bounding box center [760, 457] width 62 height 16
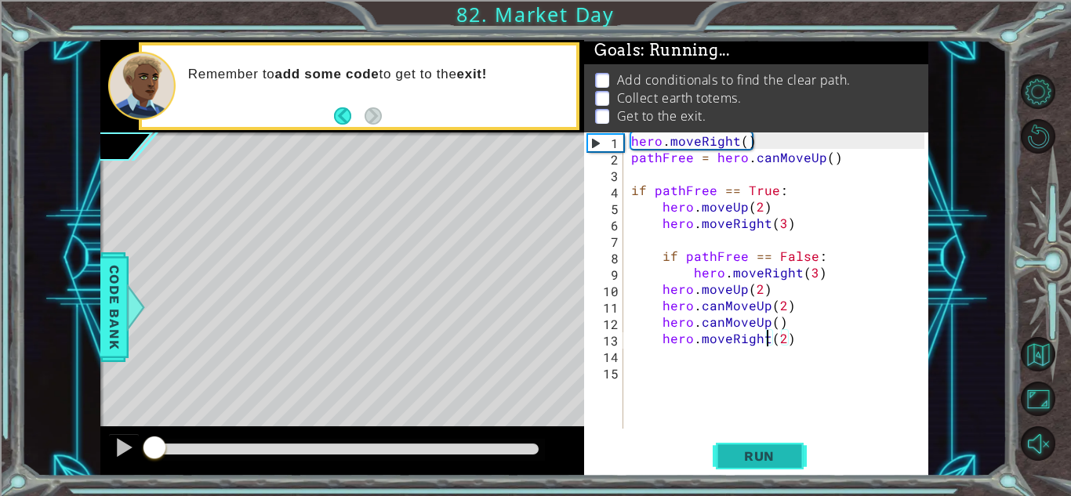
click at [743, 456] on span "Run" at bounding box center [760, 457] width 62 height 16
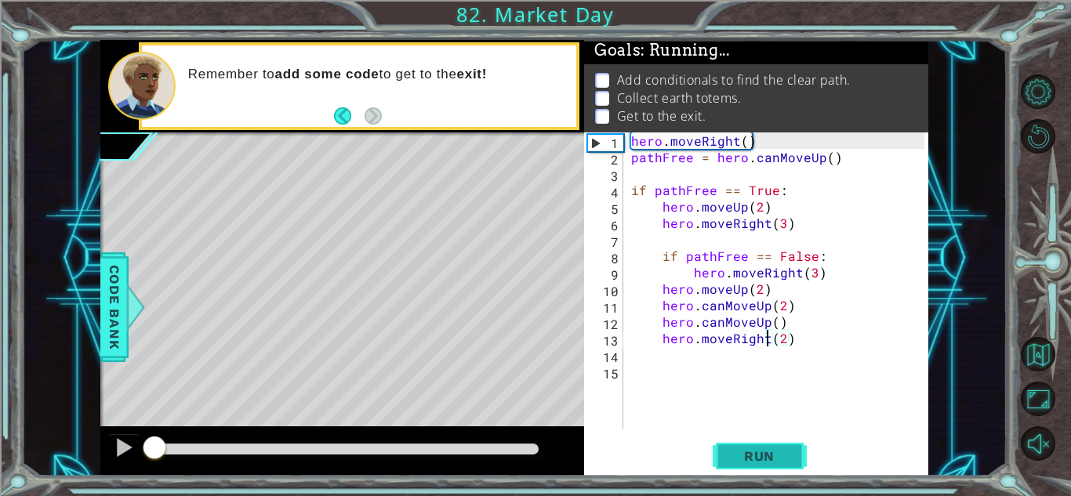
click at [743, 456] on span "Run" at bounding box center [760, 457] width 62 height 16
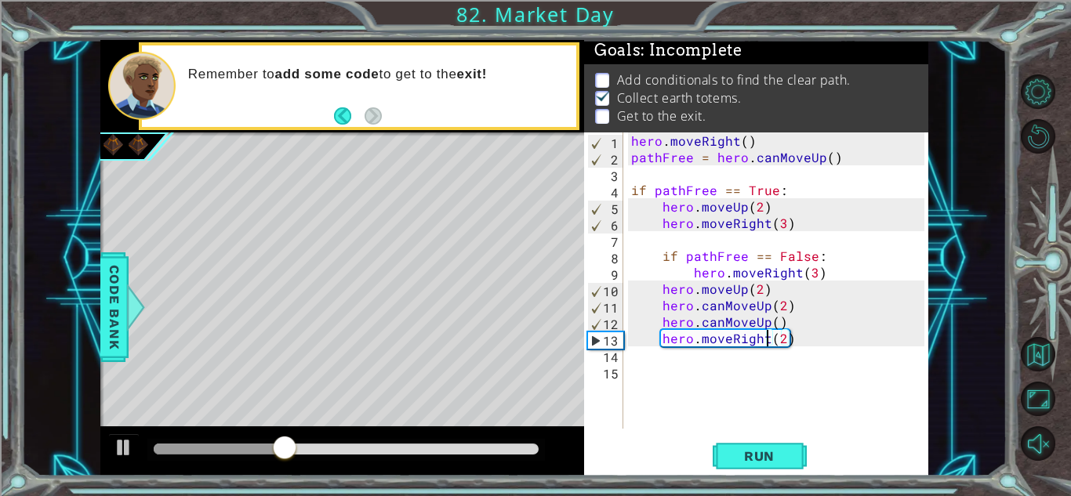
click at [785, 348] on div "hero . moveRight ( ) pathFree = hero . canMoveUp ( ) if pathFree == True : hero…" at bounding box center [780, 297] width 304 height 329
click at [776, 336] on div "hero . moveRight ( ) pathFree = hero . canMoveUp ( ) if pathFree == True : hero…" at bounding box center [780, 297] width 304 height 329
click at [781, 337] on div "hero . moveRight ( ) pathFree = hero . canMoveUp ( ) if pathFree == True : hero…" at bounding box center [780, 297] width 304 height 329
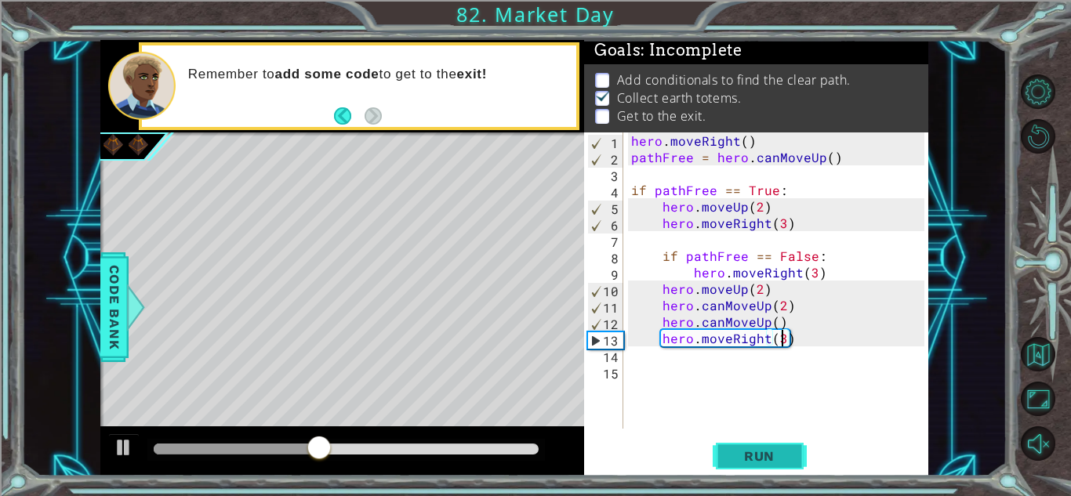
click at [761, 467] on button "Run" at bounding box center [760, 456] width 94 height 35
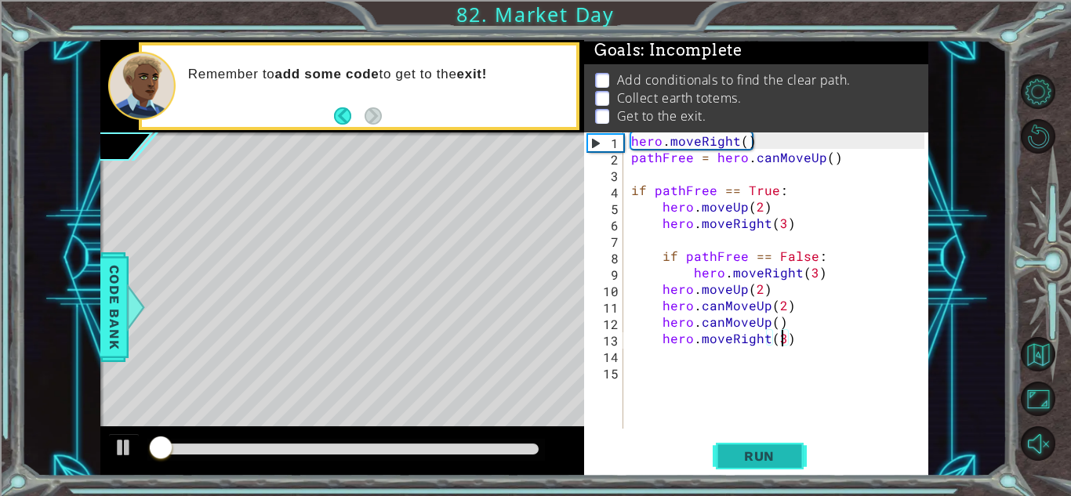
click at [761, 467] on button "Run" at bounding box center [760, 456] width 94 height 35
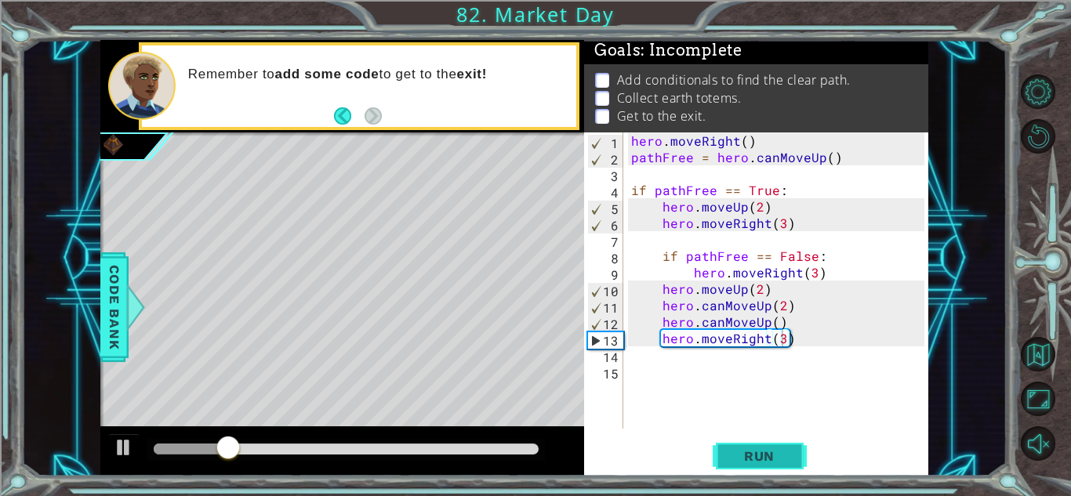
click at [761, 467] on button "Run" at bounding box center [760, 456] width 94 height 35
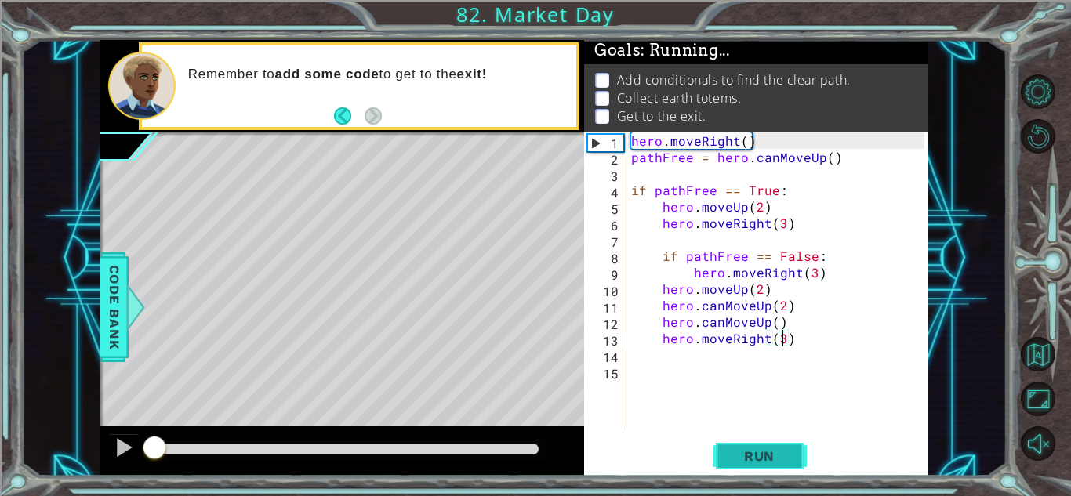
click at [761, 467] on button "Run" at bounding box center [760, 456] width 94 height 35
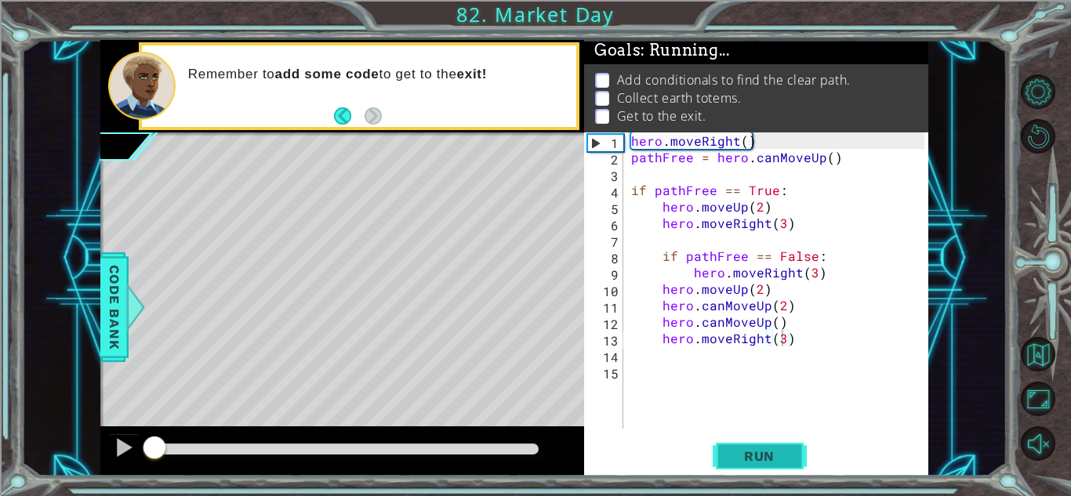
click at [761, 467] on button "Run" at bounding box center [760, 456] width 94 height 35
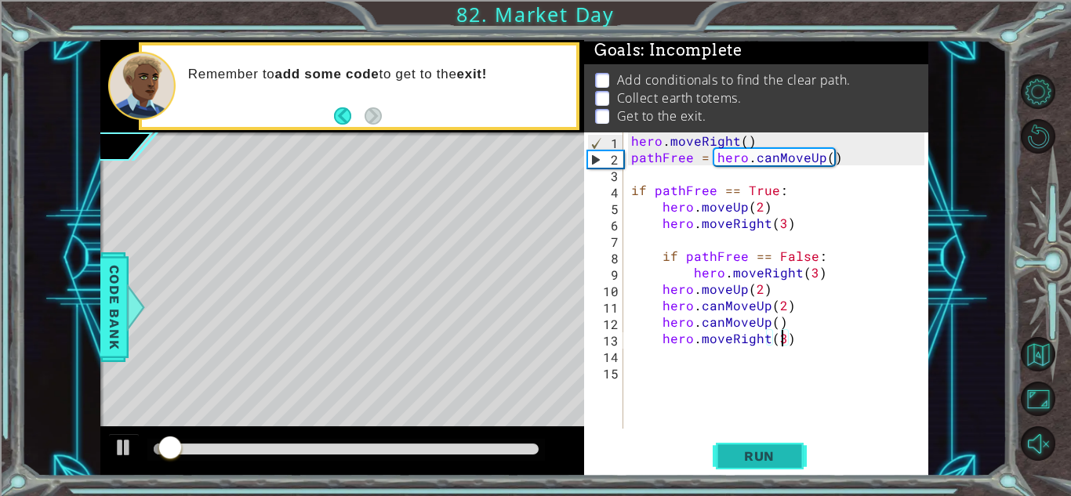
click at [761, 467] on button "Run" at bounding box center [760, 456] width 94 height 35
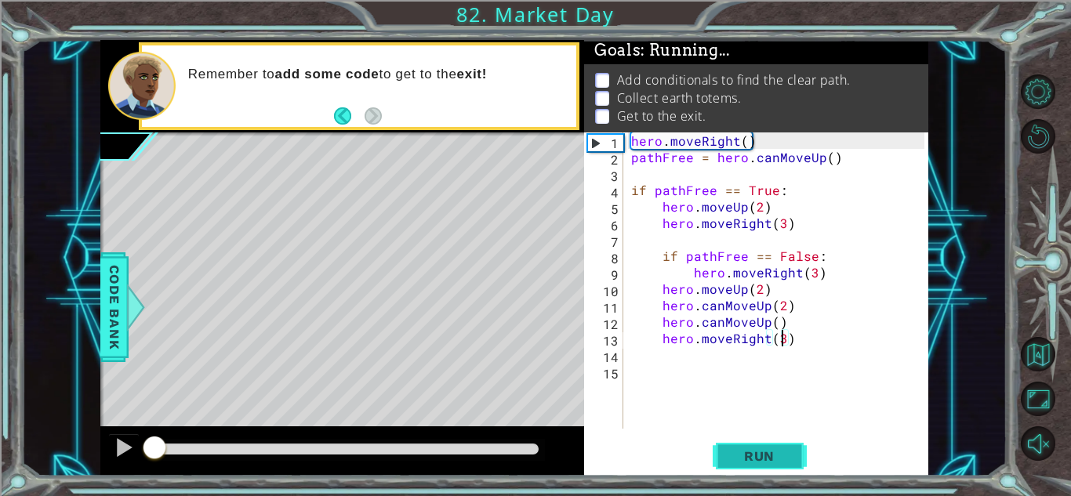
click at [761, 467] on button "Run" at bounding box center [760, 456] width 94 height 35
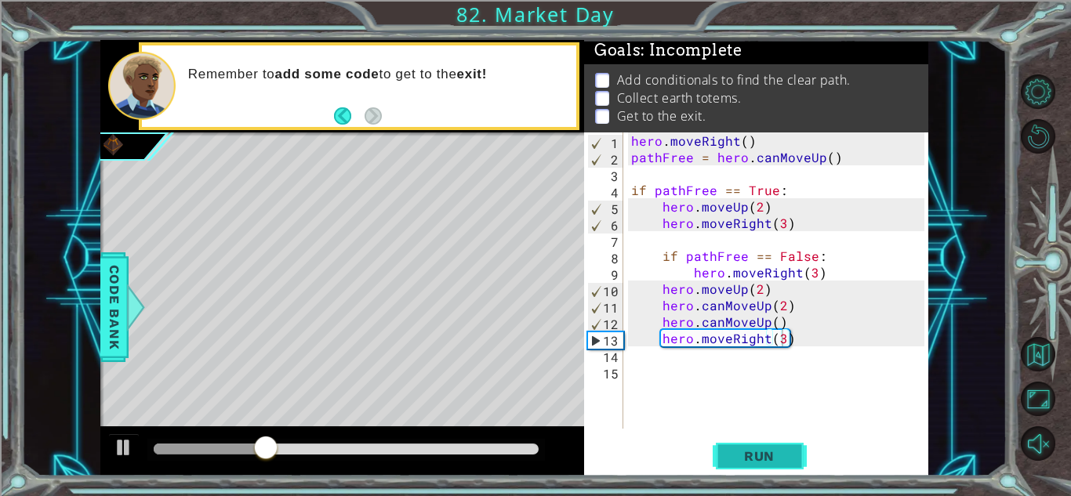
click at [766, 439] on button "Run" at bounding box center [760, 456] width 94 height 35
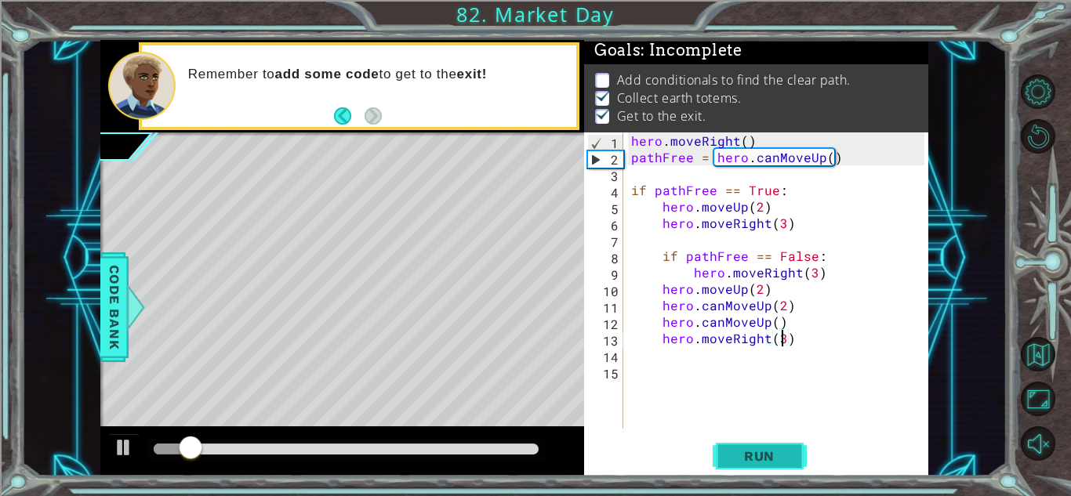
click at [766, 439] on button "Run" at bounding box center [760, 456] width 94 height 35
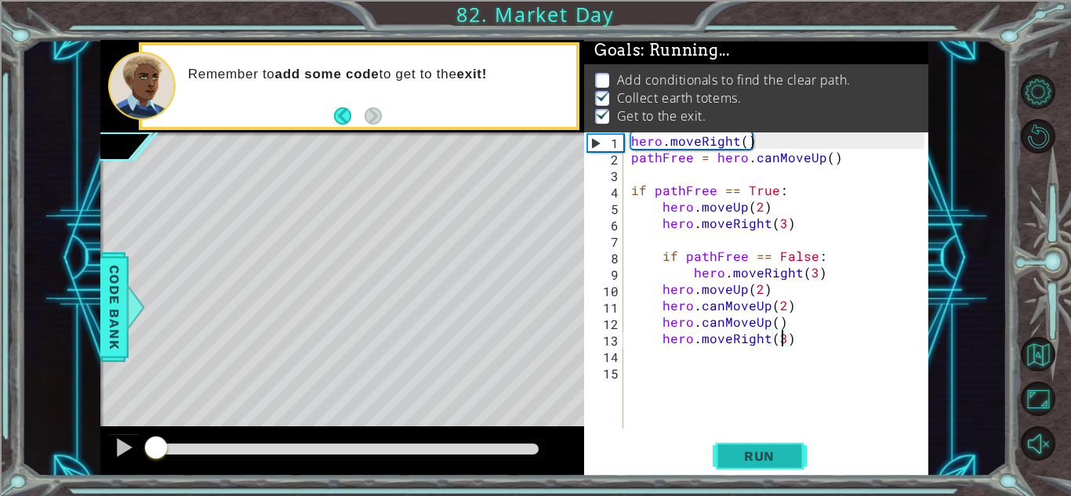
click at [766, 439] on button "Run" at bounding box center [760, 456] width 94 height 35
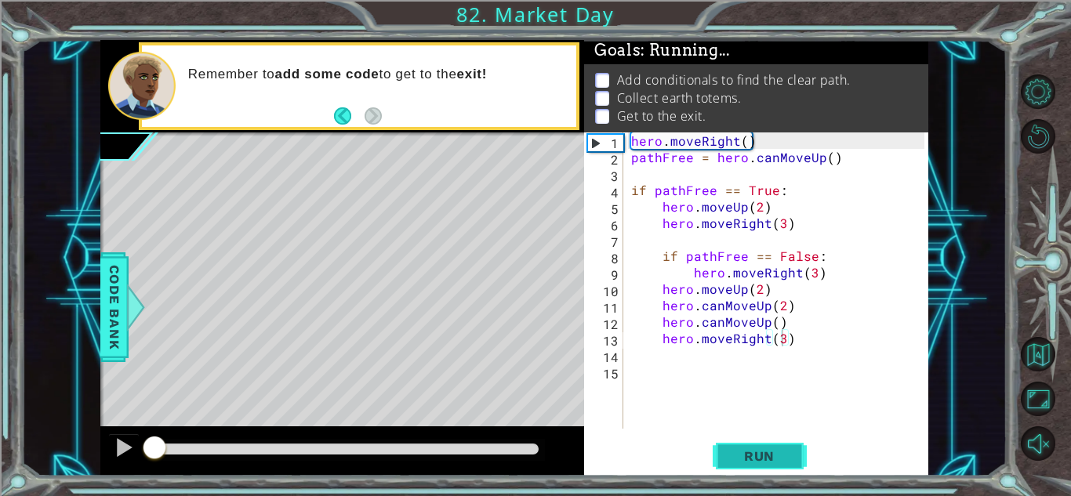
click at [766, 439] on button "Run" at bounding box center [760, 456] width 94 height 35
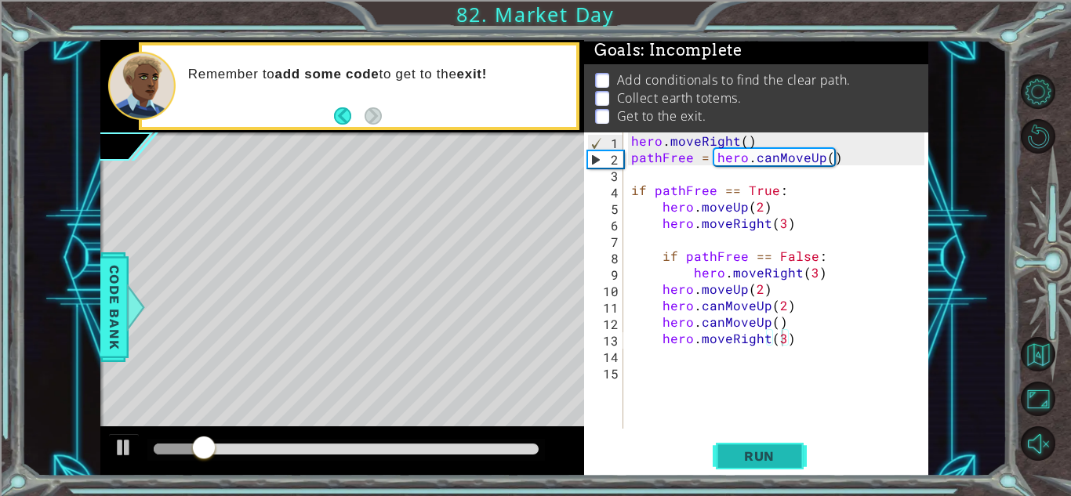
click at [766, 439] on button "Run" at bounding box center [760, 456] width 94 height 35
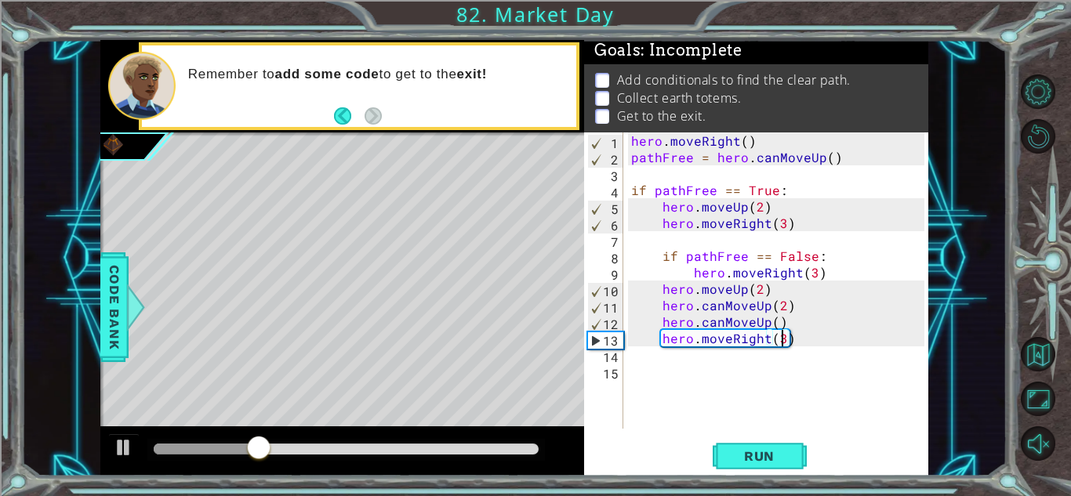
click at [765, 295] on div "hero . moveRight ( ) pathFree = hero . canMoveUp ( ) if pathFree == True : hero…" at bounding box center [780, 297] width 304 height 329
click at [757, 449] on span "Run" at bounding box center [760, 457] width 62 height 16
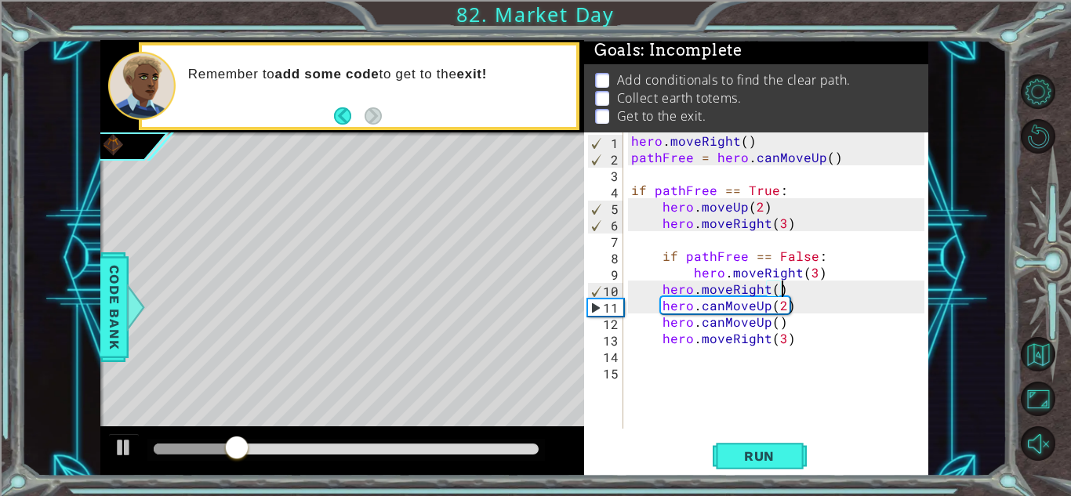
click at [784, 291] on div "hero . moveRight ( ) pathFree = hero . canMoveUp ( ) if pathFree == True : hero…" at bounding box center [780, 297] width 304 height 329
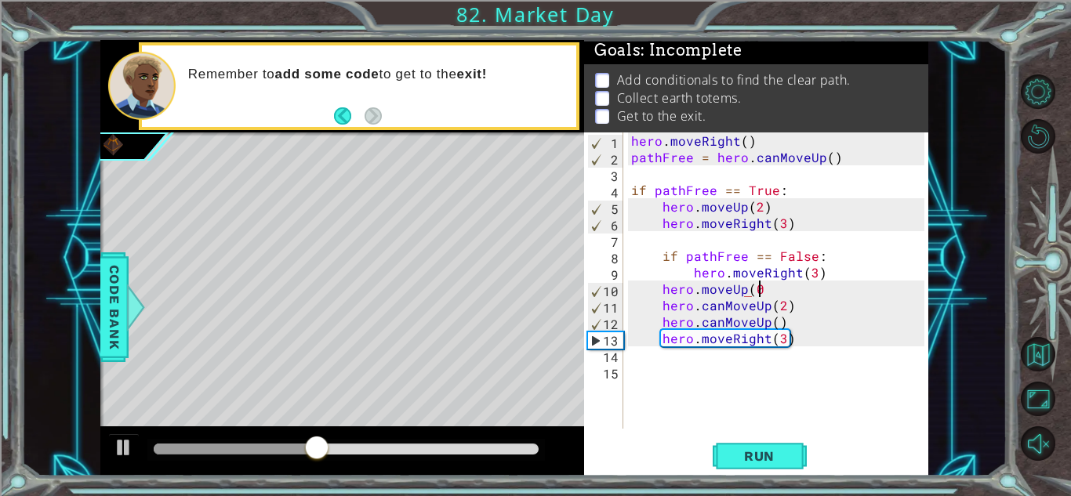
scroll to position [0, 7]
click at [775, 457] on span "Run" at bounding box center [760, 457] width 62 height 16
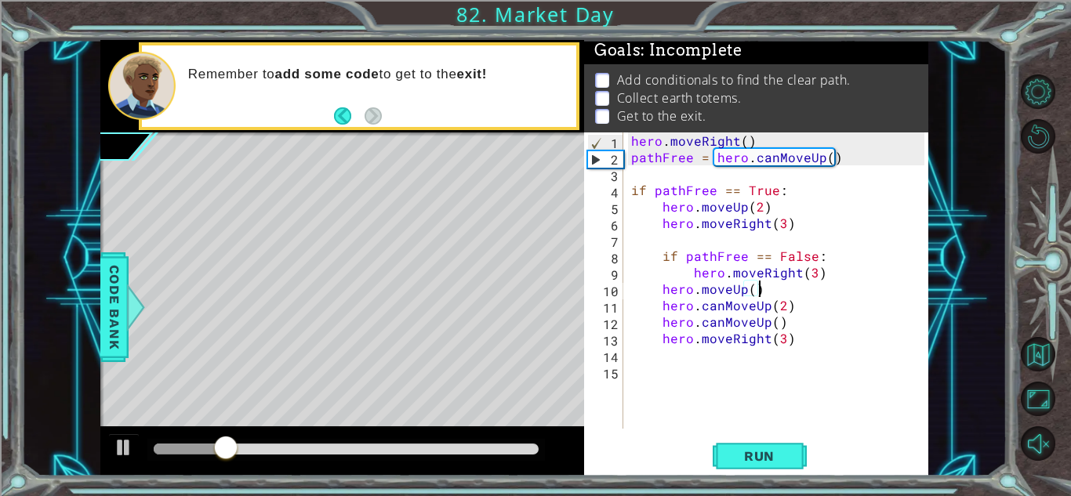
click at [782, 158] on div "hero . moveRight ( ) pathFree = hero . canMoveUp ( ) if pathFree == True : hero…" at bounding box center [780, 297] width 304 height 329
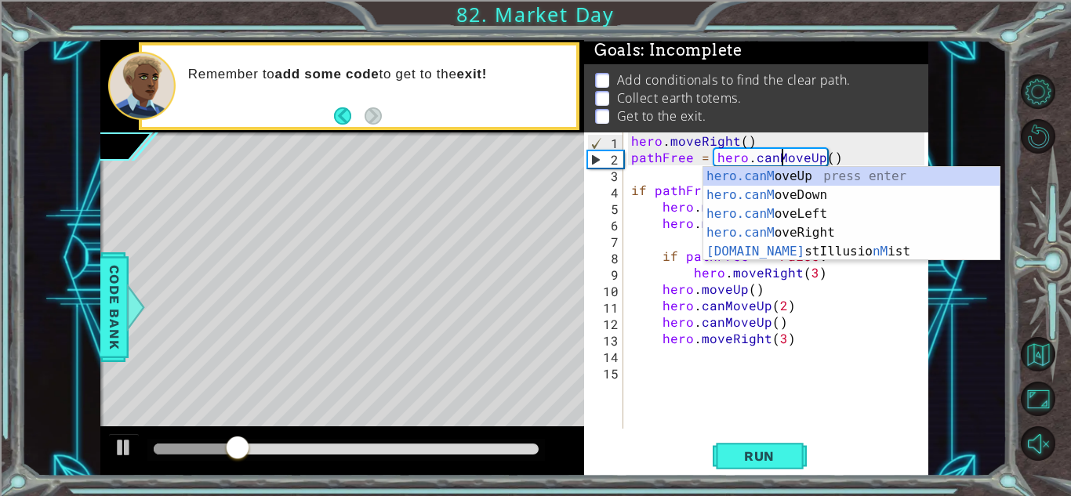
scroll to position [0, 9]
click at [810, 156] on div "hero . moveRight ( ) pathFree = hero . canMoveUp ( ) if pathFree == True : hero…" at bounding box center [780, 297] width 304 height 329
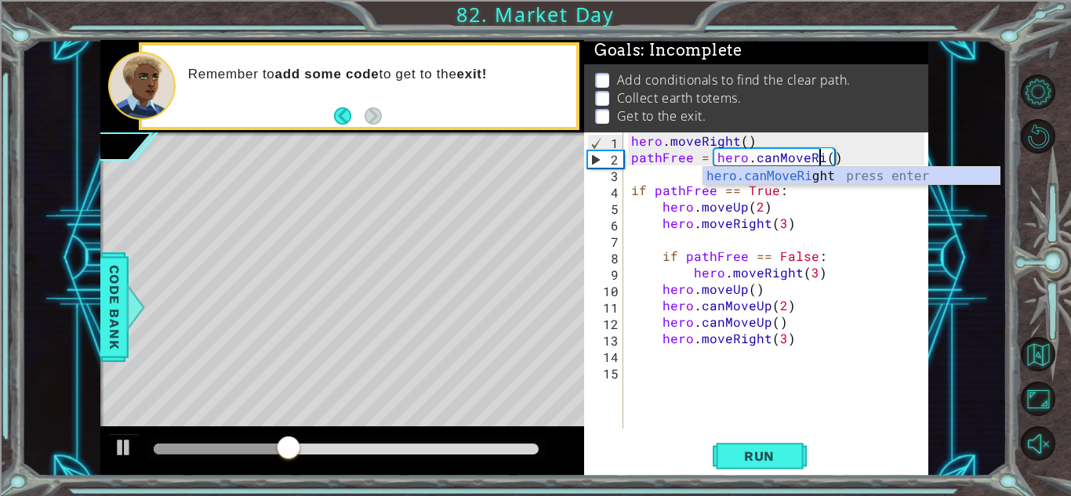
scroll to position [0, 12]
click at [822, 172] on div "hero.canMoveRi ght press enter" at bounding box center [851, 195] width 296 height 56
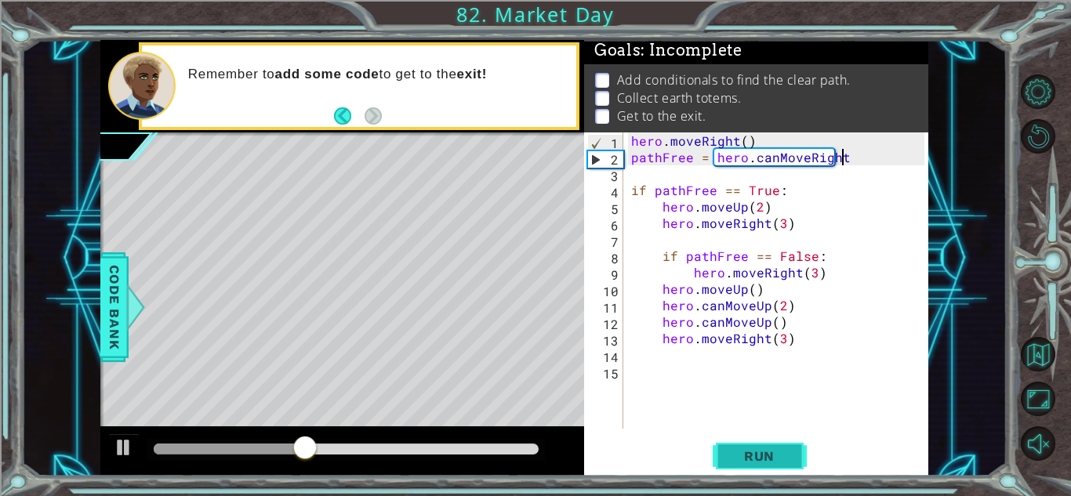
click at [765, 445] on button "Run" at bounding box center [760, 456] width 94 height 35
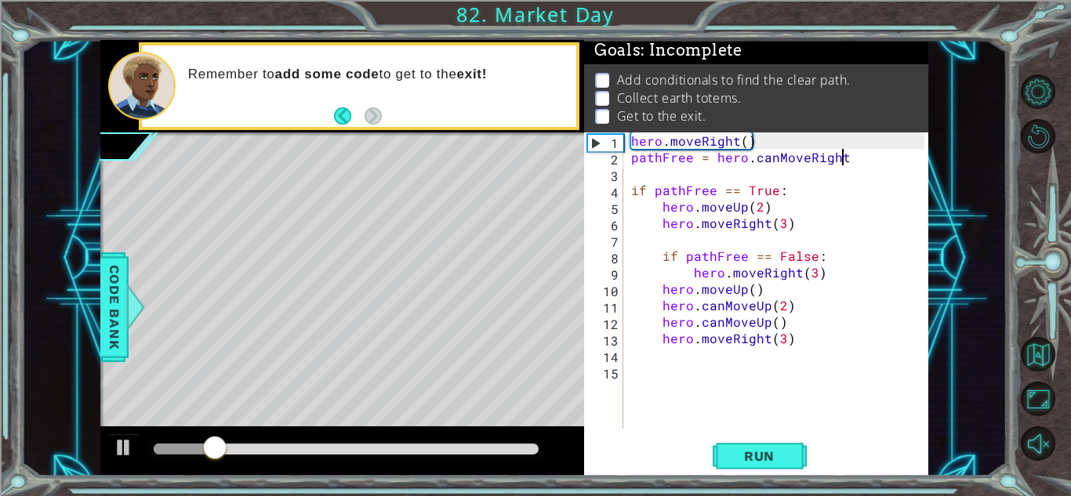
click at [743, 142] on div "hero . moveRight ( ) pathFree = hero . canMoveRight if pathFree == True : hero …" at bounding box center [780, 297] width 304 height 329
click at [747, 455] on span "Run" at bounding box center [760, 457] width 62 height 16
click at [753, 453] on span "Run" at bounding box center [760, 457] width 62 height 16
click at [735, 453] on span "Run" at bounding box center [760, 457] width 62 height 16
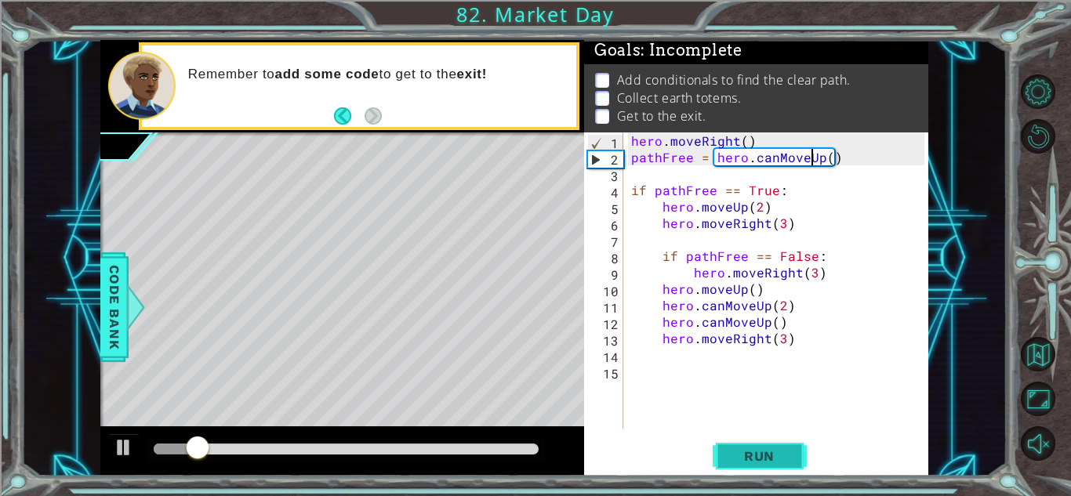
click at [735, 453] on span "Run" at bounding box center [760, 457] width 62 height 16
drag, startPoint x: 962, startPoint y: 385, endPoint x: 940, endPoint y: 435, distance: 54.8
click at [940, 435] on div "1 ההההההההההההההההההההההההההההההההההההההההההההההההההההההההההההההההההההההההההההה…" at bounding box center [514, 258] width 986 height 437
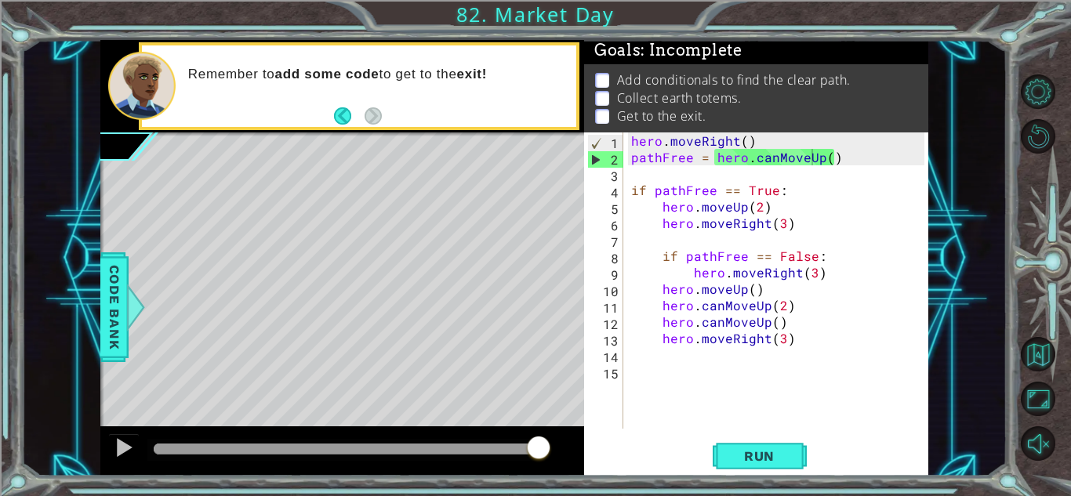
click at [769, 144] on div "hero . moveRight ( ) pathFree = hero . canMoveUp ( ) if pathFree == True : hero…" at bounding box center [780, 297] width 304 height 329
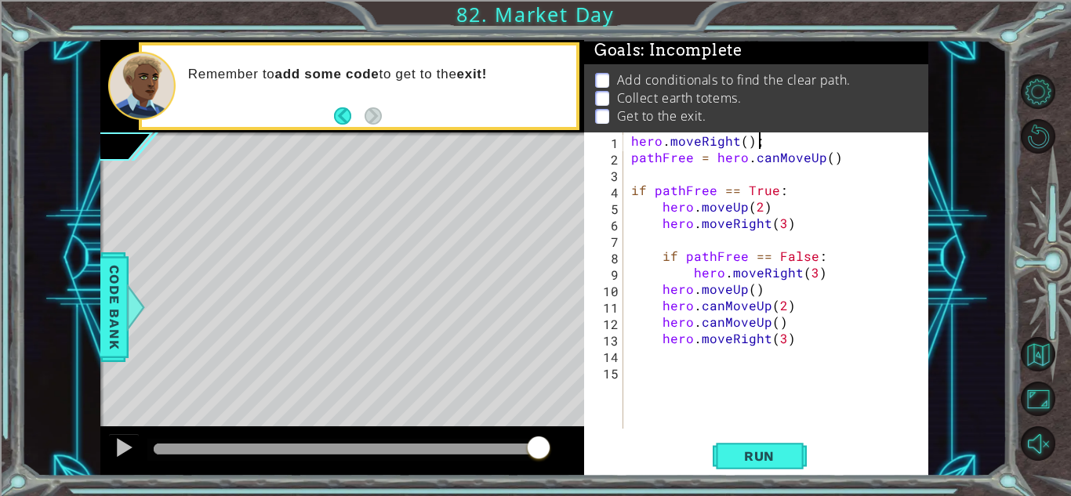
click at [831, 159] on div "hero . moveRight ( ) ; pathFree = hero . canMoveUp ( ) if pathFree == True : he…" at bounding box center [780, 297] width 304 height 329
click at [634, 164] on div "hero . moveRight ( ) ; pathFree = hero . canMoveUp ( ) ; if pathFree == True : …" at bounding box center [780, 297] width 304 height 329
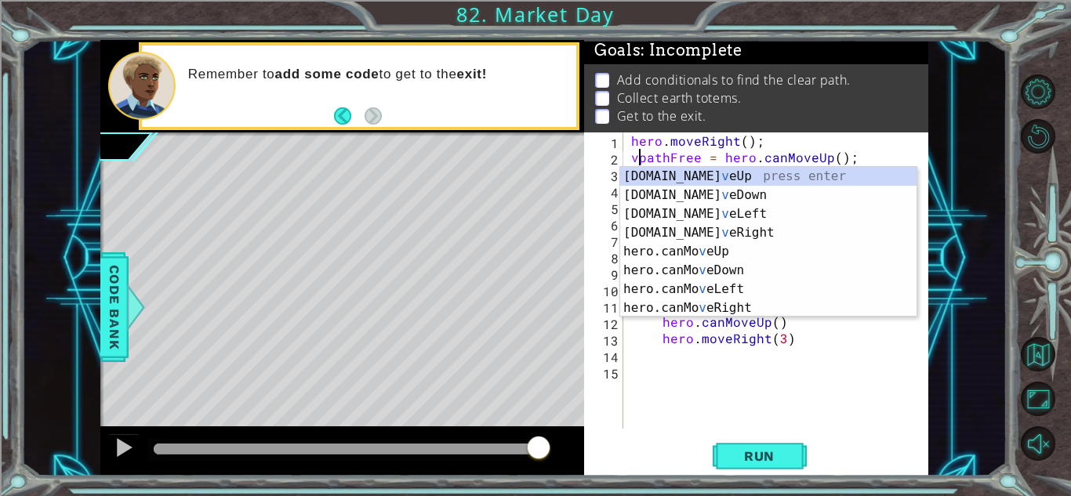
scroll to position [0, 1]
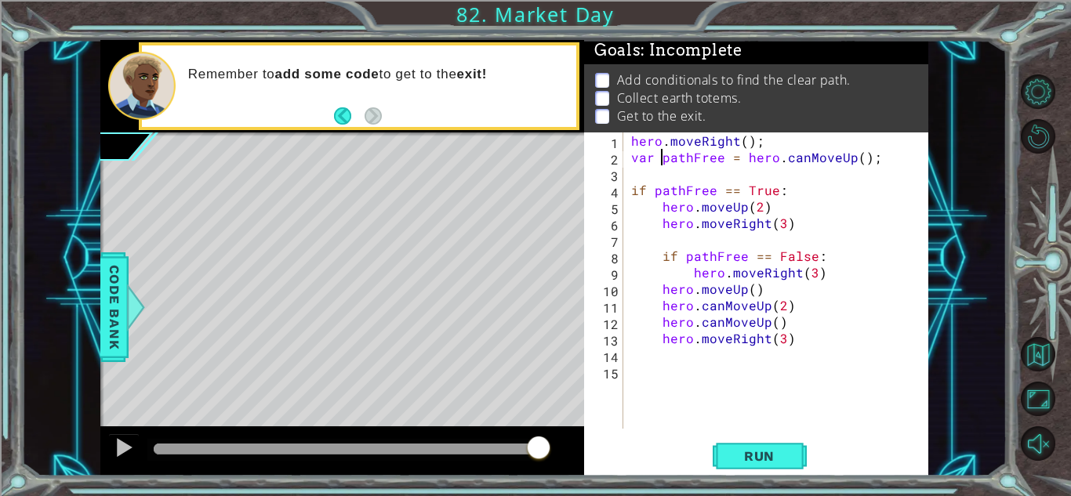
click at [655, 193] on div "hero . moveRight ( ) ; var pathFree = hero . canMoveUp ( ) ; if pathFree == Tru…" at bounding box center [780, 297] width 304 height 329
click at [656, 162] on div "hero . moveRight ( ) ; var pathFree = hero . canMoveUp ( ) ; if ( pathFree == T…" at bounding box center [780, 297] width 304 height 329
click at [746, 190] on div "hero . moveRight ( ) ; pathFree = hero . canMoveUp ( ) ; if ( pathFree == True …" at bounding box center [780, 297] width 304 height 329
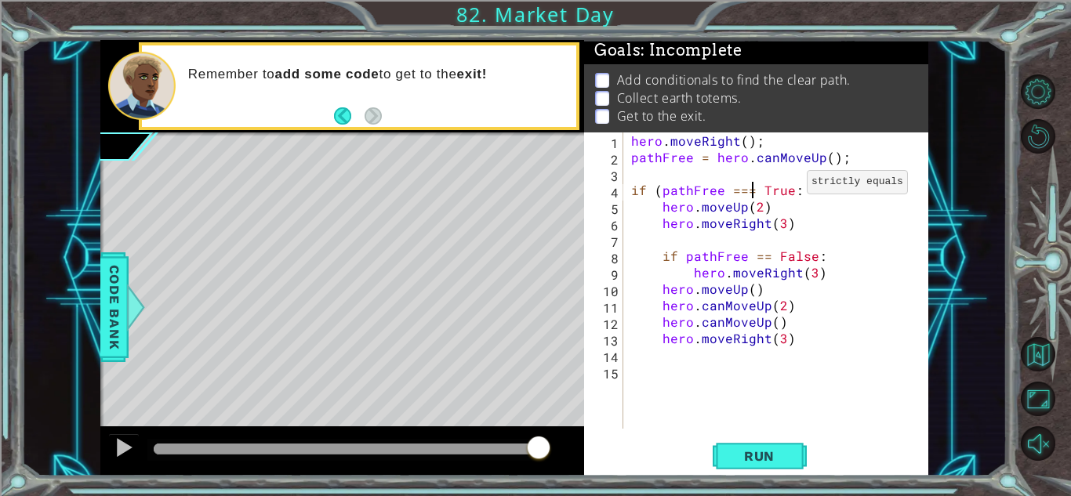
click at [788, 186] on div "hero . moveRight ( ) ; pathFree = hero . canMoveUp ( ) ; if ( pathFree === True…" at bounding box center [780, 297] width 304 height 329
type textarea "if (pathFree === True):"
type textarea "if pathFree == False:"
type textarea "if (pathFree === True):"
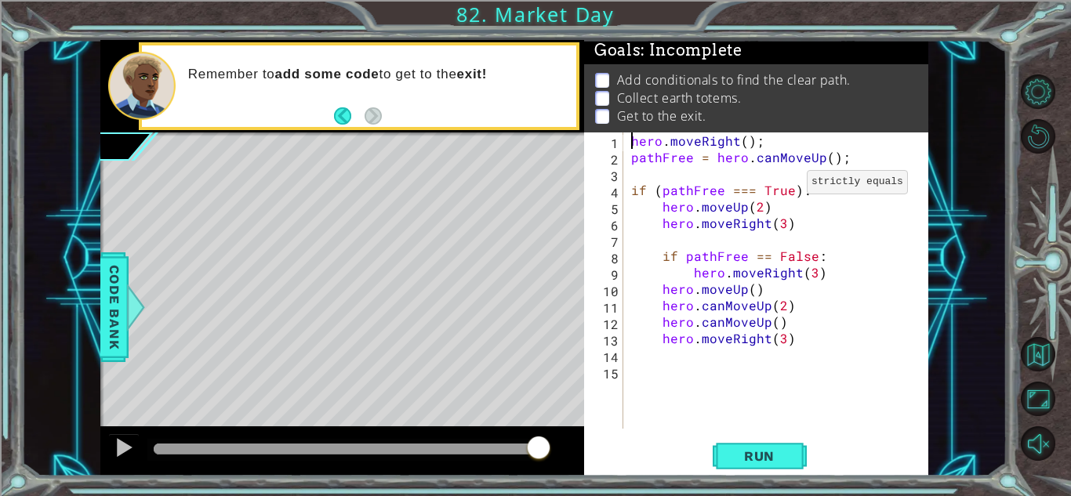
type textarea "pathFree = hero.canMoveUp();"
click at [783, 207] on div "hero . moveRight ( ) ; pathFree = hero . canMoveUp ( ) ; if ( pathFree === True…" at bounding box center [780, 297] width 304 height 329
click at [798, 227] on div "hero . moveRight ( ) ; pathFree = hero . canMoveUp ( ) ; if ( pathFree === True…" at bounding box center [780, 297] width 304 height 329
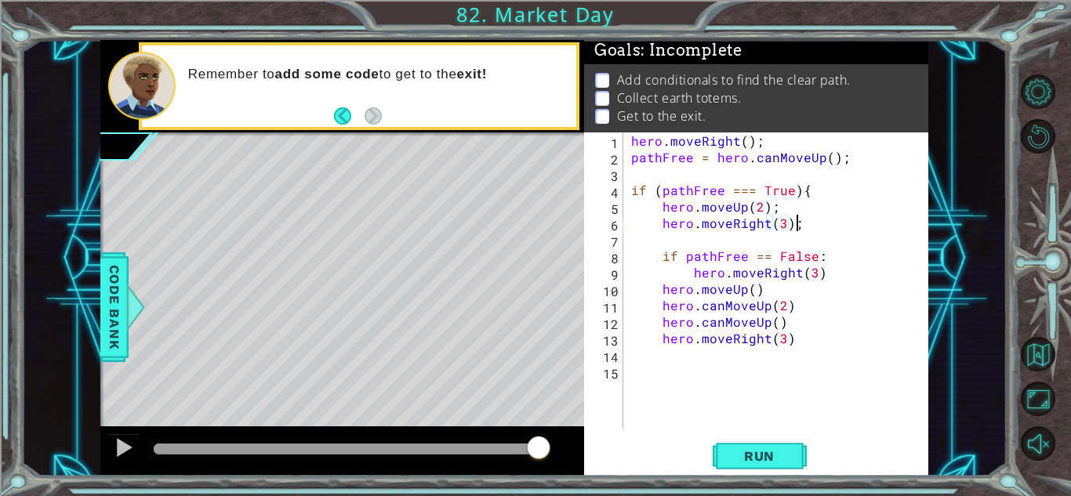
scroll to position [0, 9]
type textarea "hero.moveRight(3);"
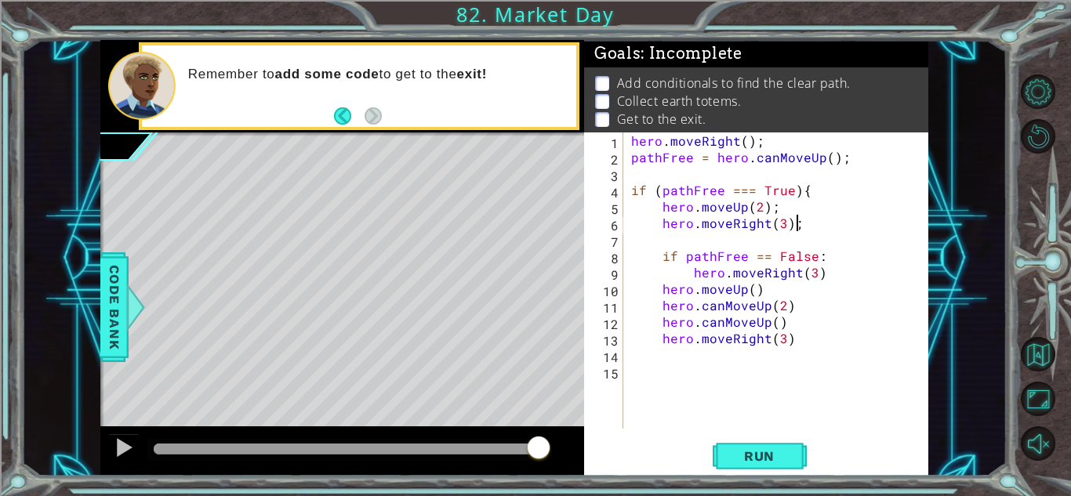
scroll to position [0, 9]
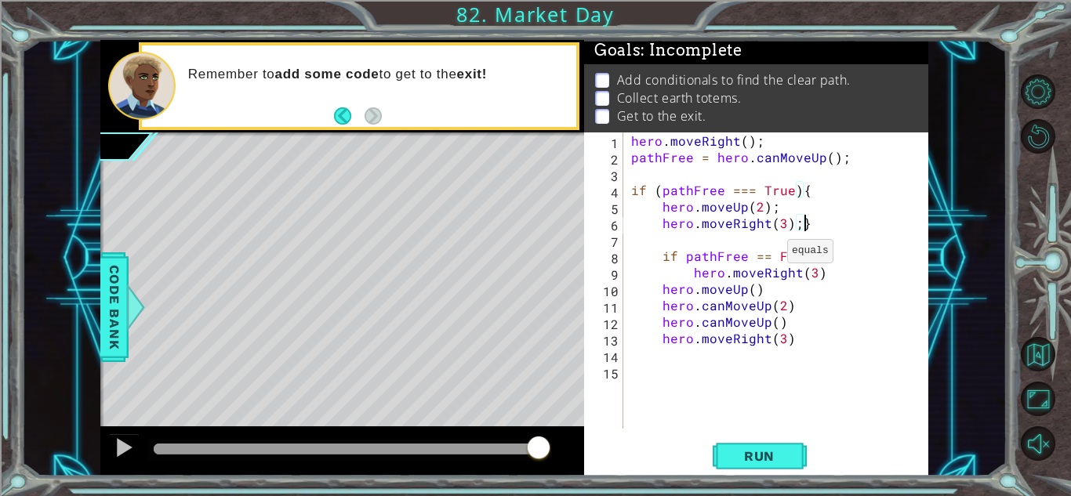
click at [769, 255] on div "hero . moveRight ( ) ; pathFree = hero . canMoveUp ( ) ; if ( pathFree === True…" at bounding box center [780, 297] width 304 height 329
click at [820, 253] on div "hero . moveRight ( ) ; pathFree = hero . canMoveUp ( ) ; if ( pathFree === True…" at bounding box center [780, 297] width 304 height 329
click at [689, 252] on div "hero . moveRight ( ) ; pathFree = hero . canMoveUp ( ) ; if ( pathFree === True…" at bounding box center [780, 297] width 304 height 329
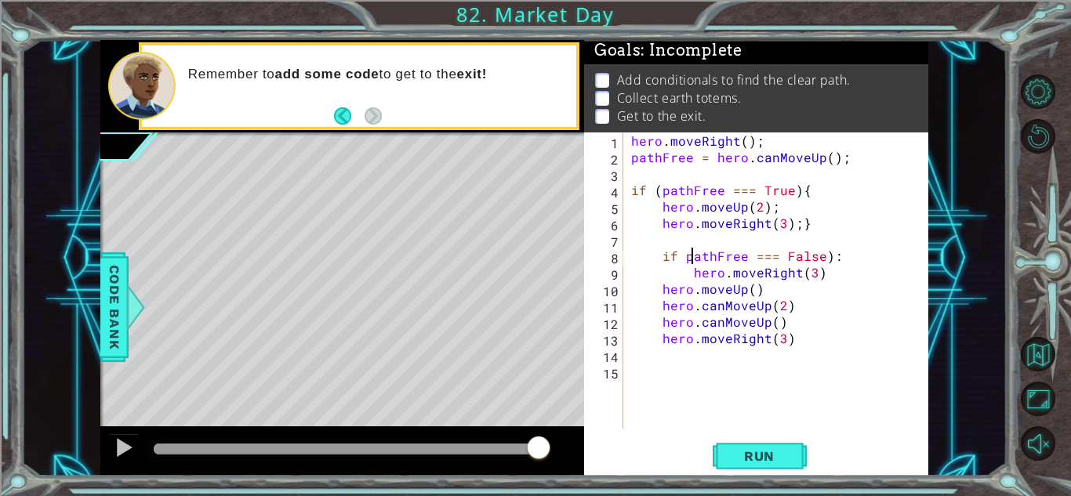
scroll to position [0, 7]
click at [688, 256] on div "hero . moveRight ( ) ; pathFree = hero . canMoveUp ( ) ; if ( pathFree === True…" at bounding box center [780, 297] width 304 height 329
click at [851, 251] on div "hero . moveRight ( ) ; pathFree = hero . canMoveUp ( ) ; if ( pathFree === True…" at bounding box center [780, 297] width 304 height 329
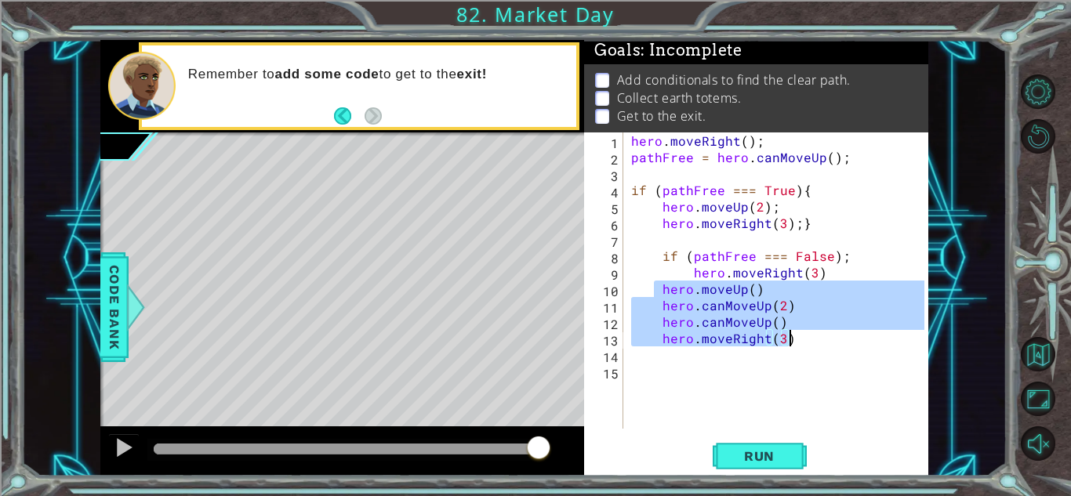
drag, startPoint x: 657, startPoint y: 288, endPoint x: 812, endPoint y: 340, distance: 162.9
click at [812, 340] on div "hero . moveRight ( ) ; pathFree = hero . canMoveUp ( ) ; if ( pathFree === True…" at bounding box center [780, 297] width 304 height 329
type textarea "hero.canMoveUp() hero.moveRight(3)"
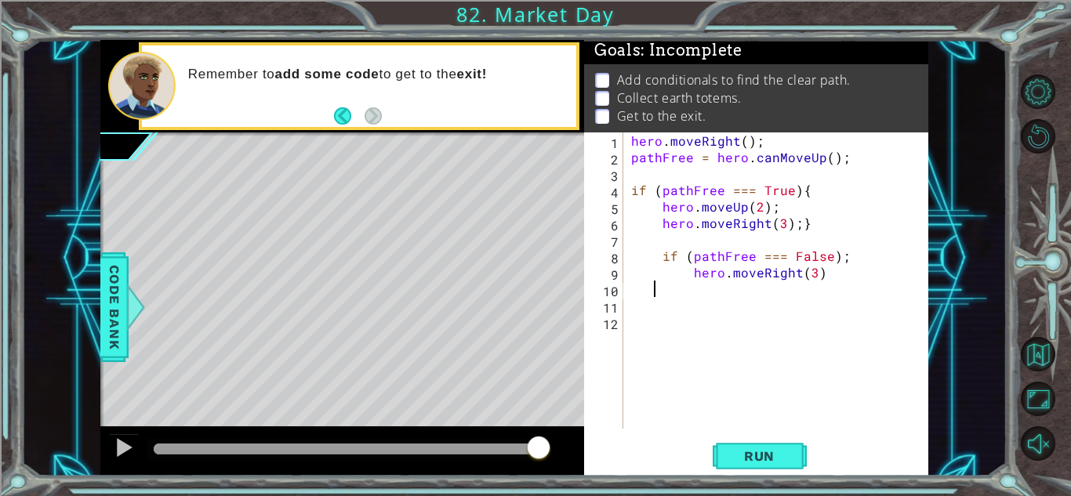
click at [696, 294] on div "hero . moveRight ( ) ; pathFree = hero . canMoveUp ( ) ; if ( pathFree === True…" at bounding box center [780, 297] width 304 height 329
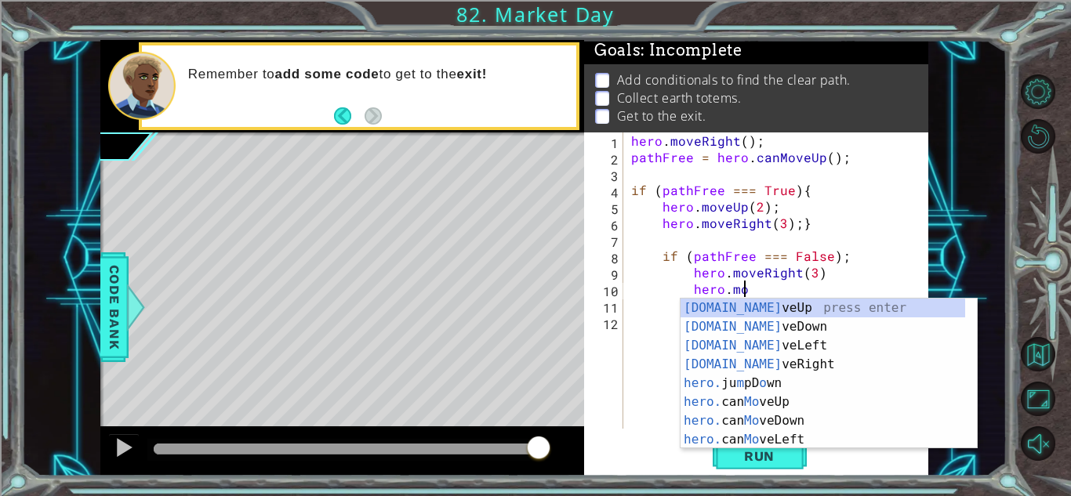
scroll to position [0, 6]
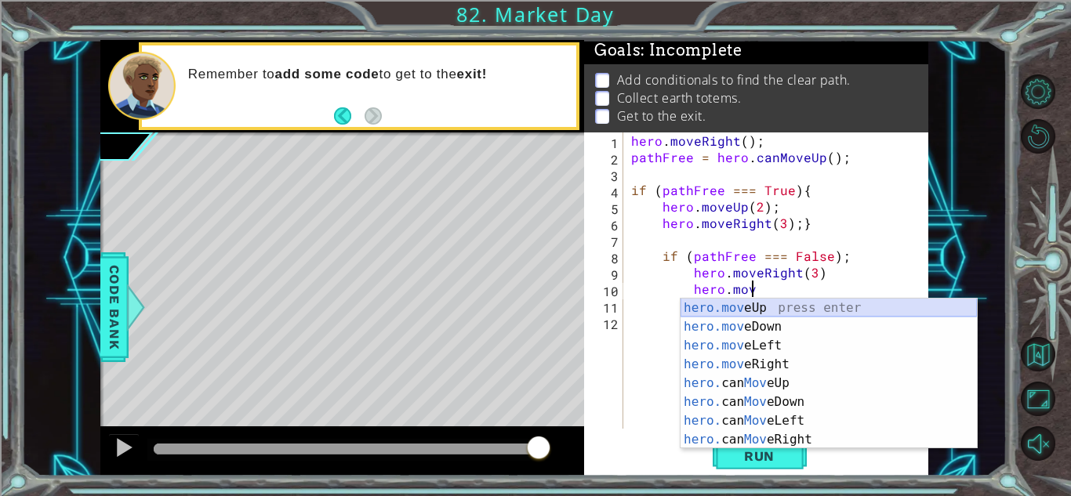
click at [711, 307] on div "hero.mov eUp press enter hero.mov eDown press enter hero.mov eLeft press enter …" at bounding box center [829, 393] width 296 height 188
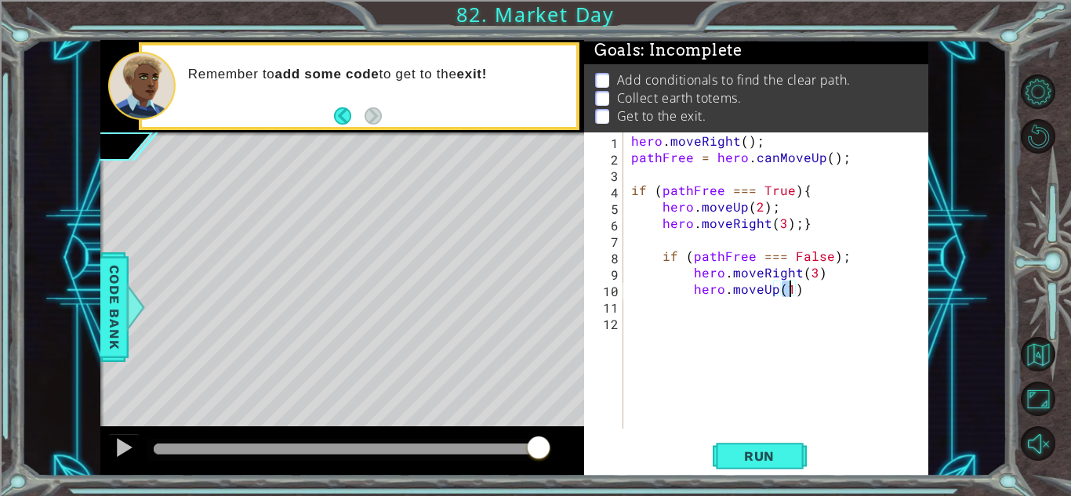
scroll to position [0, 9]
click at [856, 261] on div "hero . moveRight ( ) ; pathFree = hero . canMoveUp ( ) ; if ( pathFree === True…" at bounding box center [780, 297] width 304 height 329
click at [842, 285] on div "hero . moveRight ( ) ; pathFree = hero . canMoveUp ( ) ; if ( pathFree === True…" at bounding box center [780, 297] width 304 height 329
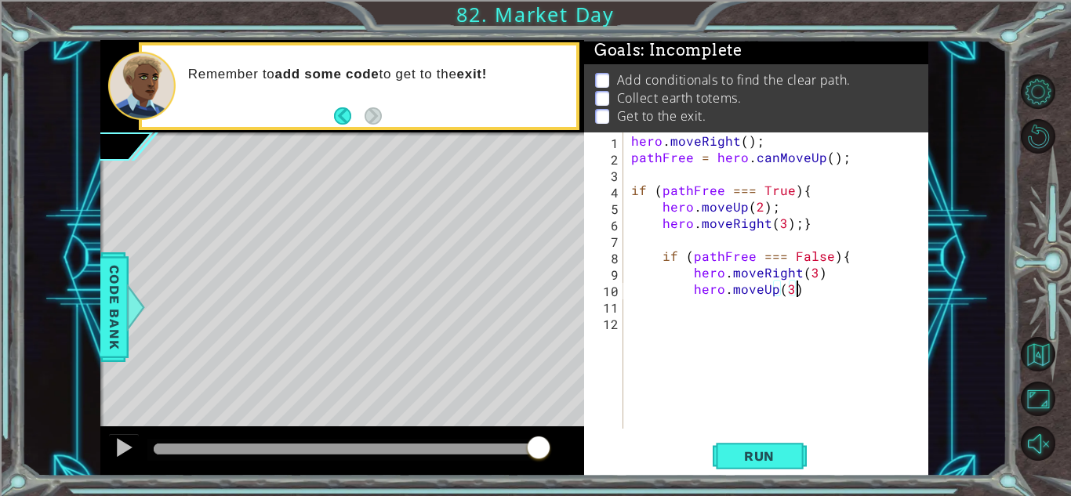
click at [833, 274] on div "hero . moveRight ( ) ; pathFree = hero . canMoveUp ( ) ; if ( pathFree === True…" at bounding box center [780, 297] width 304 height 329
click at [821, 293] on div "hero . moveRight ( ) ; pathFree = hero . canMoveUp ( ) ; if ( pathFree === True…" at bounding box center [780, 297] width 304 height 329
type textarea "hero.moveUp(3);}"
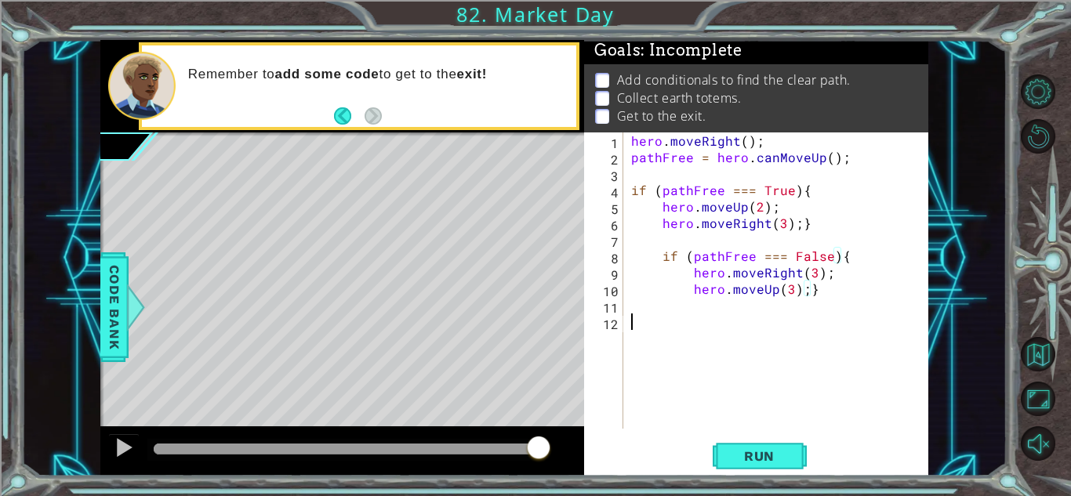
click at [663, 330] on div "hero . moveRight ( ) ; pathFree = hero . canMoveUp ( ) ; if ( pathFree === True…" at bounding box center [780, 297] width 304 height 329
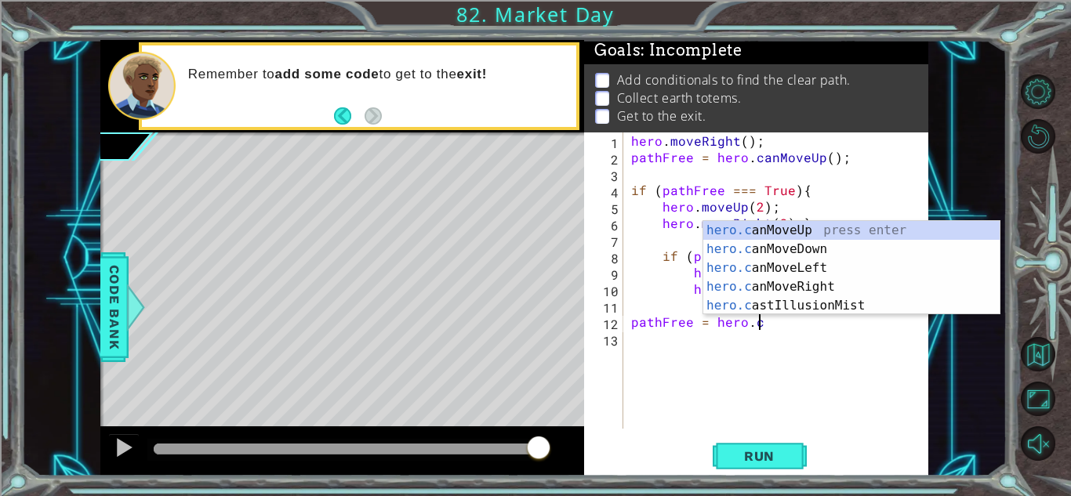
scroll to position [0, 7]
type textarea "pathFree = [DOMAIN_NAME]"
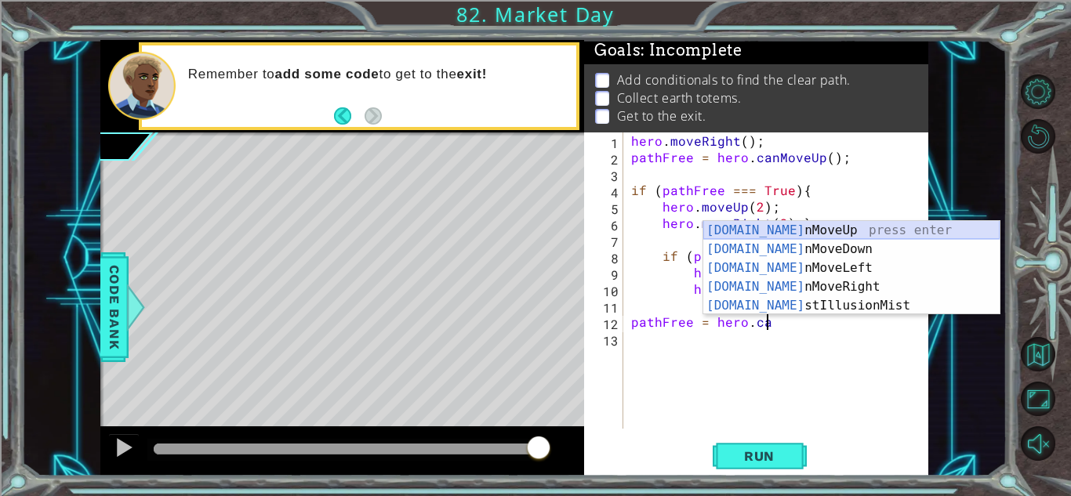
click at [815, 224] on div "hero.ca nMoveUp press enter hero.ca nMoveDown press enter hero.ca nMoveLeft pre…" at bounding box center [851, 287] width 296 height 132
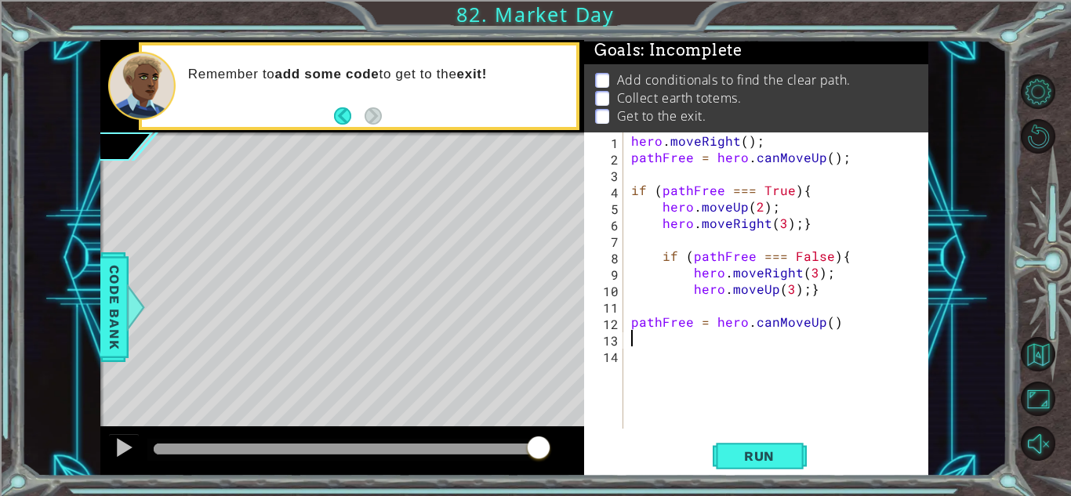
click at [852, 321] on div "hero . moveRight ( ) ; pathFree = hero . canMoveUp ( ) ; if ( pathFree === True…" at bounding box center [780, 297] width 304 height 329
type textarea "pathFree = hero.canMoveUp();"
click at [652, 354] on div "hero . moveRight ( ) ; pathFree = hero . canMoveUp ( ) ; if ( pathFree === True…" at bounding box center [780, 297] width 304 height 329
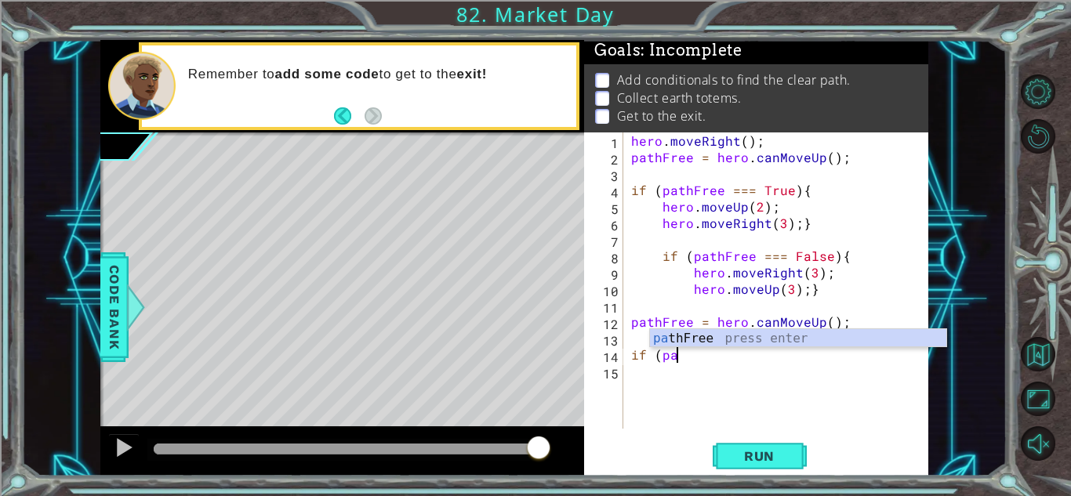
scroll to position [0, 2]
click at [725, 339] on div "pa thFree press enter" at bounding box center [798, 357] width 296 height 56
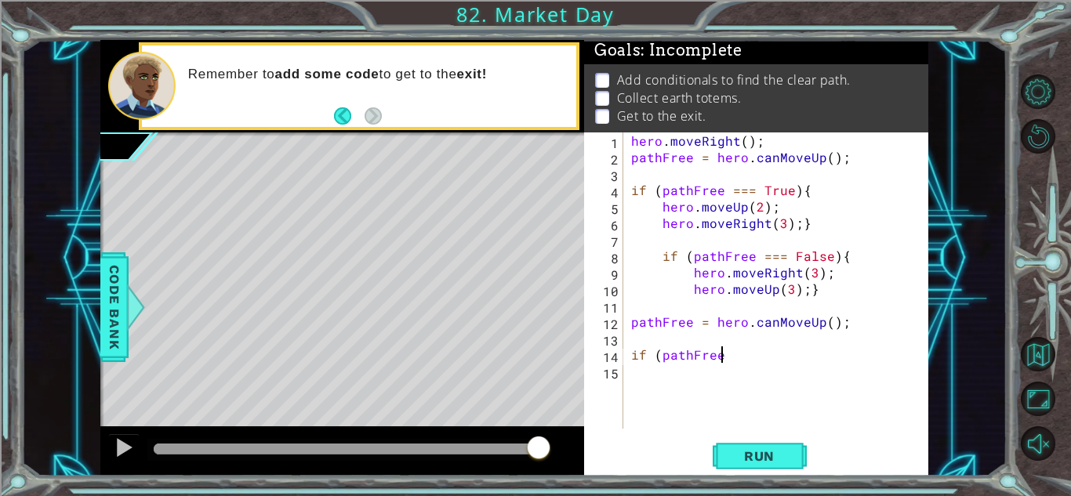
scroll to position [0, 5]
type textarea "if (pathFree)"
type textarea "if (pathFree){"
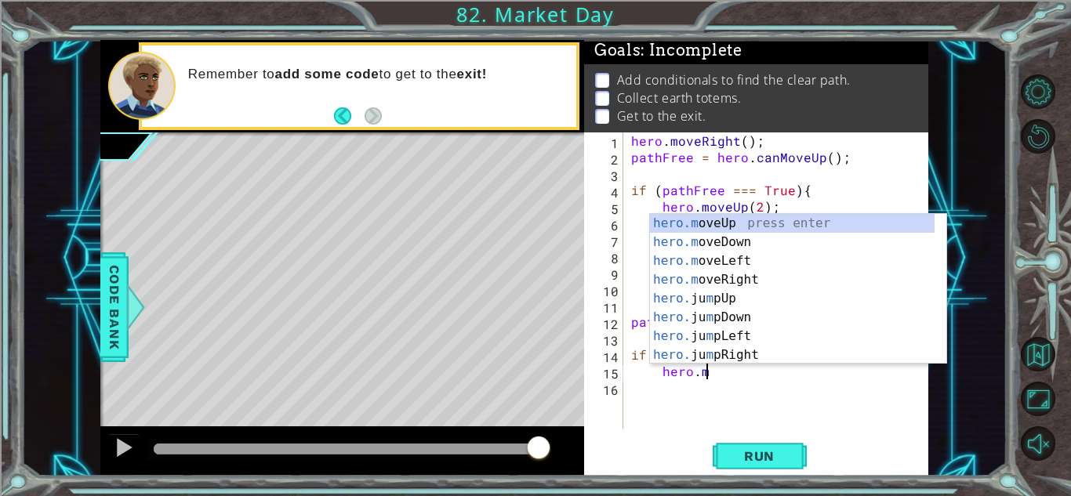
scroll to position [0, 4]
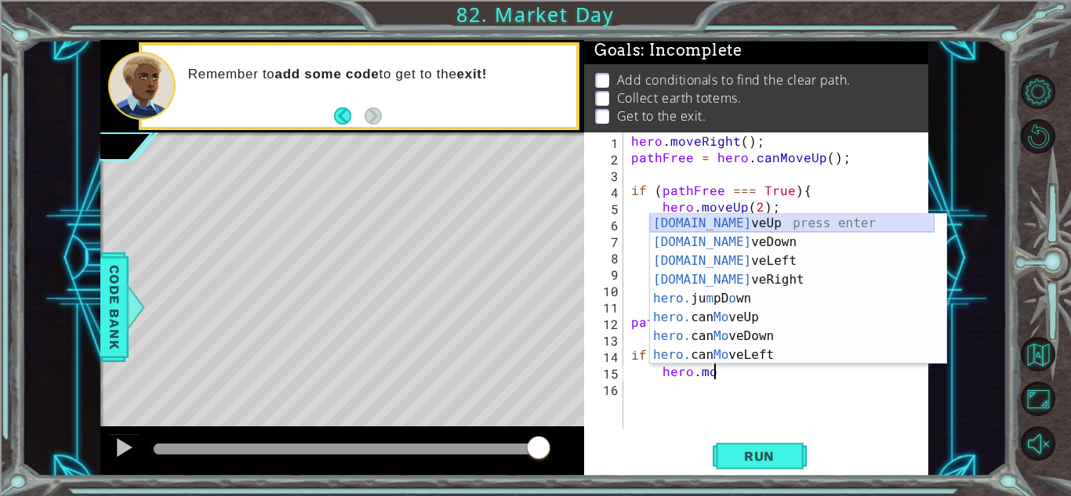
click at [669, 224] on div "hero.mo veUp press enter hero.mo veDown press enter hero.mo veLeft press enter …" at bounding box center [792, 308] width 285 height 188
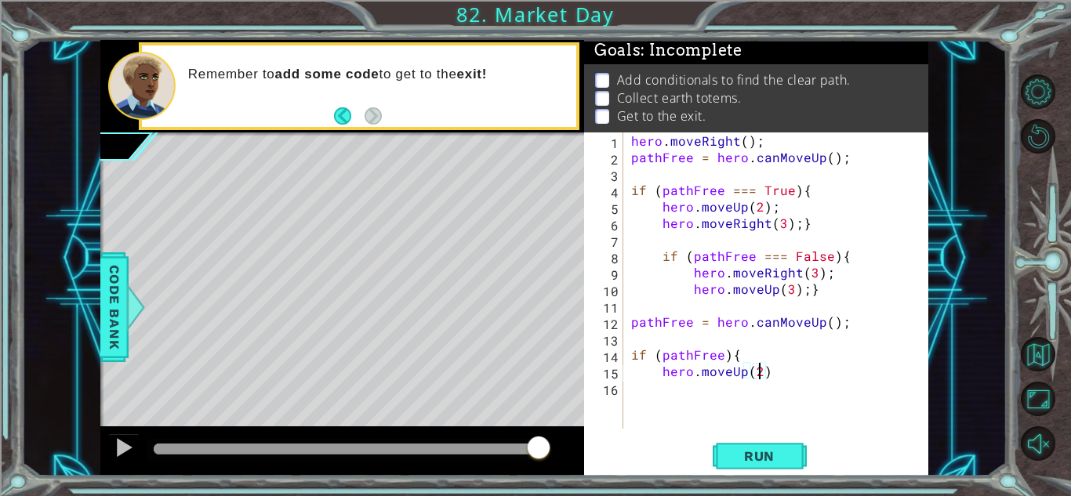
scroll to position [0, 7]
click at [774, 375] on div "hero . moveRight ( ) ; pathFree = hero . canMoveUp ( ) ; if ( pathFree === True…" at bounding box center [780, 297] width 304 height 329
type textarea "hero.moveUp(2);"
click at [668, 389] on div "hero . moveRight ( ) ; pathFree = hero . canMoveUp ( ) ; if ( pathFree === True…" at bounding box center [780, 297] width 304 height 329
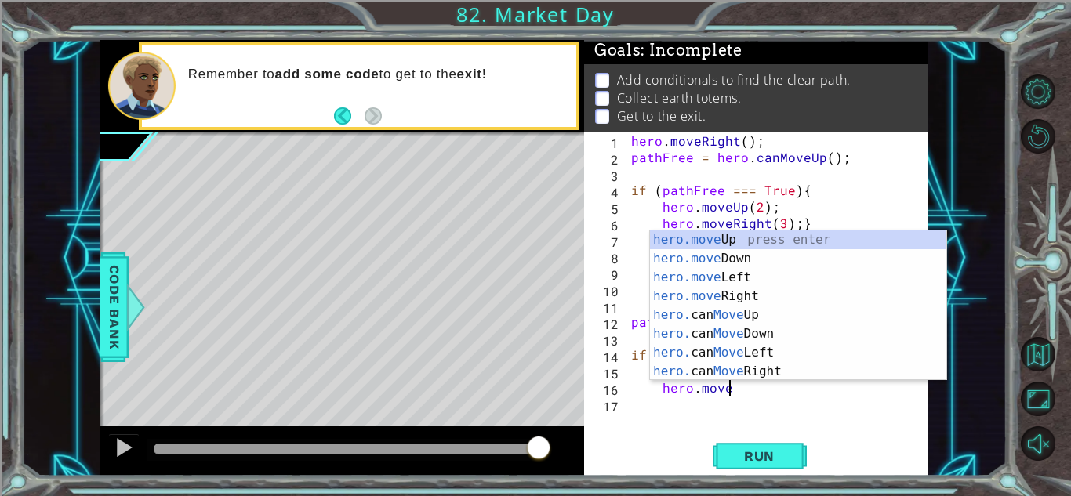
scroll to position [0, 6]
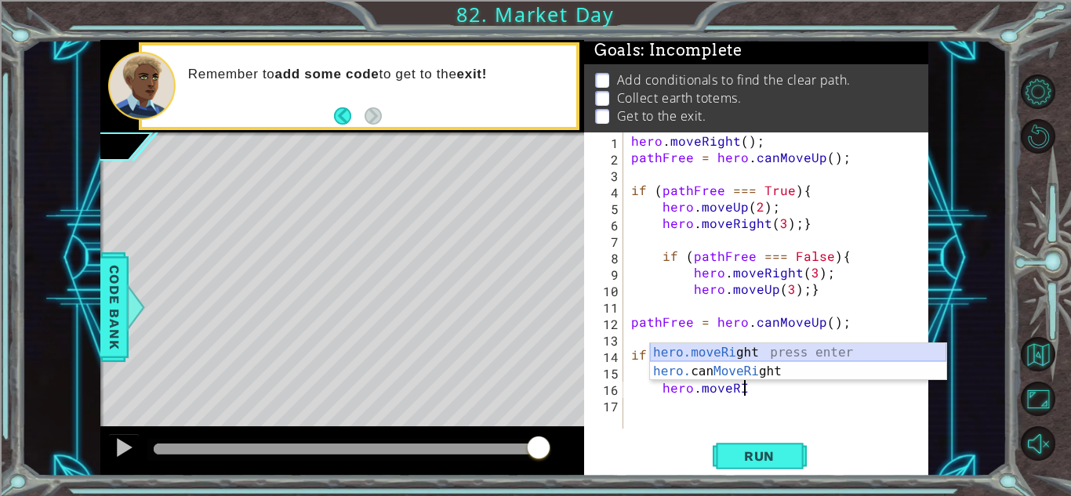
click at [727, 352] on div "hero.moveRi ght press enter hero. can MoveRi ght press enter" at bounding box center [798, 380] width 296 height 75
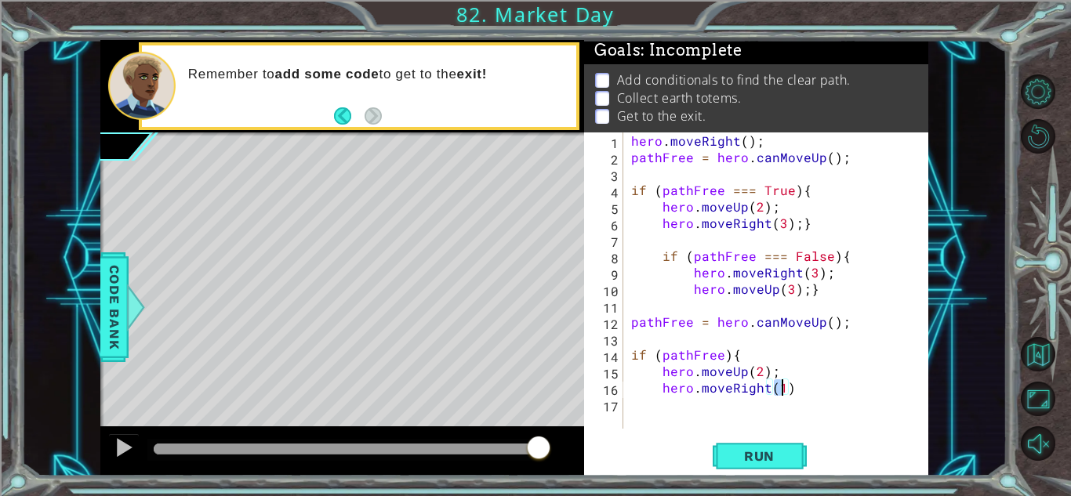
scroll to position [0, 9]
type textarea "hero.moveRight(2)"
click at [815, 400] on div "hero . moveRight ( ) ; pathFree = hero . canMoveUp ( ) ; if ( pathFree === True…" at bounding box center [780, 297] width 304 height 329
click at [810, 389] on div "hero . moveRight ( ) ; pathFree = hero . canMoveUp ( ) ; if ( pathFree === True…" at bounding box center [780, 297] width 304 height 329
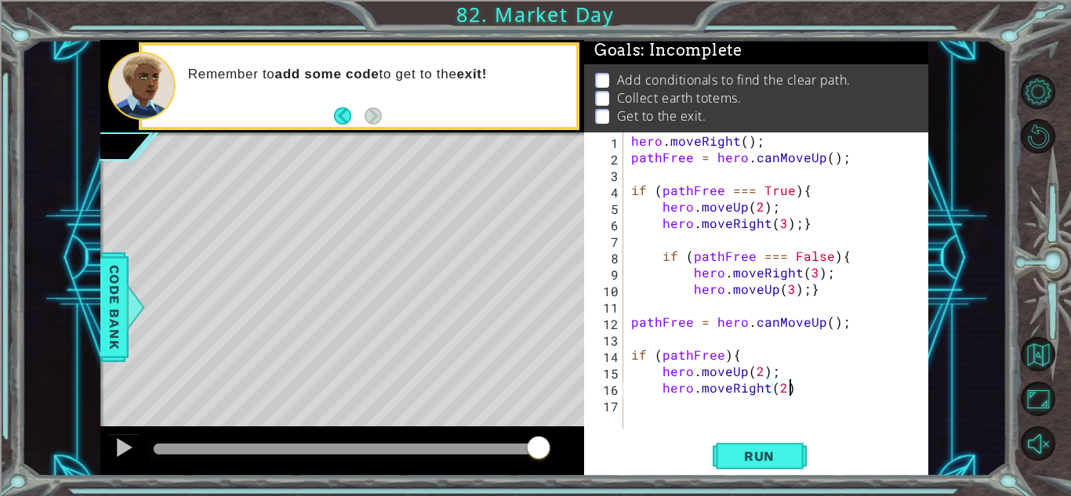
scroll to position [0, 9]
type textarea "hero.moveRight(2);"
type textarea "hero.moveRight(2);}"
click at [689, 413] on div "hero . moveRight ( ) ; pathFree = hero . canMoveUp ( ) ; if ( pathFree === True…" at bounding box center [780, 297] width 304 height 329
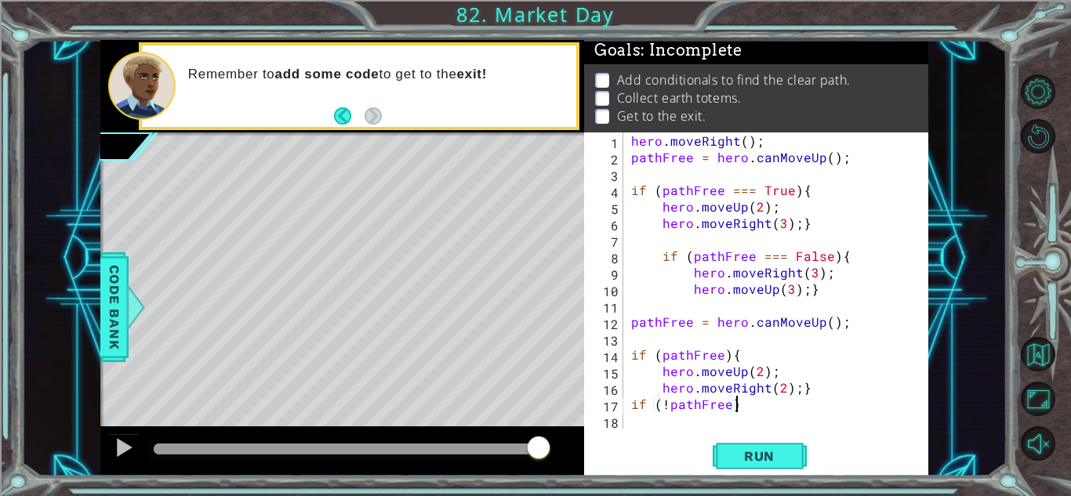
scroll to position [0, 5]
type textarea "if (!pathFree)"
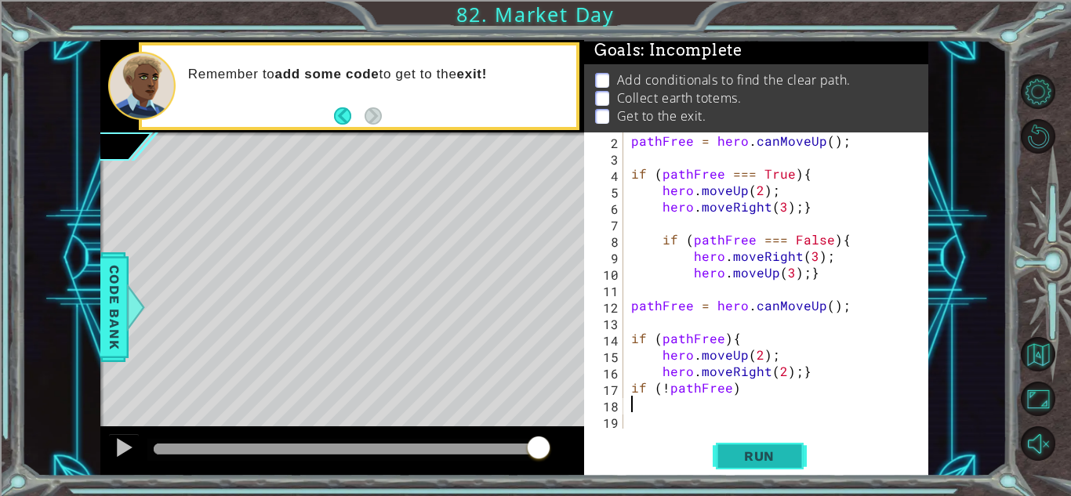
scroll to position [16, 0]
click at [667, 389] on div "pathFree = hero . canMoveUp ( ) ; if ( pathFree === True ) { hero . moveUp ( 2 …" at bounding box center [774, 297] width 293 height 329
click at [722, 389] on div "pathFree = hero . canMoveUp ( ) ; if ( pathFree === True ) { hero . moveUp ( 2 …" at bounding box center [774, 297] width 293 height 329
click at [735, 388] on div "pathFree = hero . canMoveUp ( ) ; if ( pathFree === True ) { hero . moveUp ( 2 …" at bounding box center [774, 297] width 293 height 329
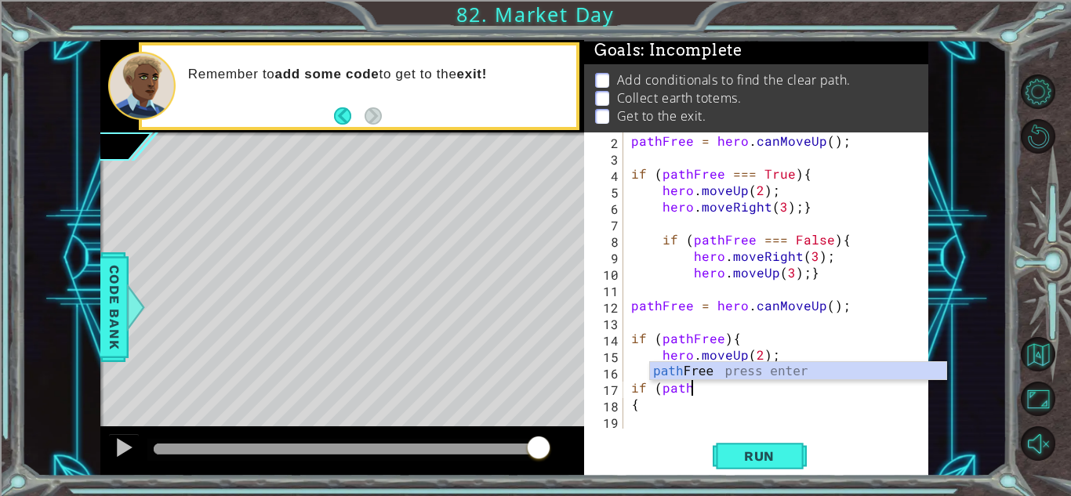
scroll to position [0, 2]
click at [664, 391] on div "pathFree = hero . canMoveUp ( ) ; if ( pathFree === True ) { hero . moveUp ( 2 …" at bounding box center [774, 297] width 293 height 329
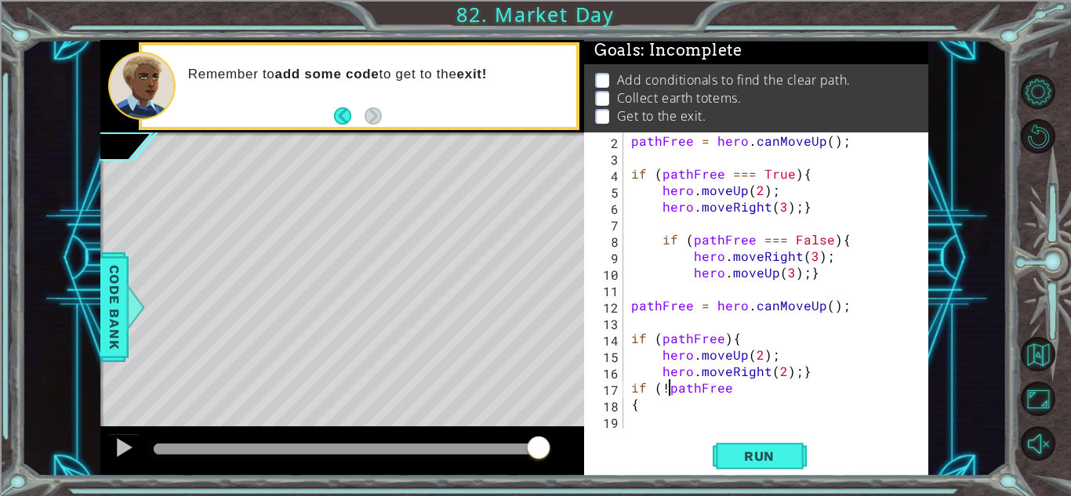
click at [745, 397] on div "pathFree = hero . canMoveUp ( ) ; if ( pathFree === True ) { hero . moveUp ( 2 …" at bounding box center [774, 297] width 293 height 329
click at [736, 388] on div "pathFree = hero . canMoveUp ( ) ; if ( pathFree === True ) { hero . moveUp ( 2 …" at bounding box center [774, 297] width 293 height 329
type textarea "if (!pathFree)"
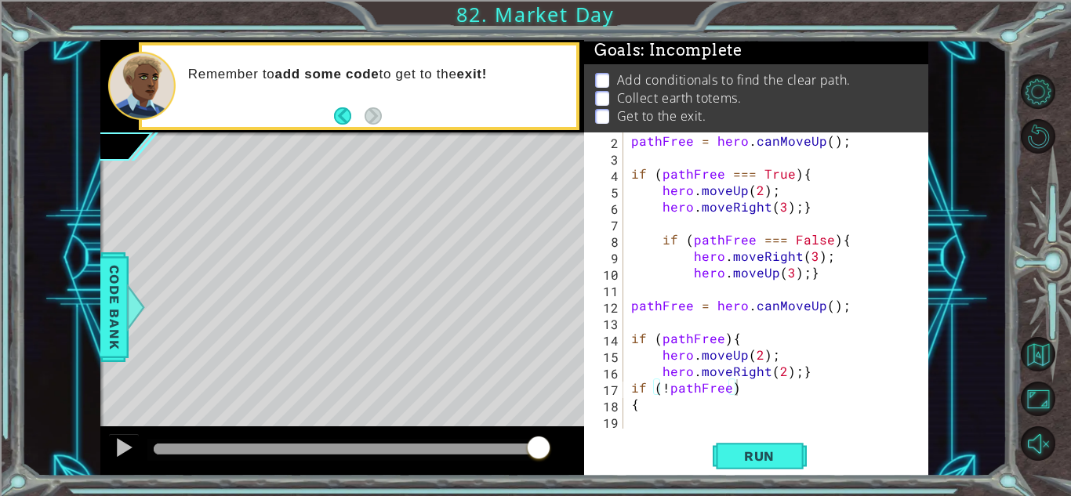
click at [665, 430] on div "if (!pathFree) 2 3 4 5 6 7 8 9 10 11 12 13 14 15 16 17 18 19 pathFree = hero . …" at bounding box center [756, 304] width 344 height 343
click at [639, 424] on div "pathFree = hero . canMoveUp ( ) ; if ( pathFree === True ) { hero . moveUp ( 2 …" at bounding box center [774, 297] width 293 height 329
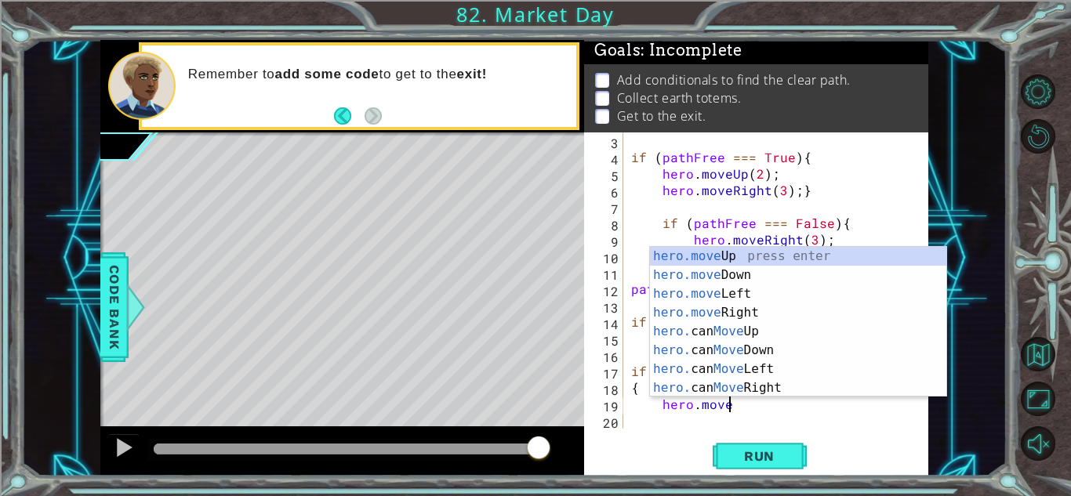
scroll to position [0, 6]
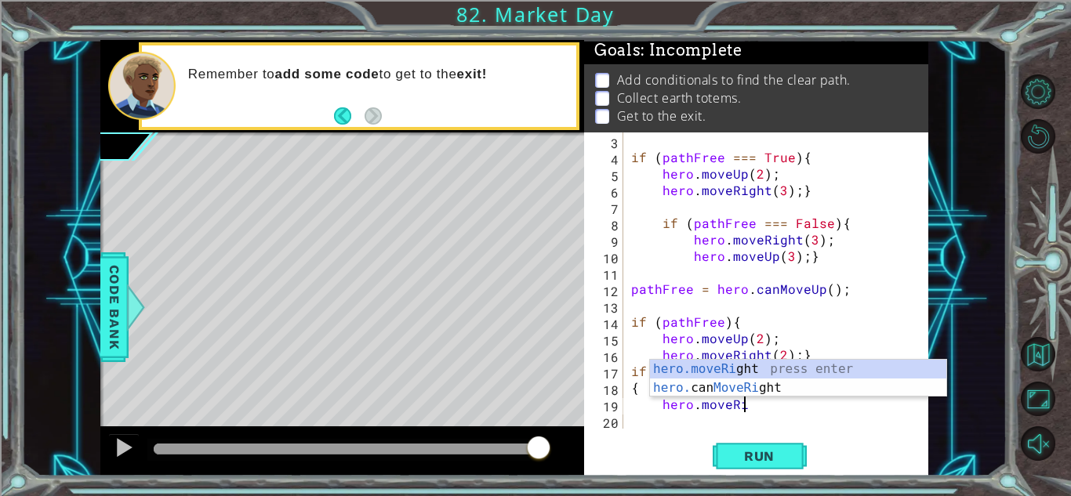
type textarea "hero.moveRight"
click at [763, 387] on div "hero.moveRight press enter hero. can MoveRight press enter" at bounding box center [798, 397] width 296 height 75
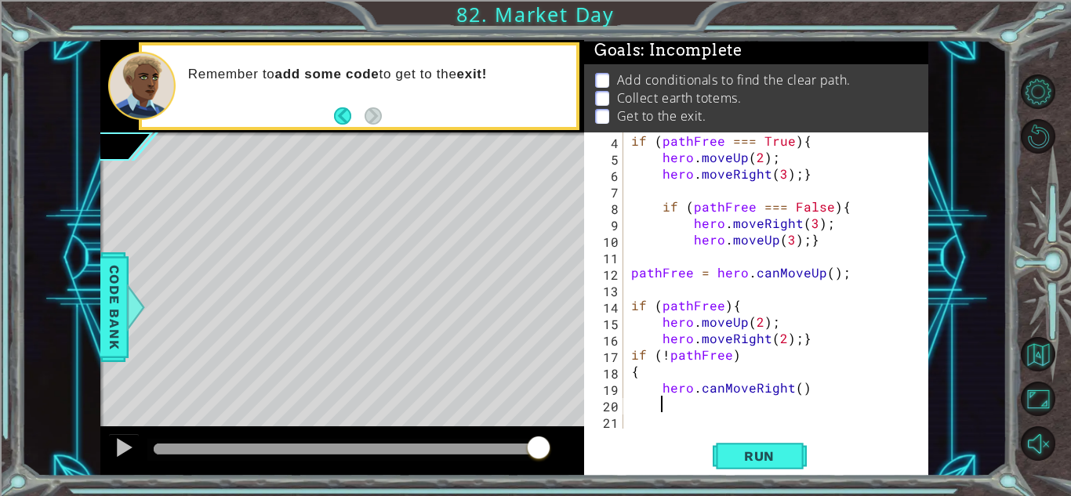
scroll to position [49, 0]
click at [808, 392] on div "if ( pathFree === True ) { hero . moveUp ( 2 ) ; hero . moveRight ( 3 ) ; } if …" at bounding box center [774, 297] width 293 height 329
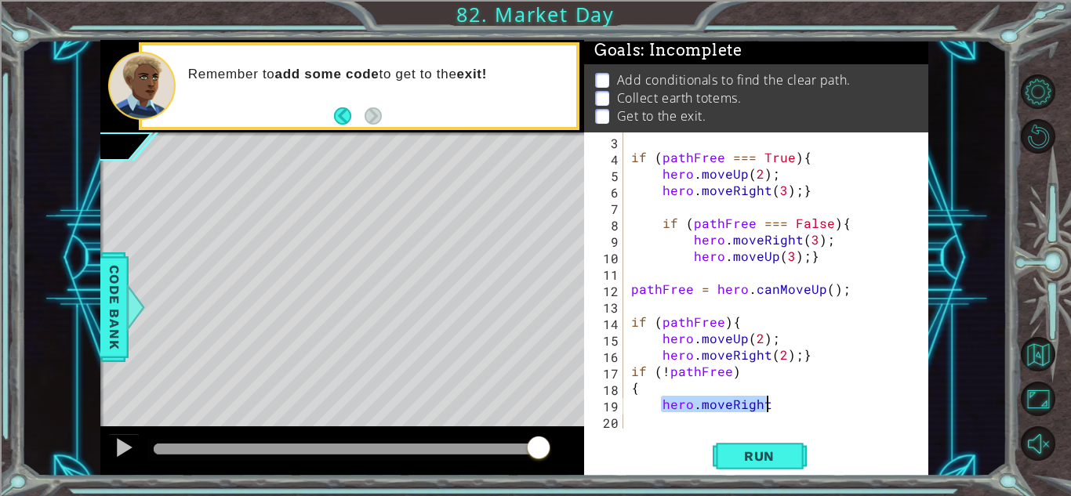
scroll to position [33, 0]
click at [779, 404] on div "if ( pathFree === True ) { hero . moveUp ( 2 ) ; hero . moveRight ( 3 ) ; } if …" at bounding box center [774, 297] width 293 height 329
click at [775, 407] on div "if ( pathFree === True ) { hero . moveUp ( 2 ) ; hero . moveRight ( 3 ) ; } if …" at bounding box center [774, 297] width 293 height 329
click at [808, 409] on div "if ( pathFree === True ) { hero . moveUp ( 2 ) ; hero . moveRight ( 3 ) ; } if …" at bounding box center [774, 297] width 293 height 329
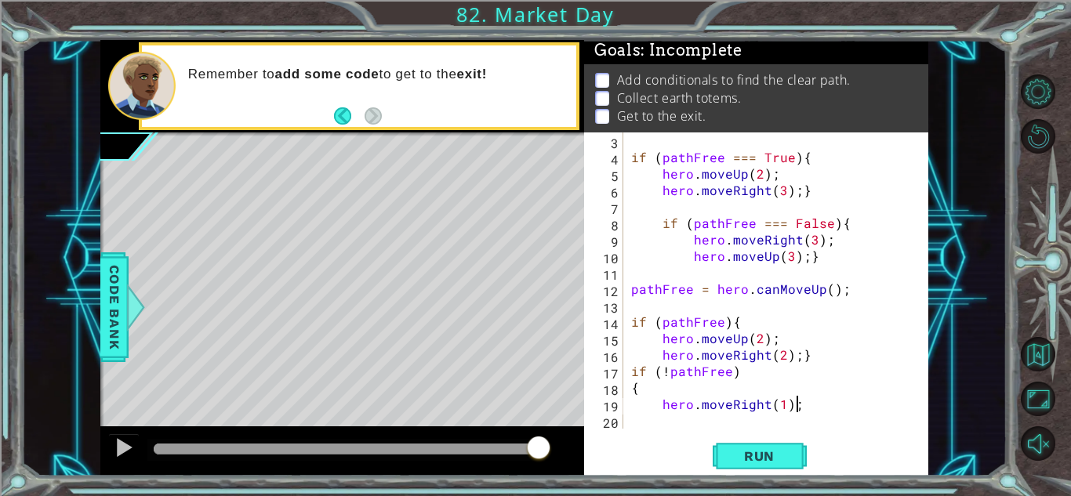
scroll to position [0, 9]
click at [778, 403] on div "if ( pathFree === True ) { hero . moveUp ( 2 ) ; hero . moveRight ( 3 ) ; } if …" at bounding box center [774, 297] width 293 height 329
click at [782, 402] on div "if ( pathFree === True ) { hero . moveUp ( 2 ) ; hero . moveRight ( 3 ) ; } if …" at bounding box center [774, 297] width 293 height 329
type textarea "hero.moveRight(2);"
click at [809, 408] on div "if ( pathFree === True ) { hero . moveUp ( 2 ) ; hero . moveRight ( 3 ) ; } if …" at bounding box center [774, 297] width 293 height 329
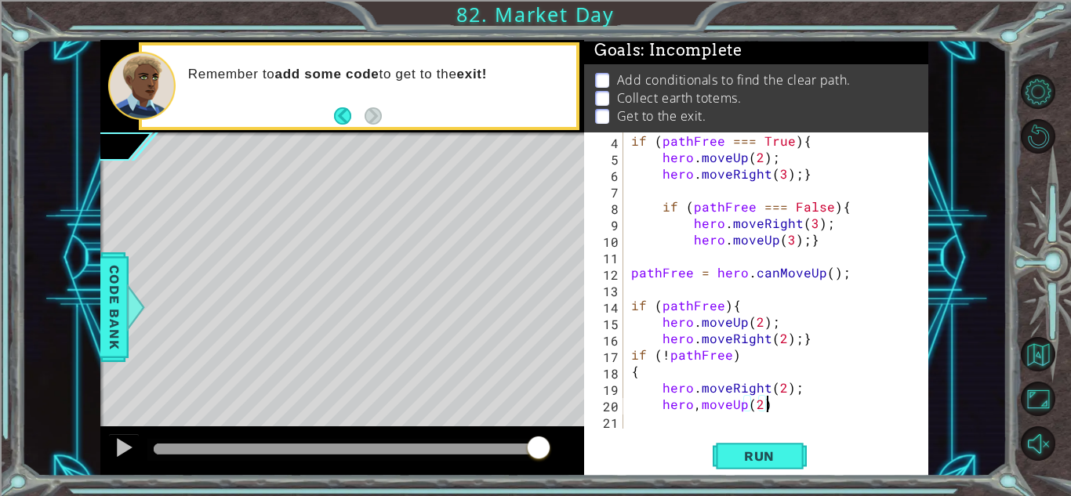
scroll to position [0, 8]
type textarea "hero,moveUp(2);"
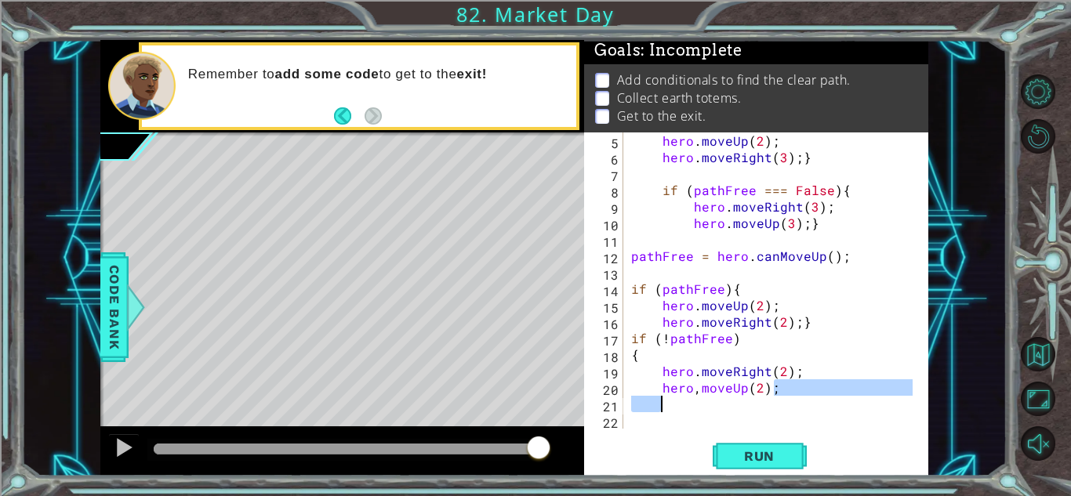
scroll to position [66, 0]
click at [682, 409] on div "hero . moveUp ( 2 ) ; hero . moveRight ( 3 ) ; } if ( pathFree === False ) { he…" at bounding box center [774, 297] width 293 height 329
click at [807, 327] on div "hero . moveUp ( 2 ) ; hero . moveRight ( 3 ) ; } if ( pathFree === False ) { he…" at bounding box center [774, 297] width 293 height 329
type textarea "hero.moveRight(2);"
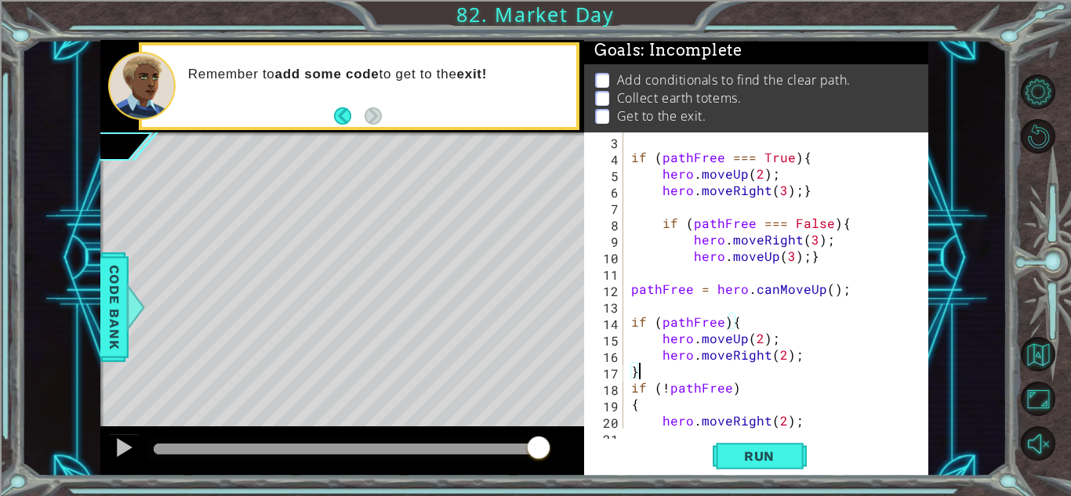
scroll to position [33, 0]
click at [816, 260] on div "if ( pathFree === True ) { hero . moveUp ( 2 ) ; hero . moveRight ( 3 ) ; } if …" at bounding box center [774, 297] width 293 height 329
type textarea "hero.moveUp(3);"
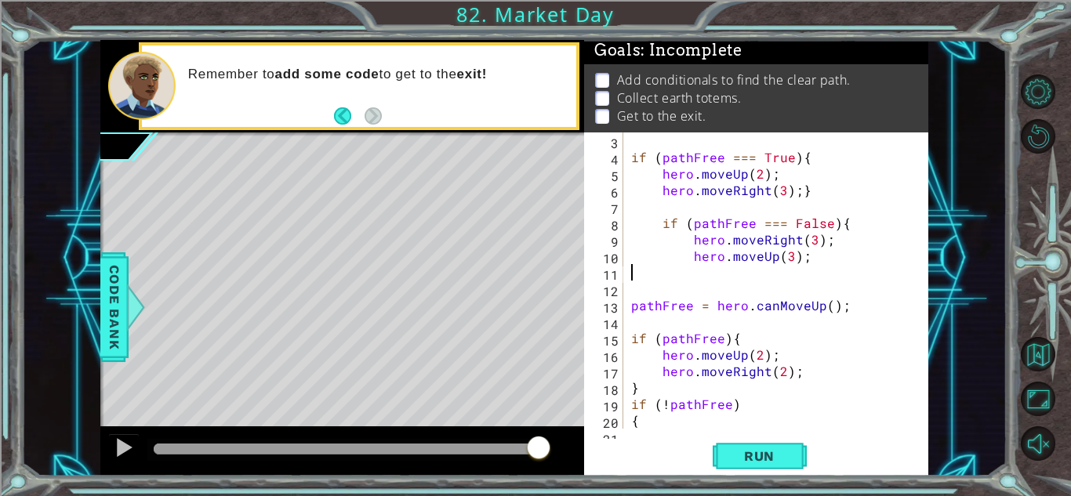
type textarea "}"
click at [692, 292] on div "if ( pathFree === True ) { hero . moveUp ( 2 ) ; hero . moveRight ( 3 ) ; } if …" at bounding box center [774, 297] width 293 height 329
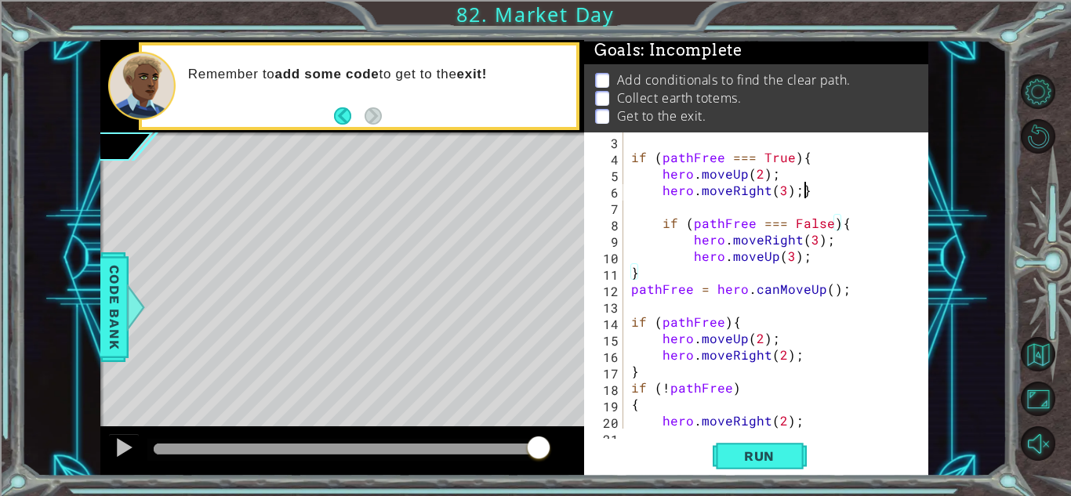
click at [805, 187] on div "if ( pathFree === True ) { hero . moveUp ( 2 ) ; hero . moveRight ( 3 ) ; } if …" at bounding box center [774, 297] width 293 height 329
type textarea "hero.moveRight(3);"
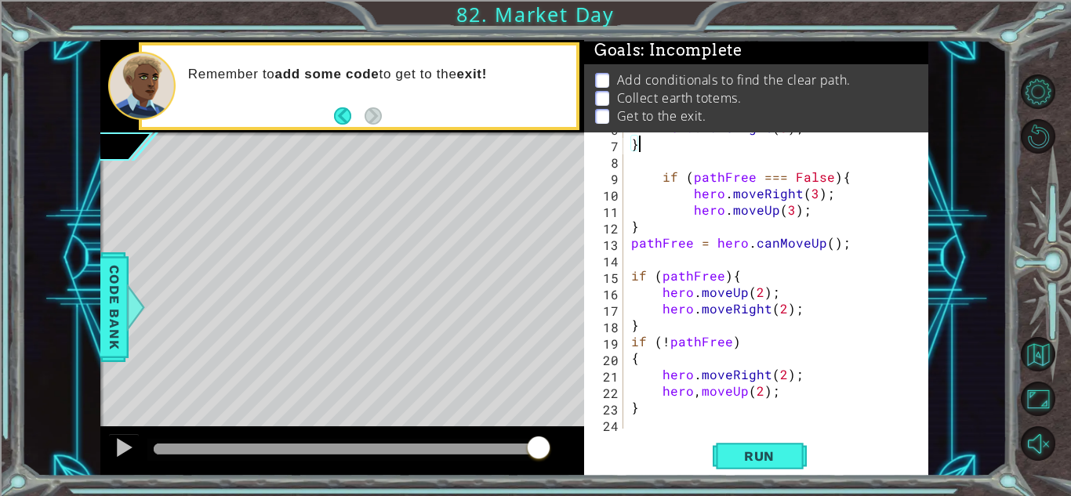
scroll to position [99, 0]
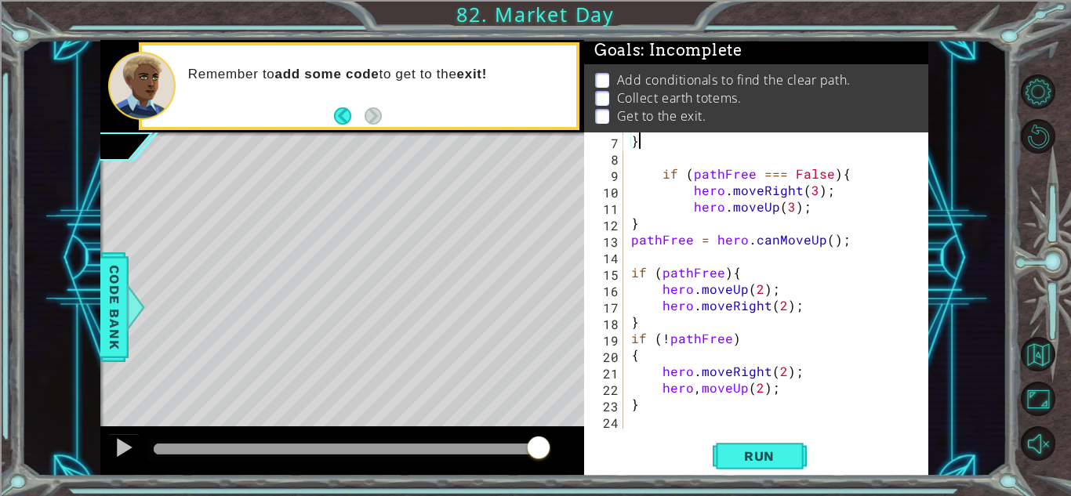
click at [626, 325] on div "} 7 8 9 10 11 12 13 14 15 16 17 18 19 20 21 22 23 24 } if ( pathFree === False …" at bounding box center [754, 281] width 340 height 296
click at [640, 322] on div "} if ( pathFree === False ) { hero . moveRight ( 3 ) ; hero . moveUp ( 3 ) ; } …" at bounding box center [774, 297] width 293 height 329
click at [632, 339] on div "} if ( pathFree === False ) { hero . moveRight ( 3 ) ; hero . moveUp ( 3 ) ; } …" at bounding box center [774, 297] width 293 height 329
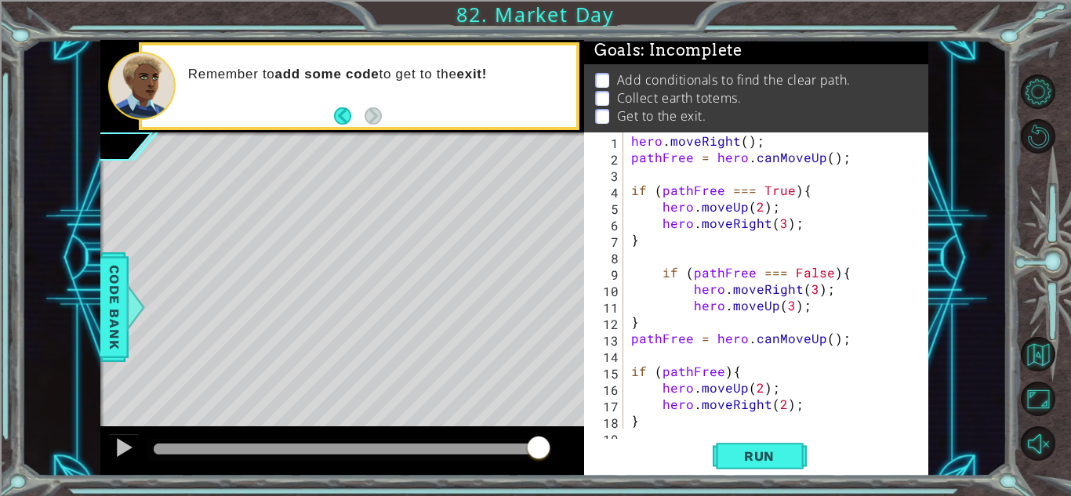
scroll to position [0, 0]
click at [630, 187] on div "hero . moveRight ( ) ; pathFree = hero . canMoveUp ( ) ; if ( pathFree === True…" at bounding box center [774, 297] width 293 height 329
type textarea "if (pathFree === True){"
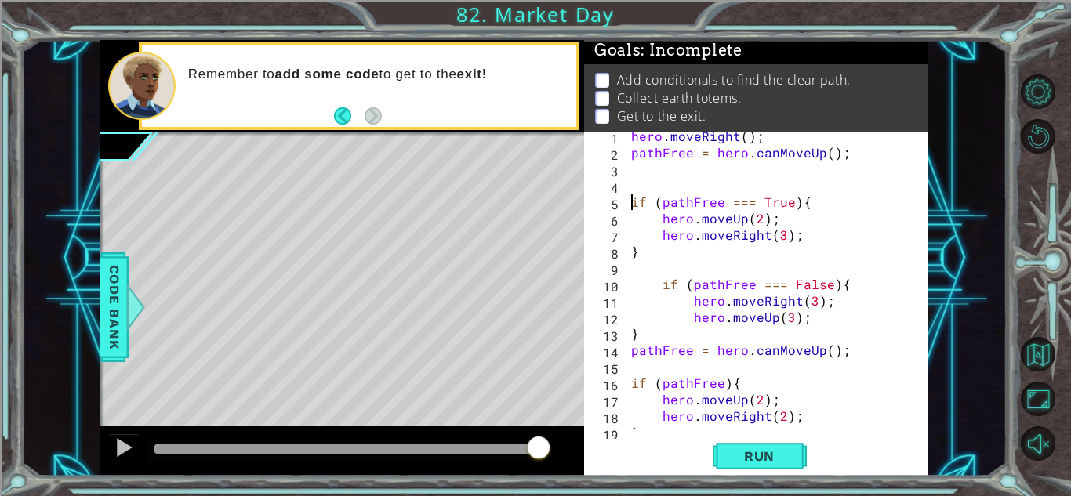
scroll to position [5, 0]
click at [631, 168] on div "hero . moveRight ( ) ; pathFree = hero . canMoveUp ( ) ; if ( pathFree === True…" at bounding box center [774, 292] width 293 height 329
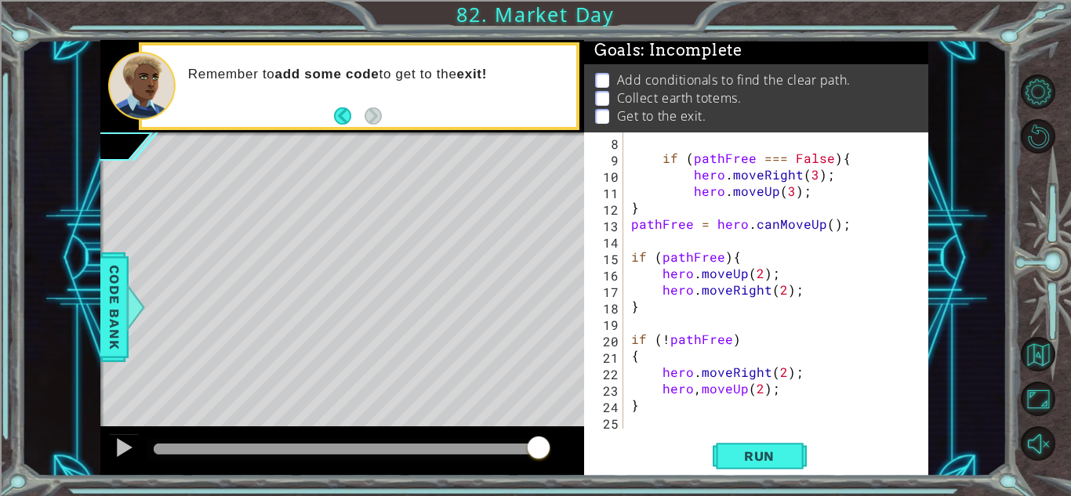
scroll to position [114, 0]
click at [698, 395] on div "} if ( pathFree === False ) { hero . moveRight ( 3 ) ; hero . moveUp ( 3 ) ; } …" at bounding box center [774, 281] width 293 height 329
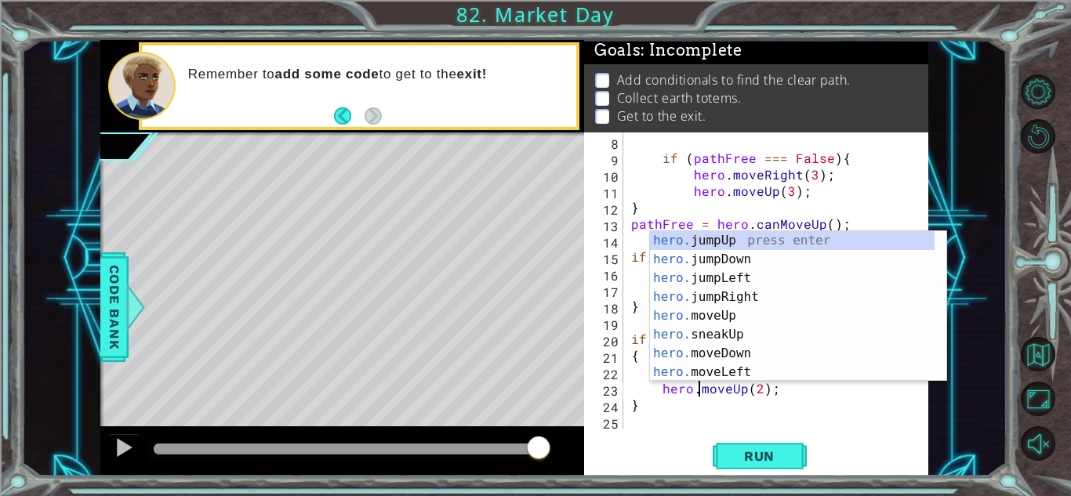
scroll to position [0, 4]
type textarea "hero.moveUp(2);"
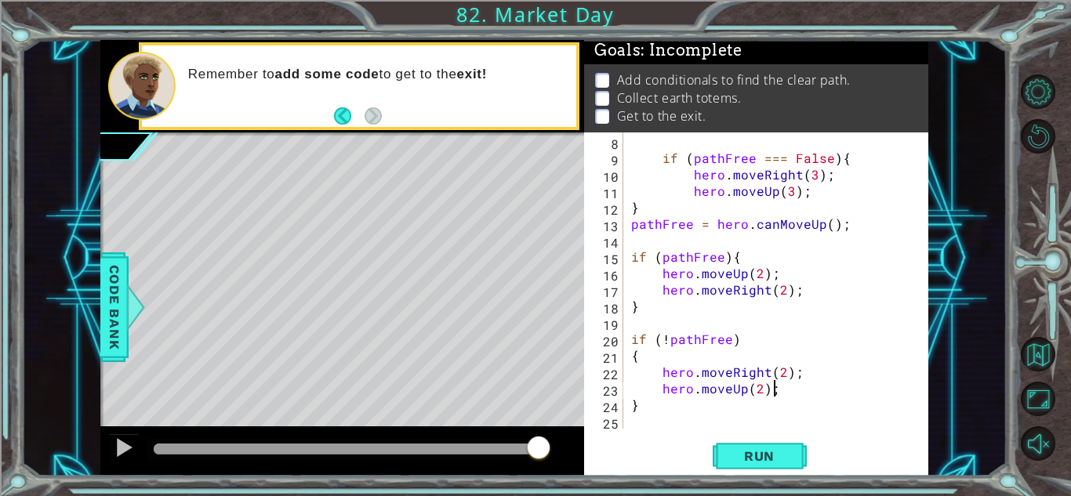
click at [812, 391] on div "} if ( pathFree === False ) { hero . moveRight ( 3 ) ; hero . moveUp ( 3 ) ; } …" at bounding box center [774, 281] width 293 height 329
click at [669, 423] on div "if ( pathFree === False ) { hero . moveRight ( 3 ) ; hero . moveUp ( 3 ) ; } pa…" at bounding box center [774, 297] width 293 height 329
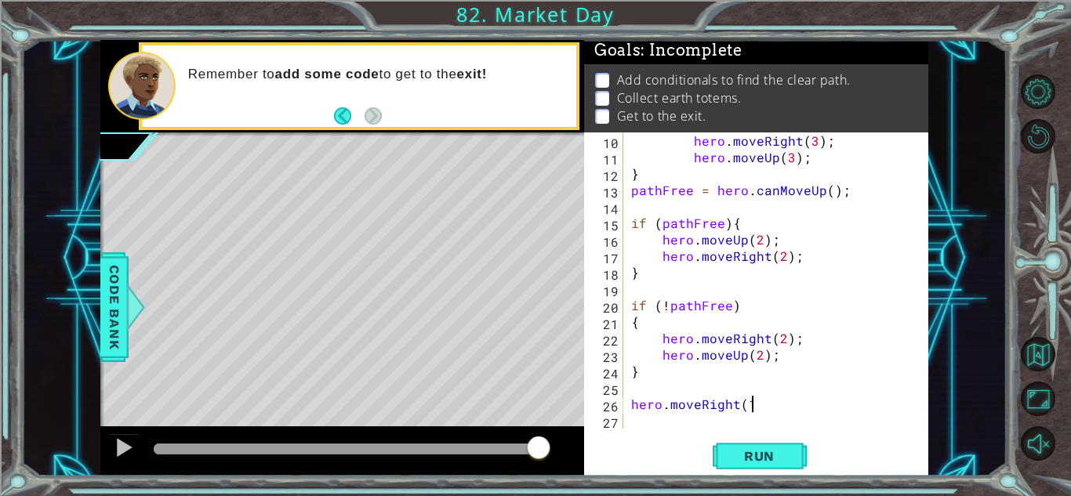
scroll to position [0, 7]
click at [747, 453] on span "Run" at bounding box center [760, 457] width 62 height 16
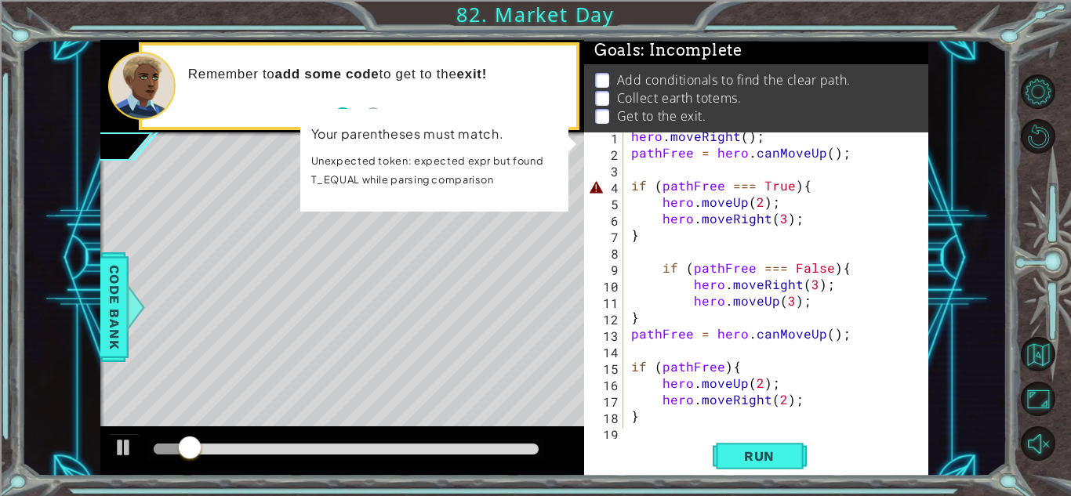
scroll to position [0, 0]
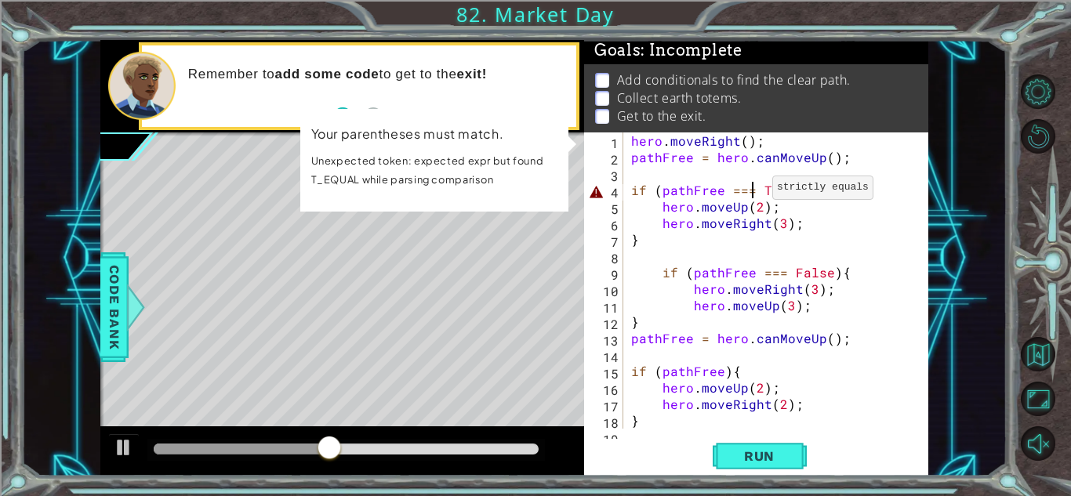
click at [754, 191] on div "hero . moveRight ( ) ; pathFree = hero . canMoveUp ( ) ; if ( pathFree === True…" at bounding box center [774, 297] width 293 height 329
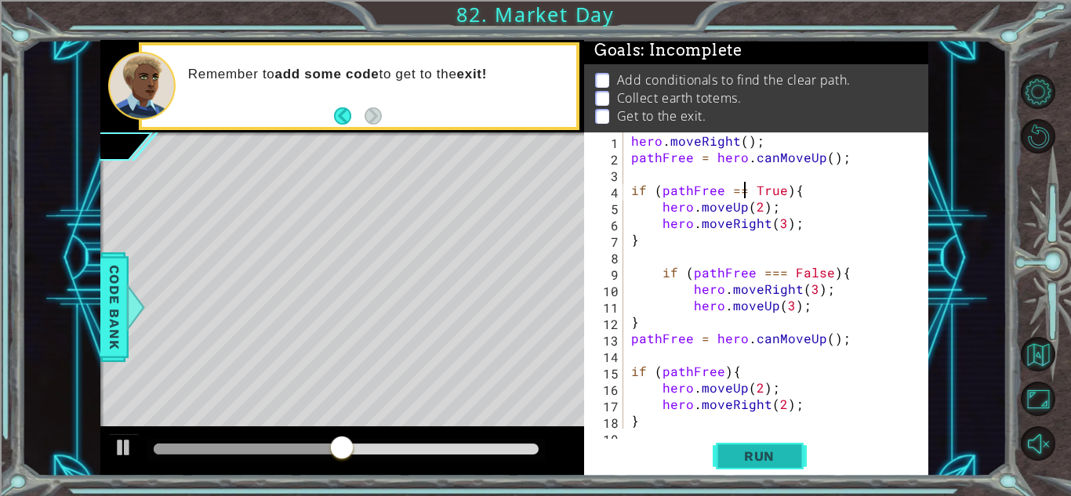
click at [760, 453] on span "Run" at bounding box center [760, 457] width 62 height 16
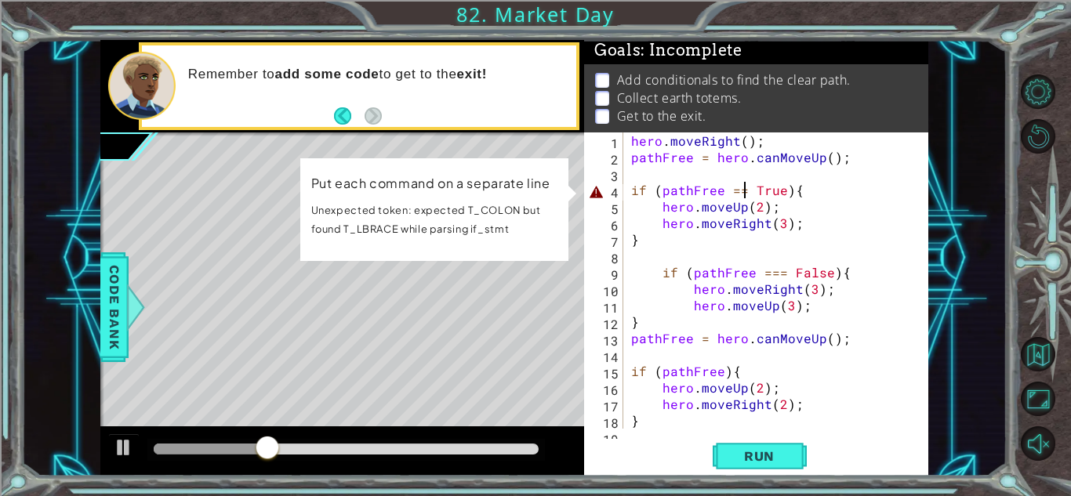
click at [660, 210] on div "hero . moveRight ( ) ; pathFree = hero . canMoveUp ( ) ; if ( pathFree == True …" at bounding box center [774, 297] width 293 height 329
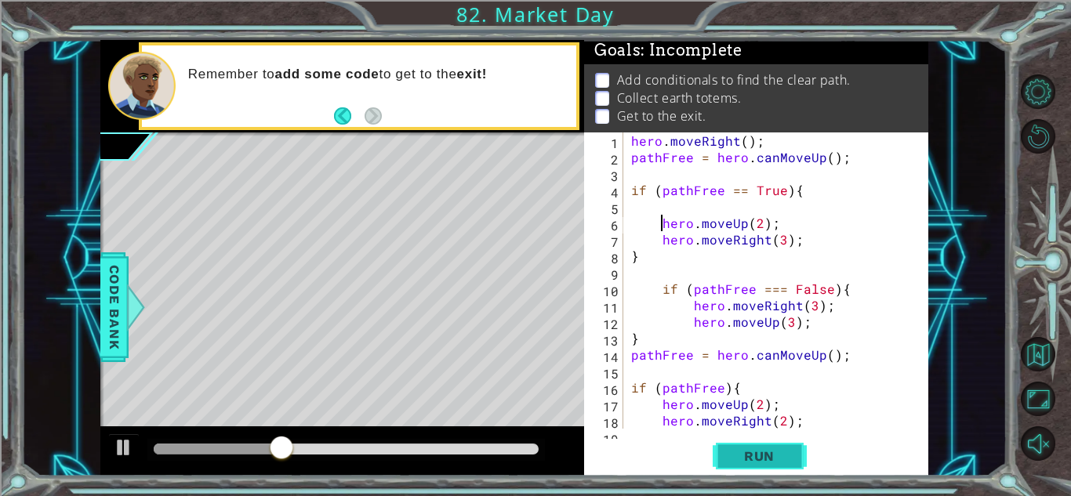
click at [729, 466] on button "Run" at bounding box center [760, 456] width 94 height 35
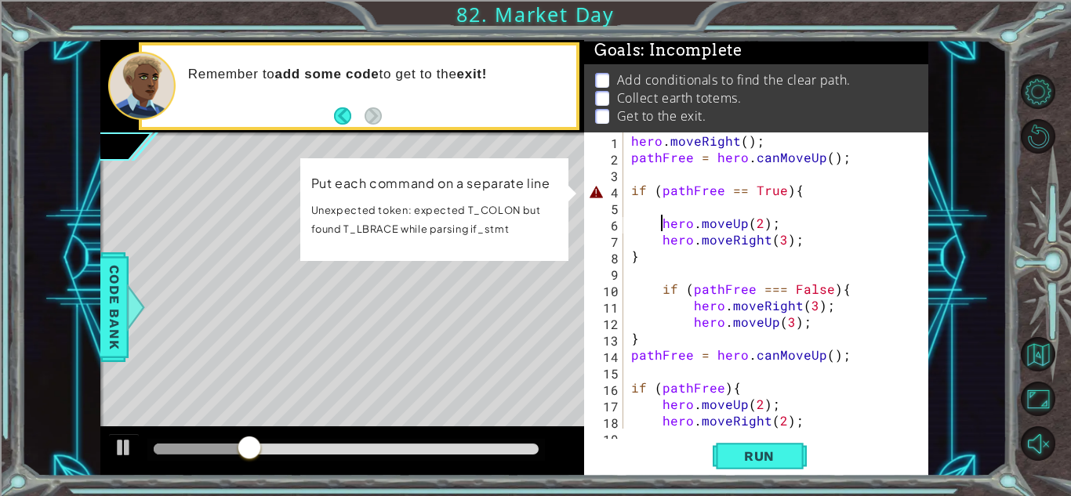
click at [725, 188] on div "hero . moveRight ( ) ; pathFree = hero . canMoveUp ( ) ; if ( pathFree == True …" at bounding box center [774, 297] width 293 height 329
click at [792, 196] on div "hero . moveRight ( ) ; pathFree = hero . canMoveUp ( ) ; if ( pathFree == True …" at bounding box center [774, 297] width 293 height 329
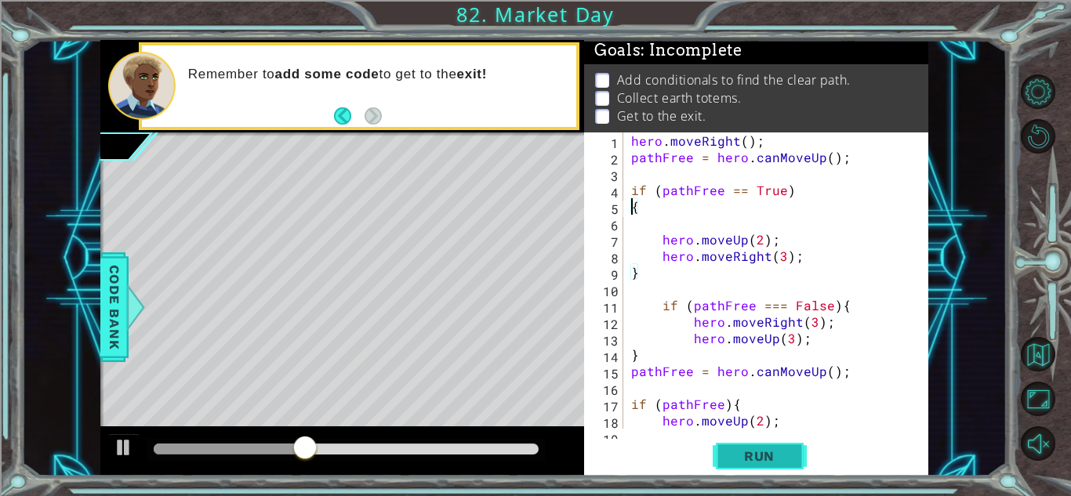
click at [770, 447] on button "Run" at bounding box center [760, 456] width 94 height 35
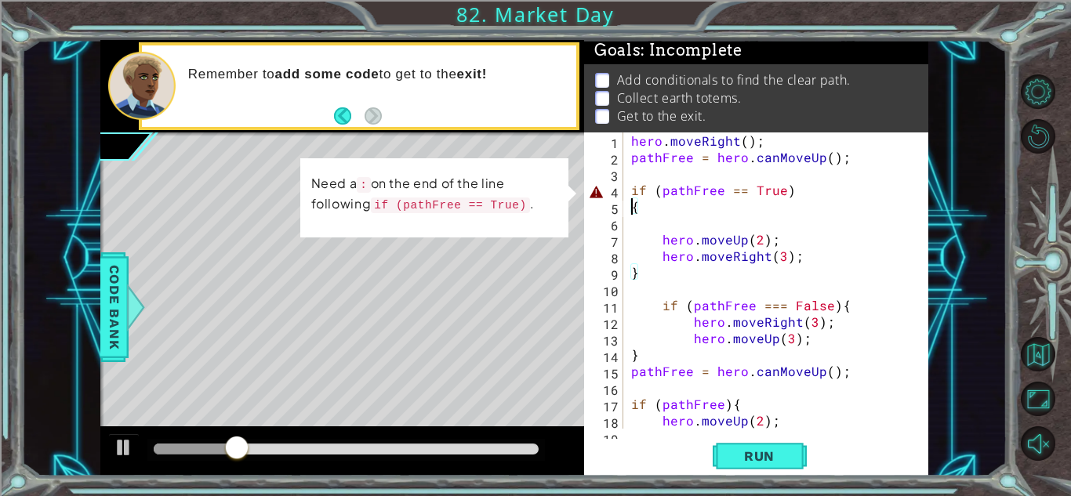
click at [798, 192] on div "hero . moveRight ( ) ; pathFree = hero . canMoveUp ( ) ; if ( pathFree == True …" at bounding box center [774, 297] width 293 height 329
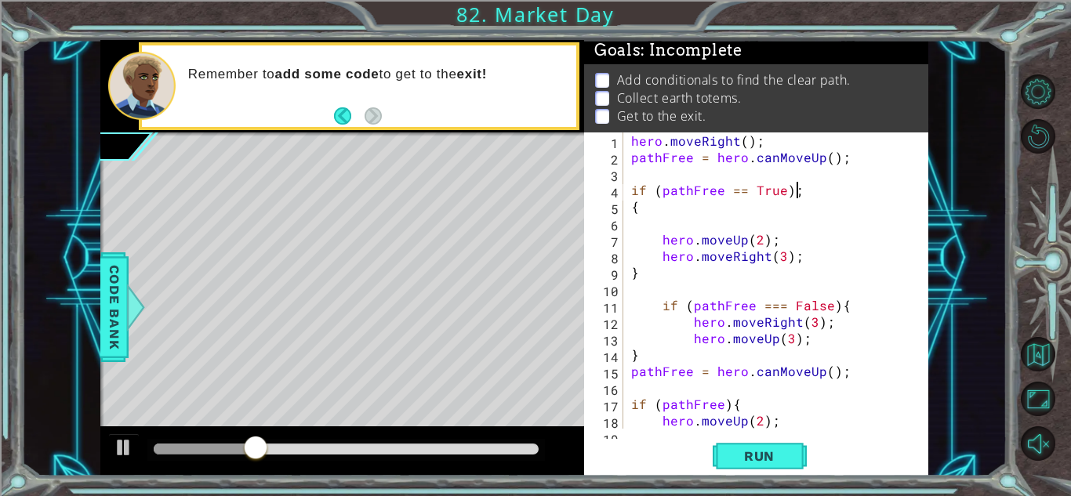
scroll to position [0, 9]
click at [760, 457] on span "Run" at bounding box center [760, 457] width 62 height 16
click at [777, 239] on div "hero . moveRight ( ) ; pathFree = hero . canMoveUp ( ) ; if ( pathFree == True …" at bounding box center [774, 297] width 293 height 329
click at [802, 267] on div "hero . moveRight ( ) ; pathFree = hero . canMoveUp ( ) ; if ( pathFree == True …" at bounding box center [774, 297] width 293 height 329
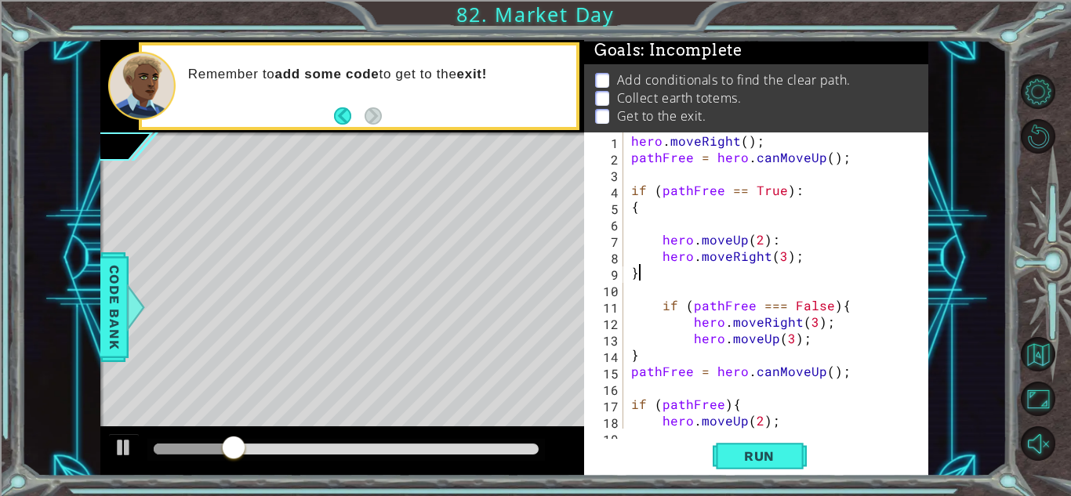
scroll to position [0, 0]
click at [805, 264] on div "hero . moveRight ( ) ; pathFree = hero . canMoveUp ( ) ; if ( pathFree == True …" at bounding box center [774, 297] width 293 height 329
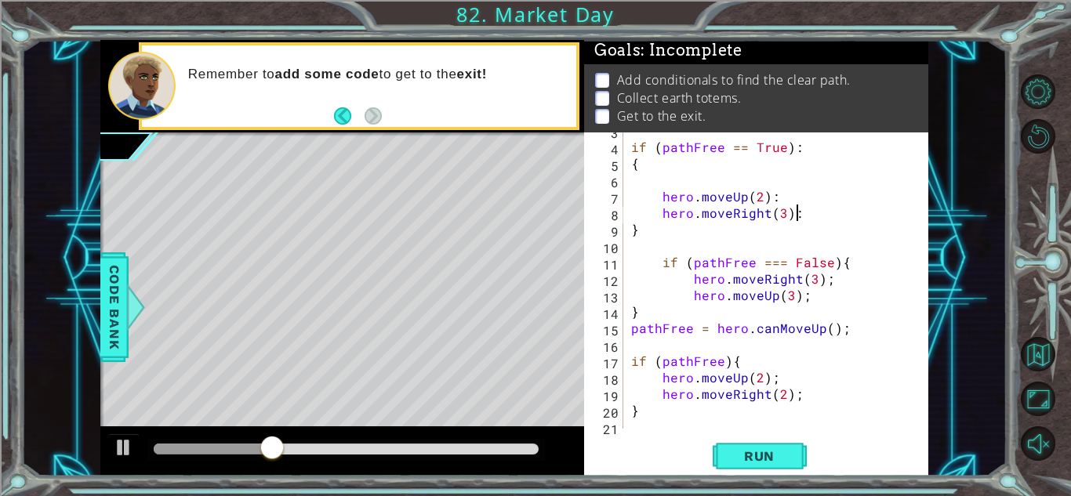
scroll to position [44, 0]
click at [828, 283] on div "if ( pathFree == True ) : { hero . moveUp ( 2 ) : hero . moveRight ( 3 ) : } if…" at bounding box center [774, 286] width 293 height 329
click at [816, 296] on div "if ( pathFree == True ) : { hero . moveUp ( 2 ) : hero . moveRight ( 3 ) : } if…" at bounding box center [774, 286] width 293 height 329
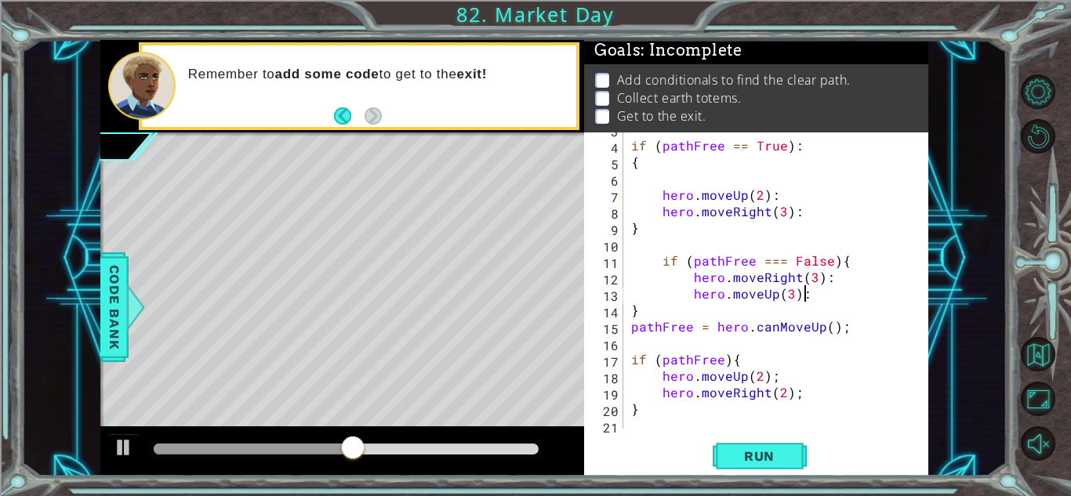
click at [847, 319] on div "if ( pathFree == True ) : { hero . moveUp ( 2 ) : hero . moveRight ( 3 ) : } if…" at bounding box center [774, 285] width 293 height 329
click at [777, 384] on div "if ( pathFree == True ) : { hero . moveUp ( 2 ) : hero . moveRight ( 3 ) : } if…" at bounding box center [774, 285] width 293 height 329
click at [783, 376] on div "if ( pathFree == True ) : { hero . moveUp ( 2 ) : hero . moveRight ( 3 ) : } if…" at bounding box center [774, 285] width 293 height 329
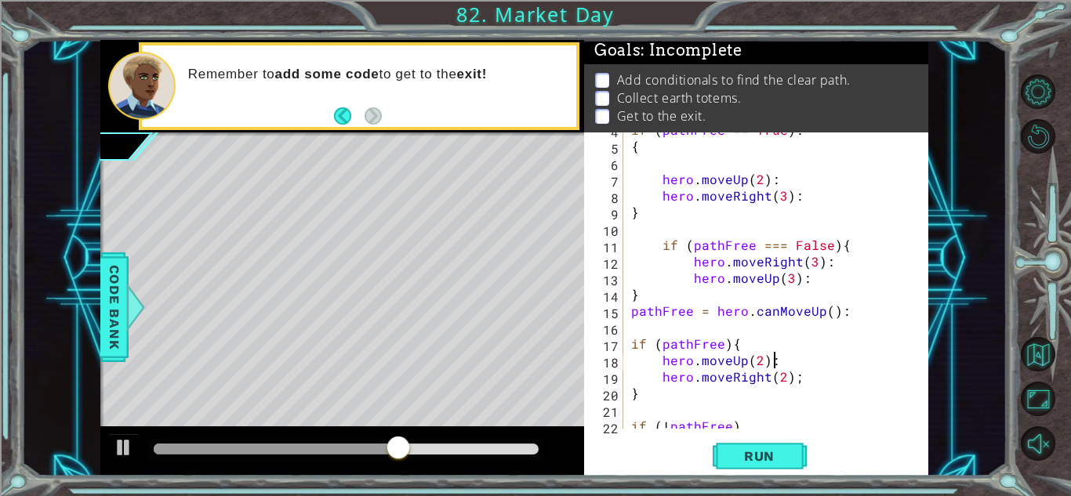
scroll to position [61, 0]
click at [823, 383] on div "if ( pathFree == True ) : { hero . moveUp ( 2 ) : hero . moveRight ( 3 ) : } if…" at bounding box center [774, 286] width 293 height 329
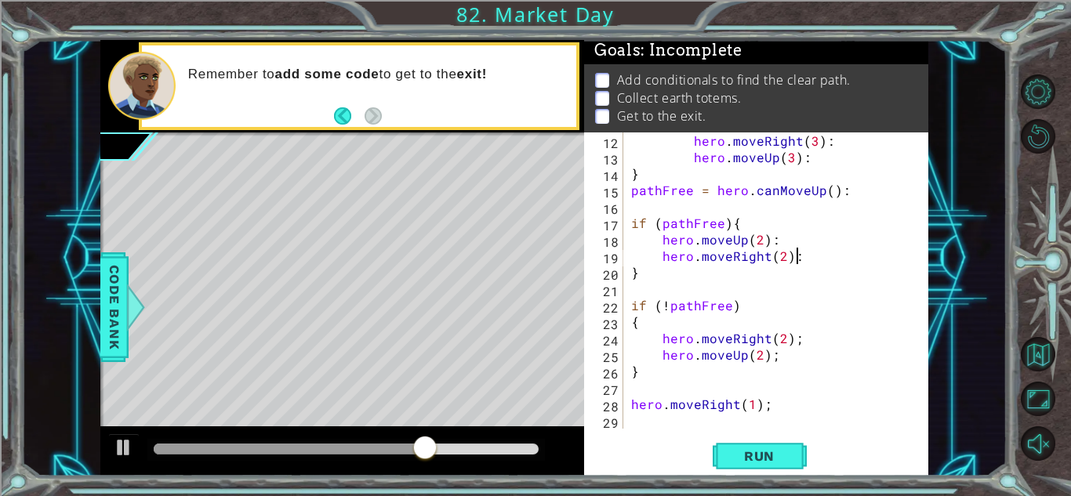
click at [807, 337] on div "hero . moveRight ( 3 ) : hero . moveUp ( 3 ) : } pathFree = hero . canMoveUp ( …" at bounding box center [774, 297] width 293 height 329
click at [798, 362] on div "hero . moveRight ( 3 ) : hero . moveUp ( 3 ) : } pathFree = hero . canMoveUp ( …" at bounding box center [774, 297] width 293 height 329
click at [789, 398] on div "hero . moveRight ( 3 ) : hero . moveUp ( 3 ) : } pathFree = hero . canMoveUp ( …" at bounding box center [774, 297] width 293 height 329
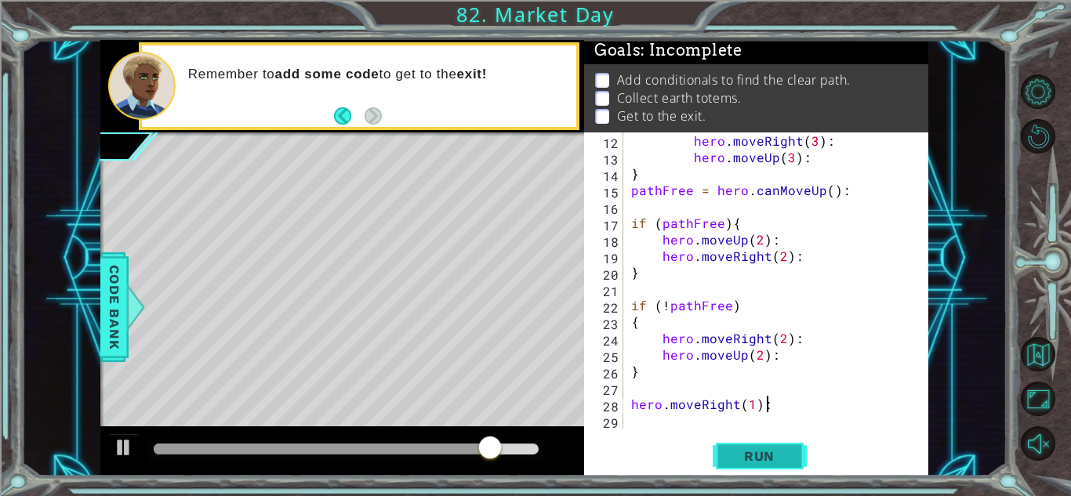
type textarea "hero.moveRight(1):"
click at [768, 461] on span "Run" at bounding box center [760, 457] width 62 height 16
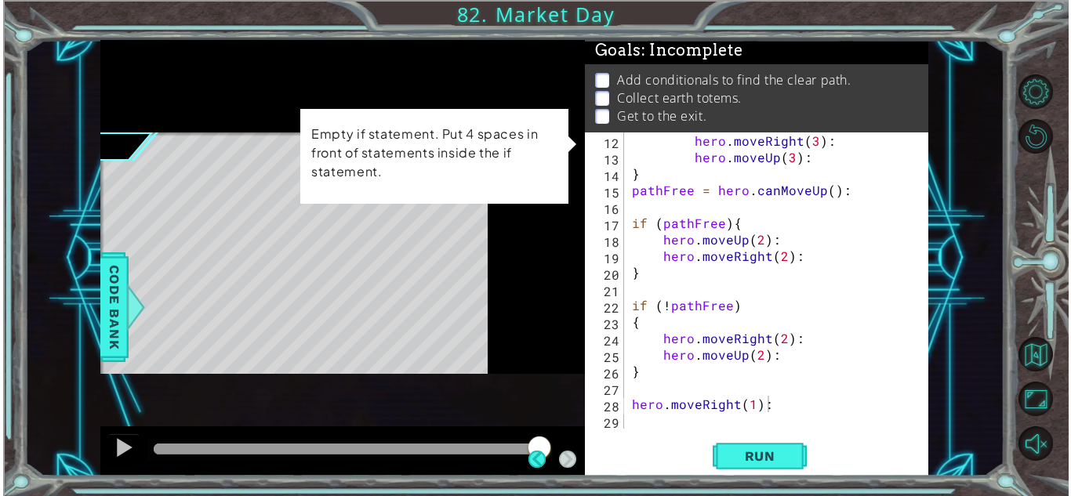
scroll to position [12, 0]
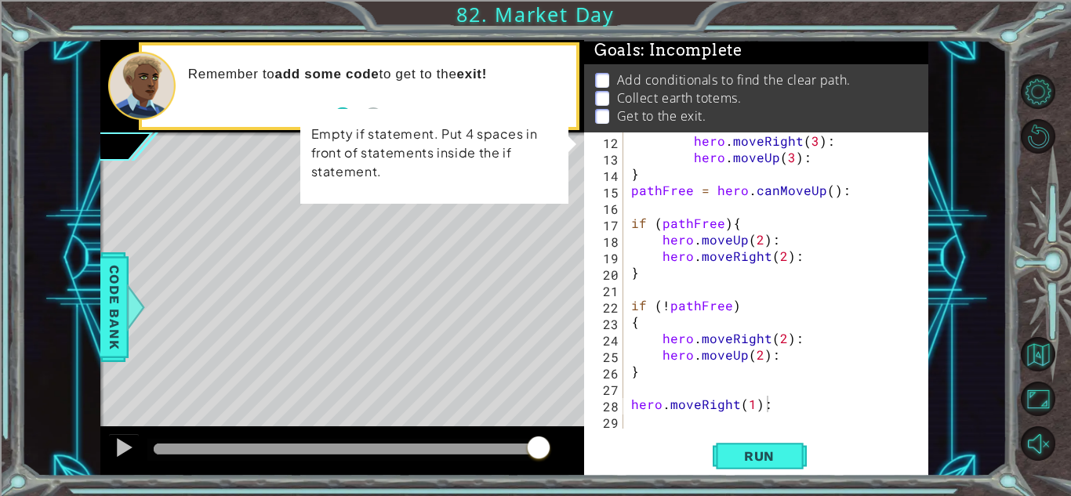
click at [736, 431] on div "hero.moveRight(1): 12 13 14 15 16 17 18 19 20 21 22 23 24 25 26 27 28 29 hero .…" at bounding box center [756, 304] width 344 height 343
click at [736, 467] on button "Run" at bounding box center [760, 456] width 94 height 35
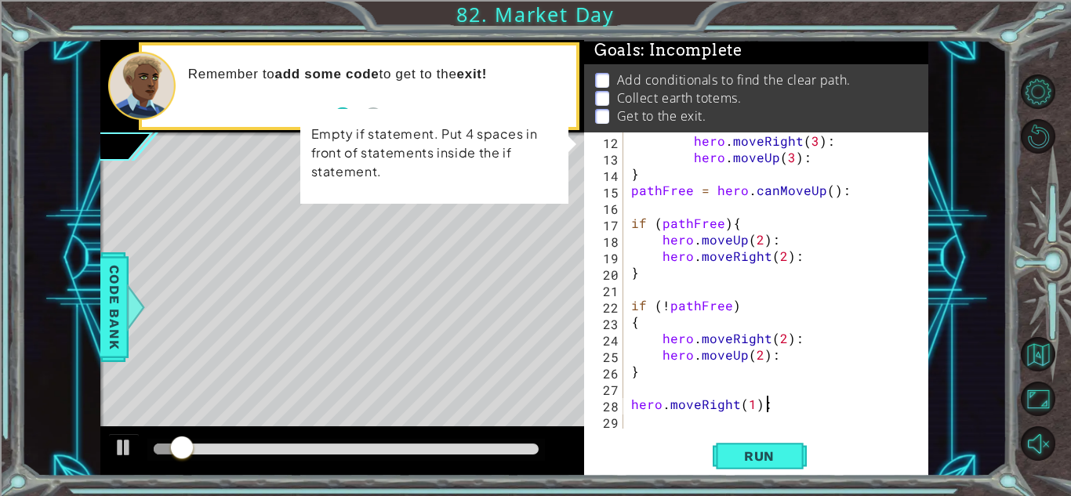
scroll to position [0, 0]
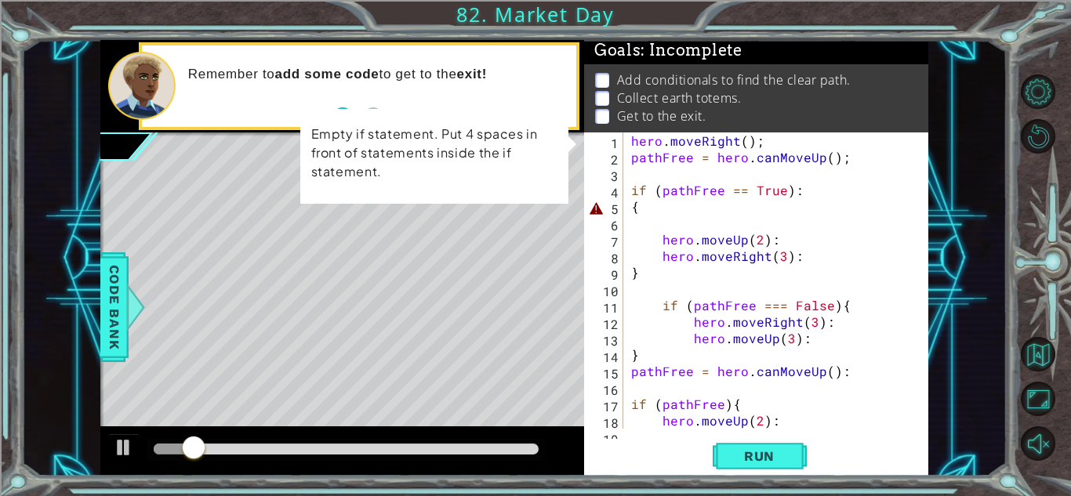
click at [633, 218] on div "hero . moveRight ( ) ; pathFree = hero . canMoveUp ( ) ; if ( pathFree == True …" at bounding box center [774, 297] width 293 height 329
click at [630, 190] on div "hero . moveRight ( ) ; pathFree = hero . canMoveUp ( ) ; if ( pathFree == True …" at bounding box center [774, 297] width 293 height 329
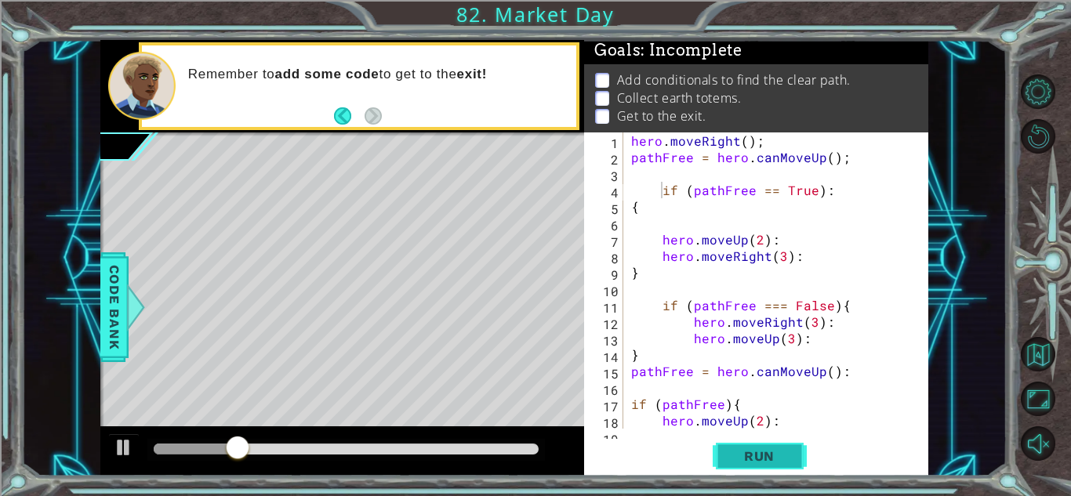
click at [752, 442] on button "Run" at bounding box center [760, 456] width 94 height 35
click at [751, 454] on span "Run" at bounding box center [760, 457] width 62 height 16
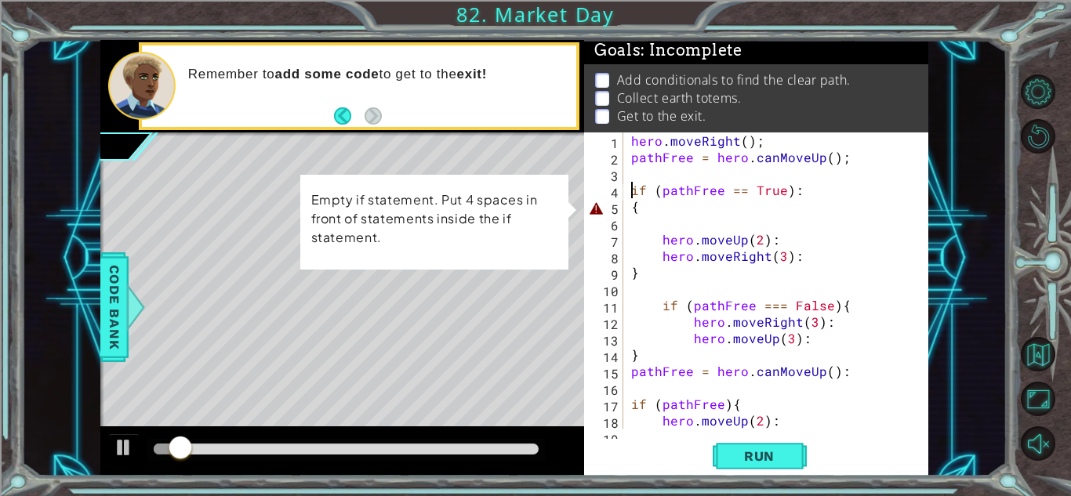
click at [656, 209] on div "hero . moveRight ( ) ; pathFree = hero . canMoveUp ( ) ; if ( pathFree == True …" at bounding box center [774, 297] width 293 height 329
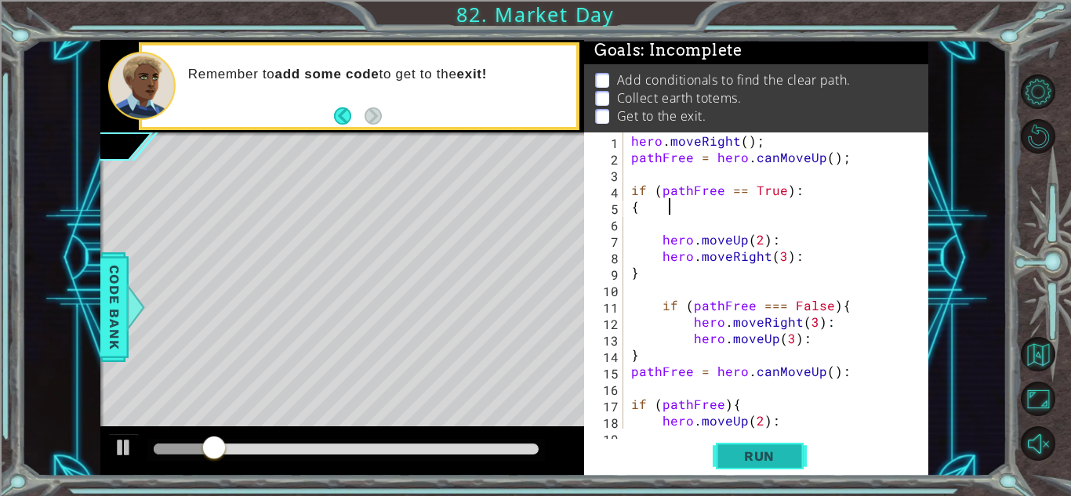
click at [756, 445] on button "Run" at bounding box center [760, 456] width 94 height 35
click at [631, 211] on div "hero . moveRight ( ) ; pathFree = hero . canMoveUp ( ) ; if ( pathFree == True …" at bounding box center [774, 297] width 293 height 329
click at [737, 455] on span "Run" at bounding box center [760, 457] width 62 height 16
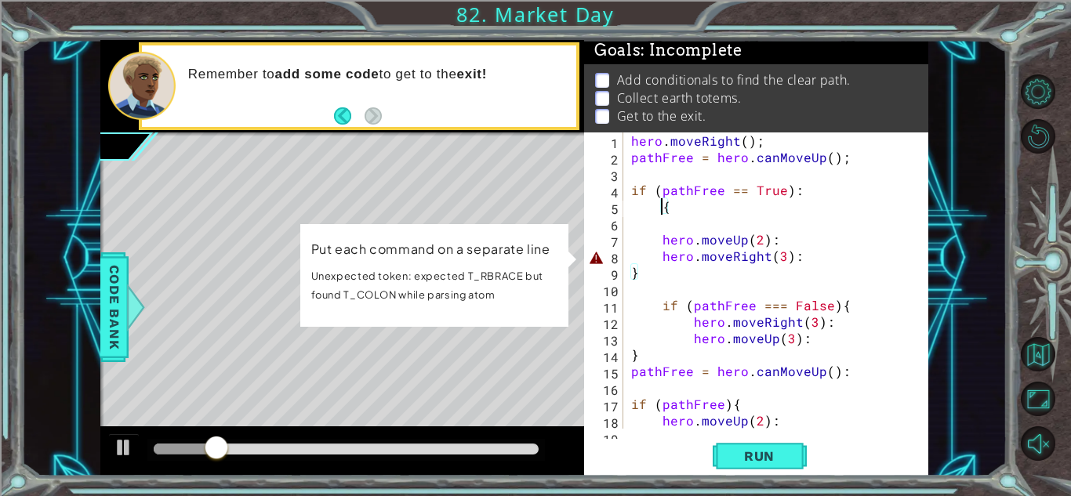
click at [654, 257] on div "hero . moveRight ( ) ; pathFree = hero . canMoveUp ( ) ; if ( pathFree == True …" at bounding box center [774, 297] width 293 height 329
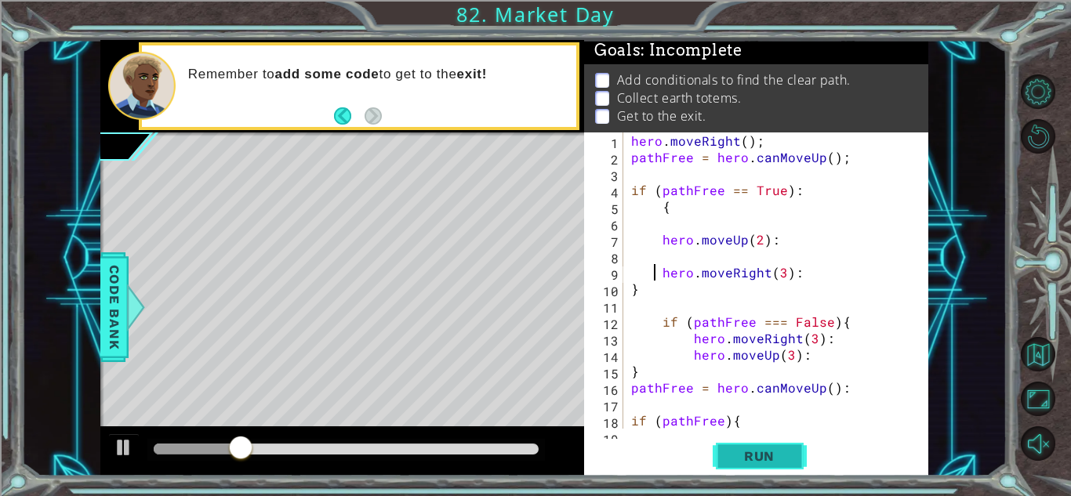
click at [734, 453] on span "Run" at bounding box center [760, 457] width 62 height 16
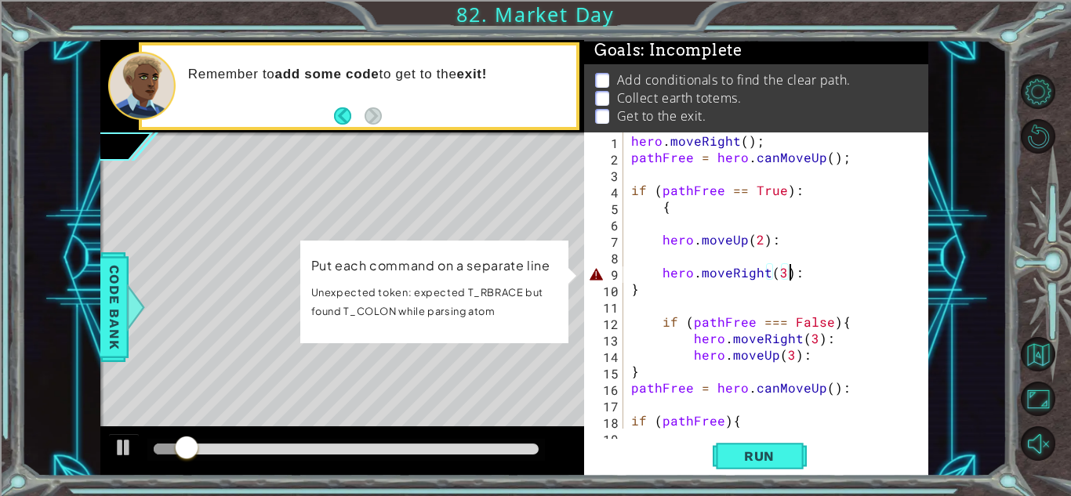
click at [791, 272] on div "hero . moveRight ( ) ; pathFree = hero . canMoveUp ( ) ; if ( pathFree == True …" at bounding box center [774, 297] width 293 height 329
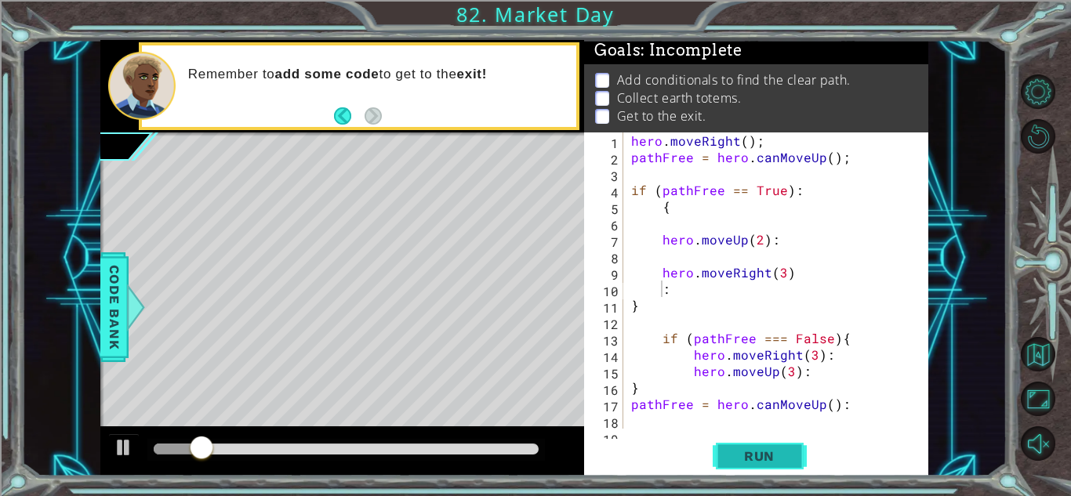
click at [755, 462] on span "Run" at bounding box center [760, 457] width 62 height 16
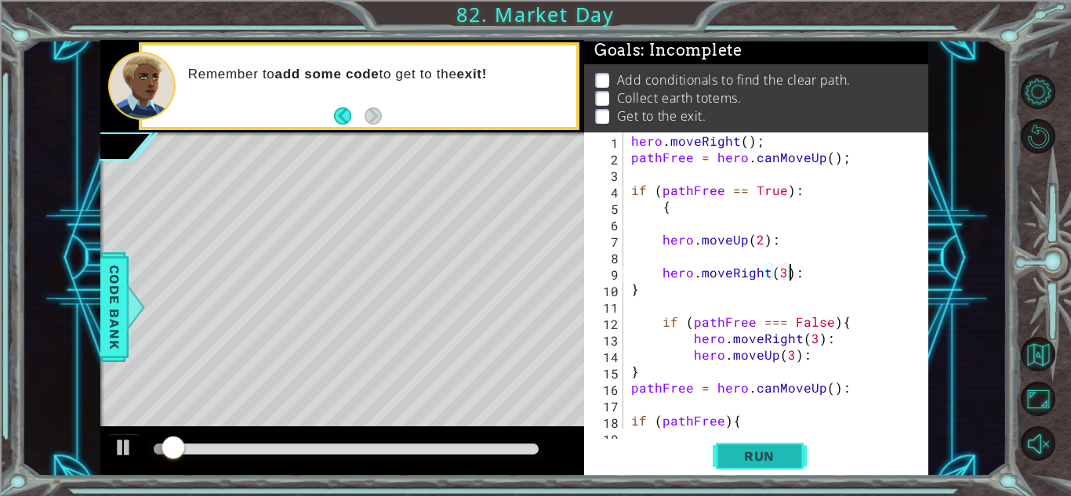
click at [755, 462] on span "Run" at bounding box center [760, 457] width 62 height 16
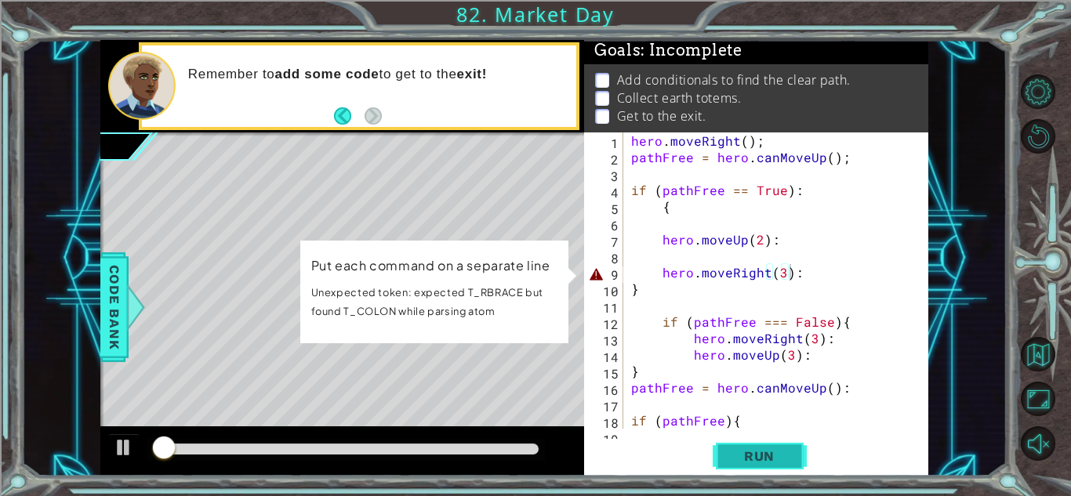
click at [755, 462] on span "Run" at bounding box center [760, 457] width 62 height 16
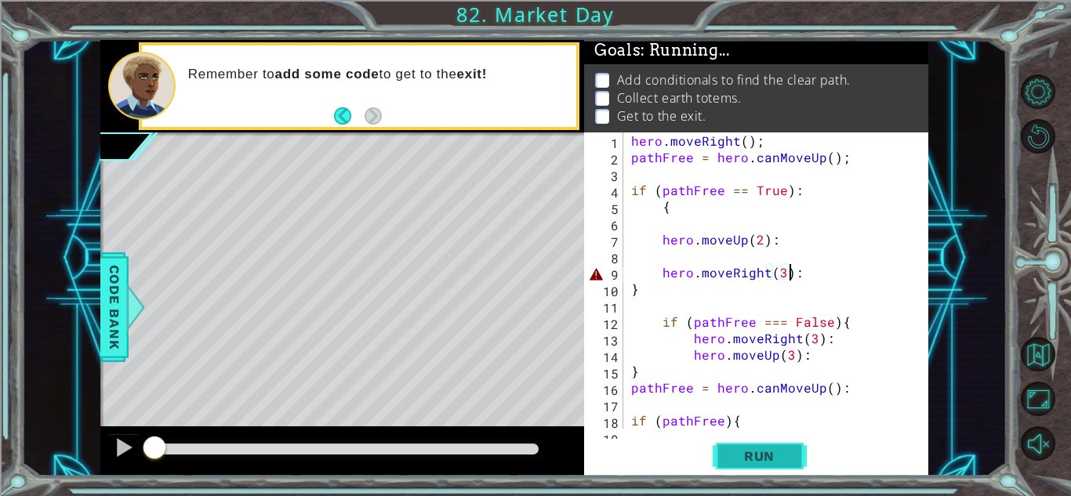
click at [755, 462] on span "Run" at bounding box center [760, 457] width 62 height 16
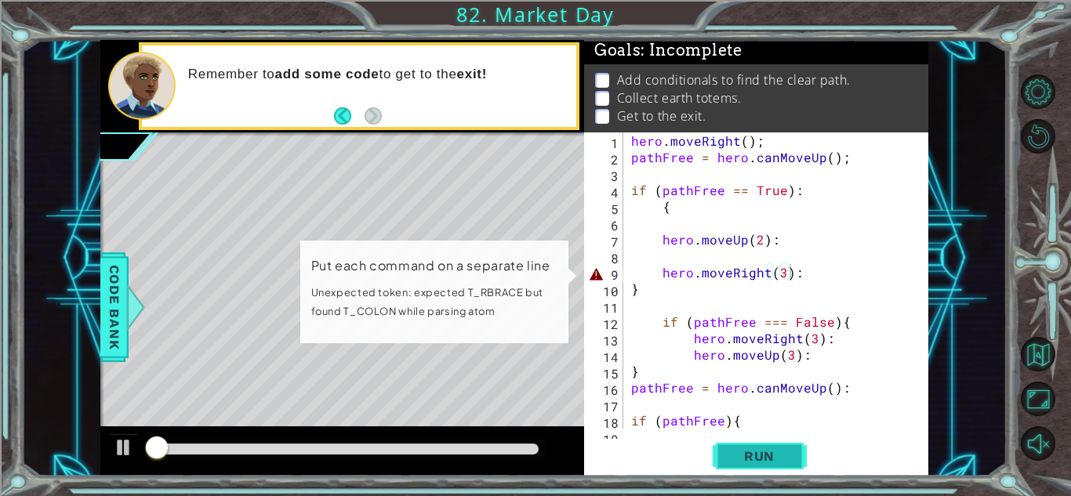
click at [755, 462] on span "Run" at bounding box center [760, 457] width 62 height 16
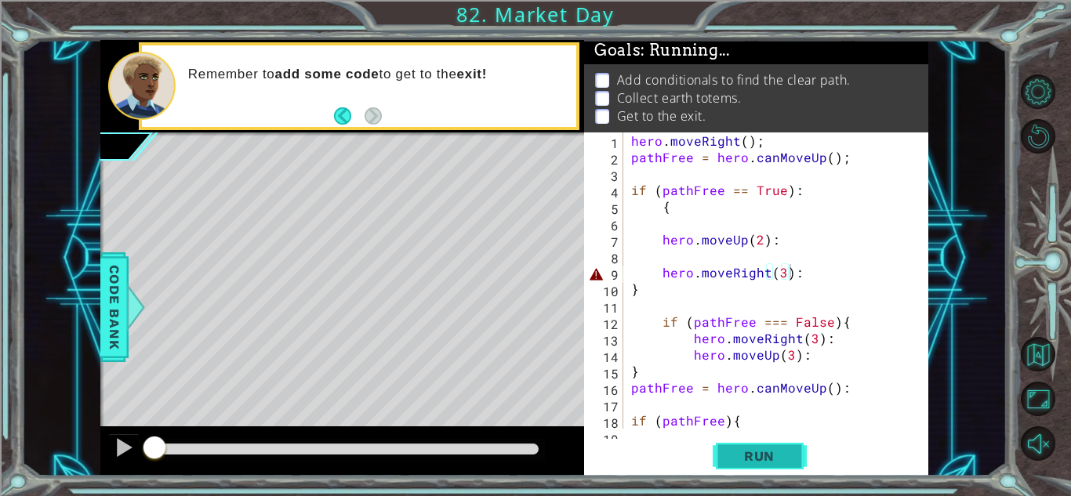
click at [755, 462] on span "Run" at bounding box center [760, 457] width 62 height 16
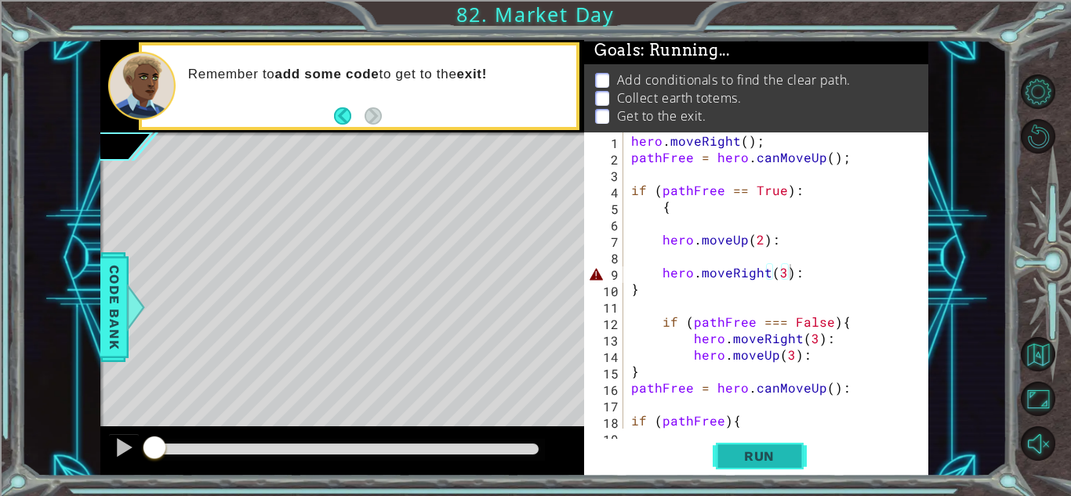
click at [755, 462] on span "Run" at bounding box center [760, 457] width 62 height 16
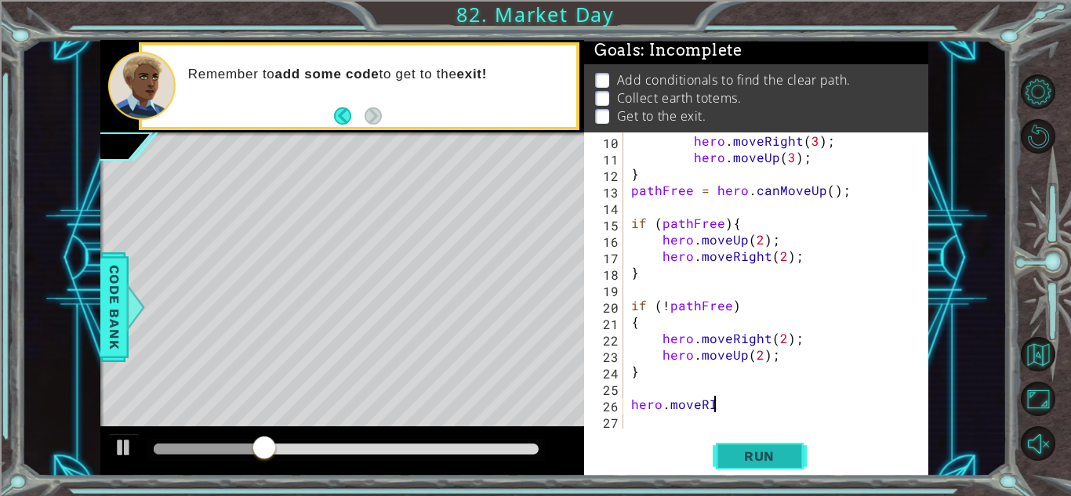
type textarea "h"
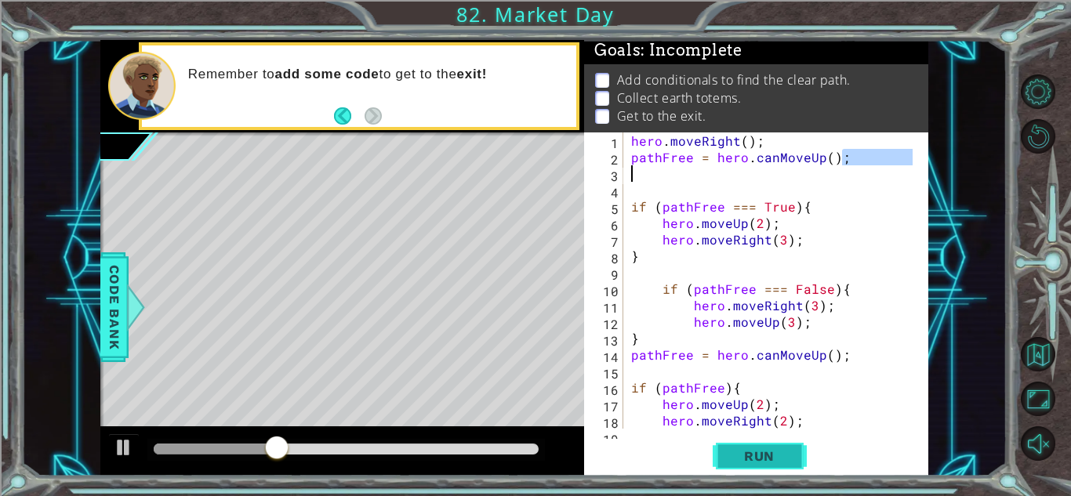
type textarea "if (!pathFree)"
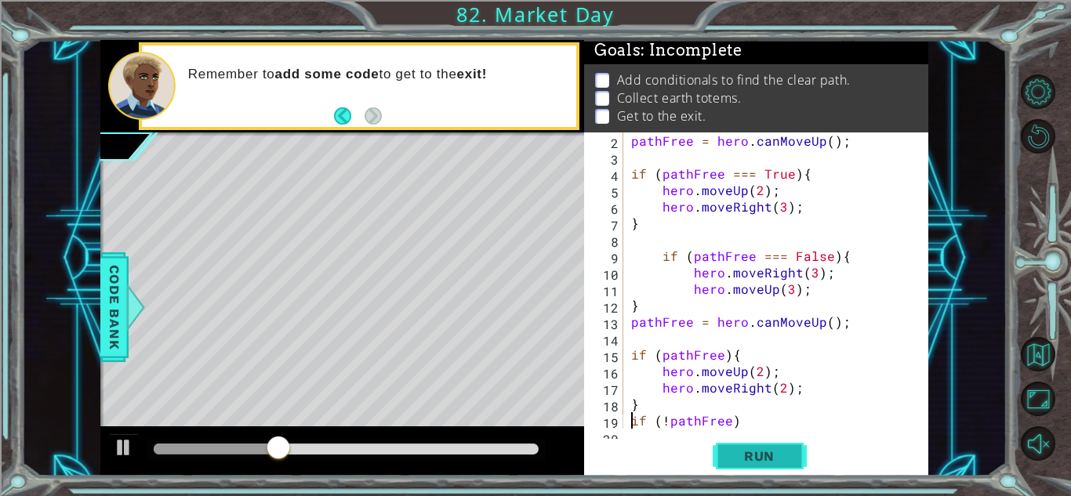
scroll to position [16, 0]
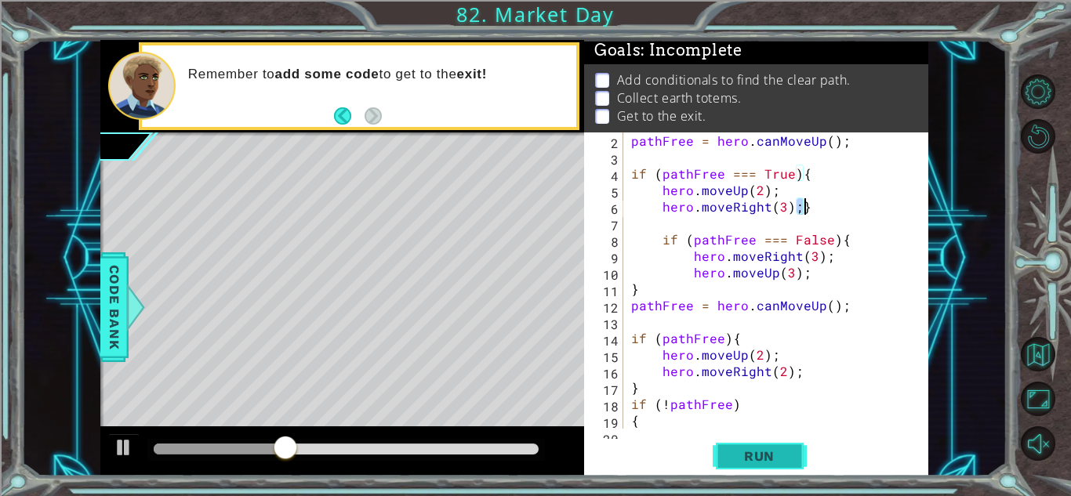
type textarea "}"
type textarea "hero.moveUp(3);}"
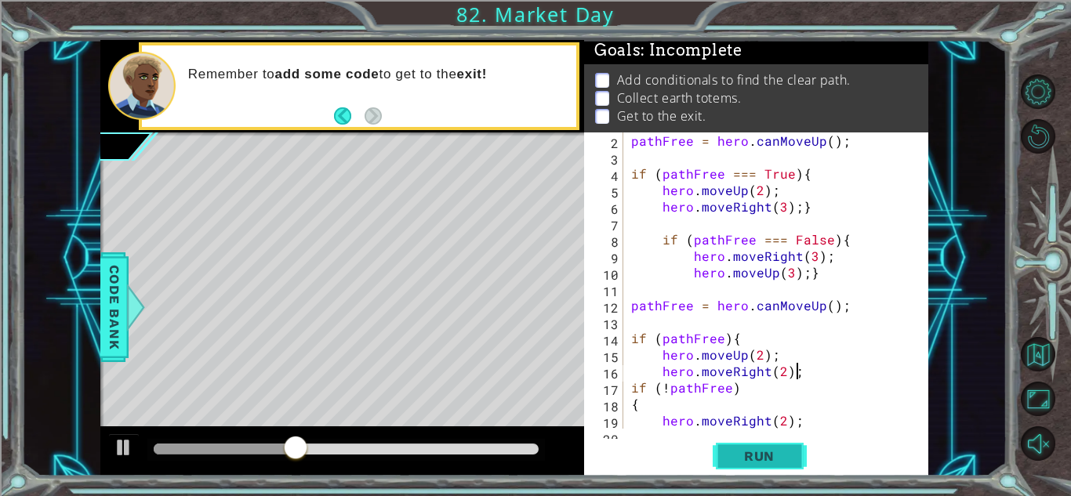
type textarea "hero.moveRight(2);}"
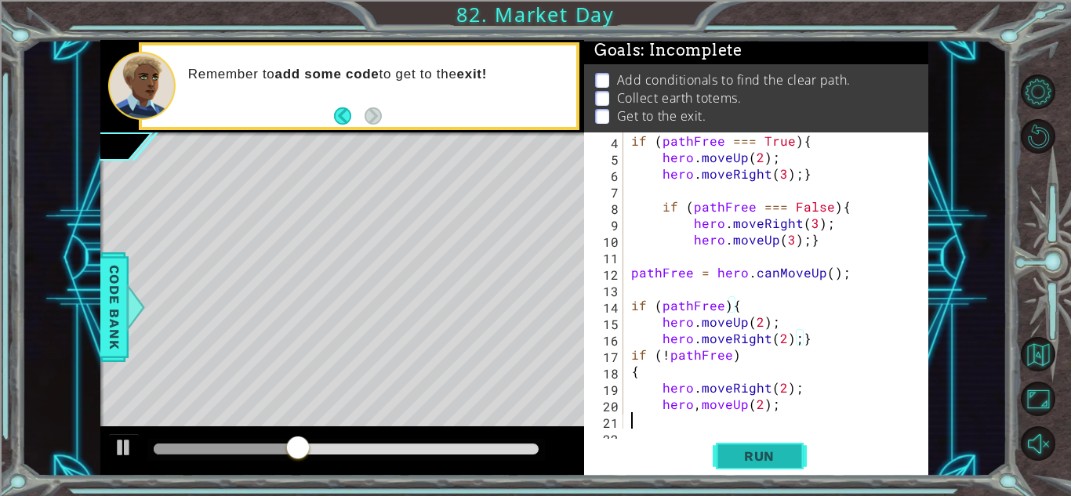
scroll to position [49, 0]
type textarea "hero,move"
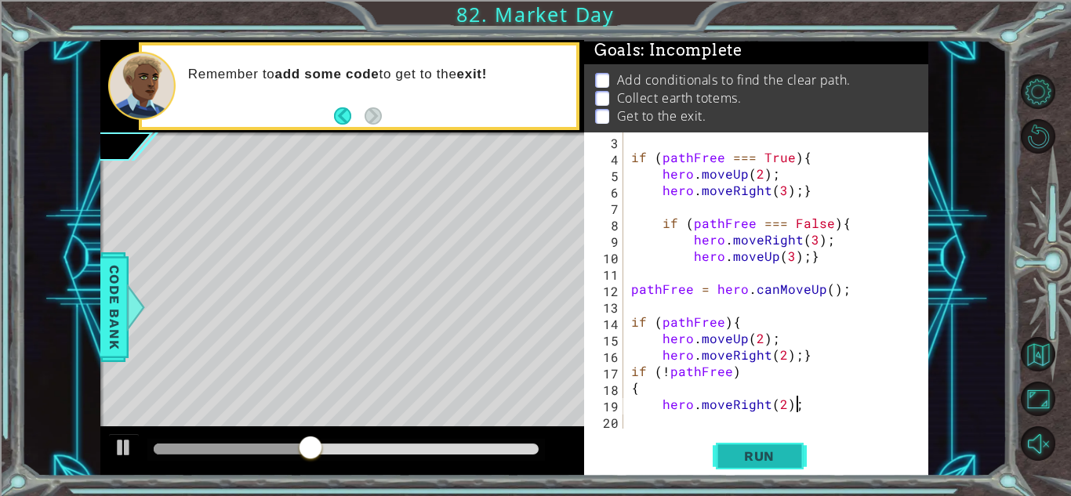
scroll to position [33, 0]
type textarea "h"
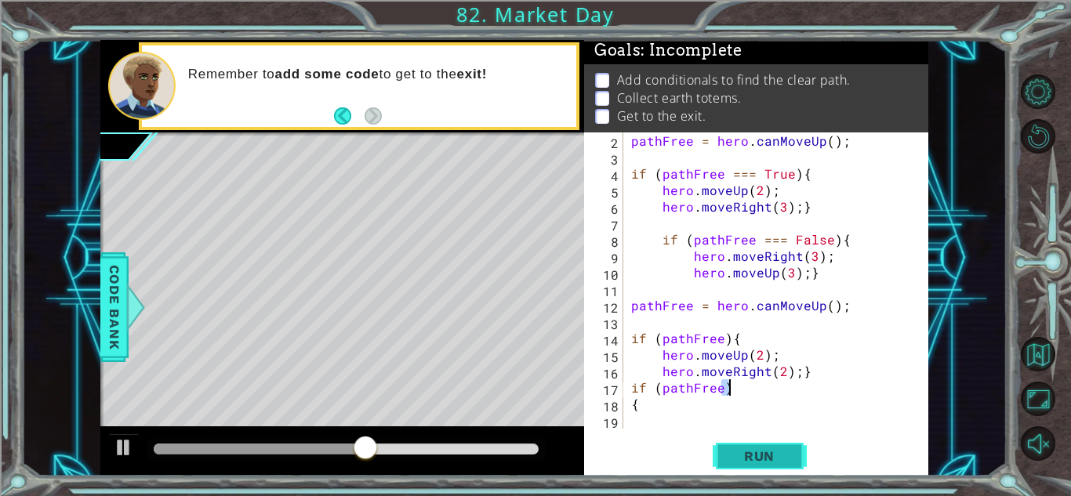
type textarea "if (!pathFree)"
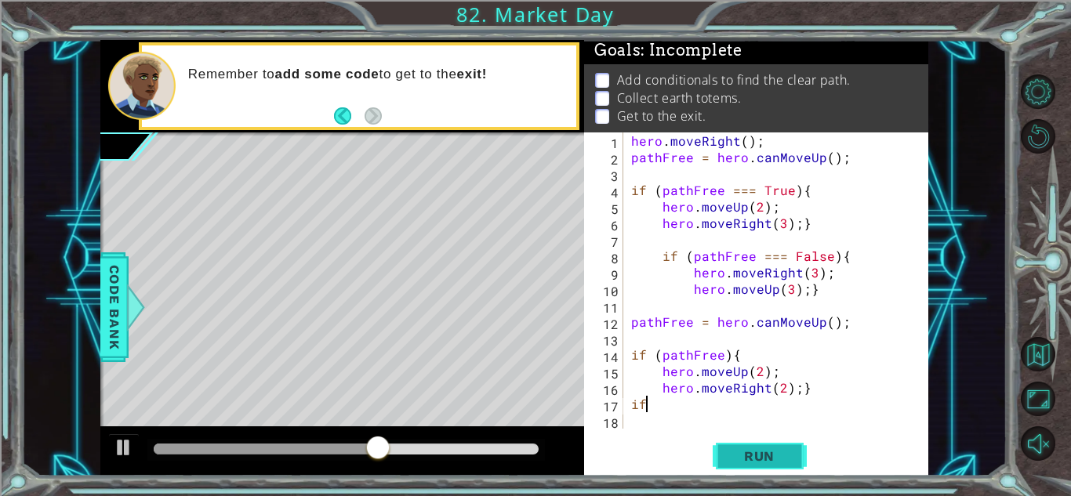
type textarea "i"
type textarea "h"
type textarea "[DOMAIN_NAME]"
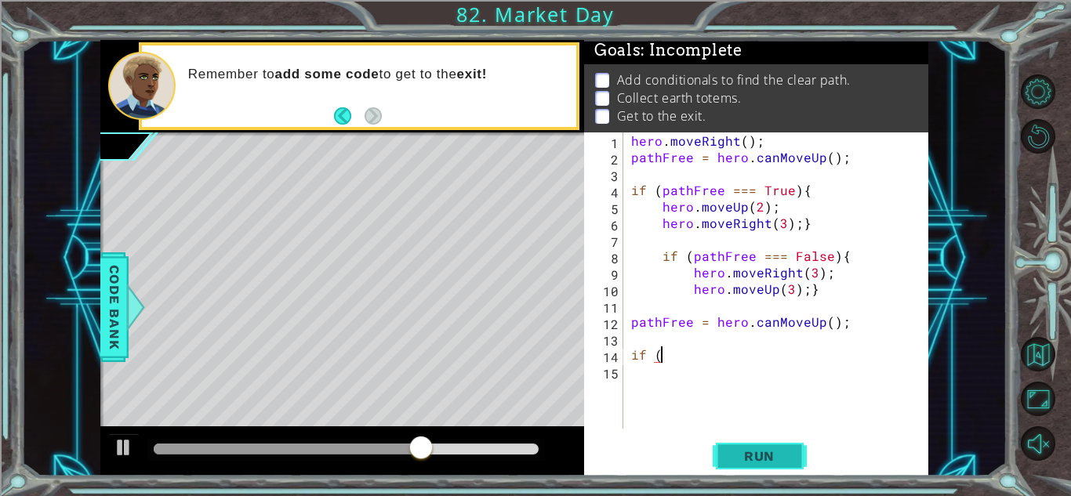
type textarea "if"
type textarea "p"
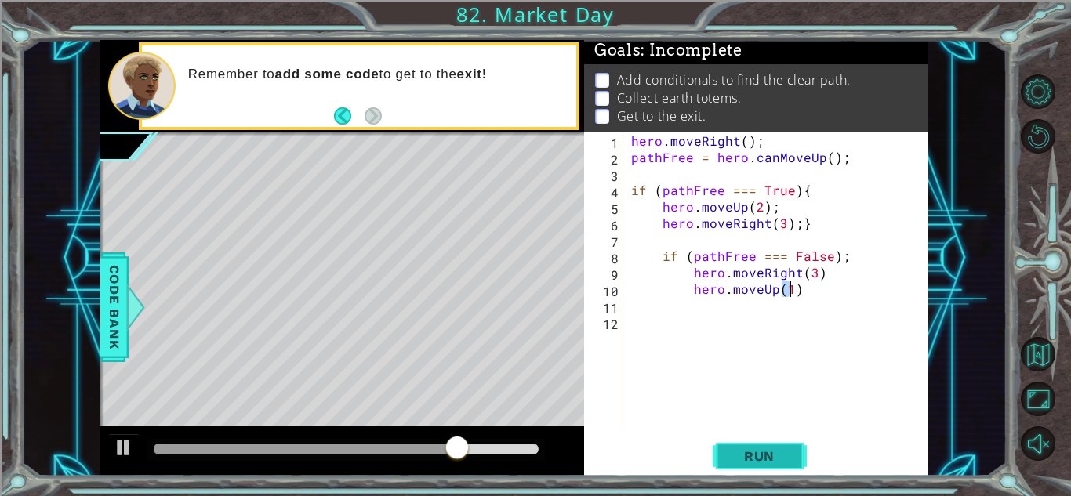
type textarea "hero.mov"
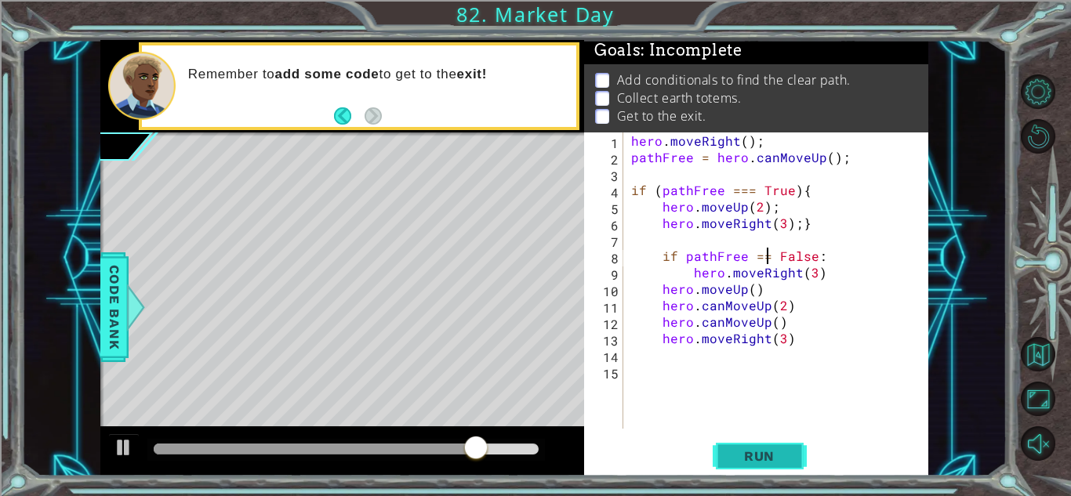
type textarea "hero.moveRight(3)"
